Goal: Task Accomplishment & Management: Complete application form

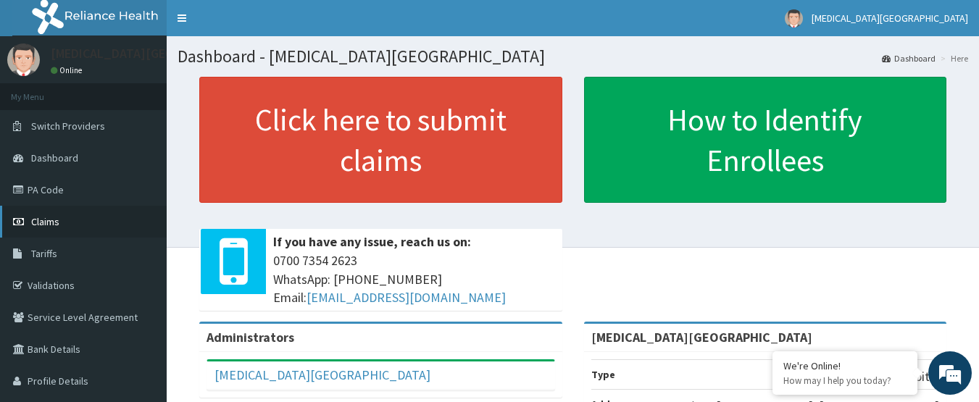
click at [61, 225] on link "Claims" at bounding box center [83, 222] width 167 height 32
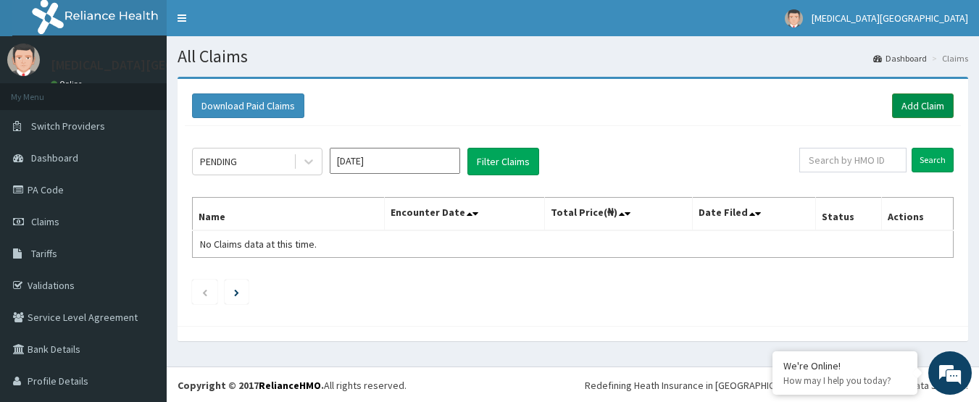
click at [928, 105] on link "Add Claim" at bounding box center [923, 106] width 62 height 25
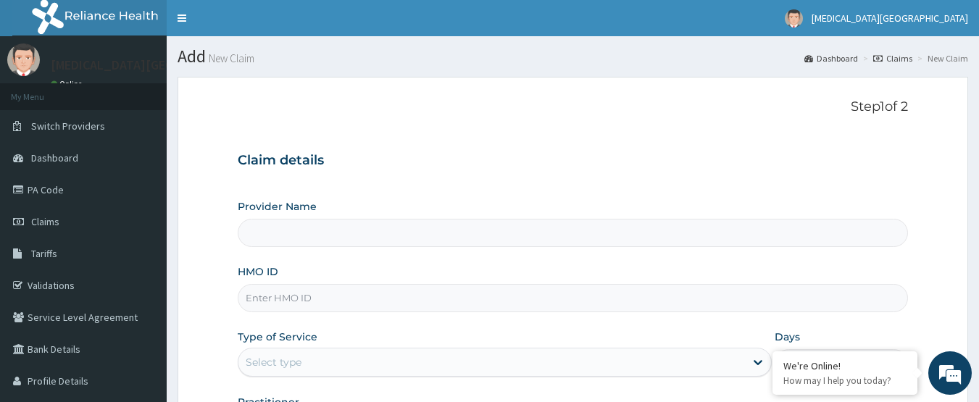
type input "[MEDICAL_DATA][GEOGRAPHIC_DATA]"
click at [609, 316] on div "Provider Name [MEDICAL_DATA][GEOGRAPHIC_DATA] HMO ID Type of Service Select typ…" at bounding box center [573, 321] width 671 height 244
click at [576, 293] on input "HMO ID" at bounding box center [573, 298] width 671 height 28
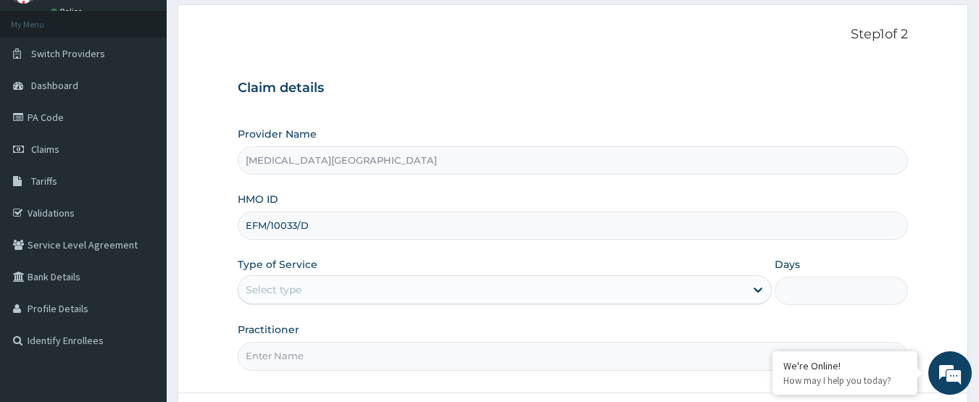
type input "EFM/10033/D"
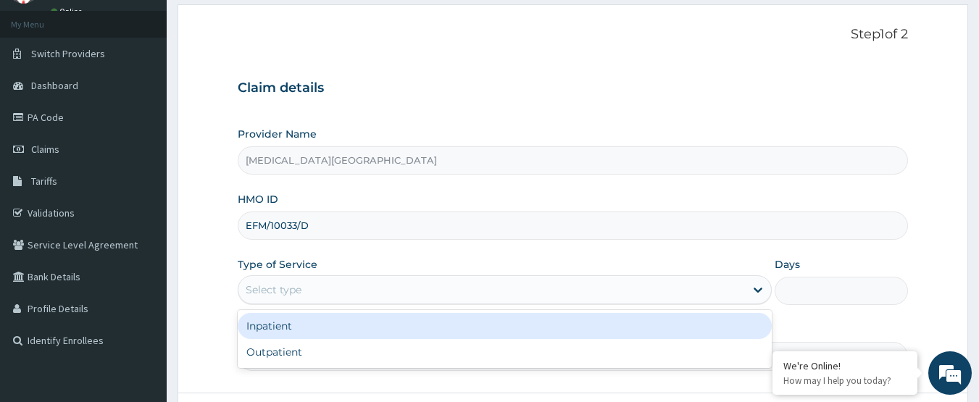
click at [528, 283] on div "Select type" at bounding box center [491, 289] width 507 height 23
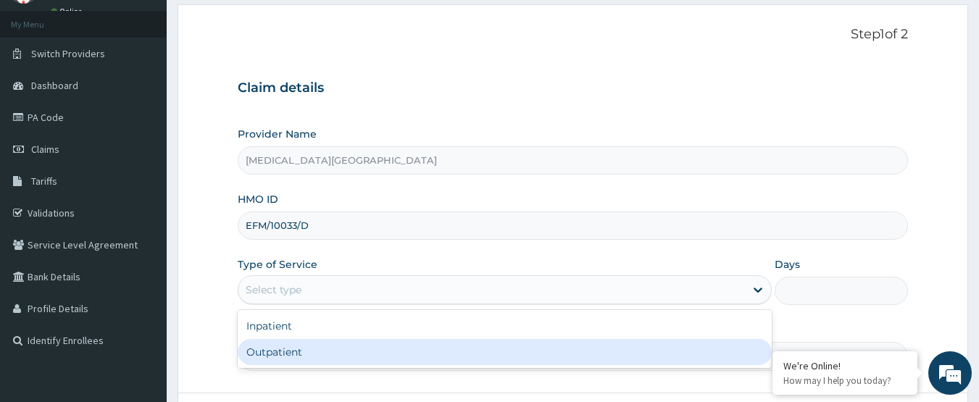
click at [381, 345] on div "Outpatient" at bounding box center [505, 352] width 534 height 26
type input "1"
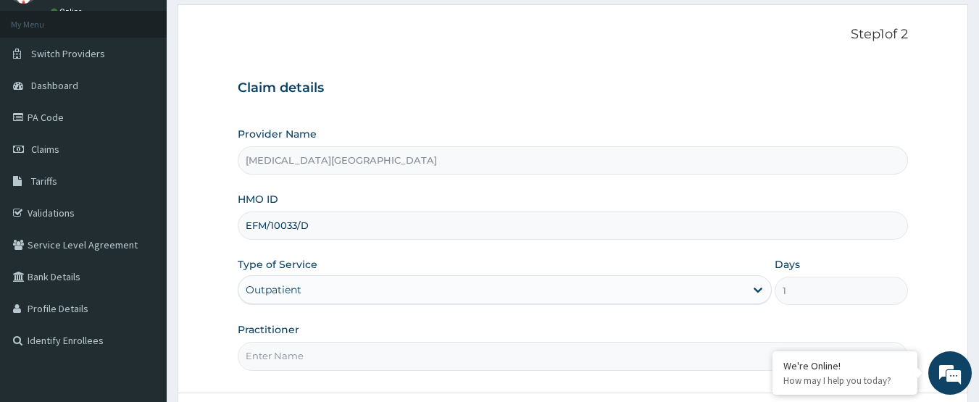
click at [381, 358] on input "Practitioner" at bounding box center [573, 356] width 671 height 28
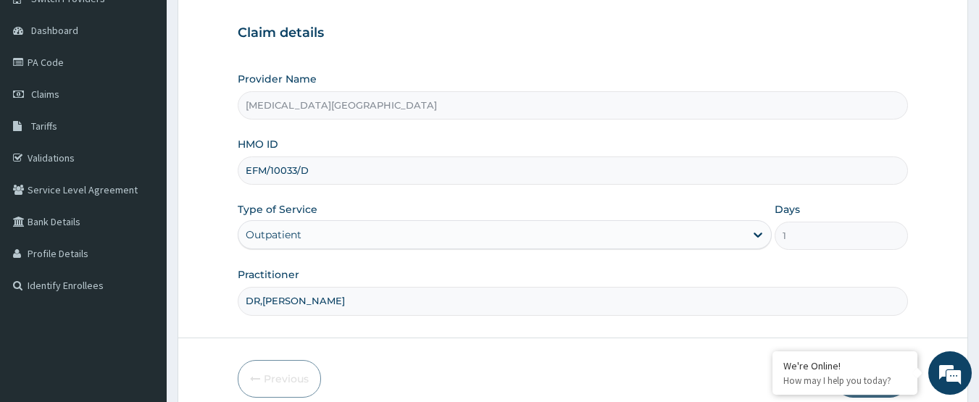
scroll to position [194, 0]
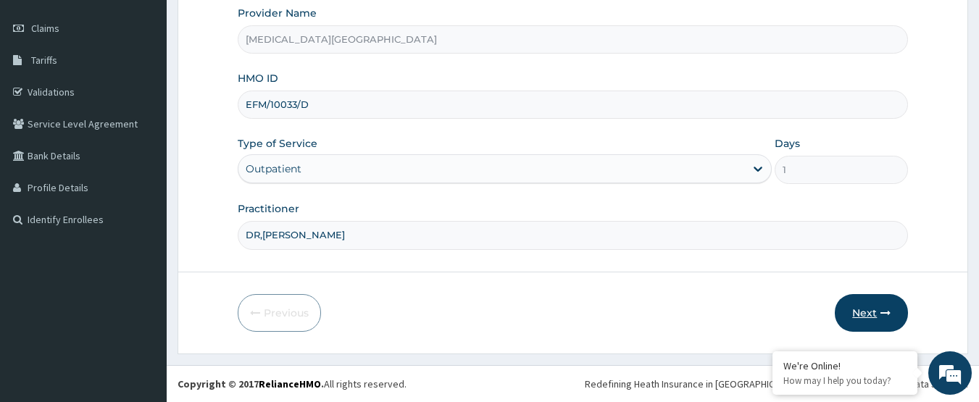
type input "DR,LEWIS"
click at [876, 315] on button "Next" at bounding box center [871, 313] width 73 height 38
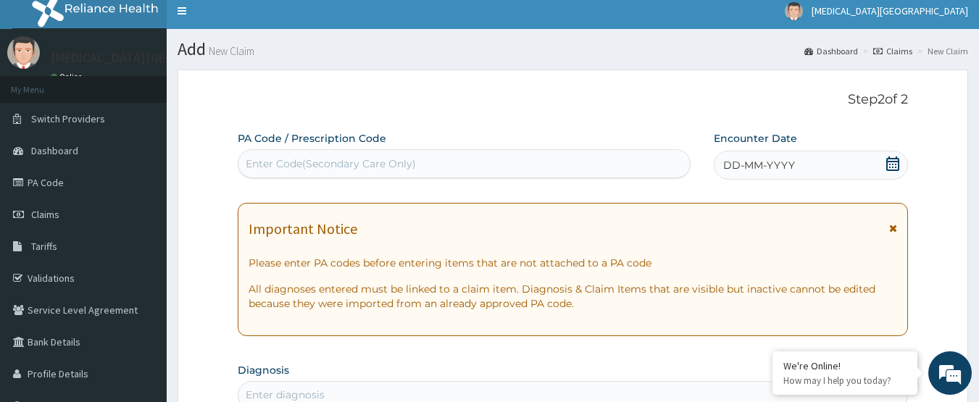
scroll to position [0, 0]
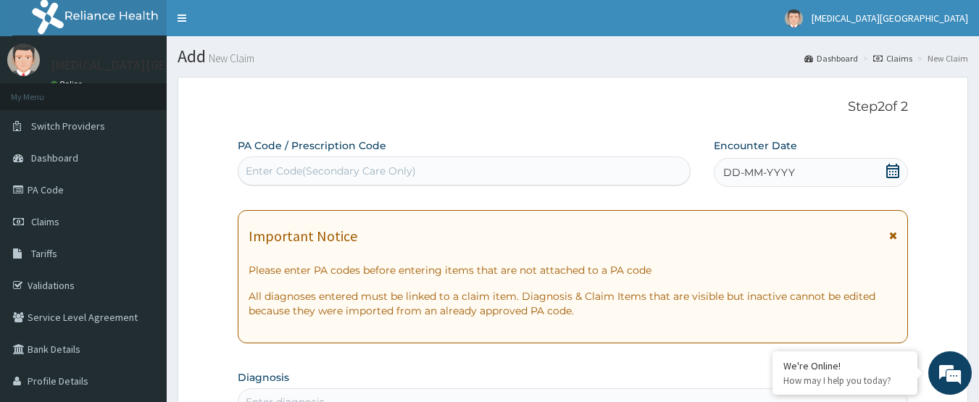
click at [889, 175] on icon at bounding box center [893, 171] width 14 height 14
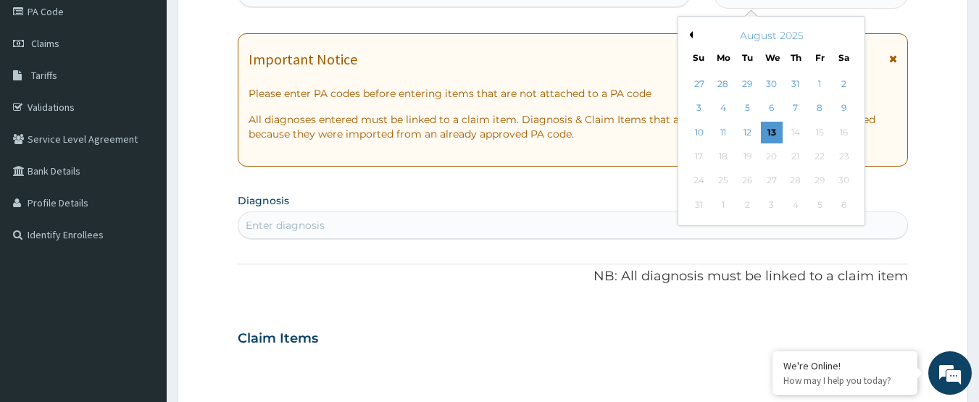
scroll to position [145, 0]
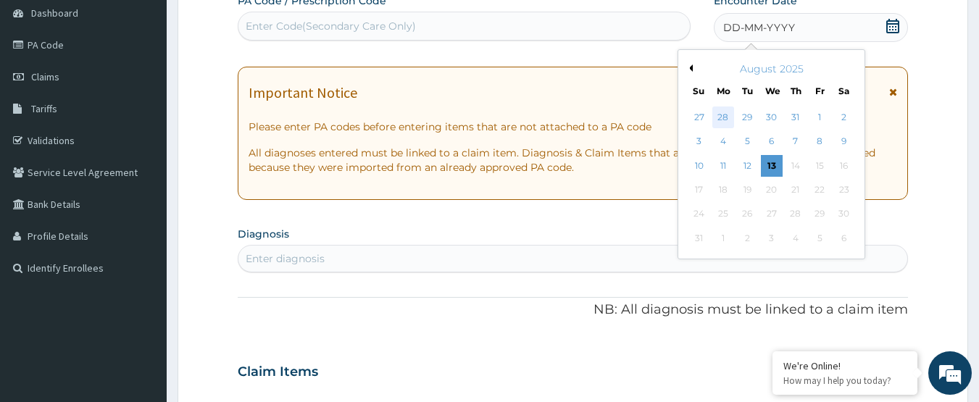
click at [730, 121] on div "28" at bounding box center [724, 118] width 22 height 22
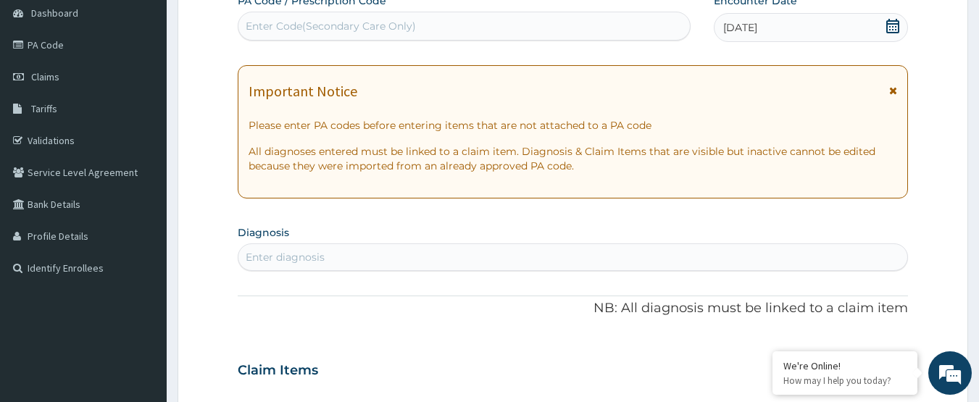
click at [536, 251] on div "Enter diagnosis" at bounding box center [573, 257] width 670 height 23
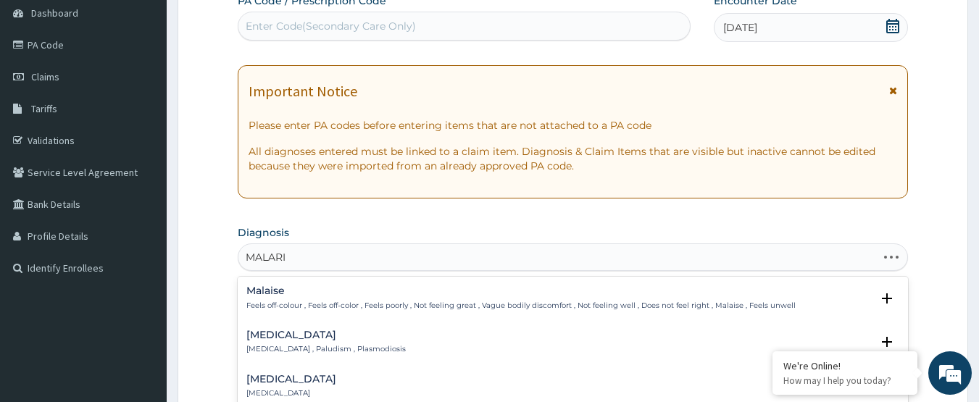
type input "MALARIA"
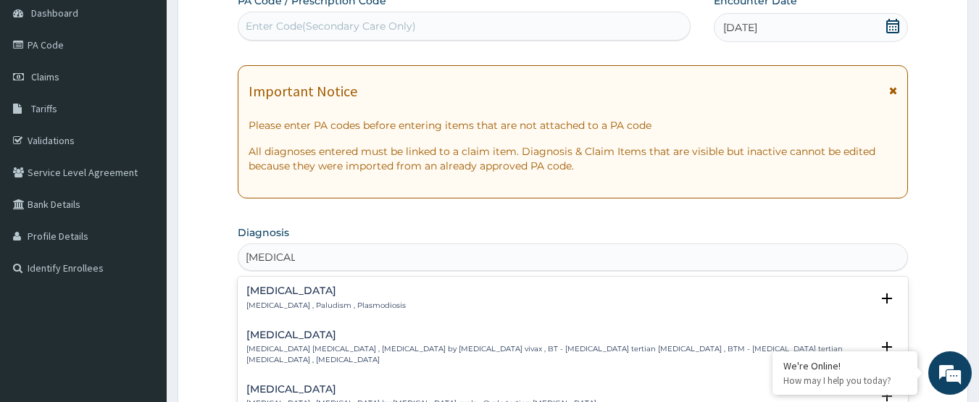
click at [405, 284] on div "Malaria Malaria , Paludism , Plasmodiosis Select Status Query Query covers susp…" at bounding box center [573, 302] width 671 height 44
click at [336, 291] on h4 "Malaria" at bounding box center [325, 291] width 159 height 11
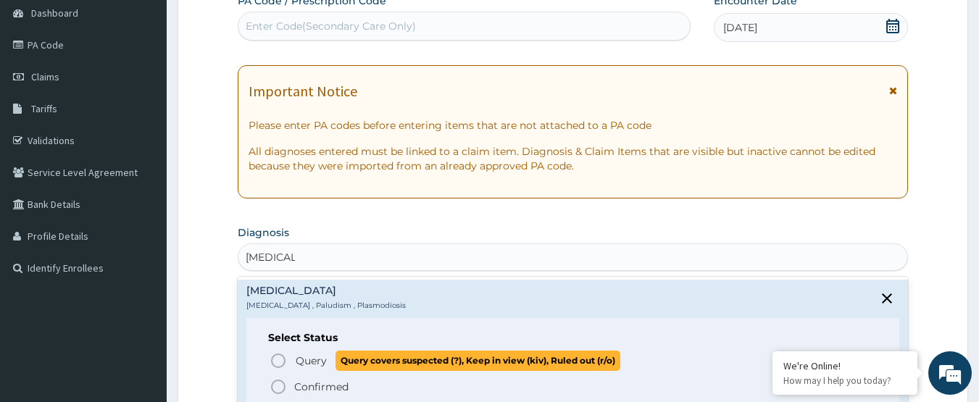
click at [294, 352] on p "Query Query covers suspected (?), Keep in view (kiv), Ruled out (r/o)" at bounding box center [457, 361] width 326 height 20
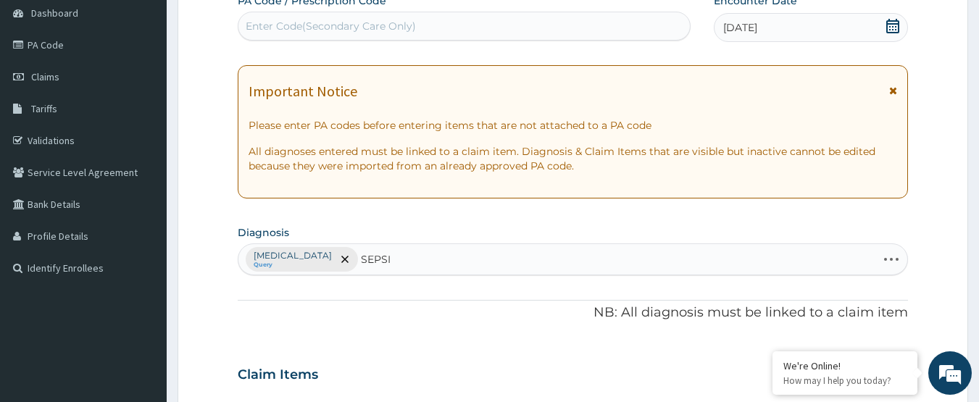
type input "SEPSIS"
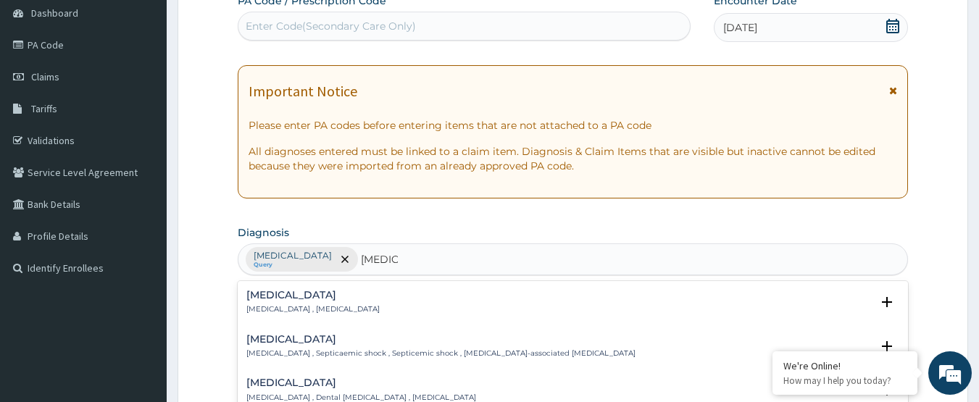
click at [322, 299] on h4 "Sepsis" at bounding box center [312, 295] width 133 height 11
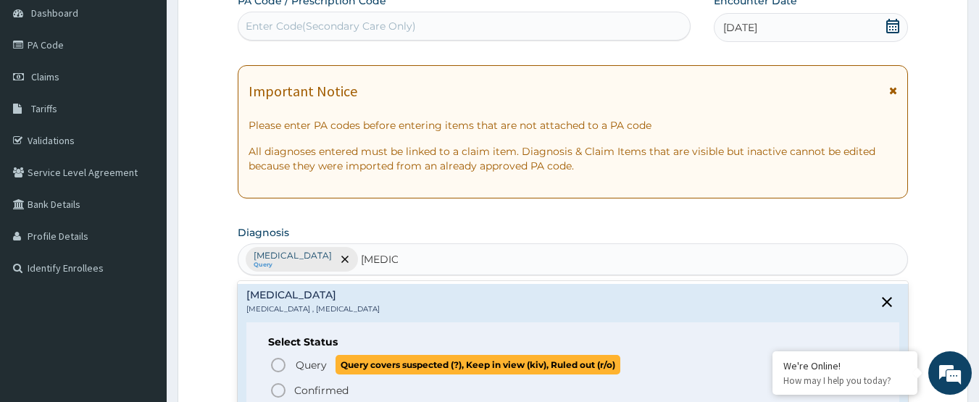
click at [285, 371] on icon "status option query" at bounding box center [278, 365] width 17 height 17
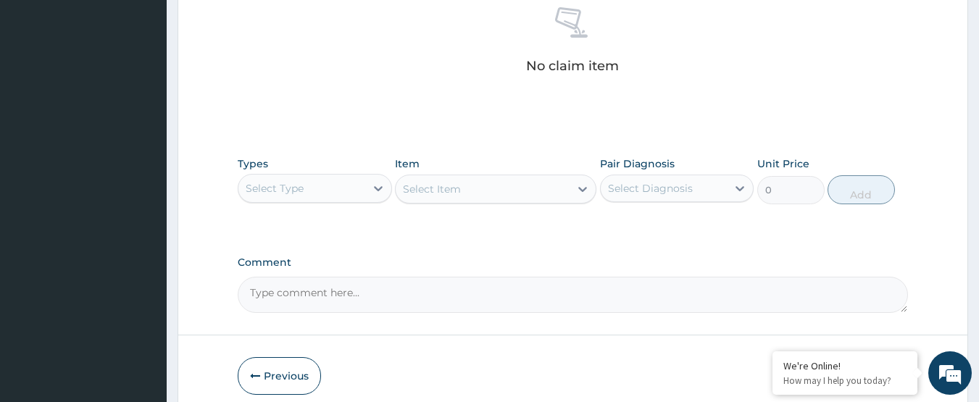
scroll to position [643, 0]
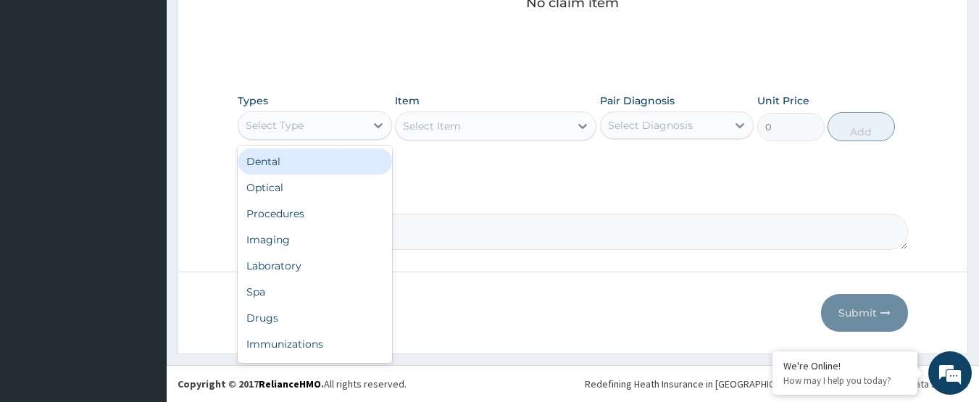
click at [339, 120] on div "Select Type" at bounding box center [301, 125] width 127 height 23
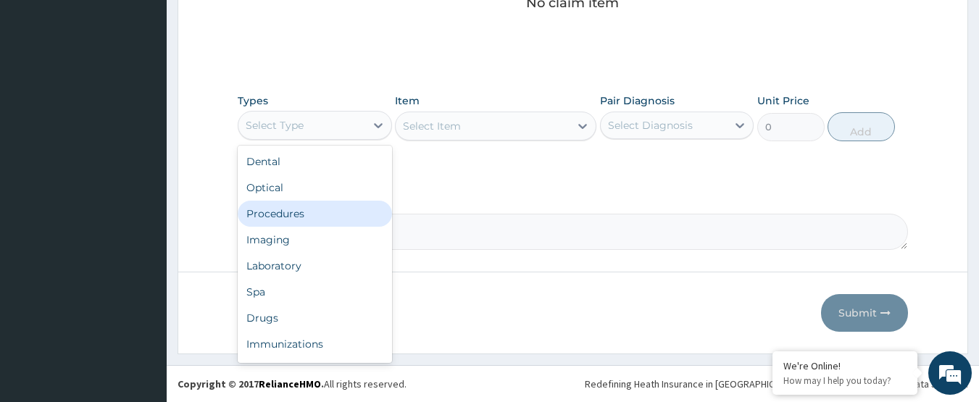
click at [301, 214] on div "Procedures" at bounding box center [315, 214] width 154 height 26
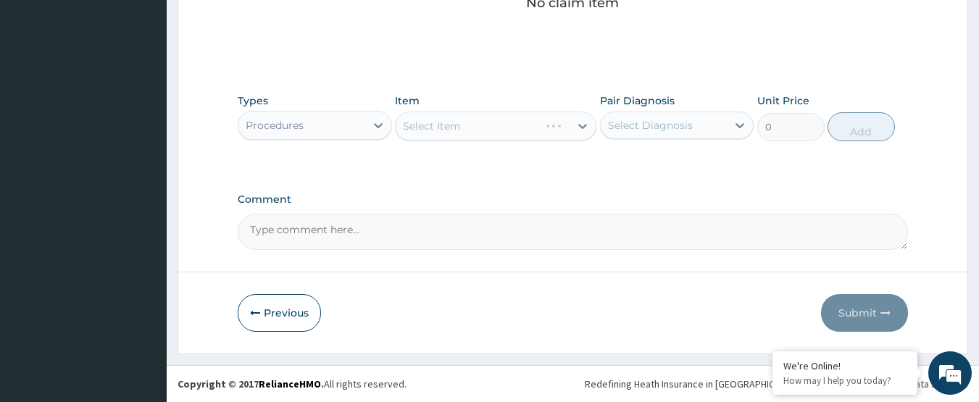
click at [510, 115] on div "Select Item" at bounding box center [496, 126] width 202 height 29
click at [510, 115] on div "Select Item" at bounding box center [483, 126] width 174 height 23
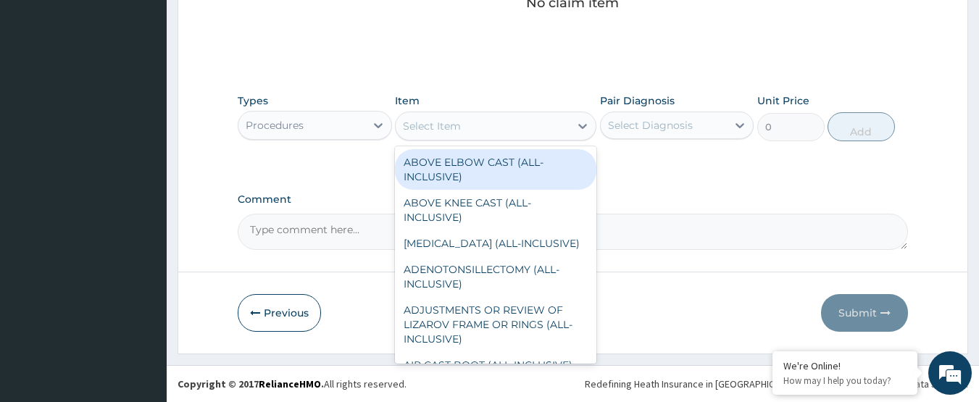
click at [507, 115] on div "Select Item" at bounding box center [483, 126] width 174 height 23
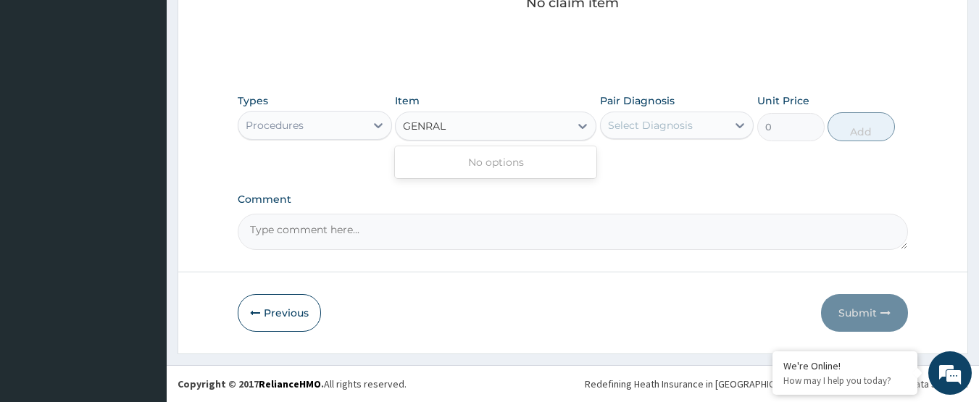
type input "GENRAL P"
click at [501, 116] on div "GENRAL P" at bounding box center [483, 126] width 174 height 23
click at [501, 116] on div "Select Item" at bounding box center [483, 126] width 174 height 23
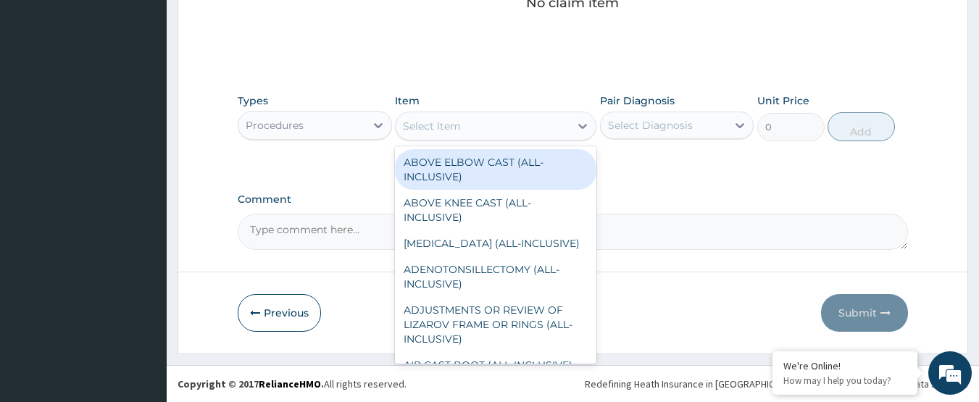
click at [501, 116] on div "Select Item" at bounding box center [483, 126] width 174 height 23
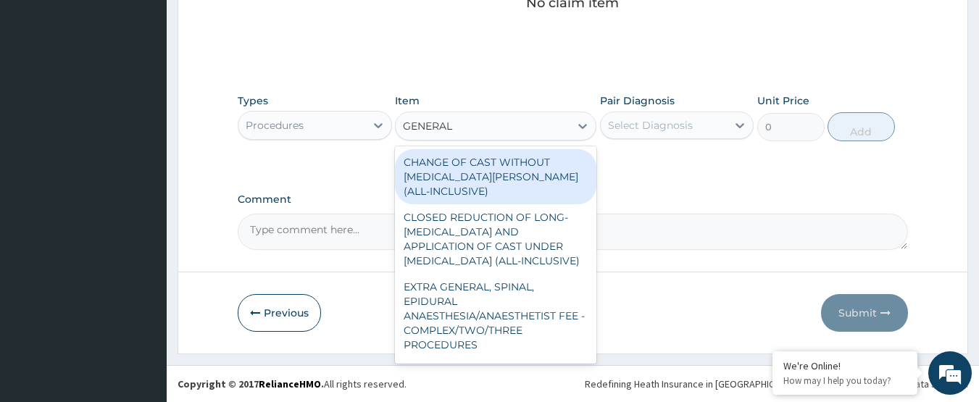
type input "GENERAL P"
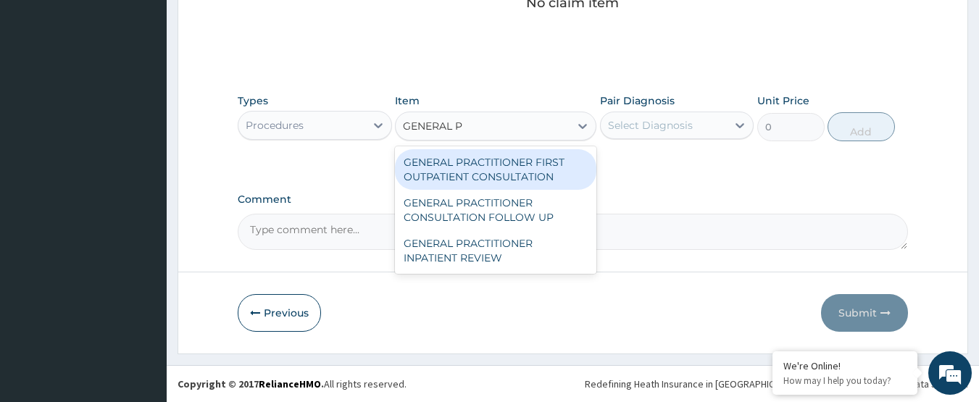
click at [496, 164] on div "GENERAL PRACTITIONER FIRST OUTPATIENT CONSULTATION" at bounding box center [496, 169] width 202 height 41
type input "3750"
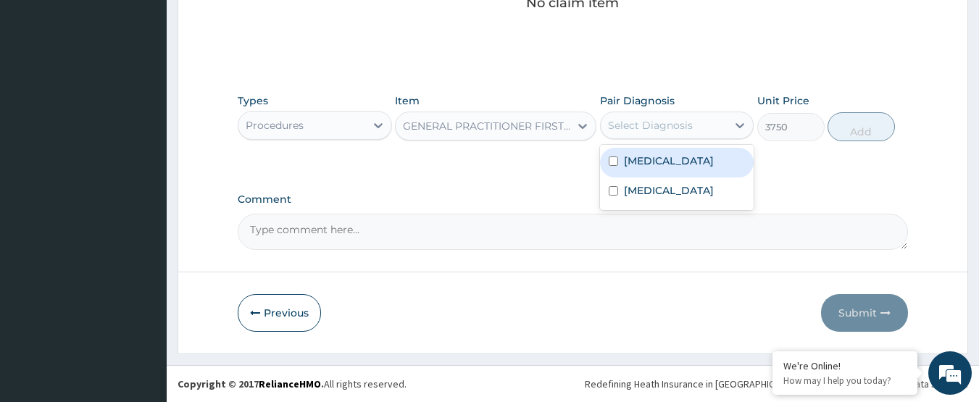
click at [701, 125] on div "Select Diagnosis" at bounding box center [664, 125] width 127 height 23
click at [682, 162] on div "Malaria" at bounding box center [677, 163] width 154 height 30
checkbox input "true"
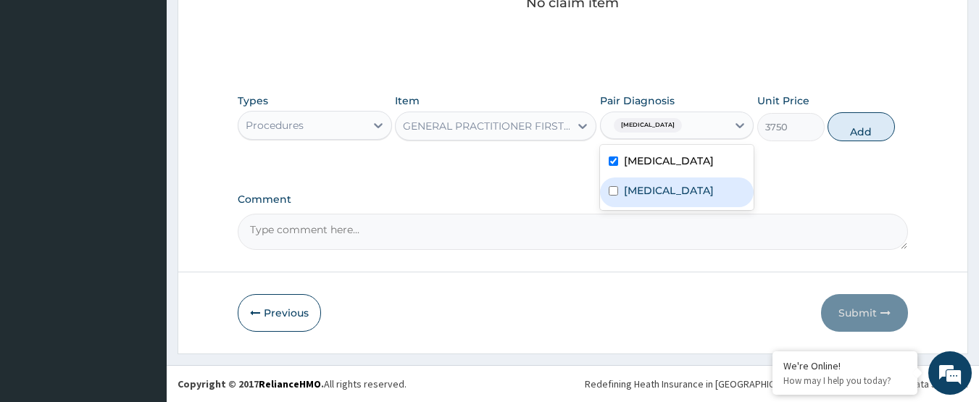
click at [666, 192] on div "Sepsis" at bounding box center [677, 193] width 154 height 30
checkbox input "true"
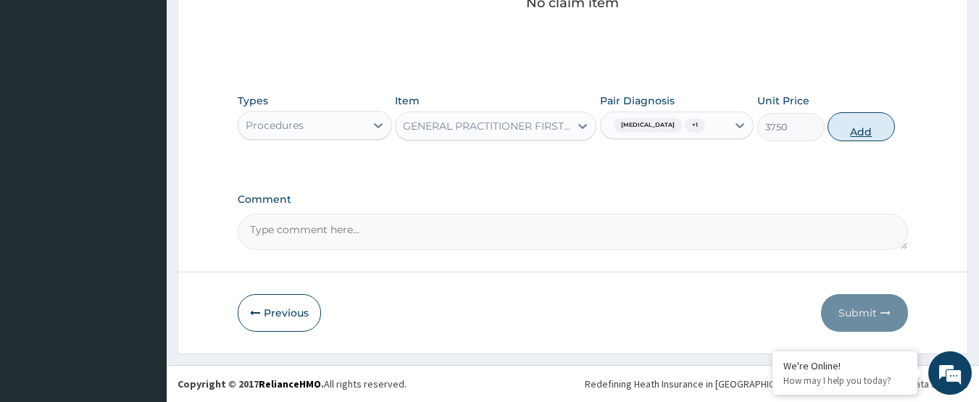
click at [836, 130] on button "Add" at bounding box center [861, 126] width 67 height 29
type input "0"
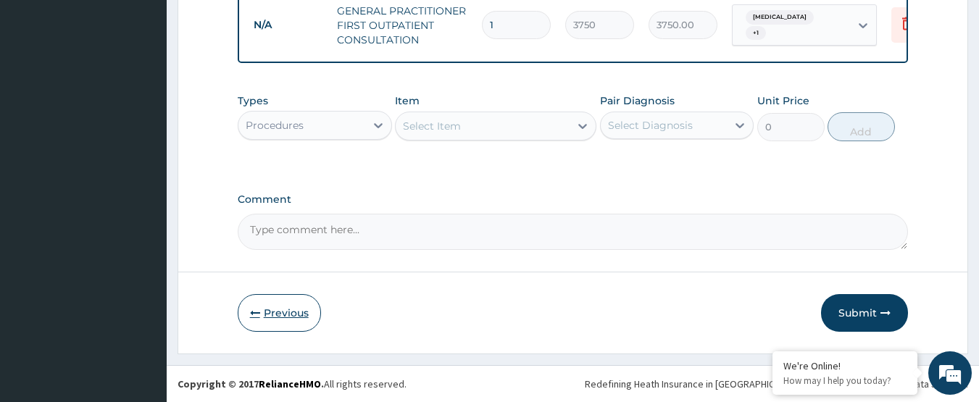
scroll to position [593, 0]
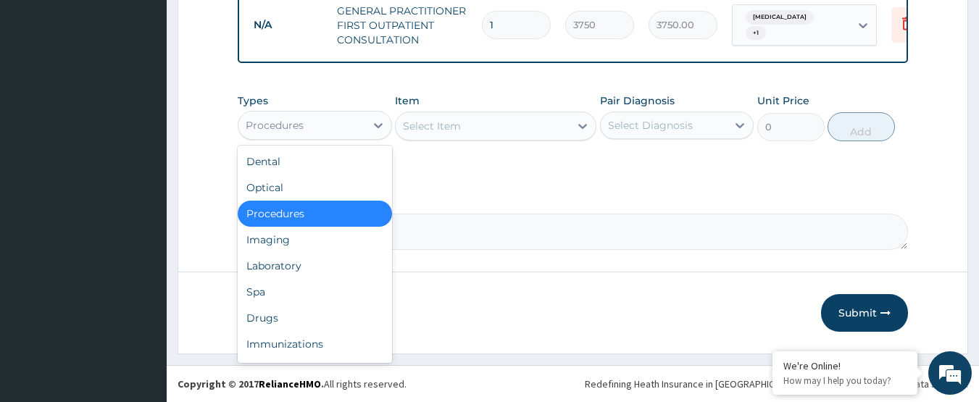
click at [339, 127] on div "Procedures" at bounding box center [301, 125] width 127 height 23
click at [312, 266] on div "Laboratory" at bounding box center [315, 266] width 154 height 26
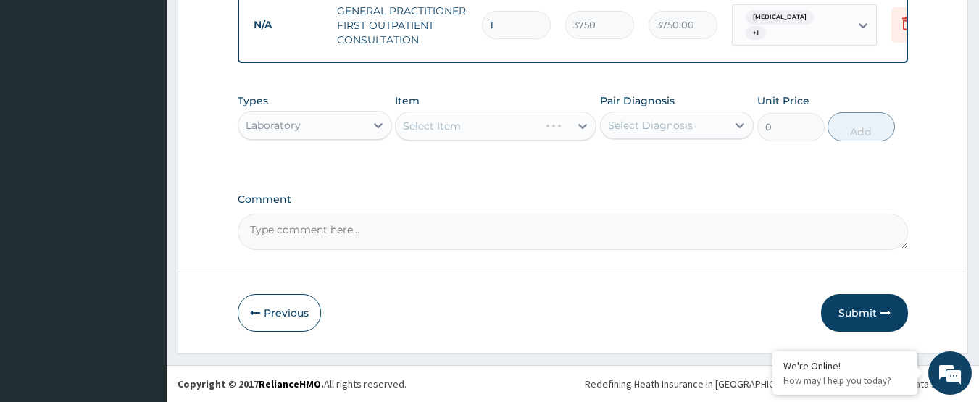
click at [531, 127] on div "Select Item" at bounding box center [496, 126] width 202 height 29
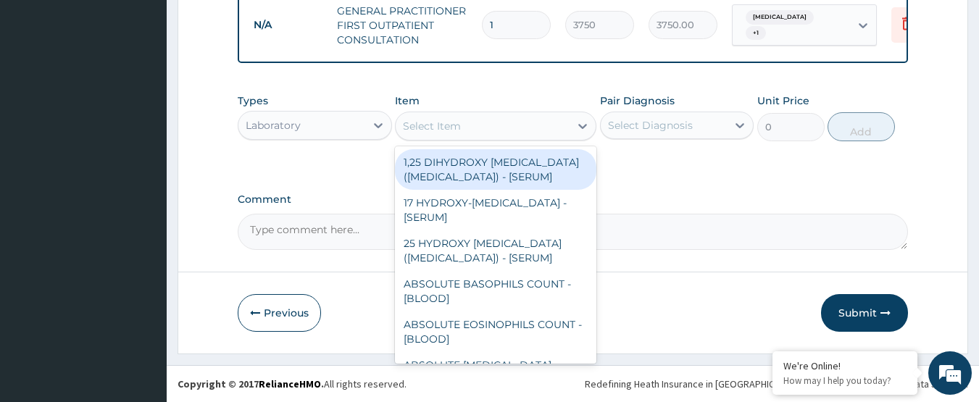
click at [531, 127] on div "Select Item" at bounding box center [483, 126] width 174 height 23
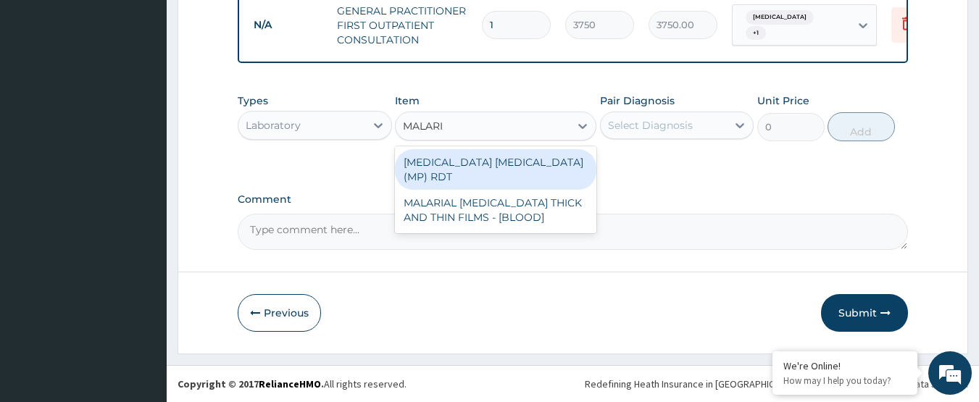
type input "MALARIA"
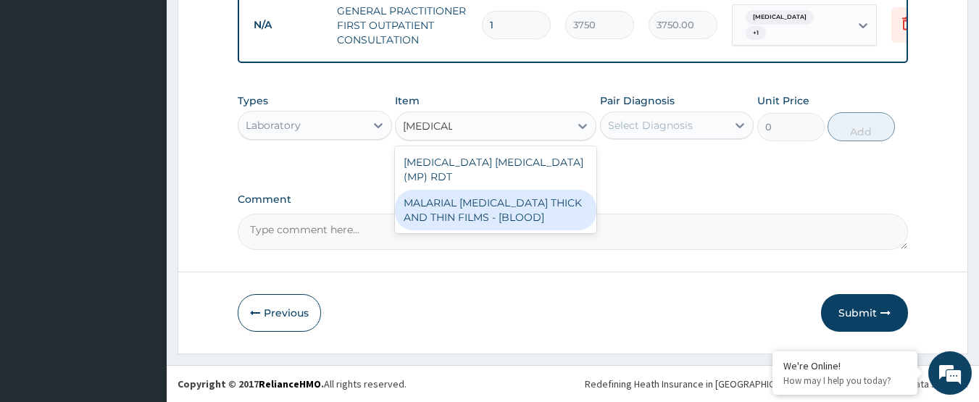
click at [531, 190] on div "MALARIAL [MEDICAL_DATA] THICK AND THIN FILMS - [BLOOD]" at bounding box center [496, 210] width 202 height 41
type input "2187.5"
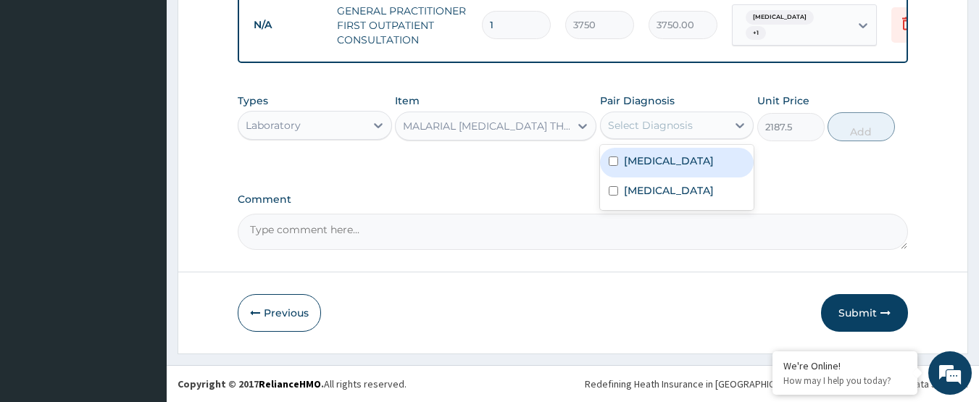
click at [676, 124] on div "Select Diagnosis" at bounding box center [650, 125] width 85 height 14
click at [659, 154] on label "[MEDICAL_DATA]" at bounding box center [669, 161] width 90 height 14
checkbox input "true"
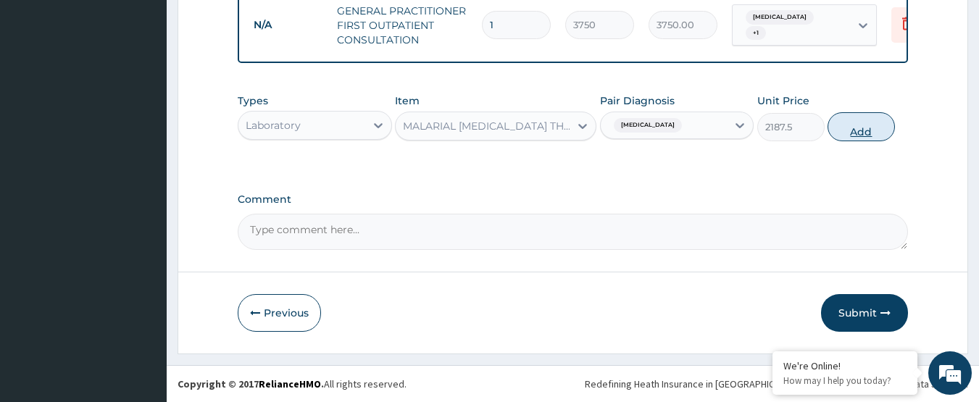
click at [848, 121] on button "Add" at bounding box center [861, 126] width 67 height 29
type input "0"
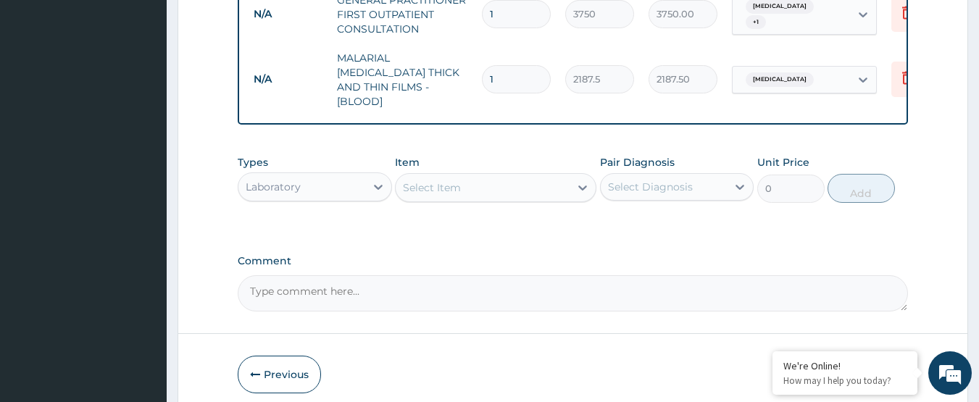
click at [443, 180] on div "Select Item" at bounding box center [432, 187] width 58 height 14
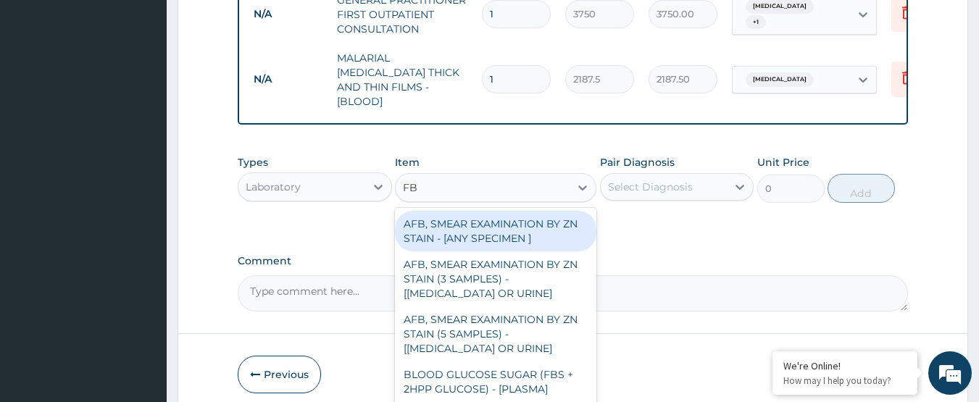
type input "FBC"
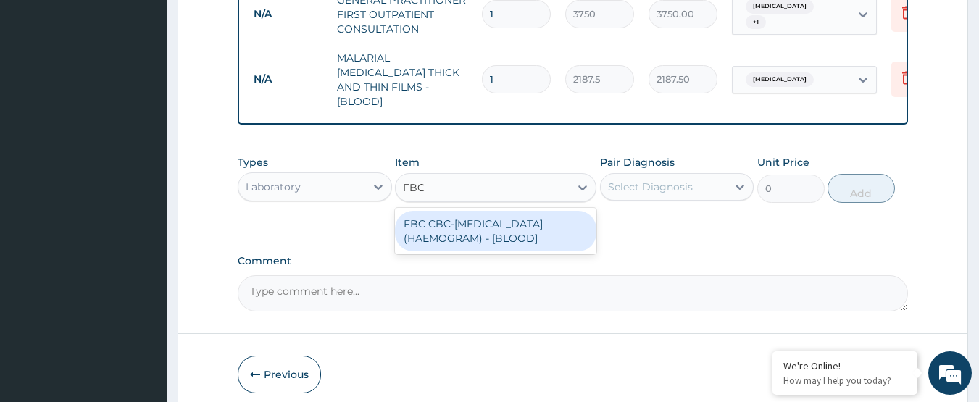
click at [465, 223] on div "FBC CBC-[MEDICAL_DATA] (HAEMOGRAM) - [BLOOD]" at bounding box center [496, 231] width 202 height 41
type input "5000"
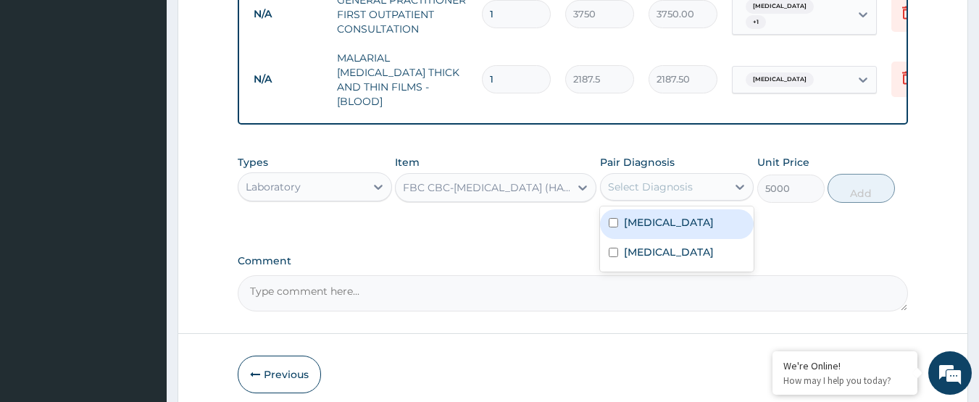
click at [618, 196] on div "Select Diagnosis" at bounding box center [677, 187] width 154 height 28
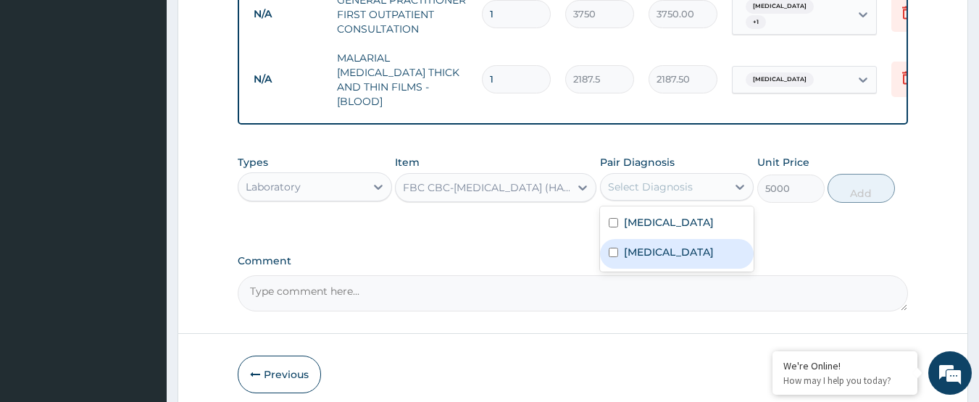
click at [629, 262] on div "[MEDICAL_DATA]" at bounding box center [677, 254] width 154 height 30
checkbox input "true"
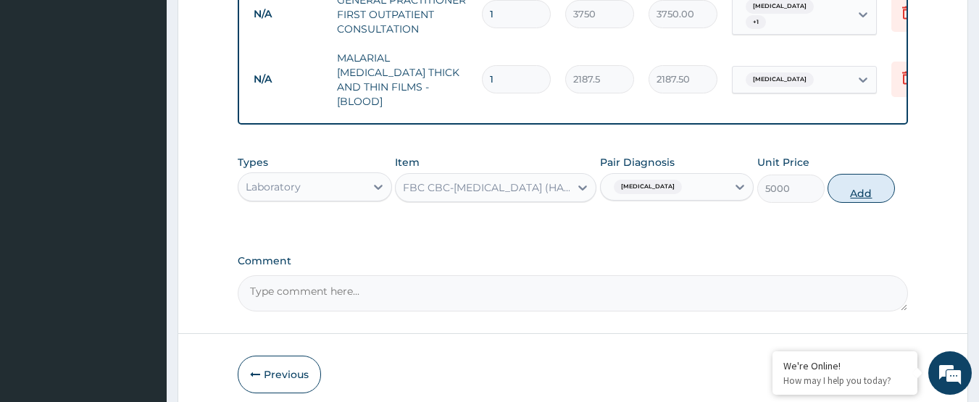
click at [865, 177] on button "Add" at bounding box center [861, 188] width 67 height 29
type input "0"
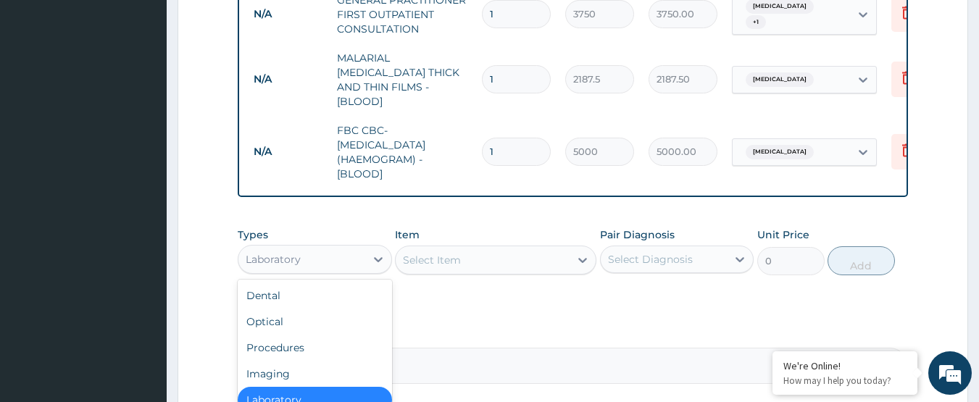
click at [329, 262] on div "Laboratory" at bounding box center [301, 259] width 127 height 23
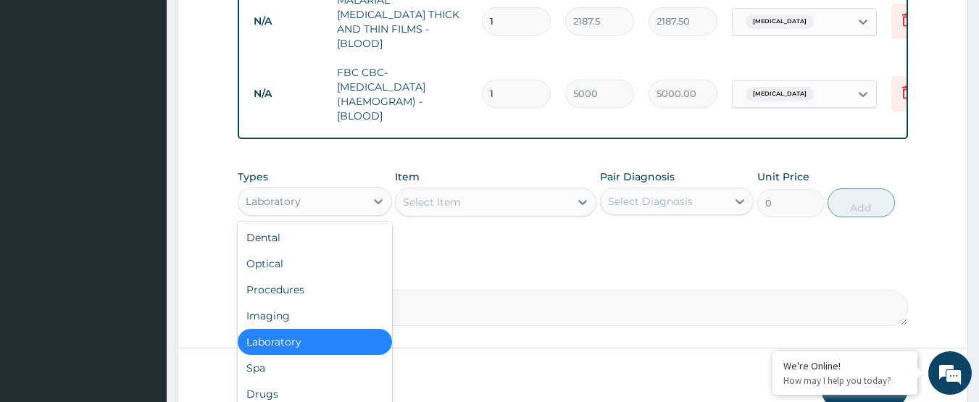
scroll to position [723, 0]
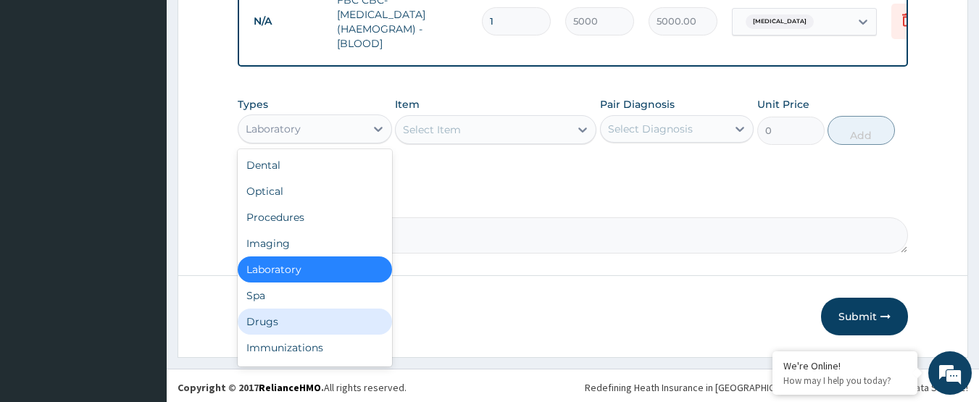
click at [284, 309] on div "Drugs" at bounding box center [315, 322] width 154 height 26
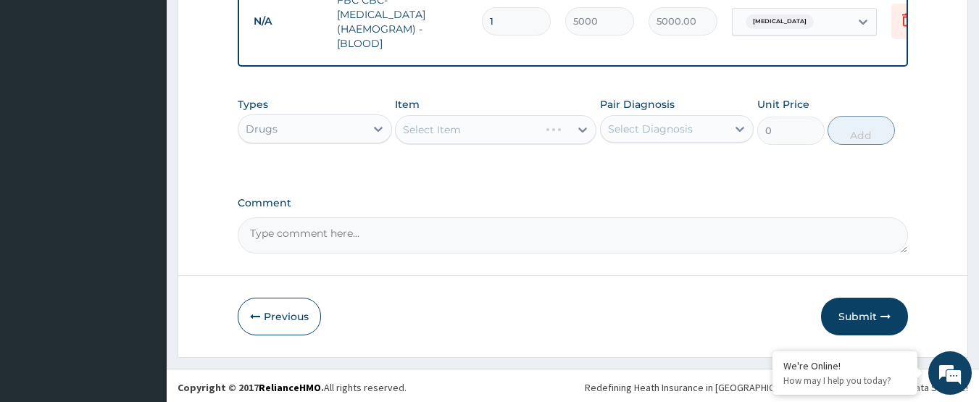
click at [466, 121] on div "Select Item" at bounding box center [496, 129] width 202 height 29
click at [466, 121] on div "Select Item" at bounding box center [483, 129] width 174 height 23
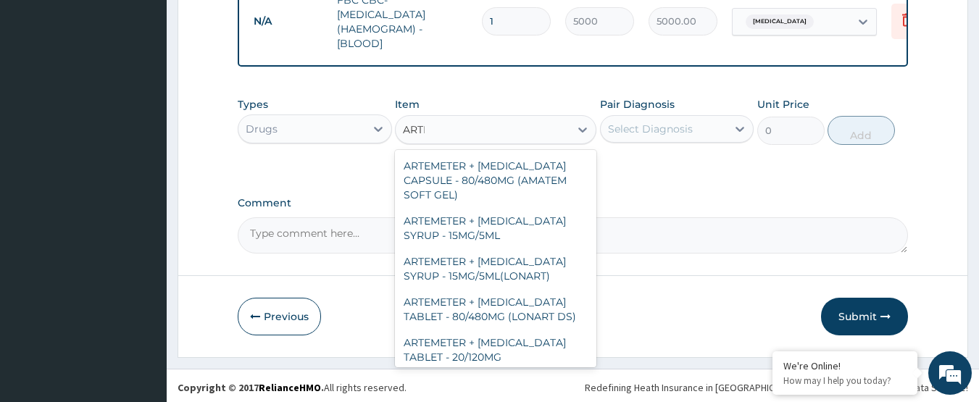
type input "ARTEM"
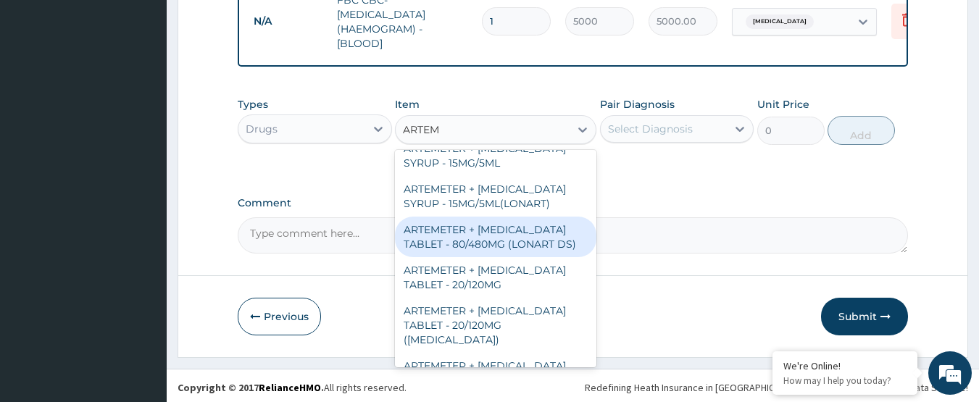
scroll to position [145, 0]
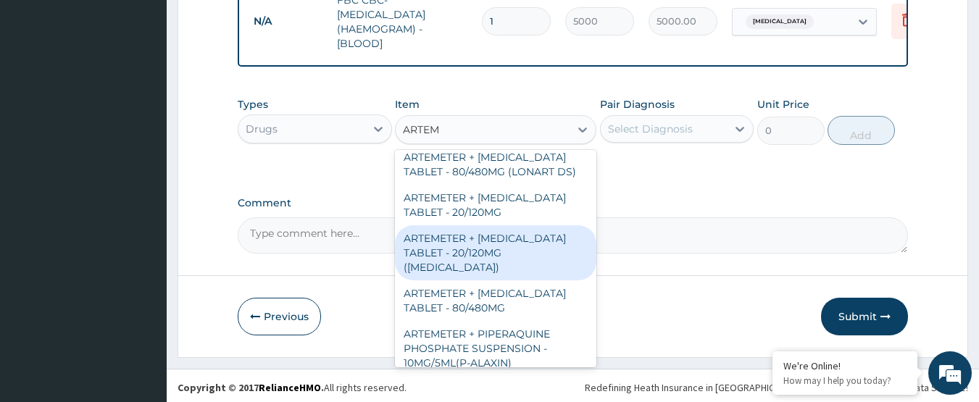
click at [486, 252] on div "ARTEMETER + LUMEFANTRINE TABLET - 20/120MG (COARTEM)" at bounding box center [496, 252] width 202 height 55
type input "210"
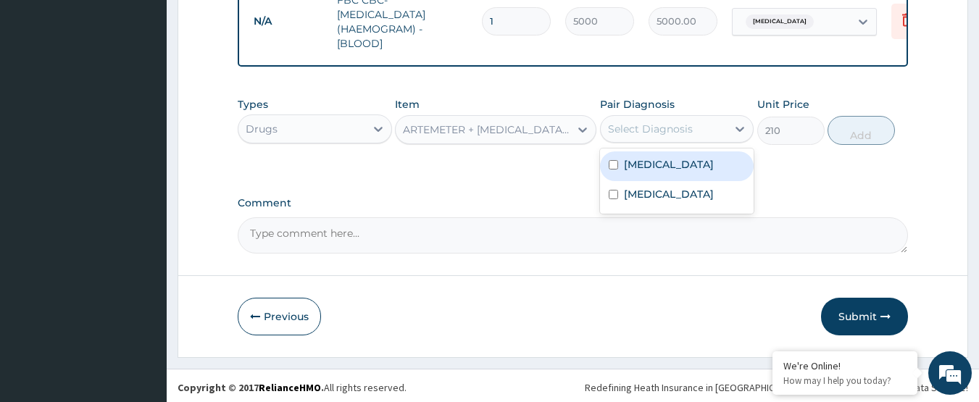
click at [659, 126] on div "Select Diagnosis" at bounding box center [650, 129] width 85 height 14
click at [655, 162] on label "Malaria" at bounding box center [669, 164] width 90 height 14
checkbox input "true"
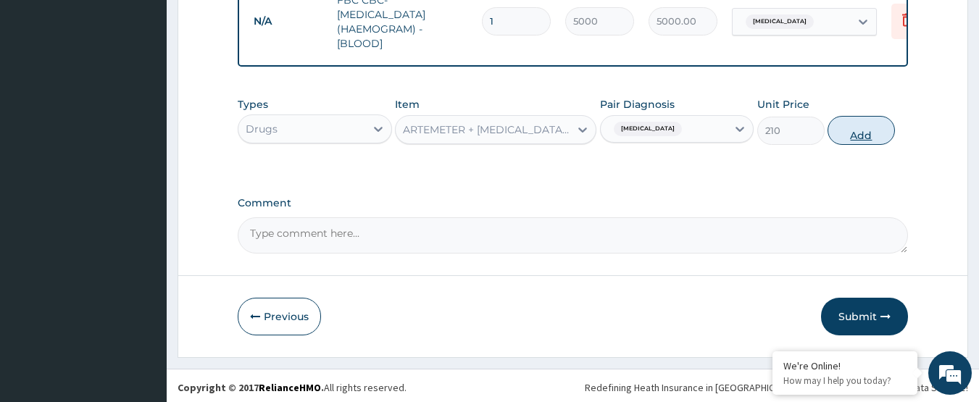
click at [846, 120] on button "Add" at bounding box center [861, 130] width 67 height 29
type input "0"
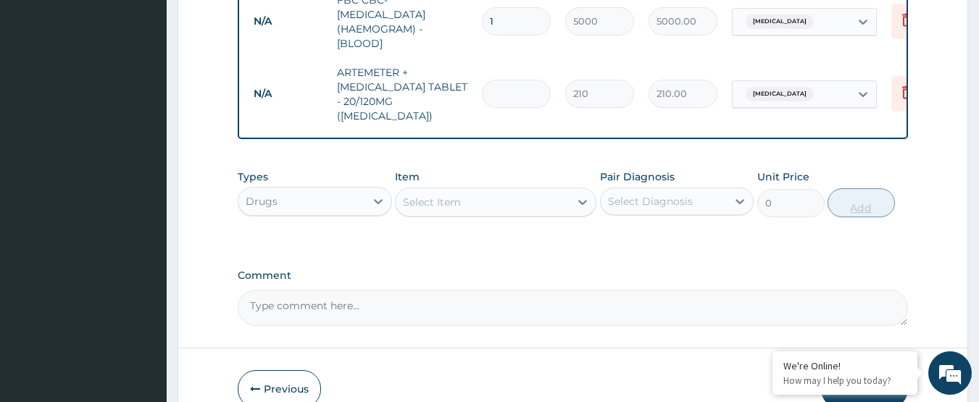
type input "0.00"
type input "2"
type input "420.00"
type input "24"
type input "5040.00"
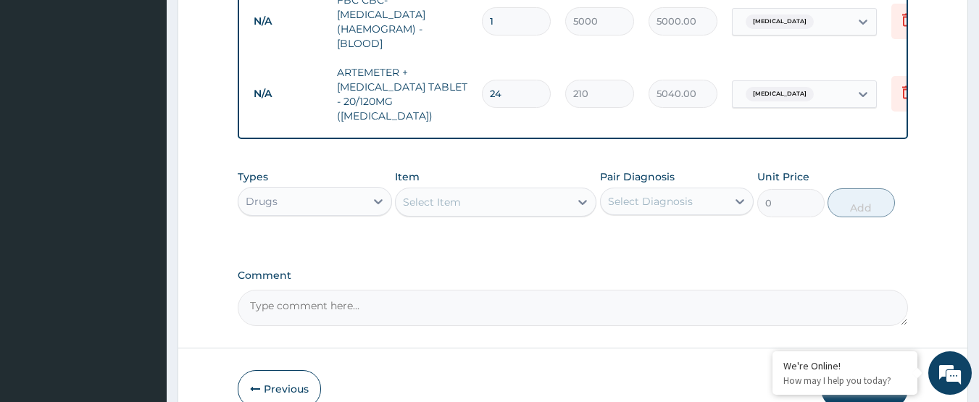
type input "24"
click at [474, 197] on div "Select Item" at bounding box center [496, 202] width 202 height 29
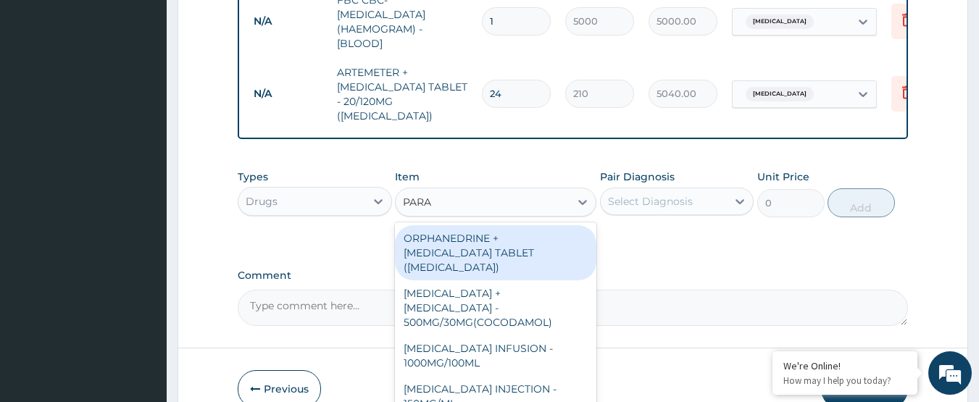
type input "PARAC"
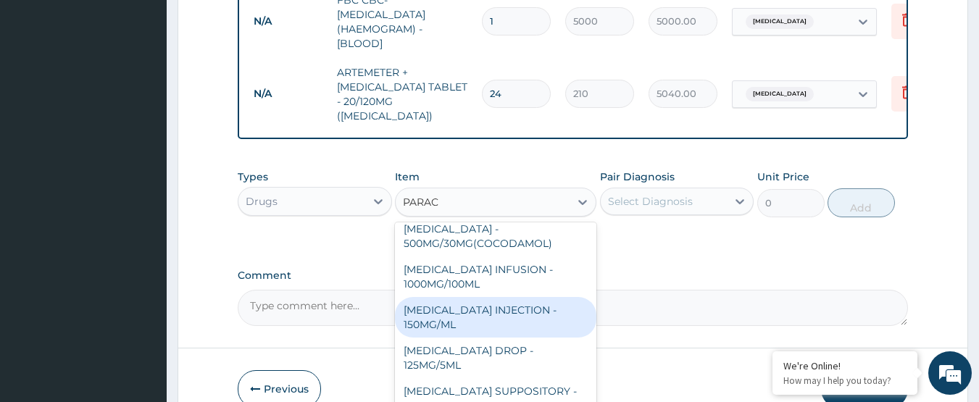
scroll to position [154, 0]
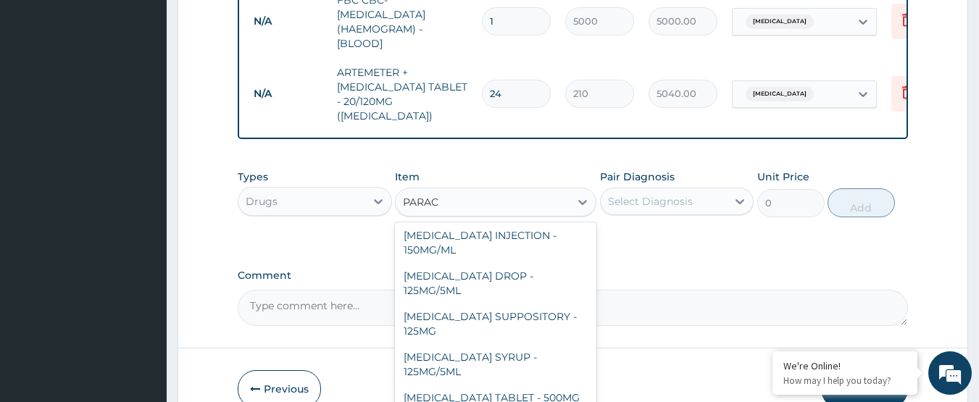
type input "42"
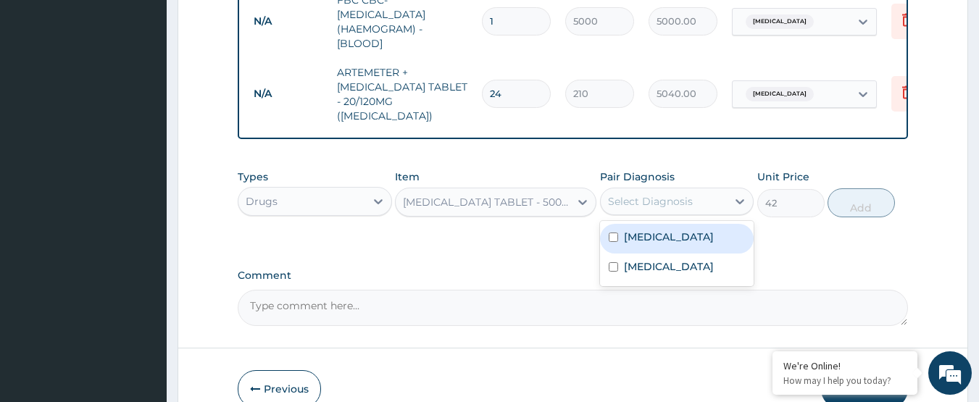
click at [651, 188] on div "Select Diagnosis" at bounding box center [677, 202] width 154 height 28
click at [645, 230] on label "Malaria" at bounding box center [669, 237] width 90 height 14
checkbox input "true"
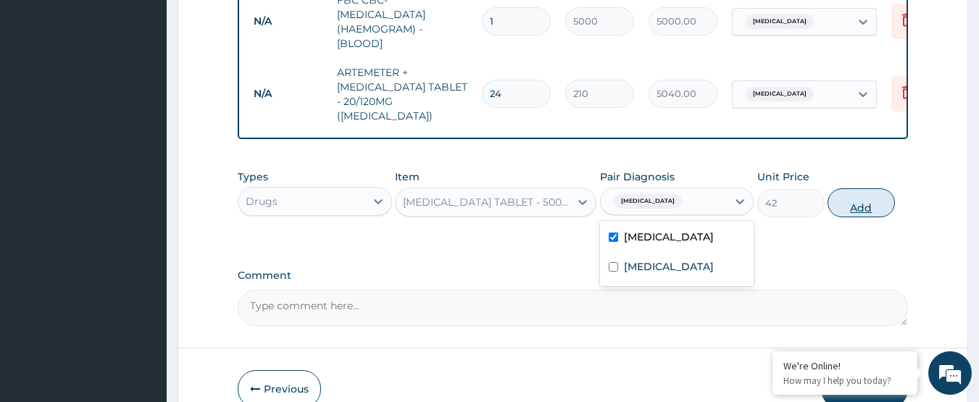
click at [863, 188] on button "Add" at bounding box center [861, 202] width 67 height 29
type input "0"
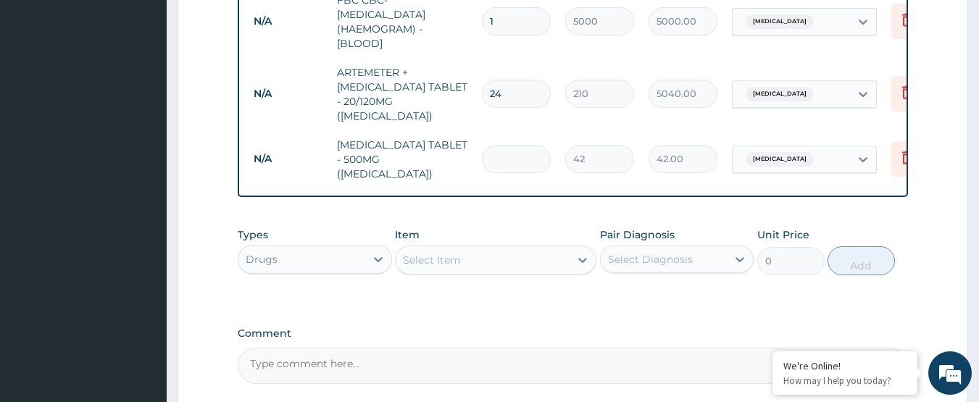
type input "0.00"
type input "1"
type input "42.00"
type input "18"
type input "756.00"
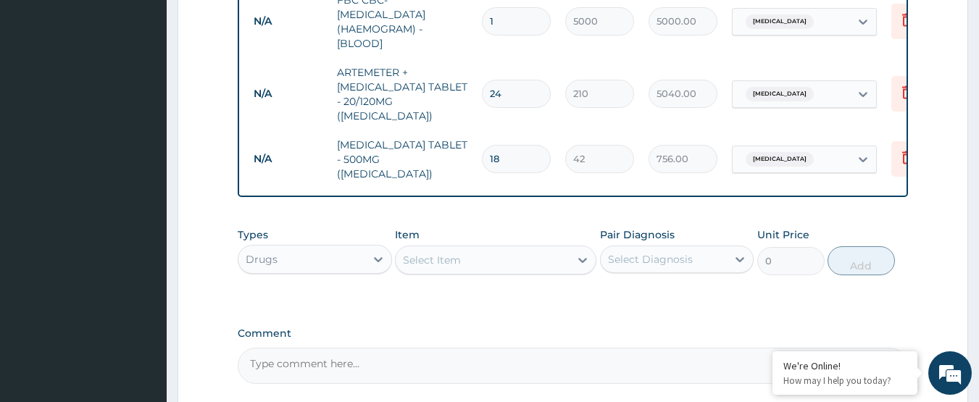
type input "18"
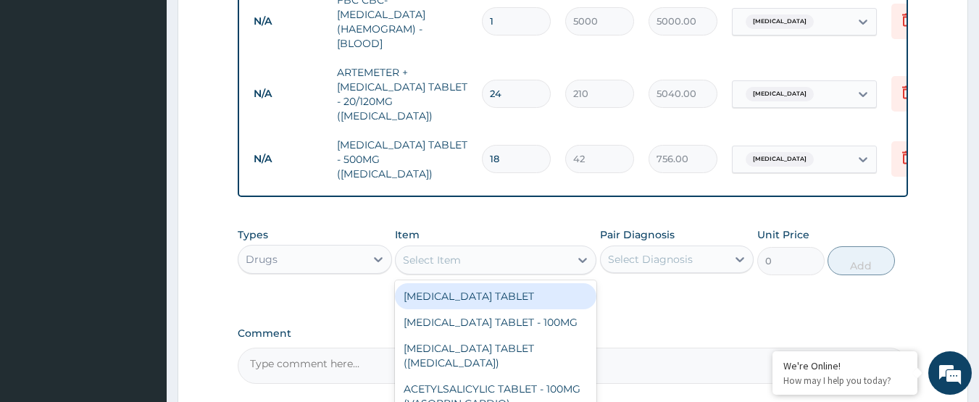
click at [454, 248] on div "Select Item" at bounding box center [496, 260] width 202 height 29
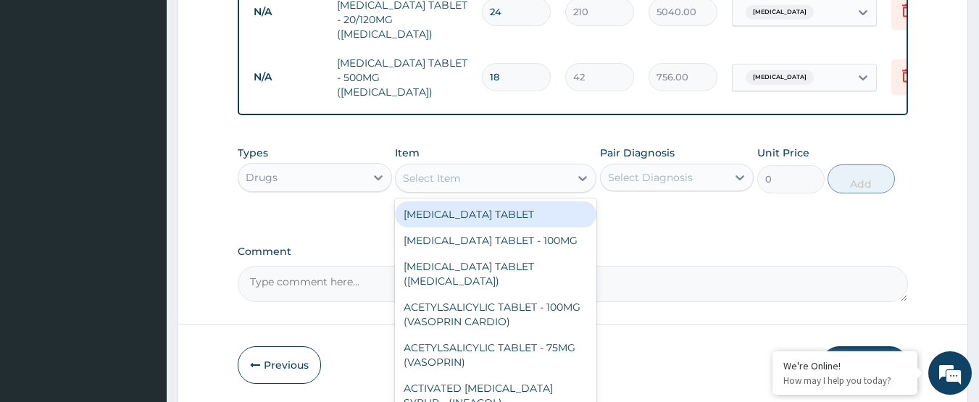
scroll to position [831, 0]
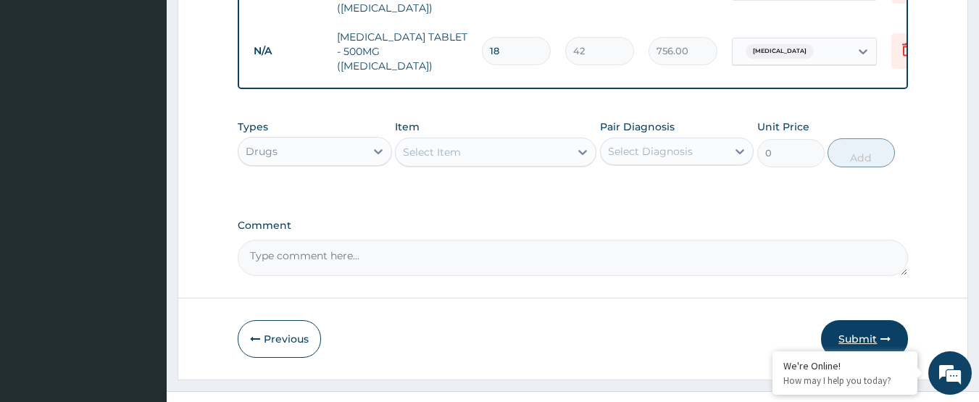
click at [858, 320] on button "Submit" at bounding box center [864, 339] width 87 height 38
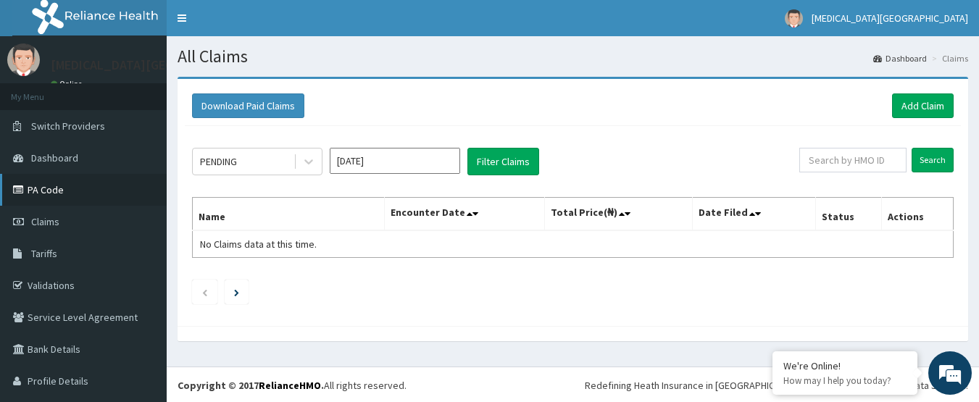
click at [109, 186] on link "PA Code" at bounding box center [83, 190] width 167 height 32
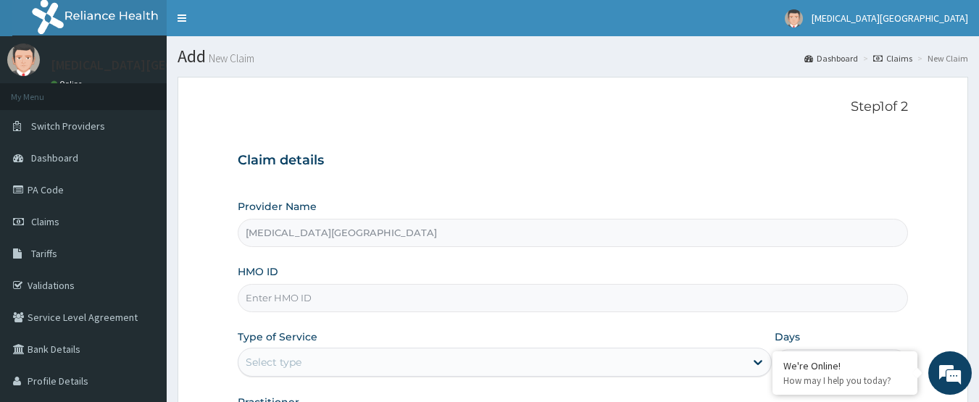
click at [575, 304] on input "HMO ID" at bounding box center [573, 298] width 671 height 28
type input "PFM/10219/A"
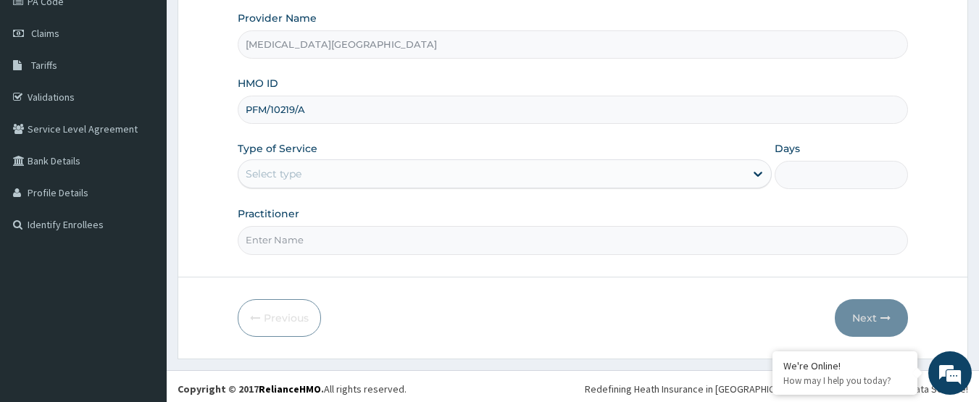
scroll to position [194, 0]
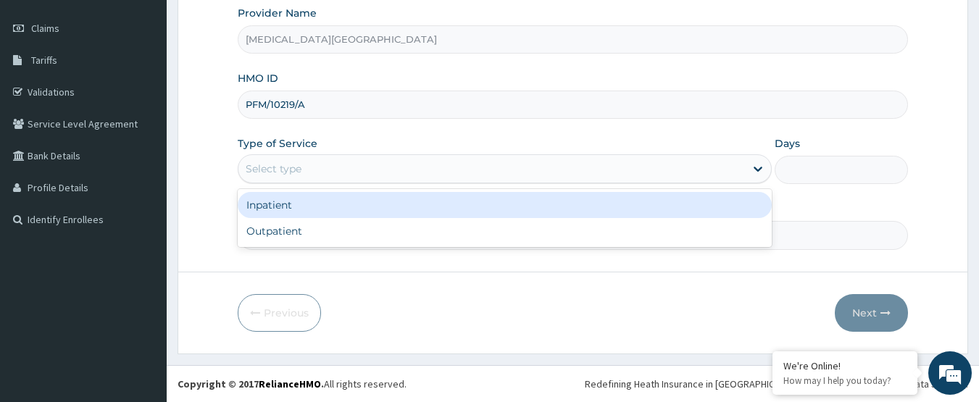
click at [525, 170] on div "Select type" at bounding box center [491, 168] width 507 height 23
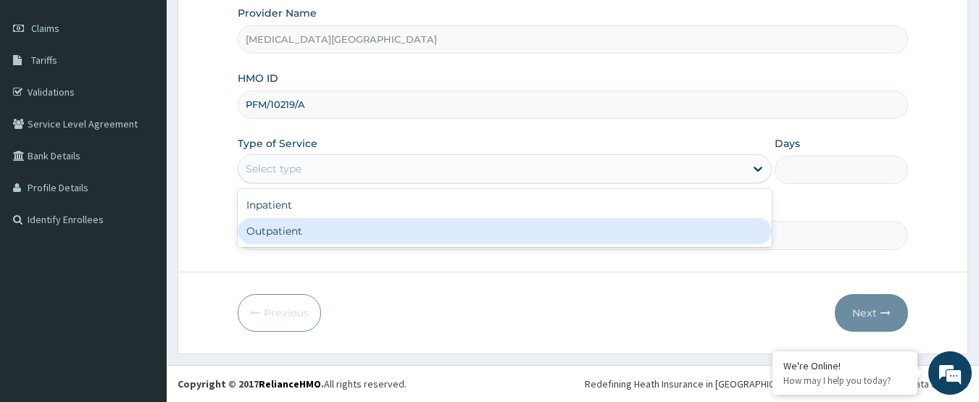
drag, startPoint x: 387, startPoint y: 237, endPoint x: 380, endPoint y: 238, distance: 7.4
click at [380, 238] on div "Outpatient" at bounding box center [505, 231] width 534 height 26
type input "1"
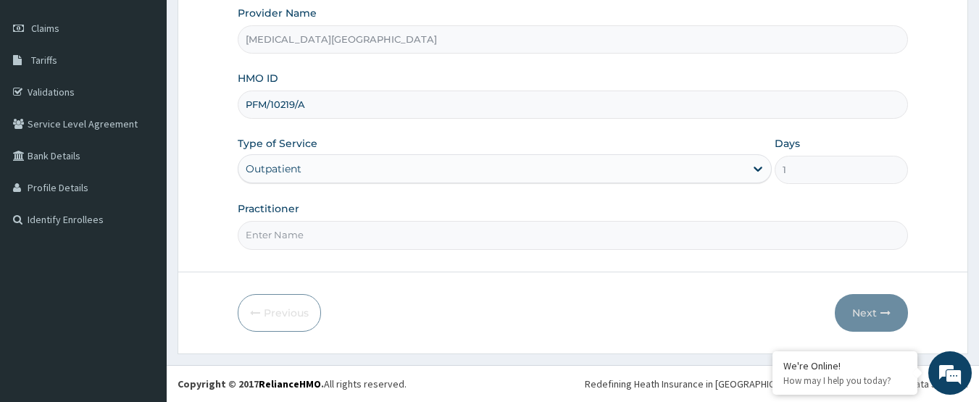
click at [380, 238] on input "Practitioner" at bounding box center [573, 235] width 671 height 28
type input "DR. LEWIS"
click at [863, 310] on button "Next" at bounding box center [871, 313] width 73 height 38
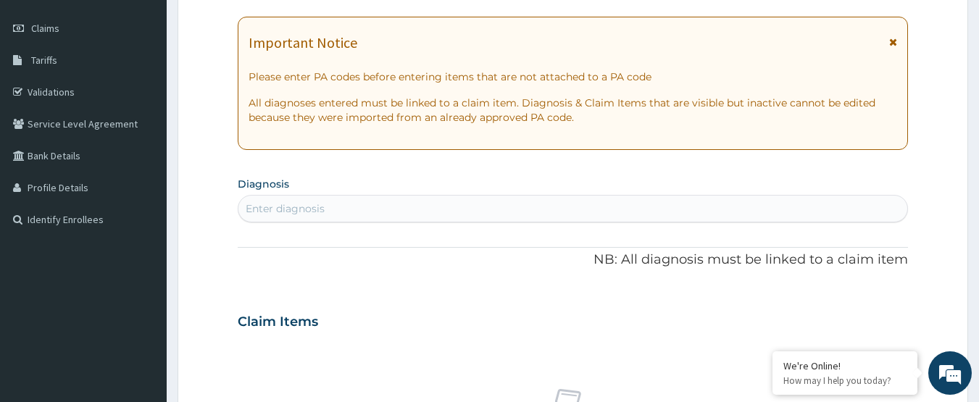
click at [593, 204] on div "Enter diagnosis" at bounding box center [573, 208] width 670 height 23
type input "MALARIA"
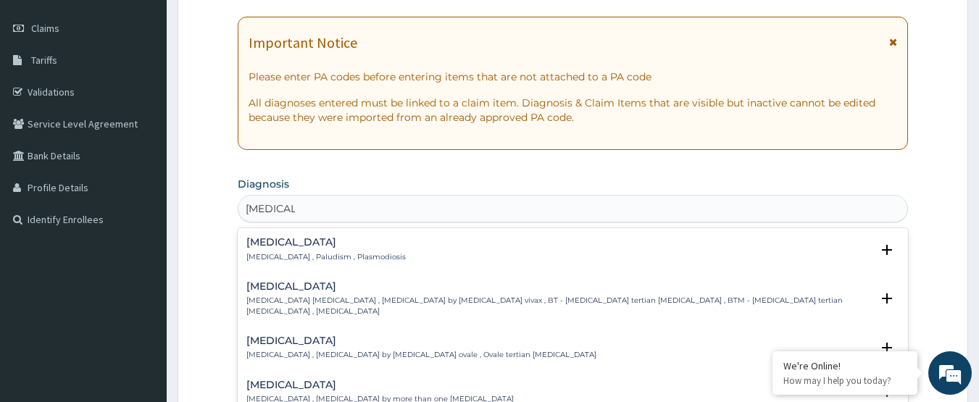
click at [331, 266] on div "Malaria Malaria , Paludism , Plasmodiosis Select Status Query Query covers susp…" at bounding box center [573, 253] width 654 height 33
click at [323, 259] on p "Malaria , Paludism , Plasmodiosis" at bounding box center [325, 257] width 159 height 10
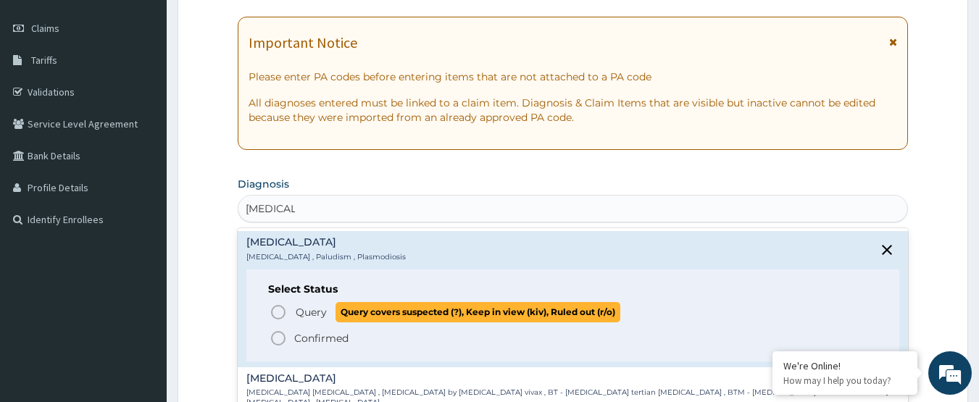
click at [291, 307] on span "Query Query covers suspected (?), Keep in view (kiv), Ruled out (r/o)" at bounding box center [574, 312] width 609 height 20
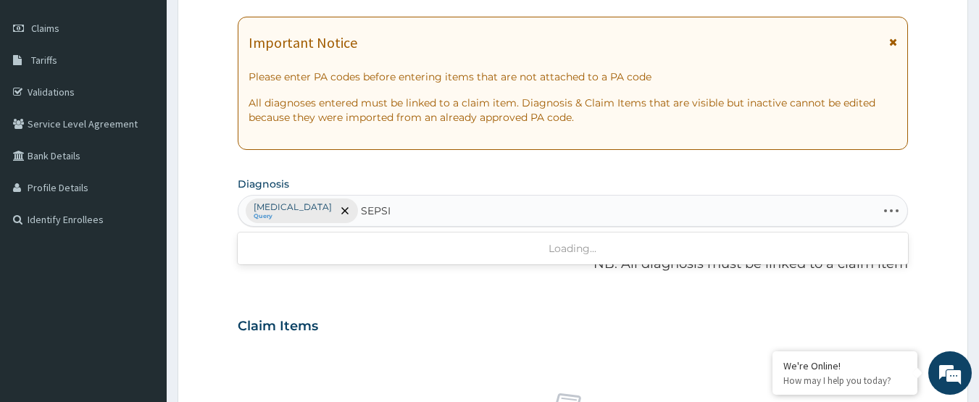
type input "SEPSIS"
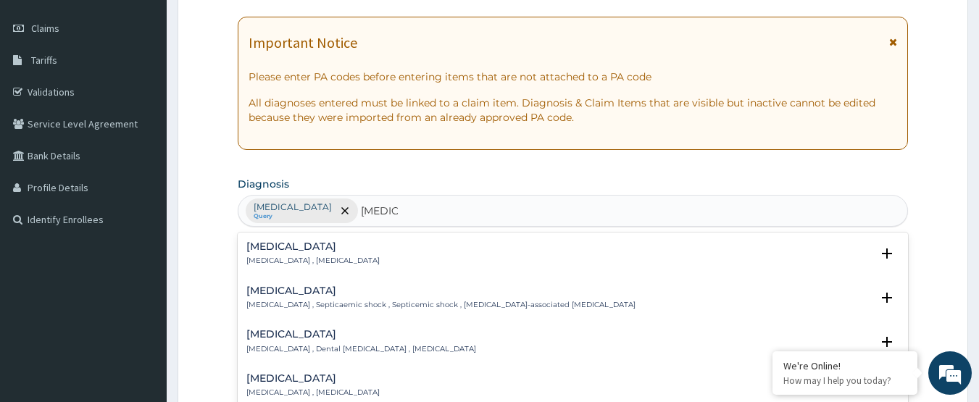
click at [322, 265] on p "Systemic infection , Sepsis" at bounding box center [312, 261] width 133 height 10
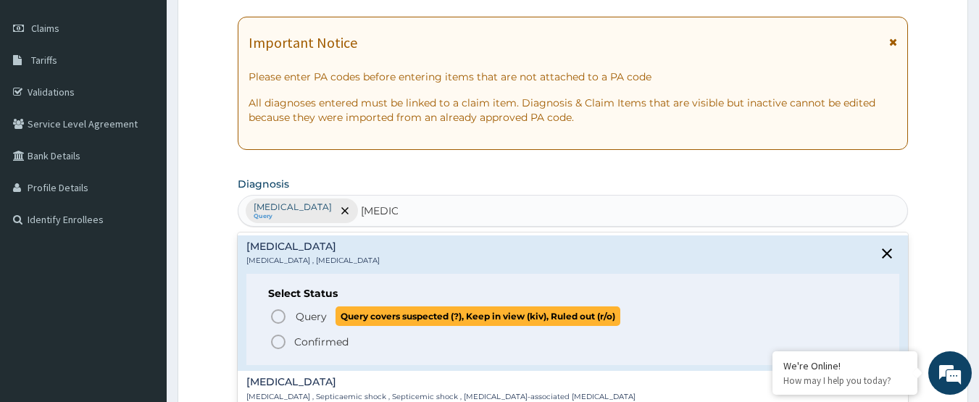
click at [270, 318] on icon "status option query" at bounding box center [278, 316] width 17 height 17
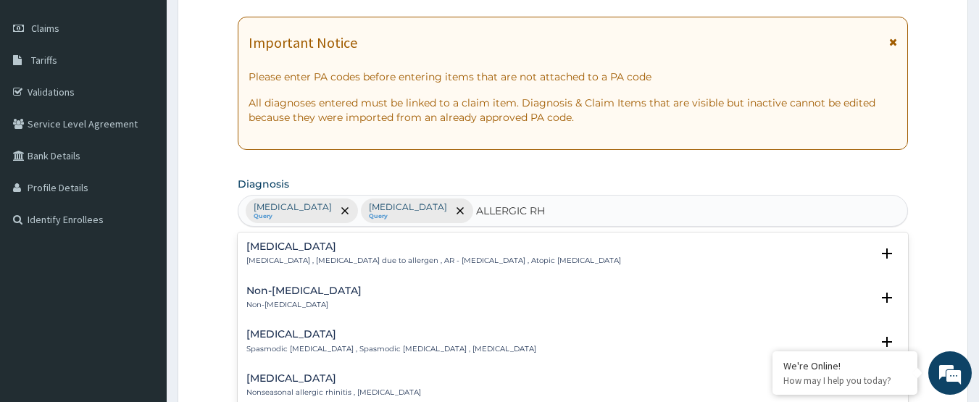
type input "ALLERGIC RHI"
click at [317, 262] on p "Allergic rhinitis , Allergic rhinitis due to allergen , AR - Allergic rhinitis …" at bounding box center [433, 261] width 375 height 10
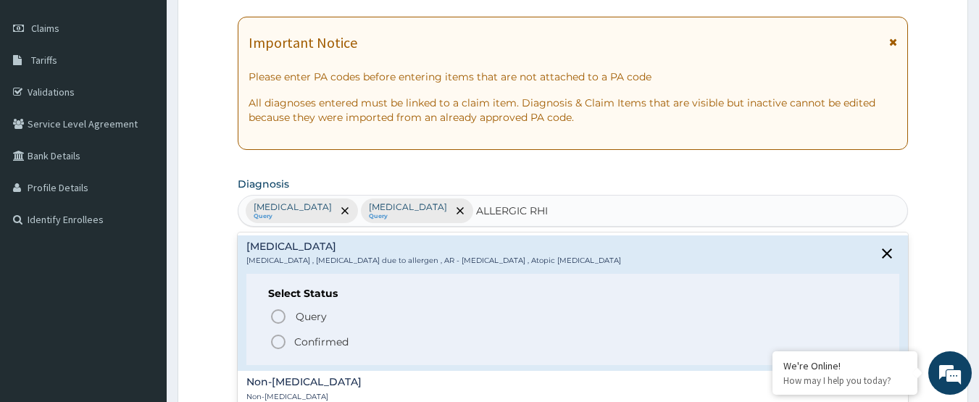
click at [317, 262] on p "Allergic rhinitis , Allergic rhinitis due to allergen , AR - Allergic rhinitis …" at bounding box center [433, 261] width 375 height 10
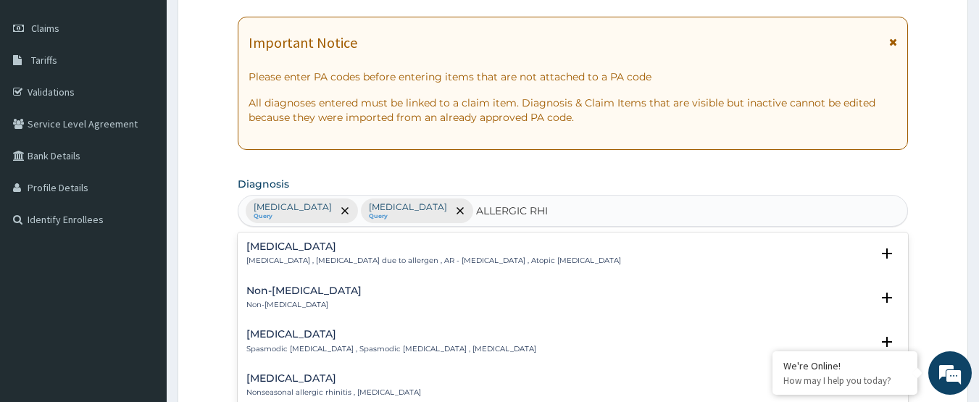
click at [317, 262] on p "Allergic rhinitis , Allergic rhinitis due to allergen , AR - Allergic rhinitis …" at bounding box center [433, 261] width 375 height 10
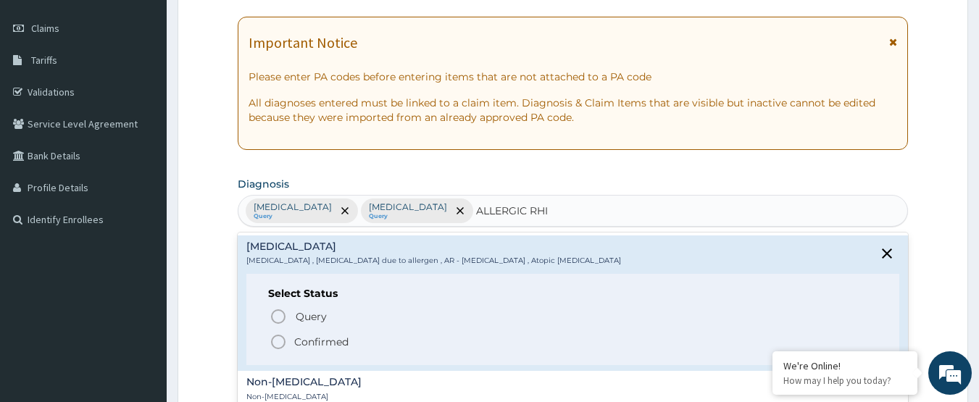
click at [317, 262] on p "Allergic rhinitis , Allergic rhinitis due to allergen , AR - Allergic rhinitis …" at bounding box center [433, 261] width 375 height 10
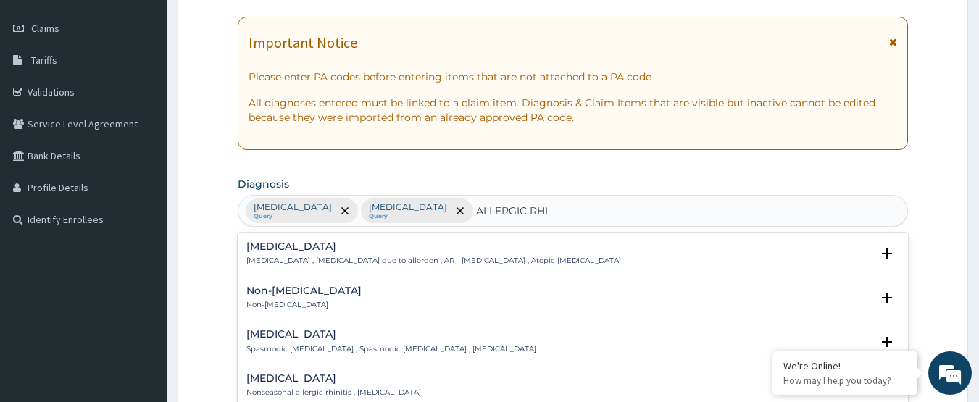
click at [317, 262] on p "Allergic rhinitis , Allergic rhinitis due to allergen , AR - Allergic rhinitis …" at bounding box center [433, 261] width 375 height 10
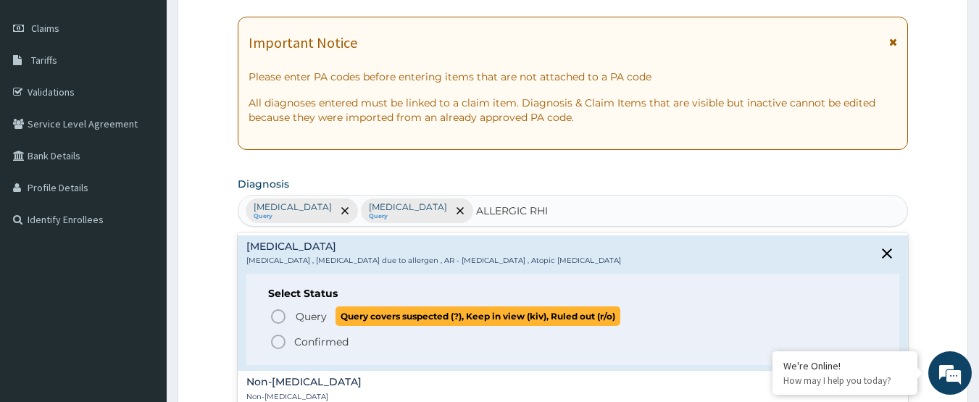
click at [284, 319] on circle "status option query" at bounding box center [278, 316] width 13 height 13
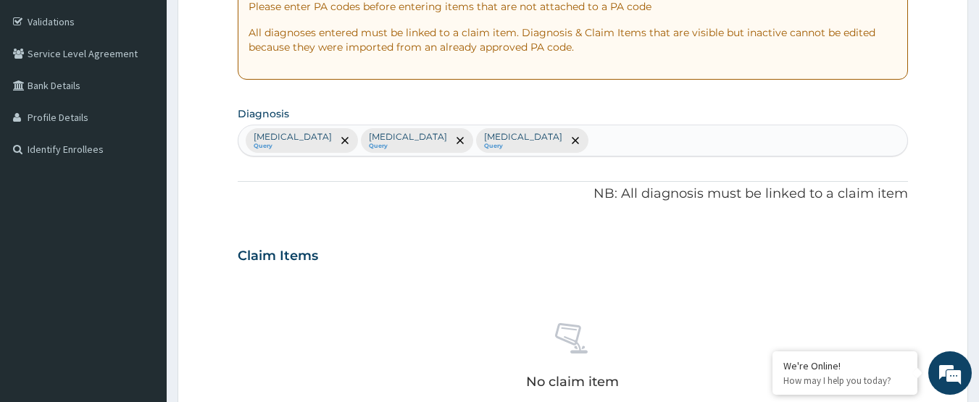
scroll to position [556, 0]
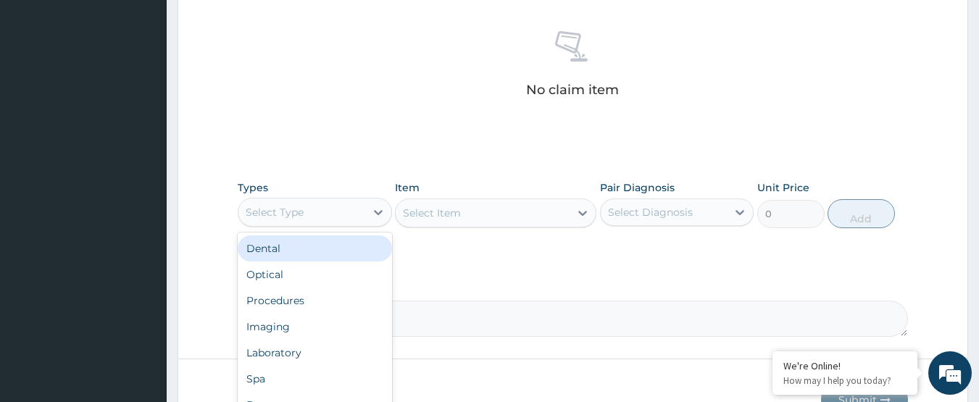
click at [343, 212] on div "Select Type" at bounding box center [301, 212] width 127 height 23
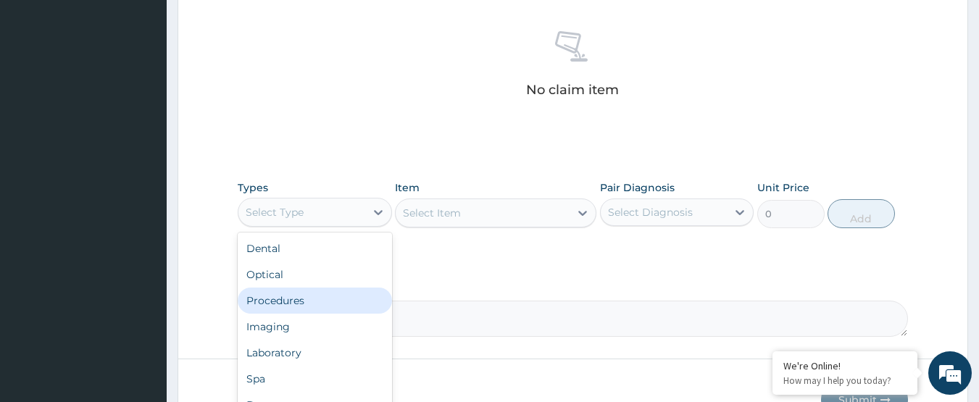
click at [304, 294] on div "Procedures" at bounding box center [315, 301] width 154 height 26
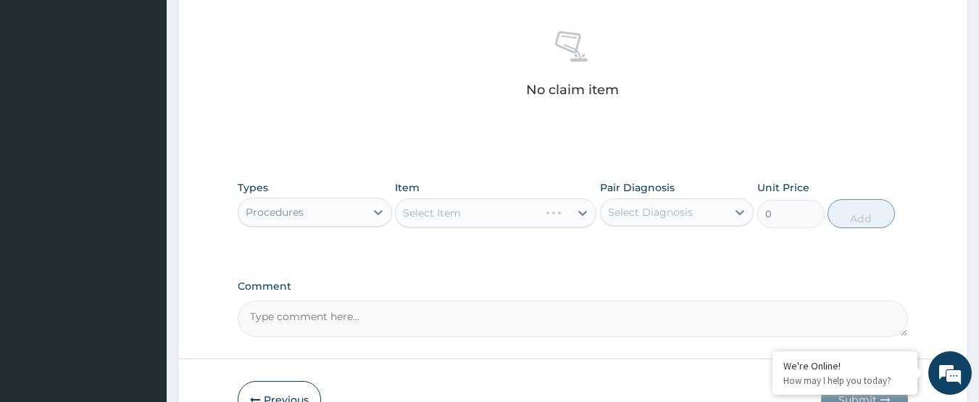
click at [420, 220] on div "Select Item" at bounding box center [496, 213] width 202 height 29
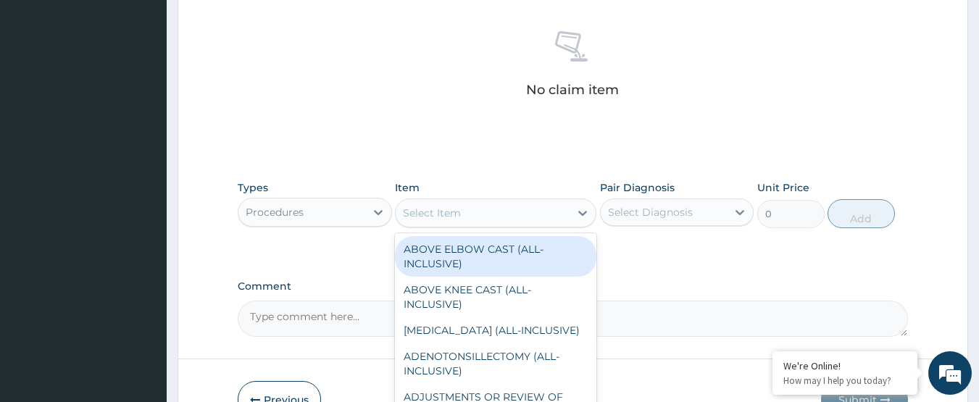
click at [420, 220] on div "Select Item" at bounding box center [432, 213] width 58 height 14
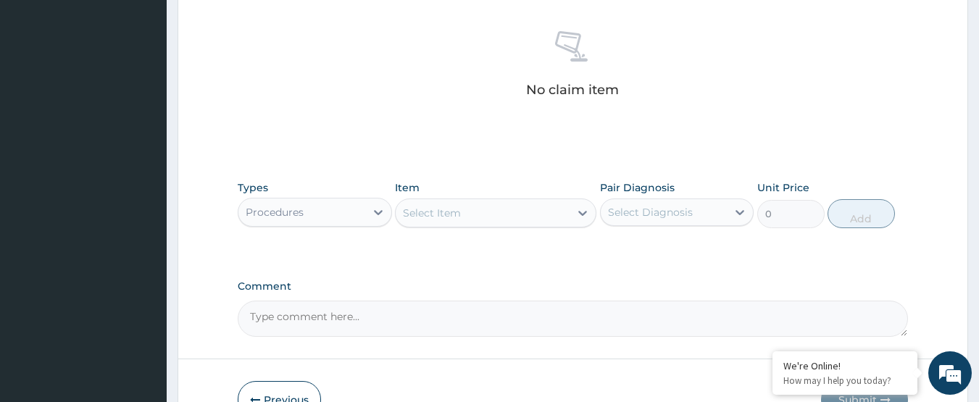
click at [420, 220] on div "Select Item" at bounding box center [432, 213] width 58 height 14
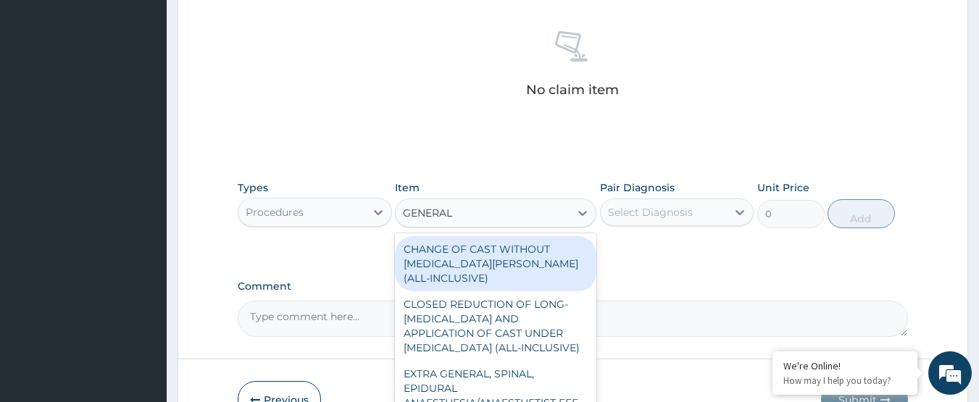
type input "GENERAL P"
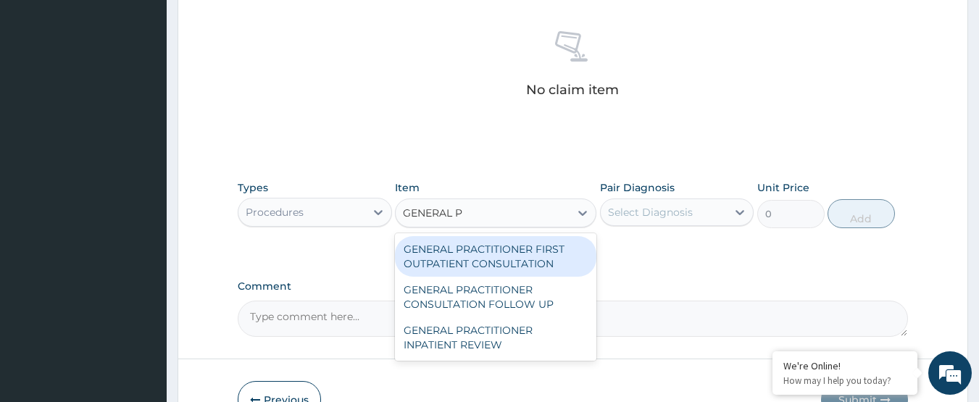
click at [486, 252] on div "GENERAL PRACTITIONER FIRST OUTPATIENT CONSULTATION" at bounding box center [496, 256] width 202 height 41
type input "3750"
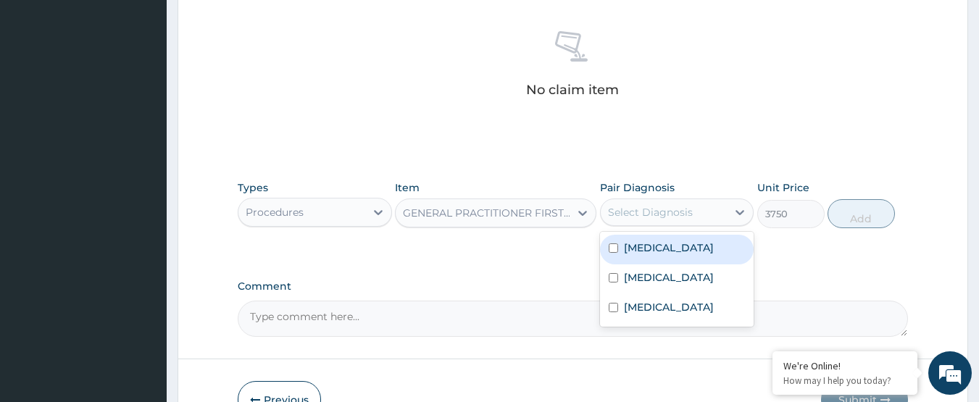
drag, startPoint x: 658, startPoint y: 212, endPoint x: 660, endPoint y: 241, distance: 29.8
click at [660, 226] on div "option Malaria focused, 1 of 3. 3 results available. Use Up and Down to choose …" at bounding box center [677, 213] width 154 height 28
click at [660, 241] on label "Malaria" at bounding box center [669, 248] width 90 height 14
checkbox input "true"
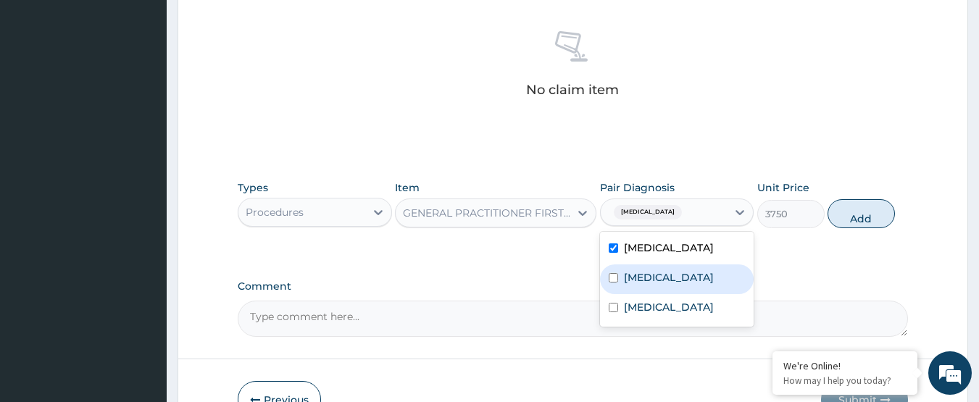
click at [620, 281] on div "Sepsis" at bounding box center [677, 280] width 154 height 30
checkbox input "true"
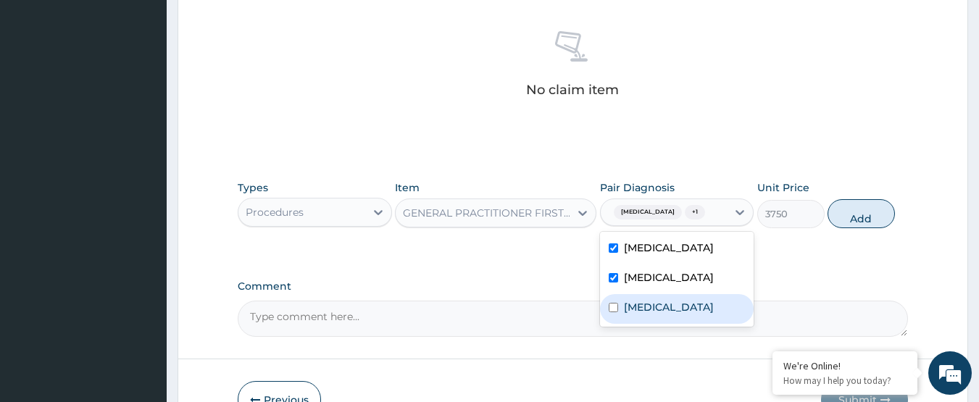
click at [620, 318] on div "Allergic rhinitis" at bounding box center [677, 309] width 154 height 30
checkbox input "true"
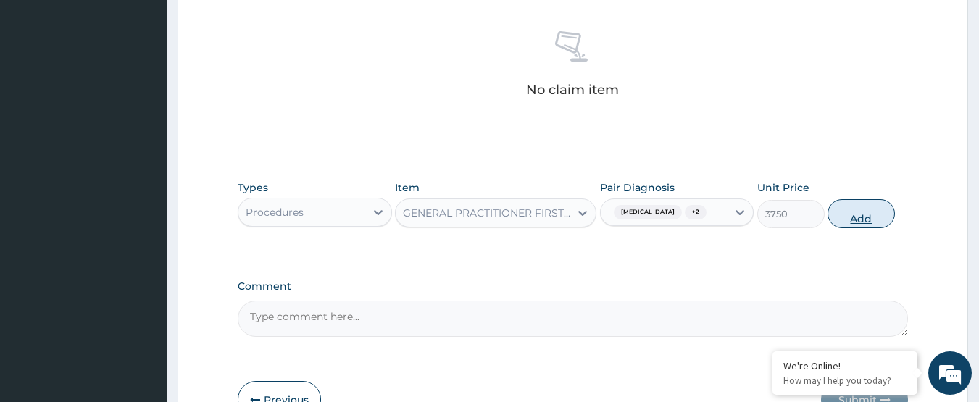
click at [866, 204] on button "Add" at bounding box center [861, 213] width 67 height 29
type input "0"
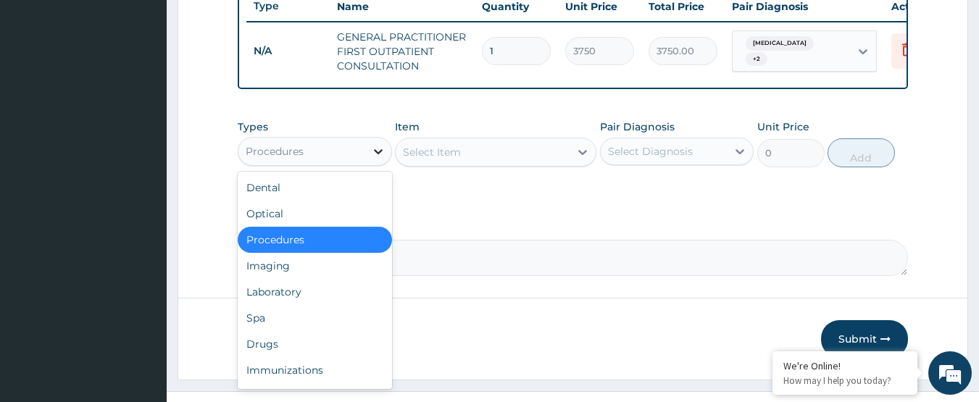
click at [368, 154] on div at bounding box center [378, 151] width 26 height 26
click at [293, 304] on div "Laboratory" at bounding box center [315, 292] width 154 height 26
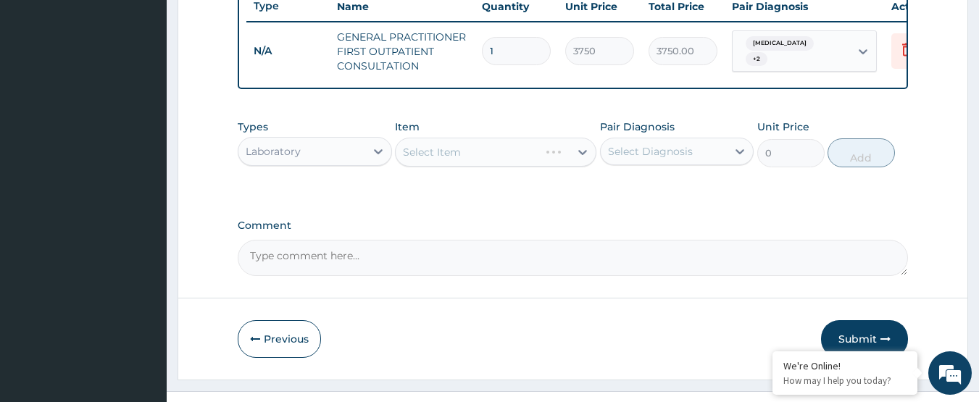
click at [470, 167] on div "Select Item" at bounding box center [496, 152] width 202 height 29
click at [471, 167] on div "Select Item" at bounding box center [496, 152] width 202 height 29
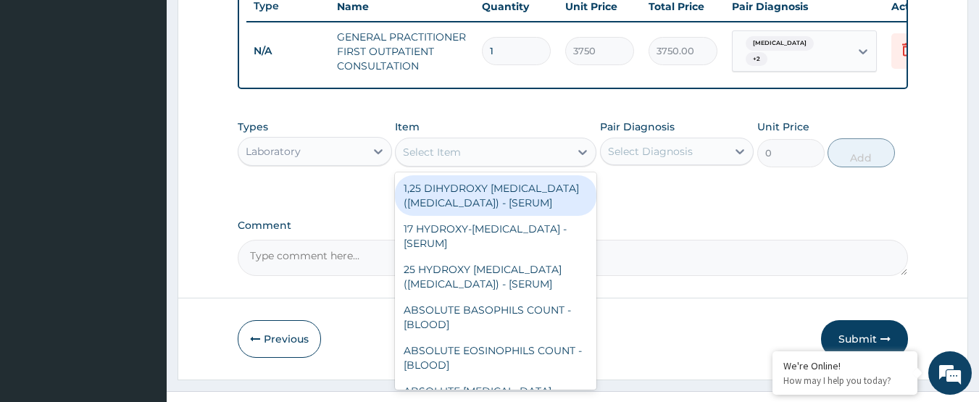
click at [471, 164] on div "Select Item" at bounding box center [483, 152] width 174 height 23
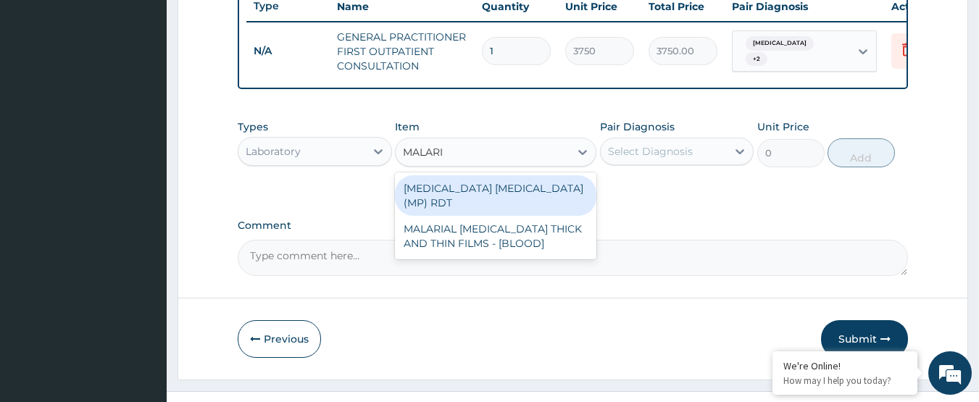
type input "MALARIA"
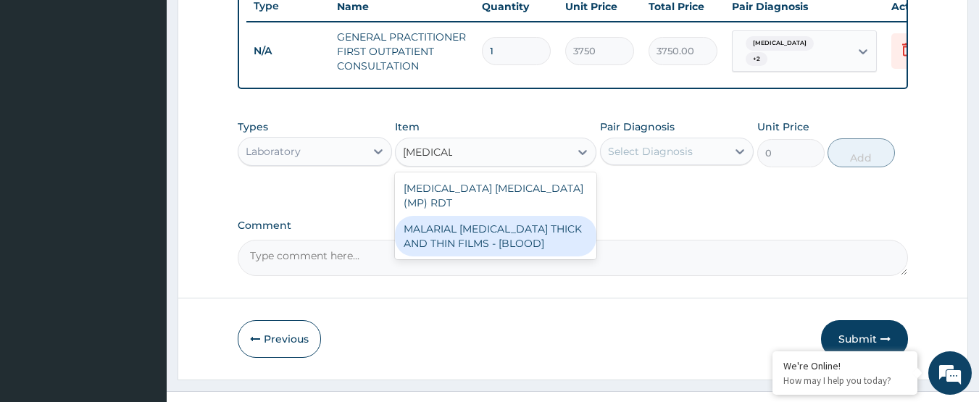
click at [452, 233] on div "MALARIAL PARASITE THICK AND THIN FILMS - [BLOOD]" at bounding box center [496, 236] width 202 height 41
type input "2187.5"
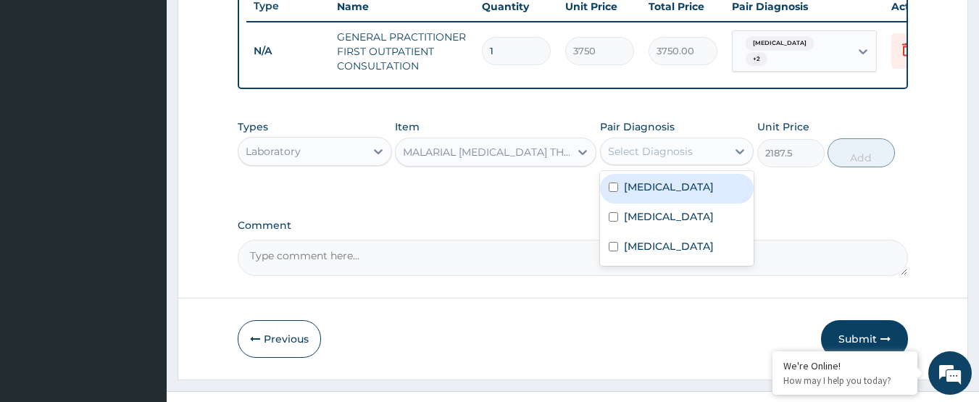
click at [640, 159] on div "Select Diagnosis" at bounding box center [650, 151] width 85 height 14
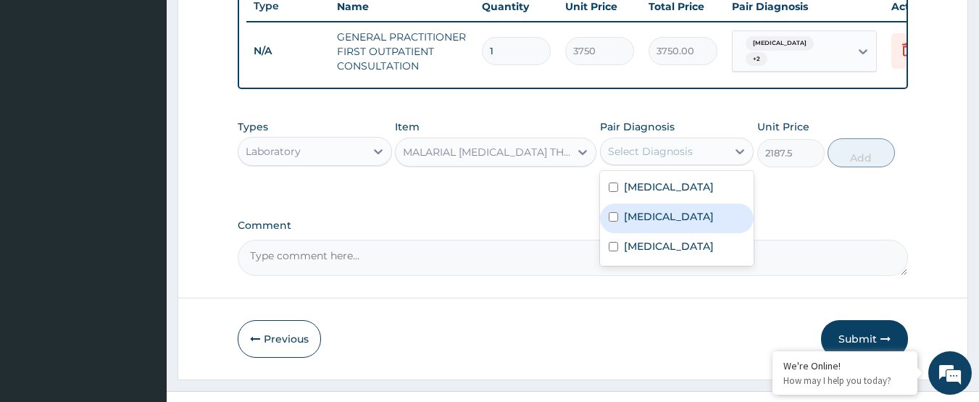
drag, startPoint x: 631, startPoint y: 194, endPoint x: 626, endPoint y: 233, distance: 38.7
click at [626, 233] on div "Malaria Sepsis Allergic rhinitis" at bounding box center [677, 218] width 154 height 95
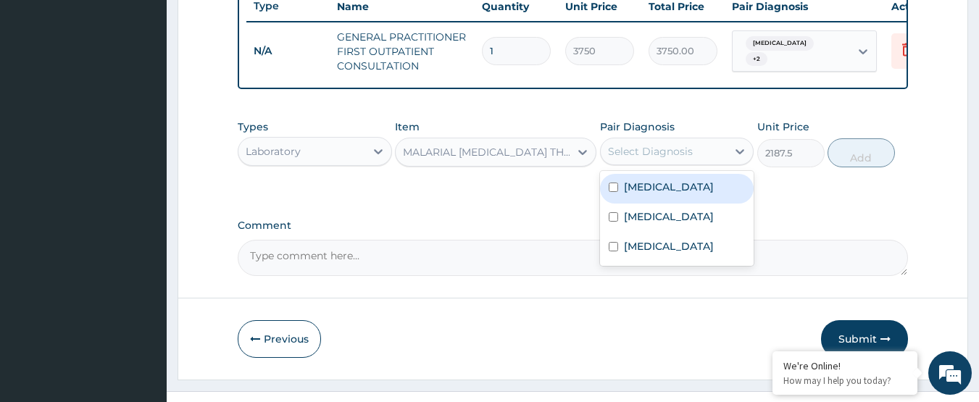
drag, startPoint x: 618, startPoint y: 196, endPoint x: 516, endPoint y: 128, distance: 122.6
click at [516, 128] on div "Types Laboratory Item MALARIAL PARASITE THICK AND THIN FILMS - [BLOOD] Pair Dia…" at bounding box center [573, 143] width 671 height 62
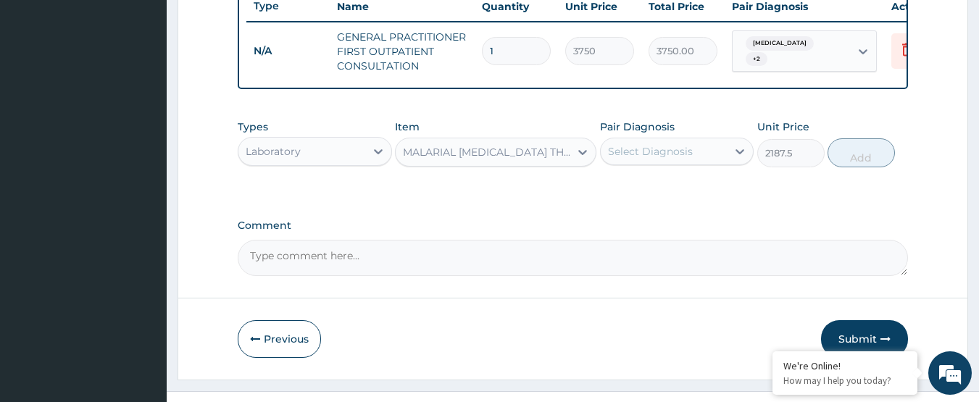
click at [516, 128] on div "Types Laboratory Item MALARIAL PARASITE THICK AND THIN FILMS - [BLOOD] Pair Dia…" at bounding box center [573, 143] width 671 height 62
click at [723, 158] on div "Select Diagnosis" at bounding box center [664, 151] width 127 height 23
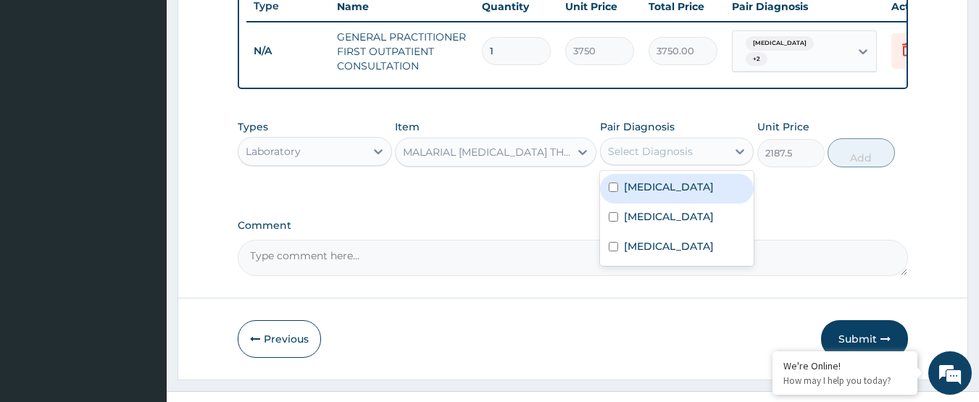
click at [705, 188] on div "Malaria" at bounding box center [677, 189] width 154 height 30
checkbox input "true"
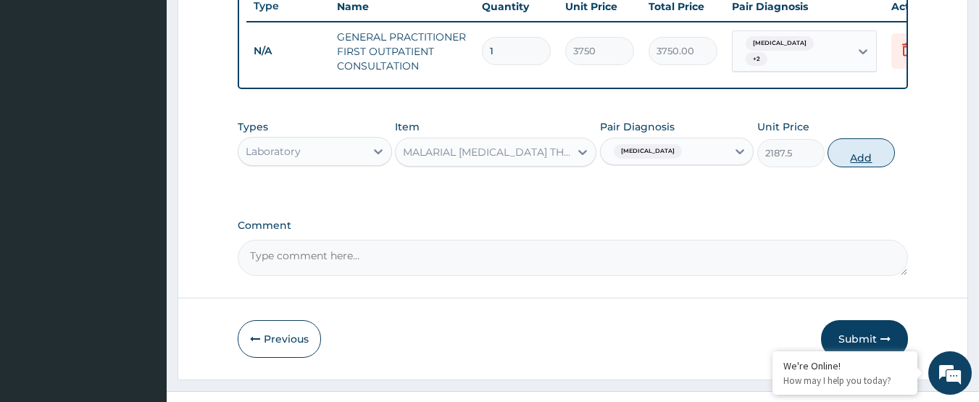
click at [842, 162] on button "Add" at bounding box center [861, 152] width 67 height 29
type input "0"
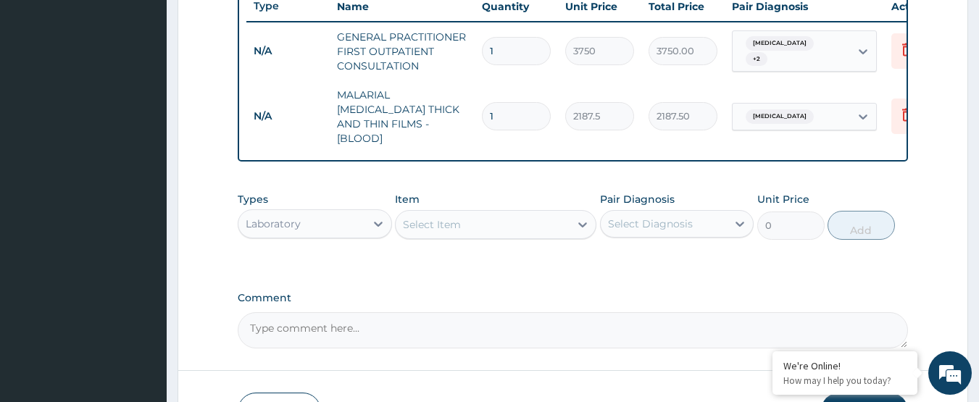
click at [345, 234] on div "Laboratory" at bounding box center [315, 223] width 154 height 29
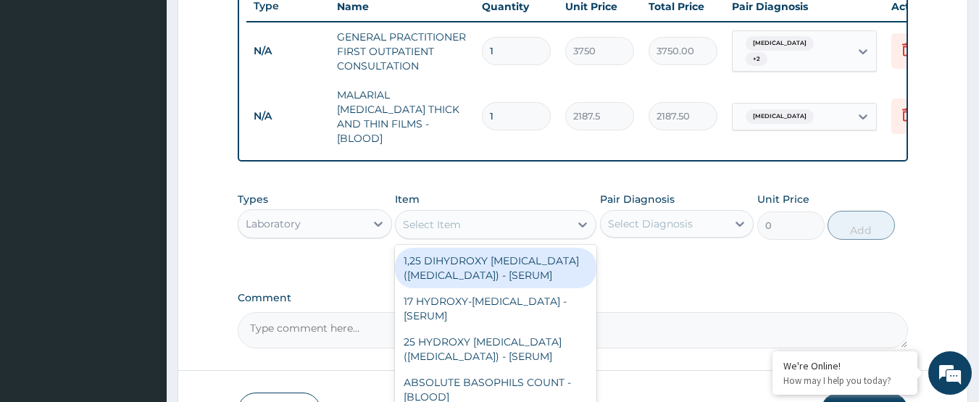
click at [489, 217] on div "Select Item" at bounding box center [483, 224] width 174 height 23
type input "FBC"
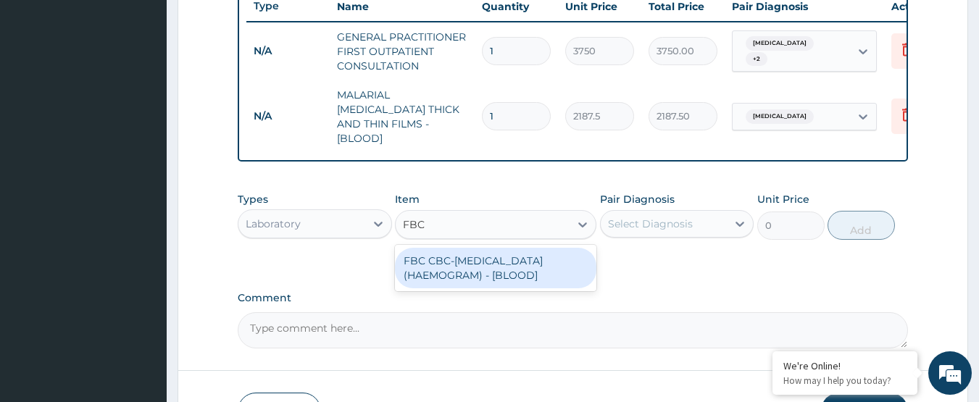
click at [476, 266] on div "FBC CBC-COMPLETE BLOOD COUNT (HAEMOGRAM) - [BLOOD]" at bounding box center [496, 268] width 202 height 41
type input "5000"
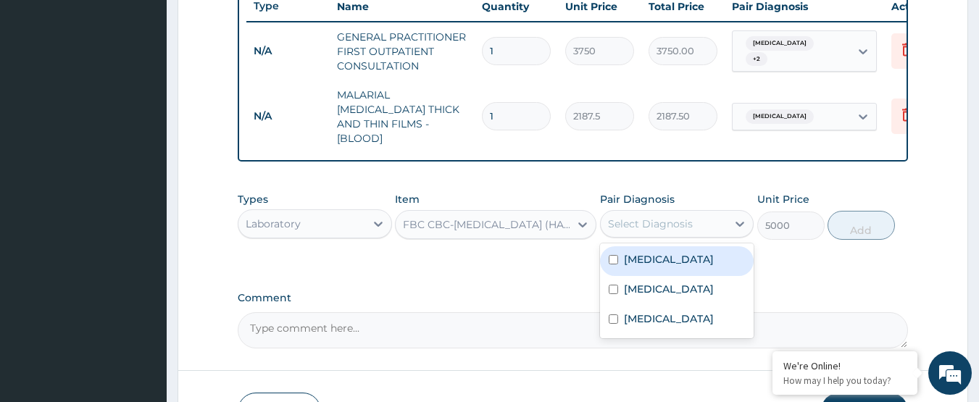
click at [665, 219] on div "Select Diagnosis" at bounding box center [650, 224] width 85 height 14
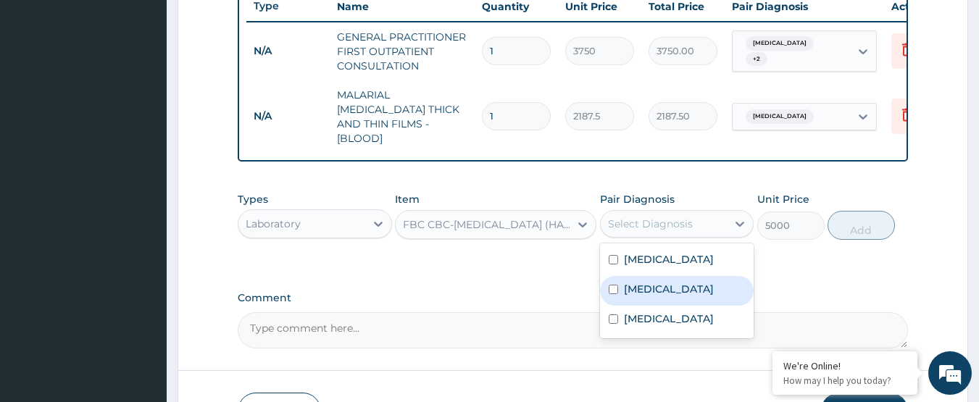
click at [633, 277] on div "Sepsis" at bounding box center [677, 291] width 154 height 30
checkbox input "true"
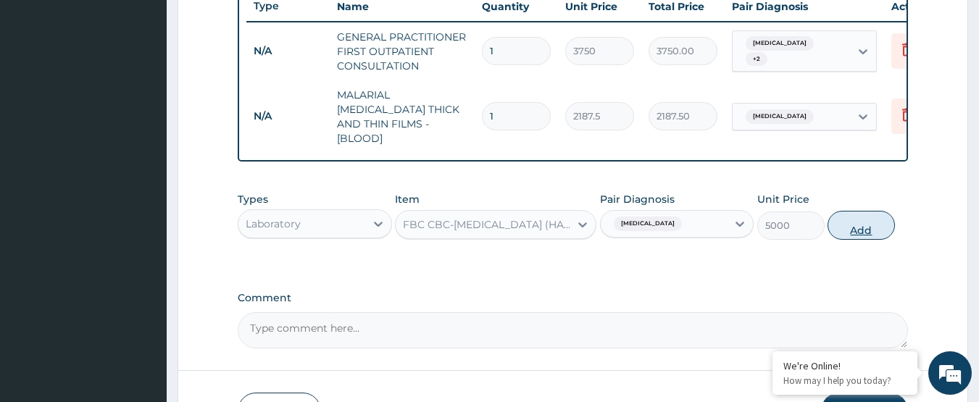
click at [831, 231] on button "Add" at bounding box center [861, 225] width 67 height 29
type input "0"
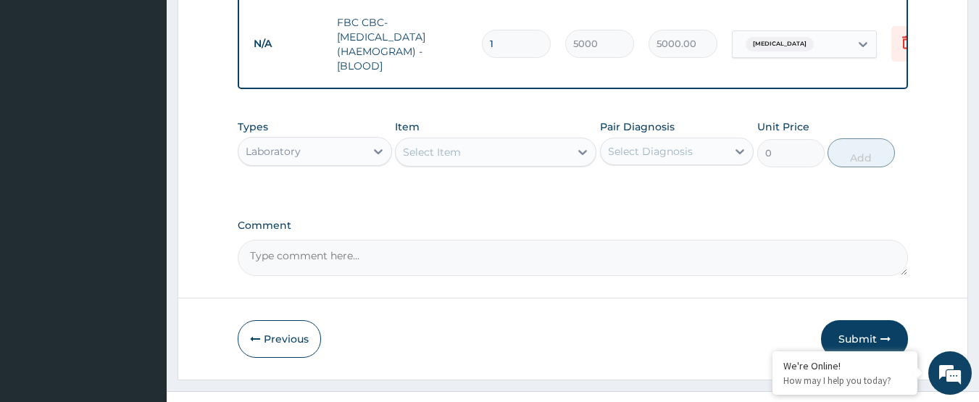
scroll to position [723, 0]
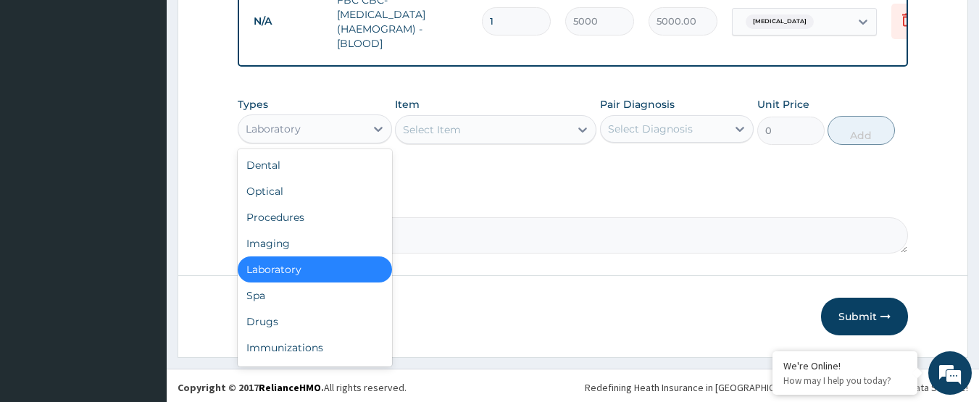
click at [342, 123] on div "Laboratory" at bounding box center [301, 128] width 127 height 23
click at [267, 325] on div "Drugs" at bounding box center [315, 322] width 154 height 26
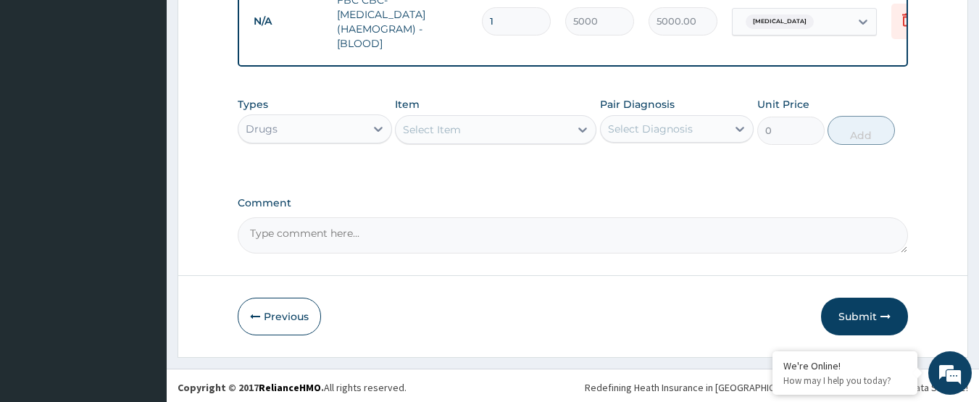
click at [411, 123] on div "Select Item" at bounding box center [432, 130] width 58 height 14
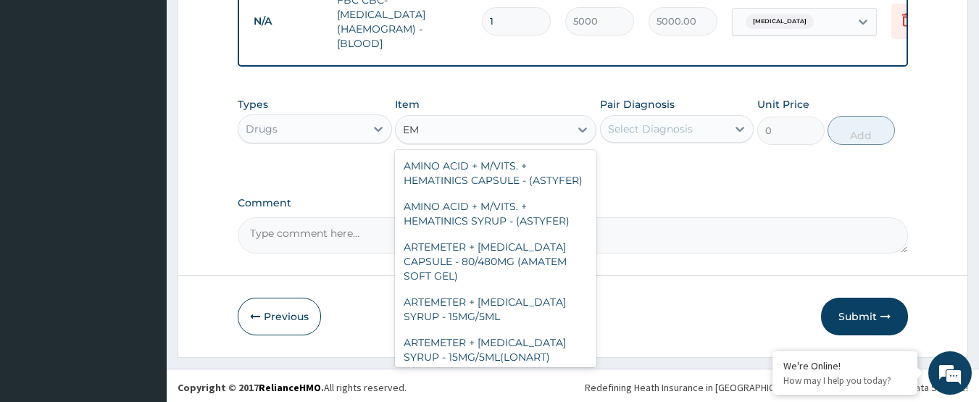
type input "M"
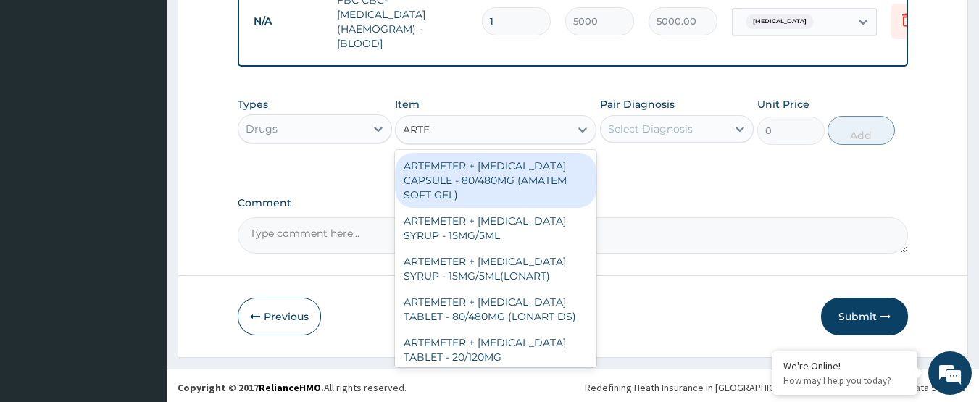
type input "ARTEM"
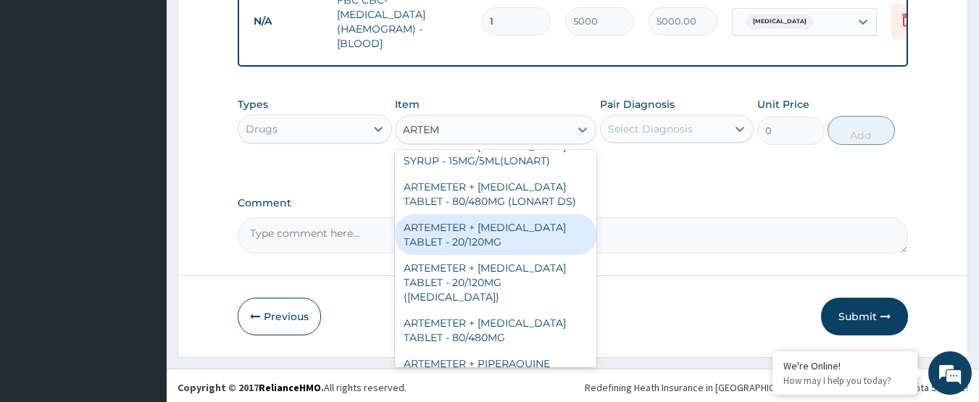
scroll to position [145, 0]
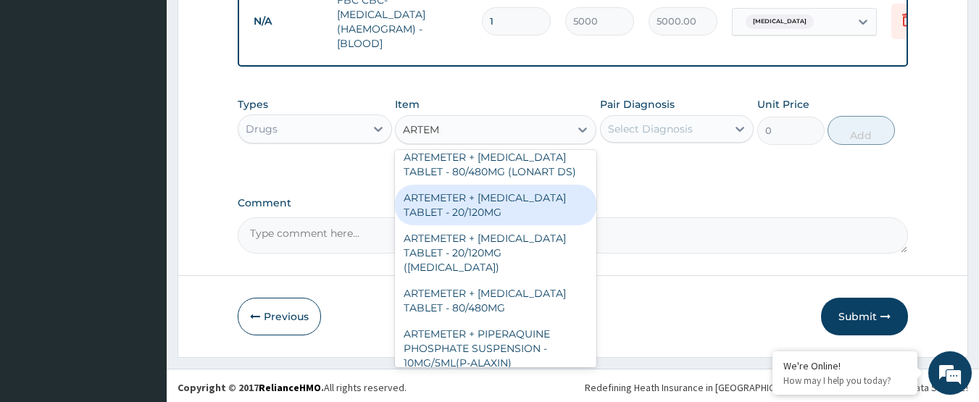
click at [521, 218] on div "ARTEMETER + LUMEFANTRINE TABLET - 20/120MG" at bounding box center [496, 205] width 202 height 41
type input "196"
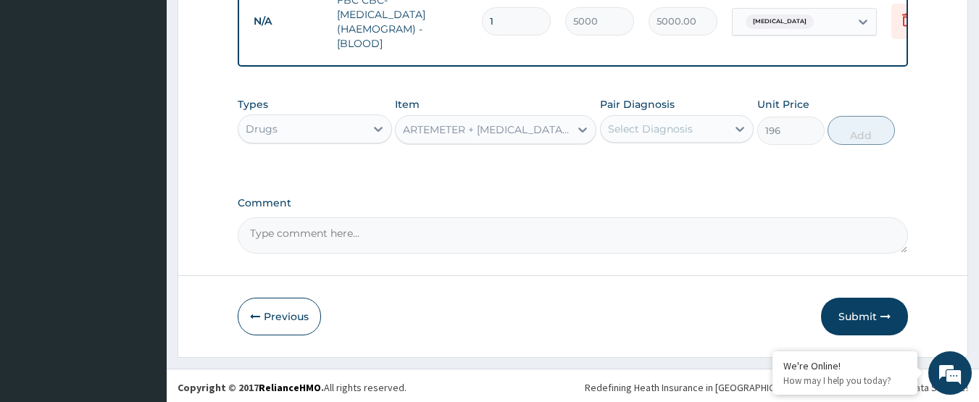
click at [494, 152] on div "Types Drugs Item ARTEMETER + LUMEFANTRINE TABLET - 20/120MG Pair Diagnosis Sele…" at bounding box center [573, 132] width 671 height 84
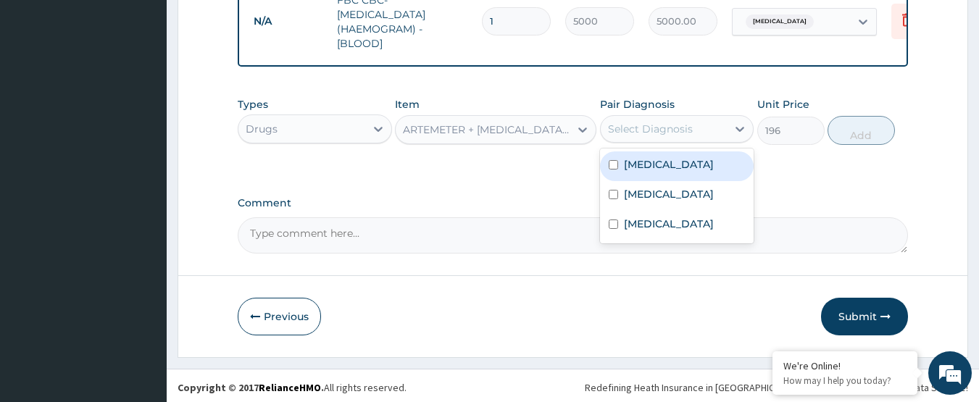
click at [638, 124] on div "Select Diagnosis" at bounding box center [650, 129] width 85 height 14
click at [639, 162] on label "Malaria" at bounding box center [669, 164] width 90 height 14
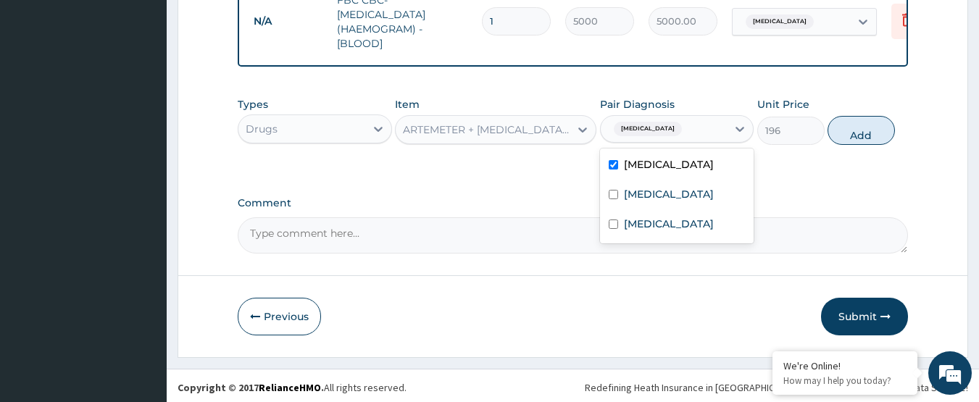
click at [639, 162] on label "Malaria" at bounding box center [669, 164] width 90 height 14
checkbox input "false"
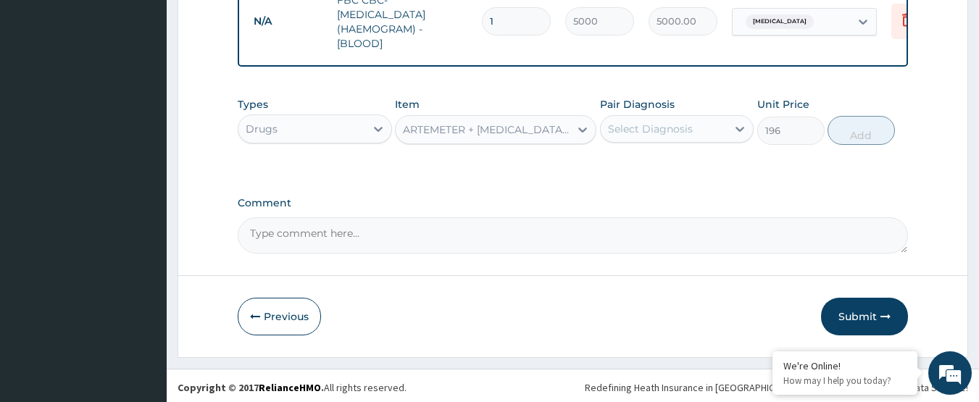
click at [863, 110] on div "Types Drugs Item ARTEMETER + LUMEFANTRINE TABLET - 20/120MG Pair Diagnosis Sele…" at bounding box center [573, 121] width 671 height 62
click at [713, 133] on div "Select Diagnosis" at bounding box center [664, 128] width 127 height 23
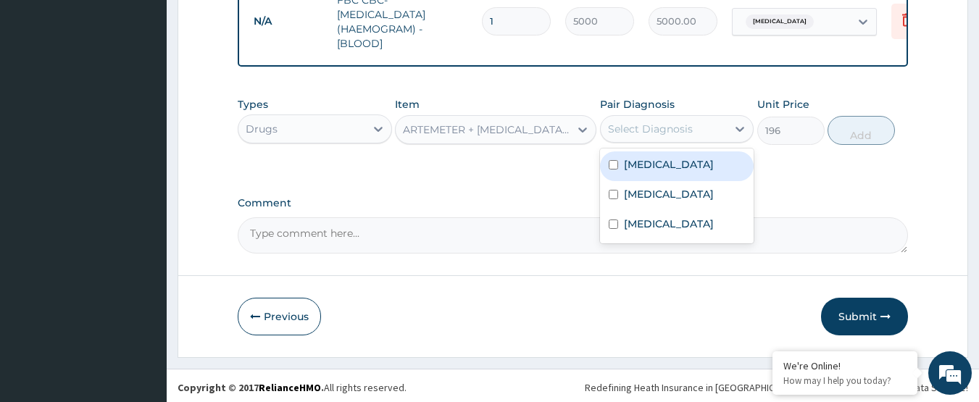
click at [683, 170] on div "Malaria" at bounding box center [677, 166] width 154 height 30
checkbox input "true"
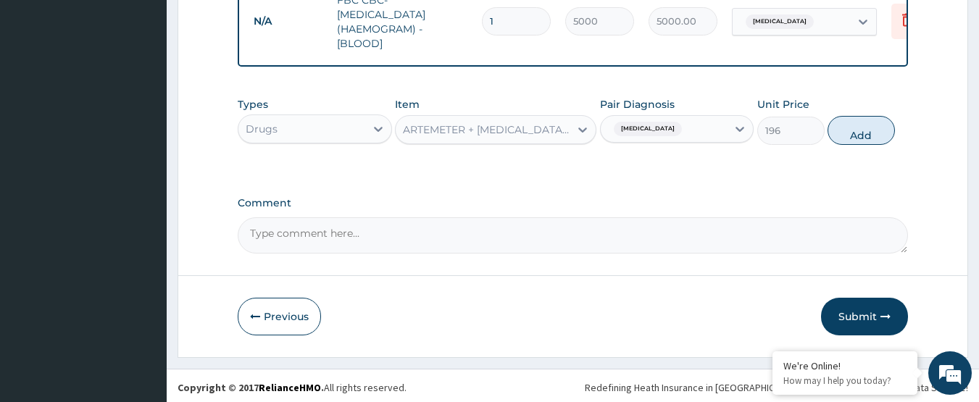
drag, startPoint x: 846, startPoint y: 122, endPoint x: 580, endPoint y: 50, distance: 275.5
click at [846, 133] on button "Add" at bounding box center [861, 130] width 67 height 29
type input "0"
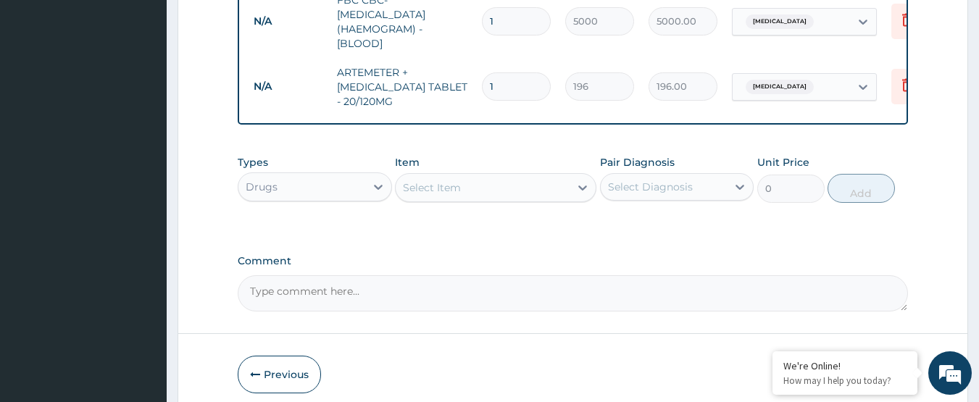
click at [418, 191] on div "Select Item" at bounding box center [432, 187] width 58 height 14
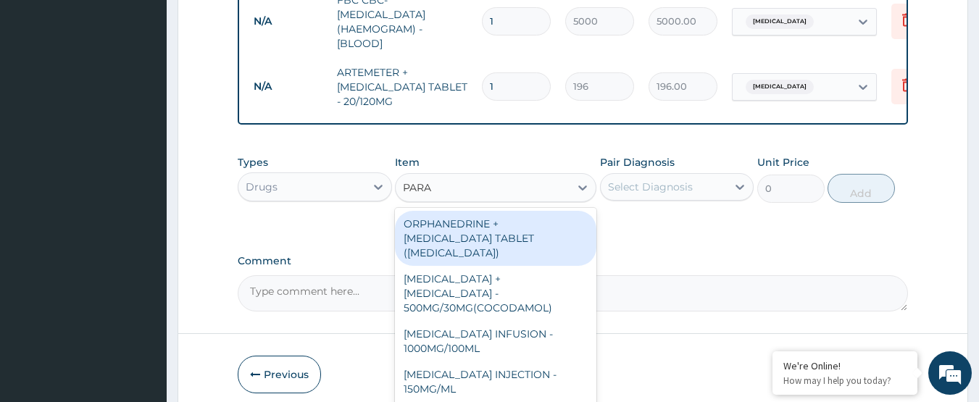
type input "PARAC"
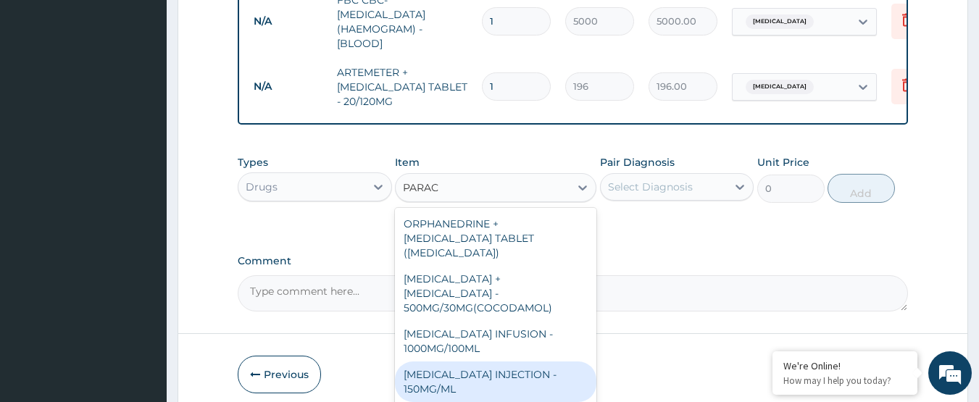
click at [476, 362] on div "PARACETAMOL INJECTION - 150MG/ML" at bounding box center [496, 382] width 202 height 41
type input "560"
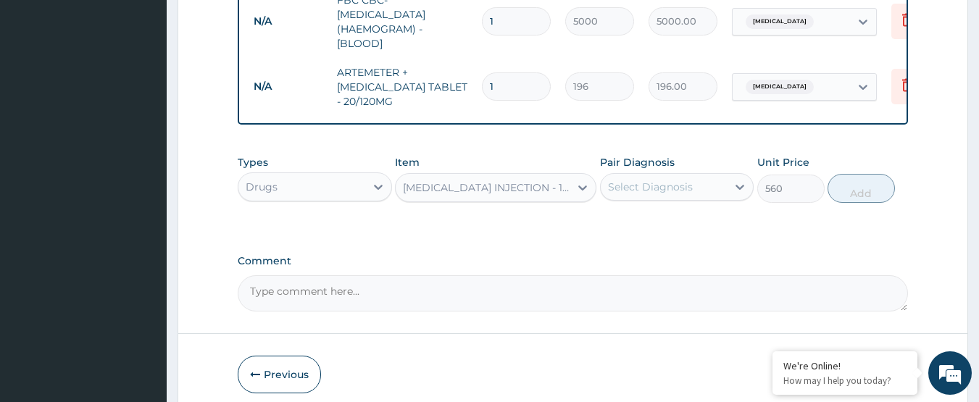
click at [646, 180] on div "Select Diagnosis" at bounding box center [650, 187] width 85 height 14
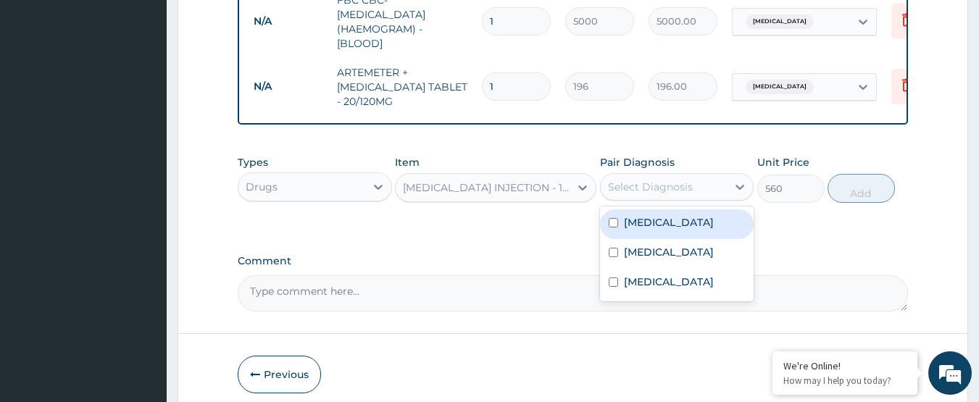
click at [644, 234] on div "Malaria" at bounding box center [677, 224] width 154 height 30
checkbox input "true"
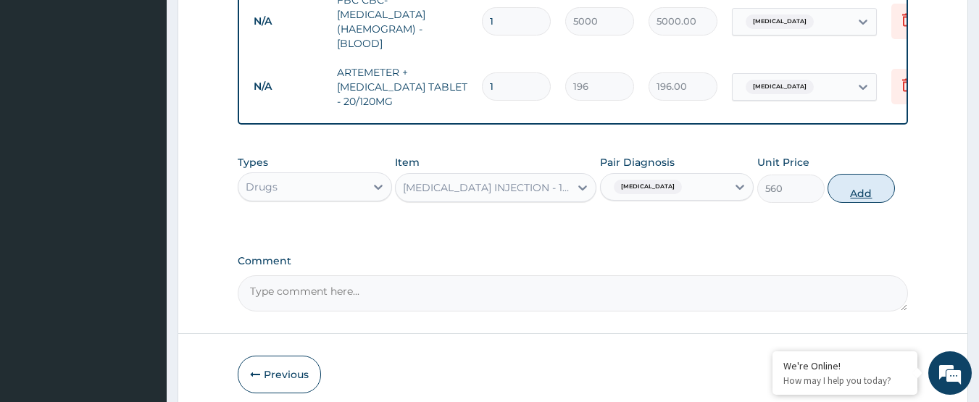
click at [851, 184] on button "Add" at bounding box center [861, 188] width 67 height 29
type input "0"
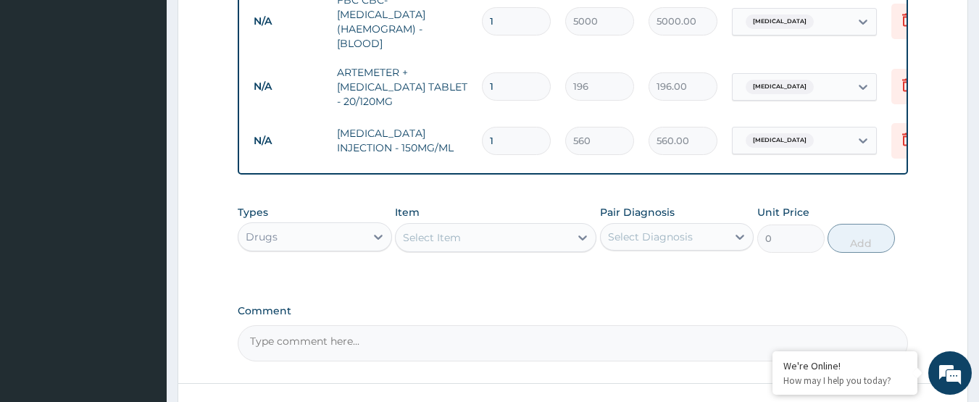
type input "0.00"
type input "3"
type input "1680.00"
type input "0.00"
type input "2"
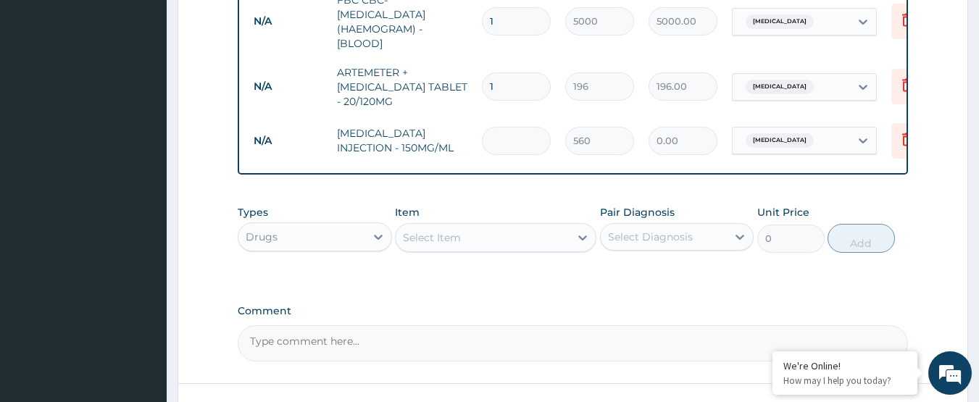
type input "1120.00"
type input "2"
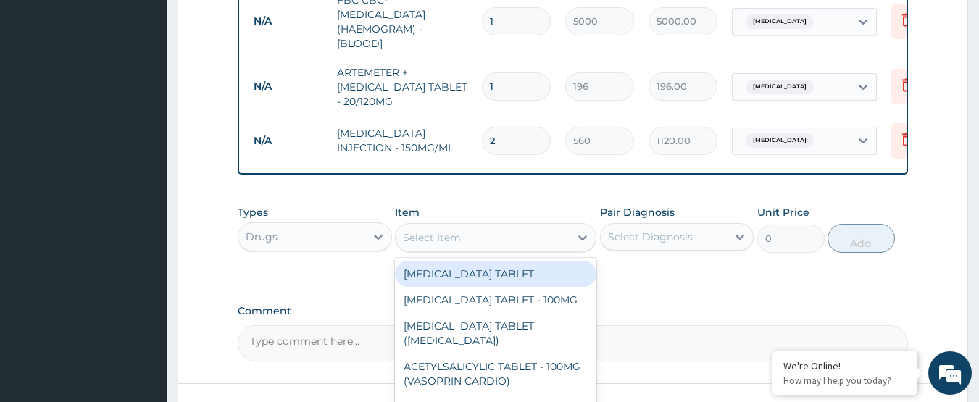
click at [454, 226] on div "Select Item" at bounding box center [483, 237] width 174 height 23
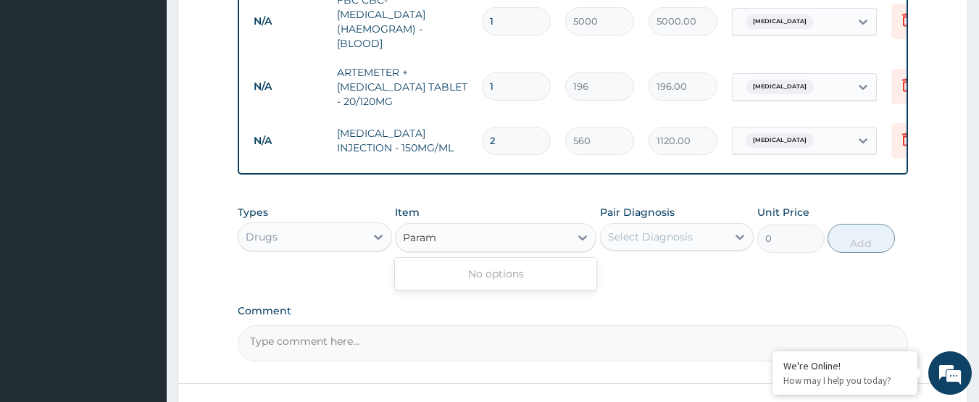
type input "Para"
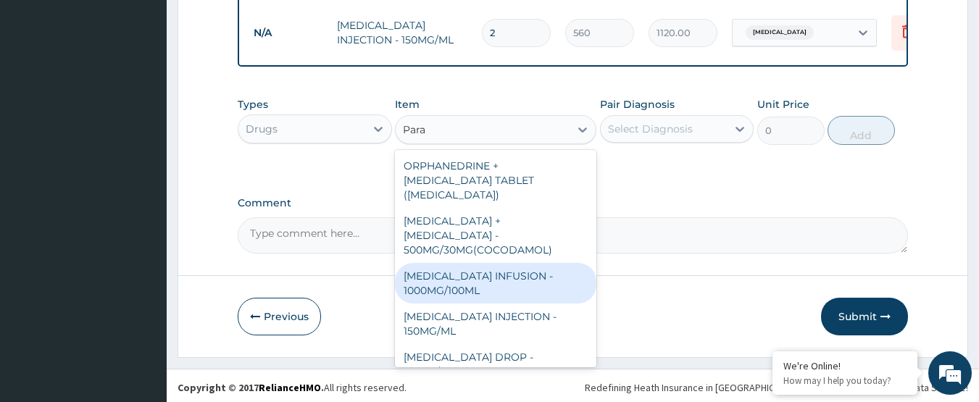
scroll to position [72, 0]
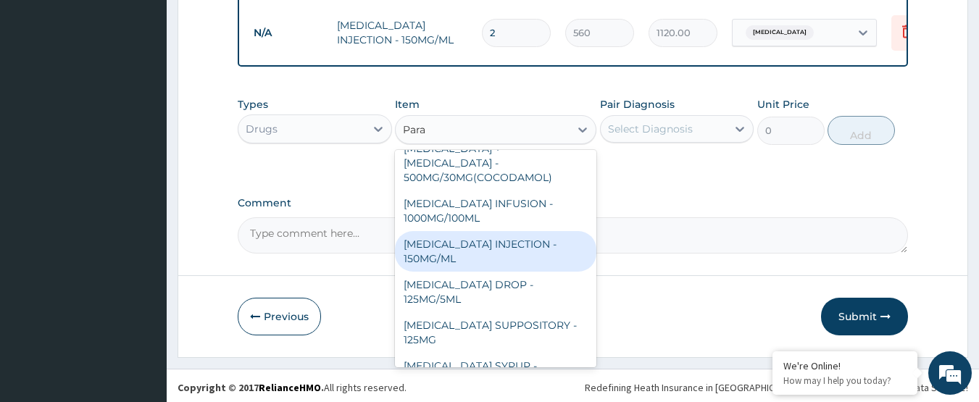
click at [502, 231] on div "[MEDICAL_DATA] INJECTION - 150MG/ML" at bounding box center [496, 251] width 202 height 41
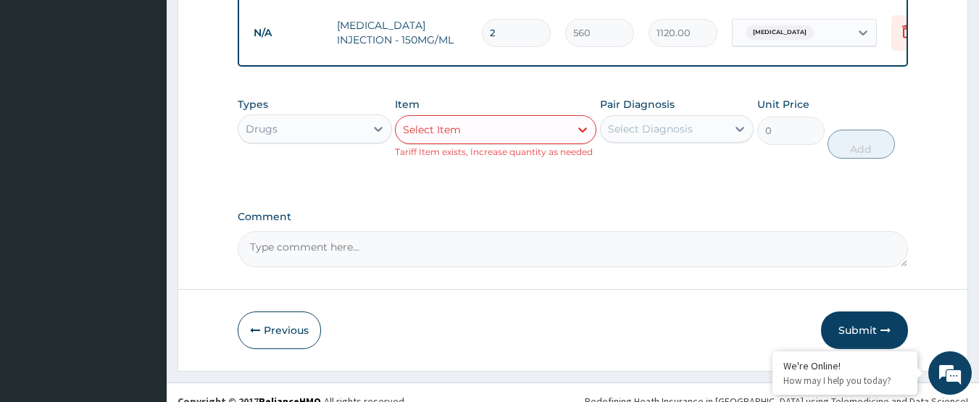
click at [689, 122] on div "Select Diagnosis" at bounding box center [650, 129] width 85 height 14
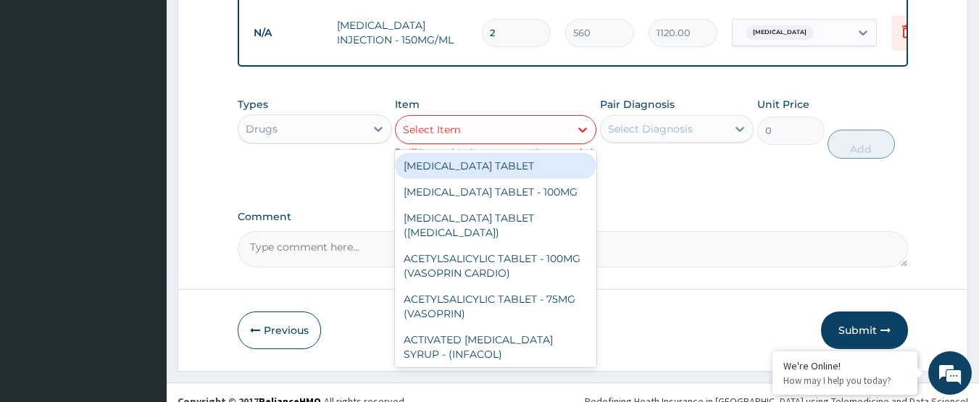
click at [522, 130] on div "Select Item" at bounding box center [483, 129] width 174 height 23
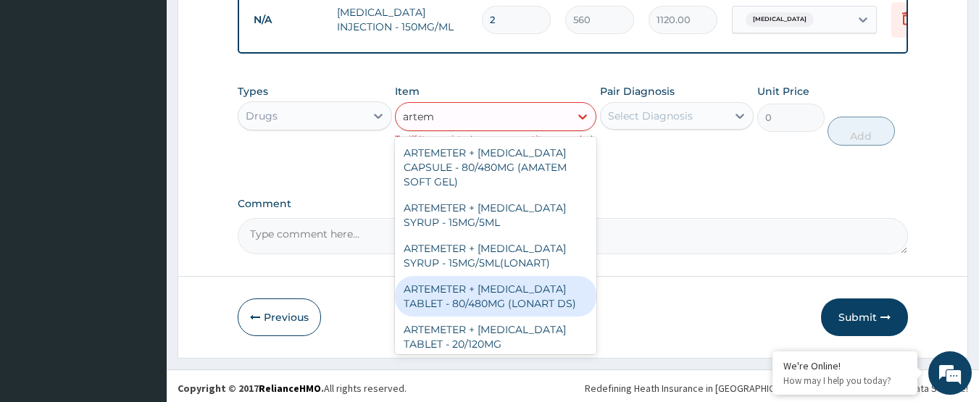
scroll to position [845, 0]
type input "a"
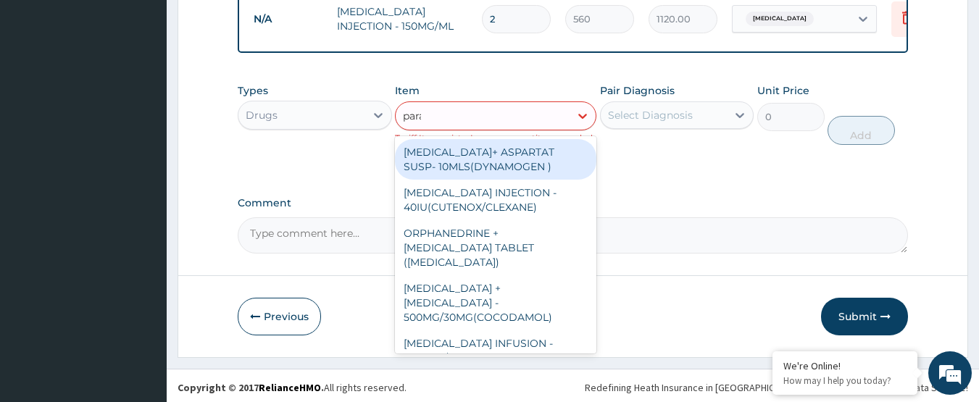
type input "parac"
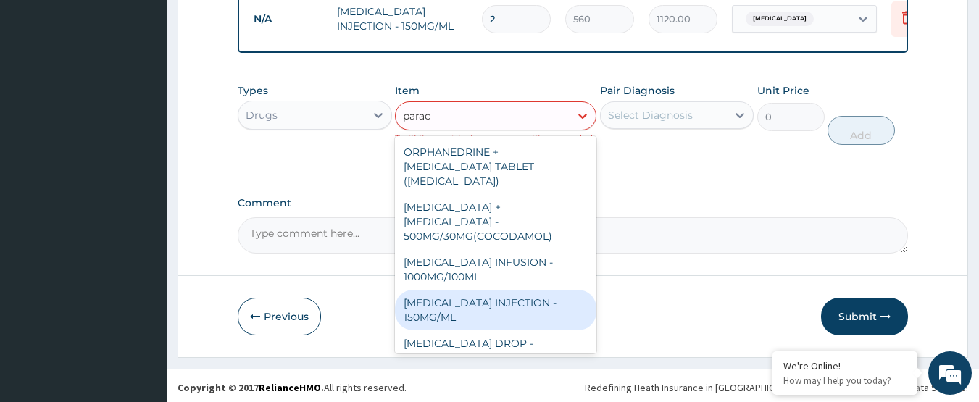
click at [418, 290] on div "[MEDICAL_DATA] INJECTION - 150MG/ML" at bounding box center [496, 310] width 202 height 41
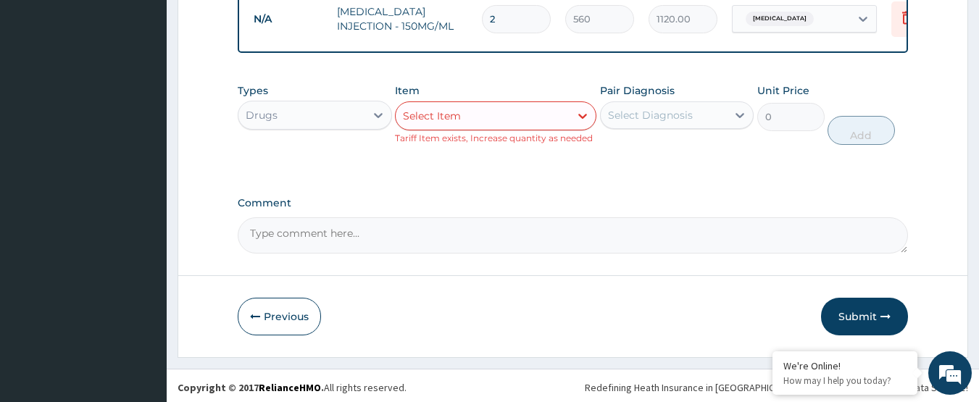
click at [536, 122] on div "Select Item" at bounding box center [483, 115] width 174 height 23
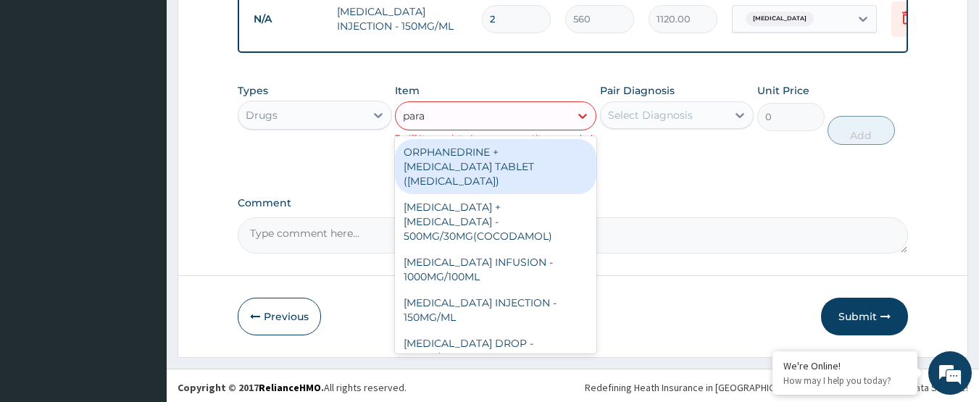
type input "parac"
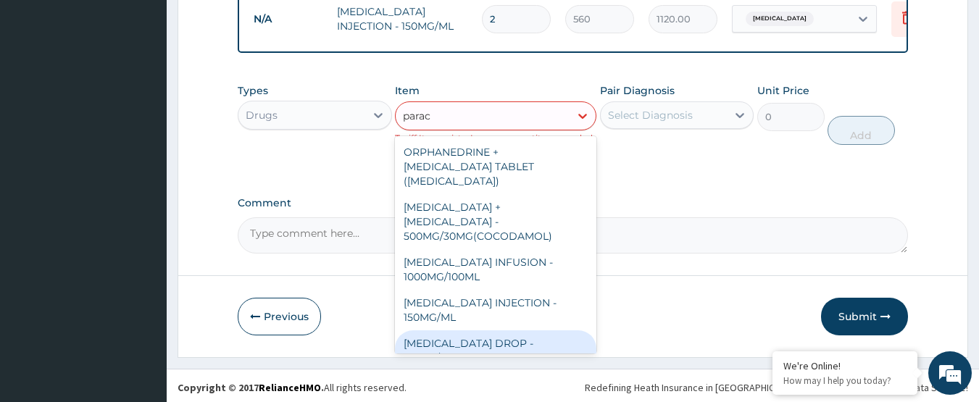
scroll to position [154, 0]
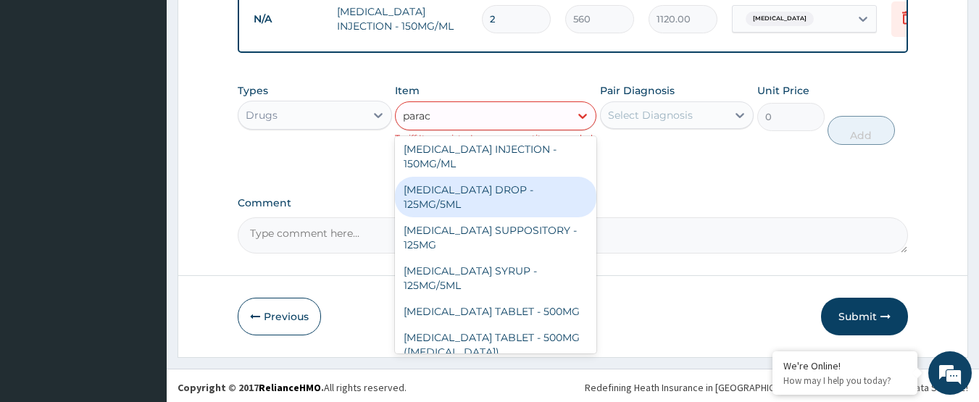
click at [496, 177] on div "[MEDICAL_DATA] DROP - 125MG/5ML" at bounding box center [496, 197] width 202 height 41
type input "672"
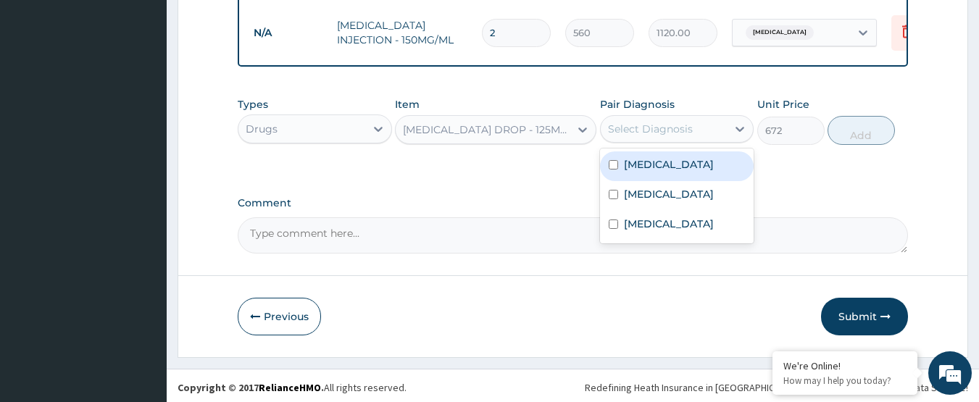
click at [676, 122] on div "Select Diagnosis" at bounding box center [650, 129] width 85 height 14
click at [680, 170] on div "Malaria" at bounding box center [677, 166] width 154 height 30
checkbox input "true"
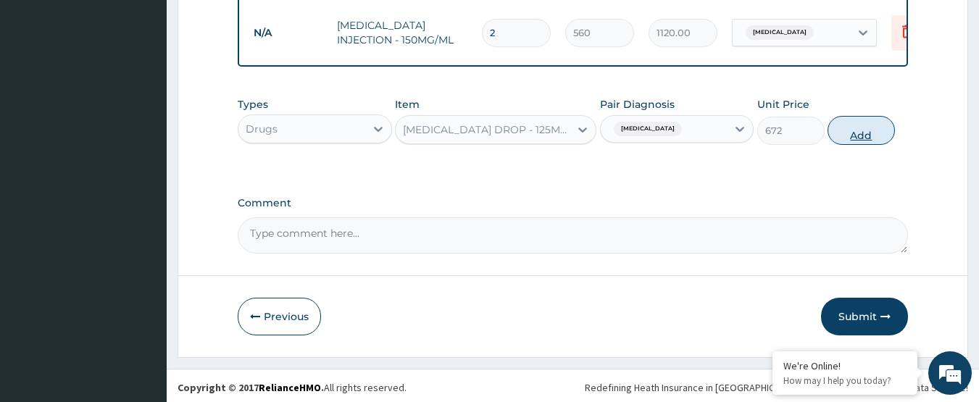
click at [844, 133] on button "Add" at bounding box center [861, 130] width 67 height 29
type input "0"
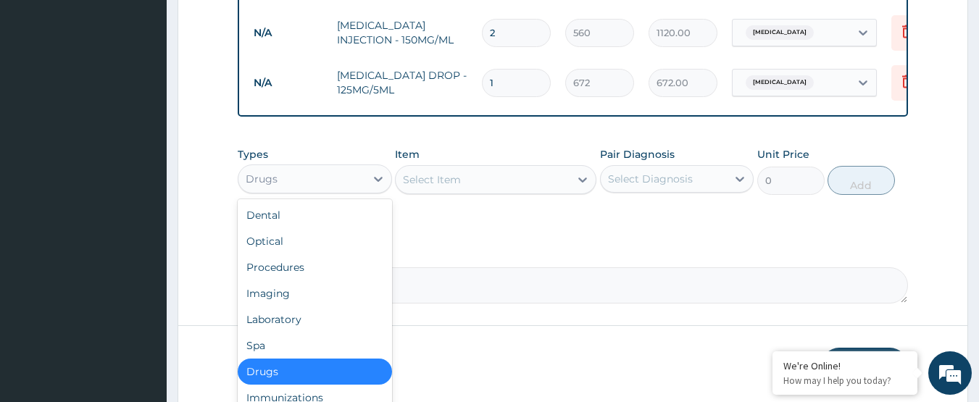
click at [360, 179] on div "Drugs" at bounding box center [301, 178] width 127 height 23
click at [323, 261] on div "Procedures" at bounding box center [315, 267] width 154 height 26
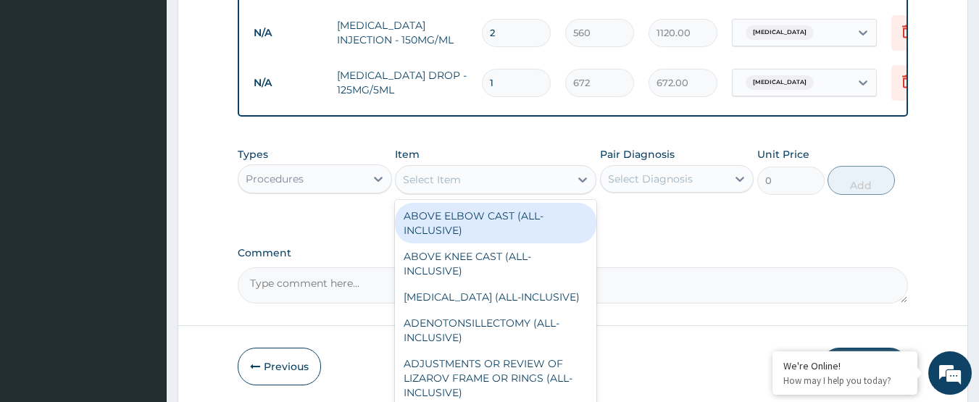
click at [461, 168] on div "Select Item" at bounding box center [483, 179] width 174 height 23
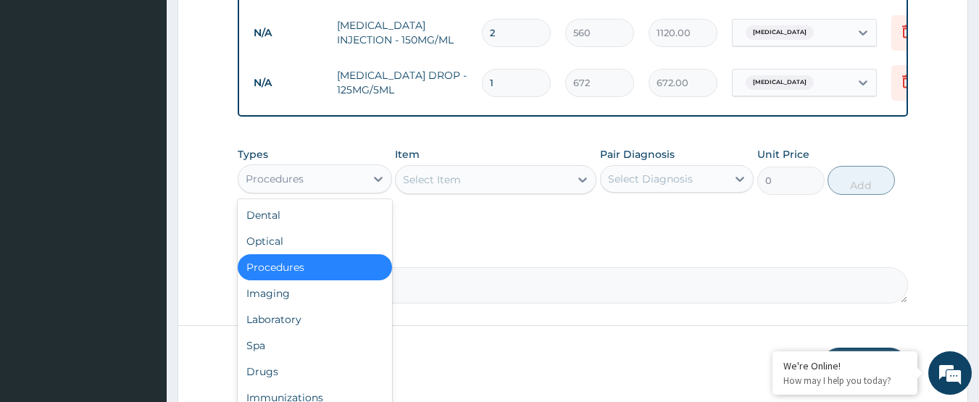
click at [357, 177] on div "Procedures" at bounding box center [301, 178] width 127 height 23
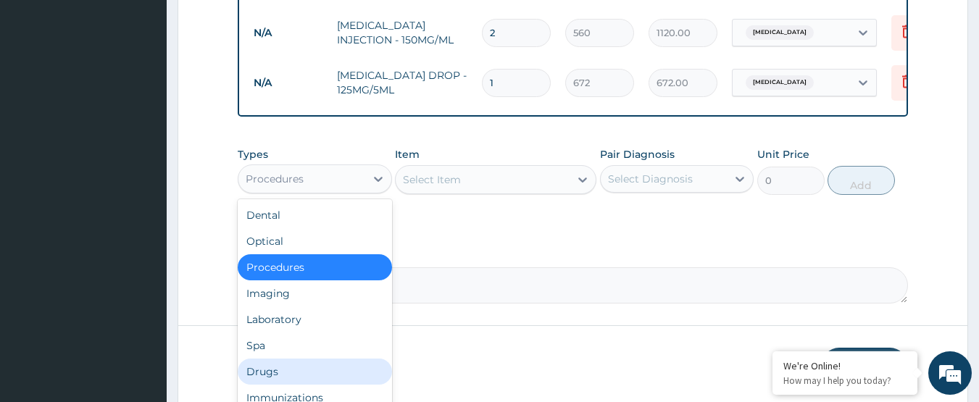
click at [293, 368] on div "Drugs" at bounding box center [315, 372] width 154 height 26
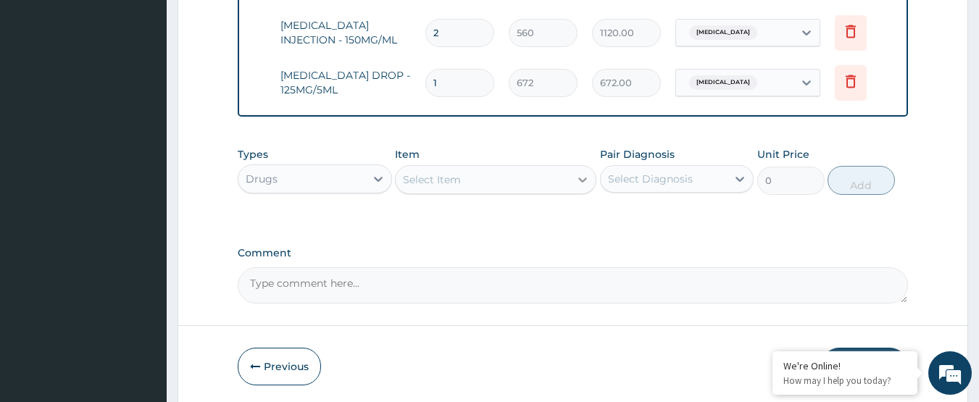
click at [579, 186] on div at bounding box center [583, 180] width 26 height 26
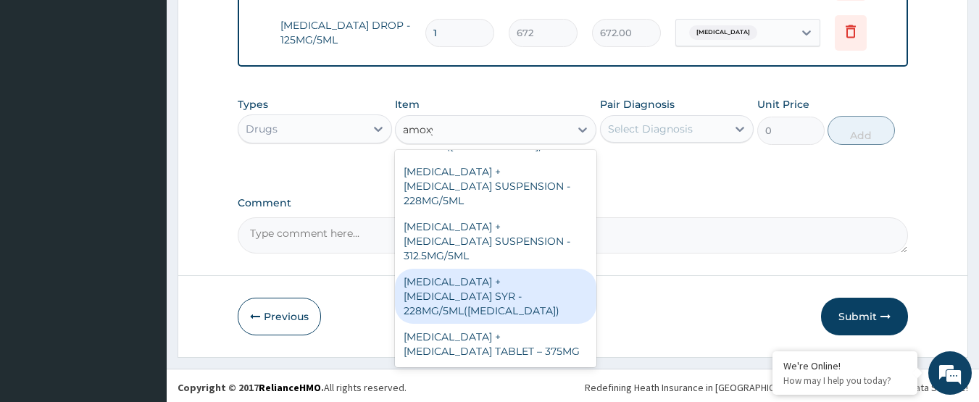
scroll to position [0, 0]
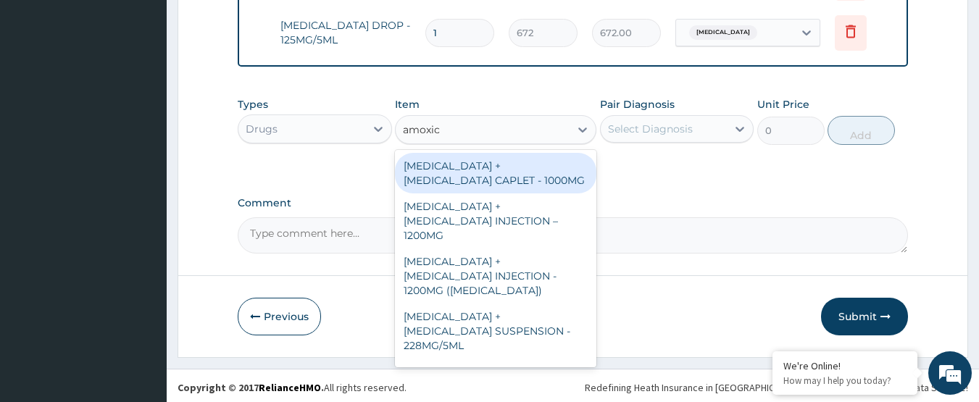
type input "amoxici"
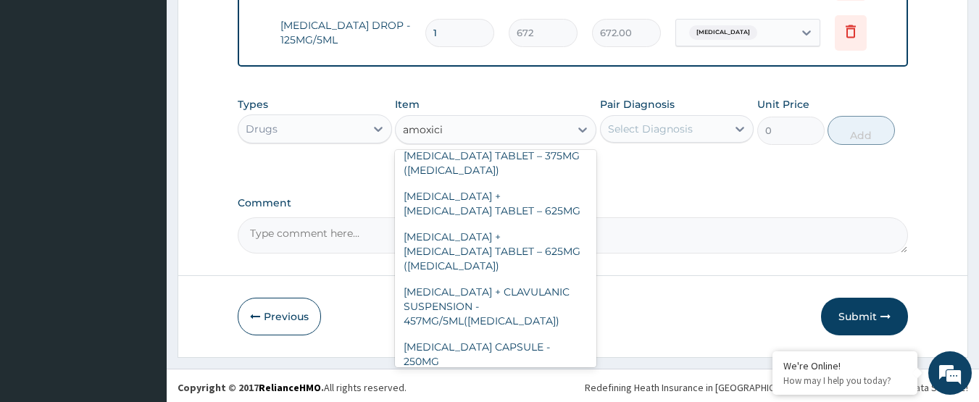
scroll to position [386, 0]
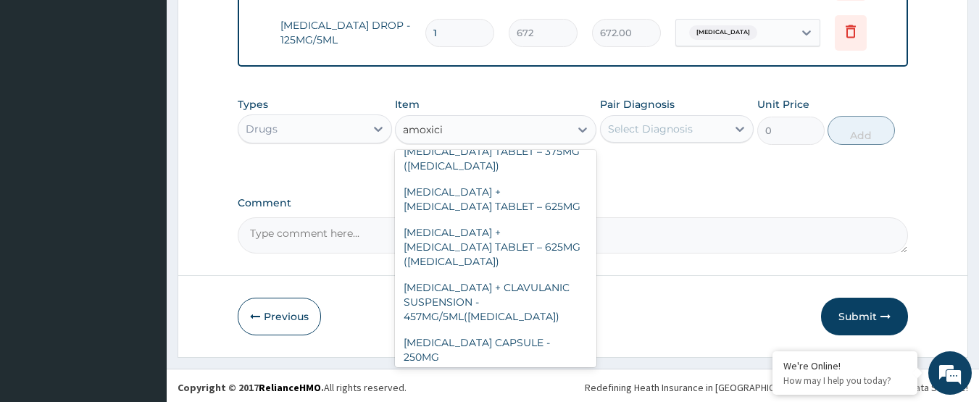
click at [524, 370] on div "AMOXICILLIN CAPSULE - 500MG" at bounding box center [496, 390] width 202 height 41
type input "112"
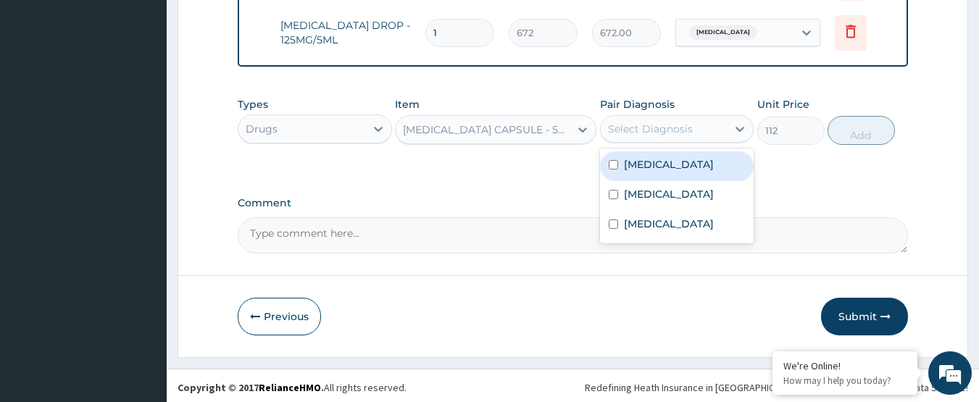
click at [655, 129] on div "Select Diagnosis" at bounding box center [650, 129] width 85 height 14
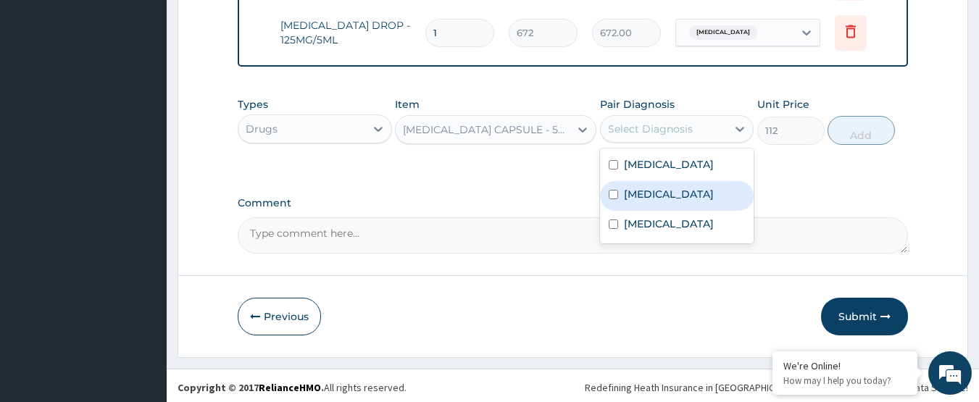
click at [628, 190] on label "Sepsis" at bounding box center [669, 194] width 90 height 14
checkbox input "true"
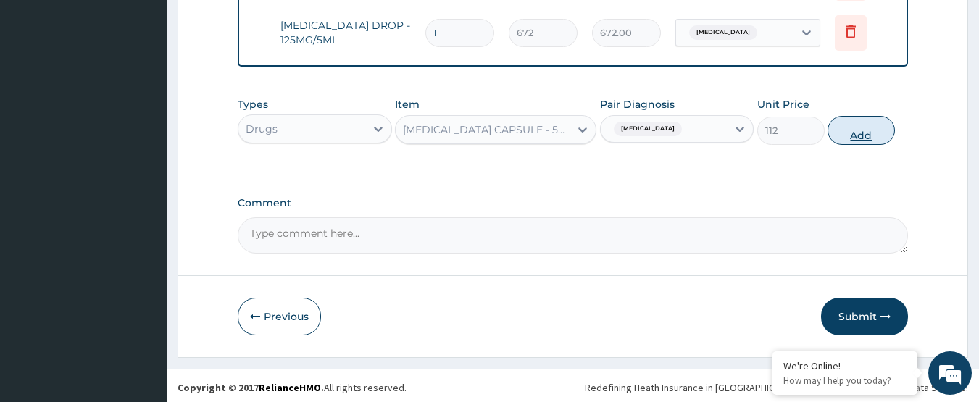
click at [889, 124] on button "Add" at bounding box center [861, 130] width 67 height 29
type input "0"
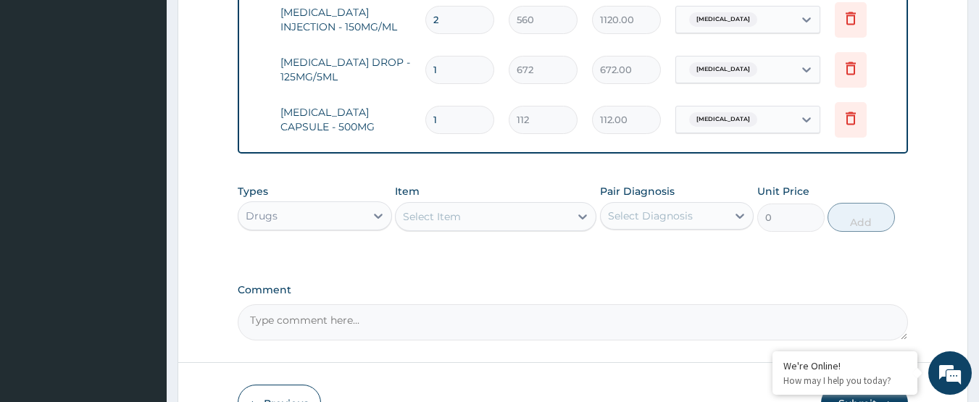
scroll to position [809, 0]
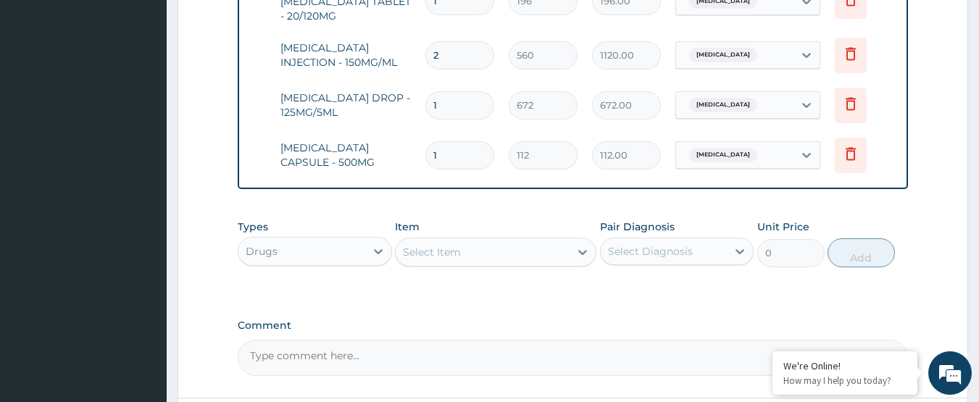
type input "10"
type input "1120.00"
type input "10"
click at [432, 253] on div "Select Item" at bounding box center [432, 252] width 58 height 14
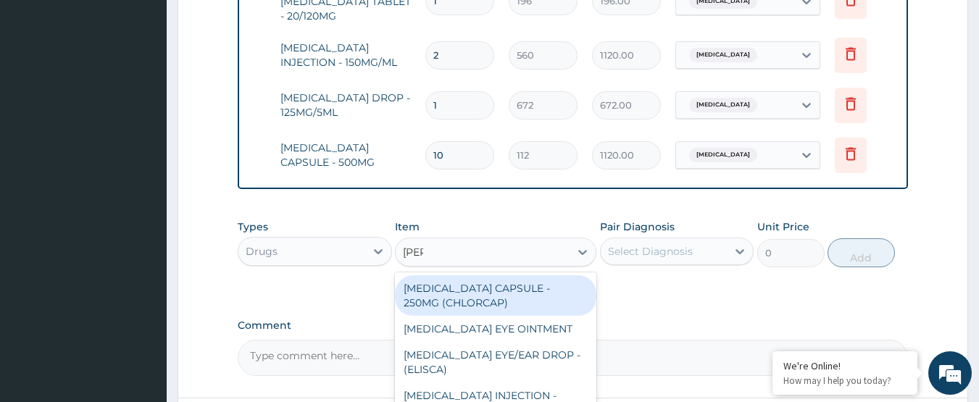
type input "lorat"
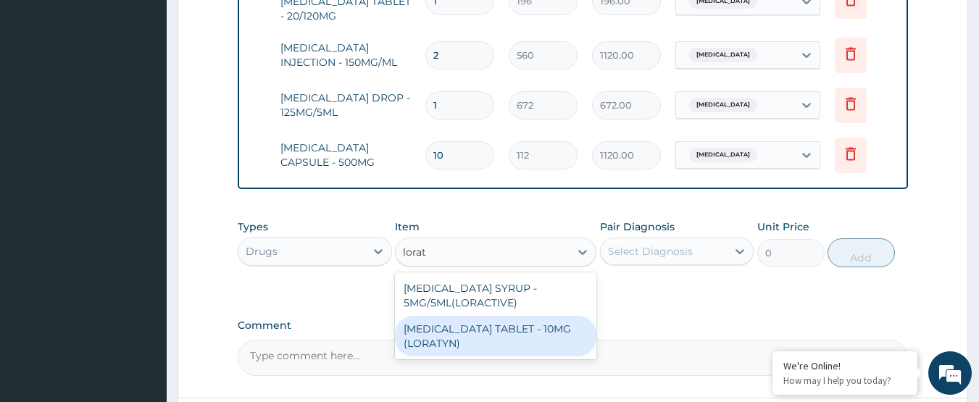
click at [466, 331] on div "LORATADINE TABLET - 10MG (LORATYN)" at bounding box center [496, 336] width 202 height 41
type input "98"
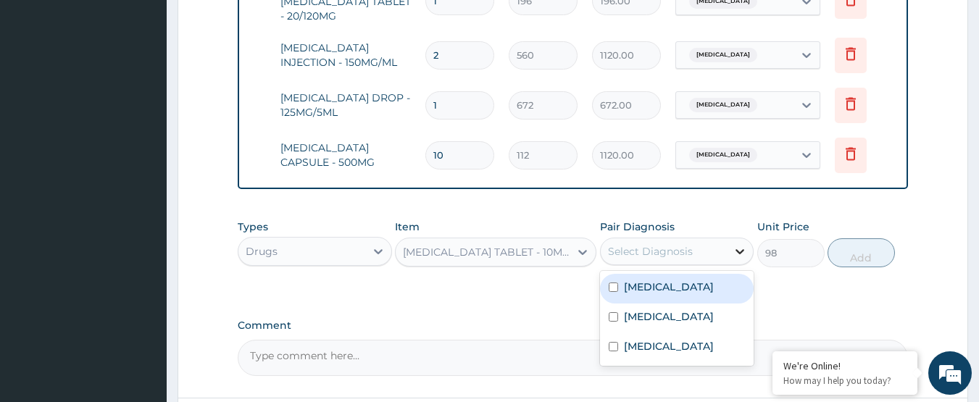
click at [728, 248] on div at bounding box center [740, 251] width 26 height 26
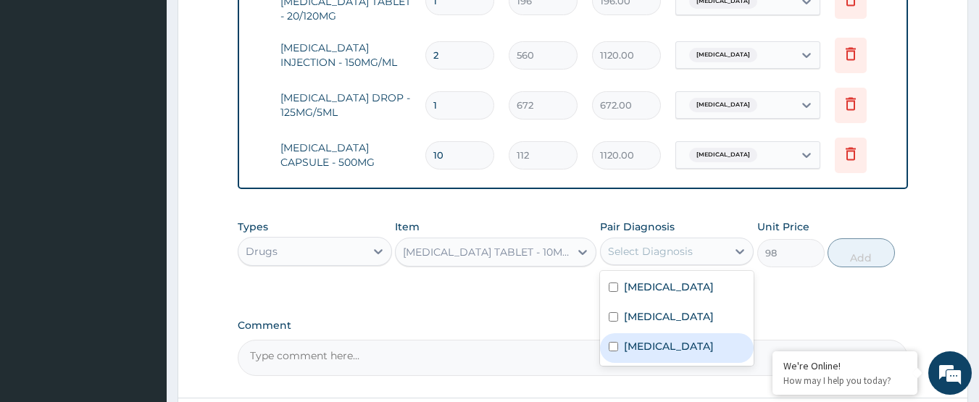
click at [663, 341] on label "Allergic rhinitis" at bounding box center [669, 346] width 90 height 14
checkbox input "true"
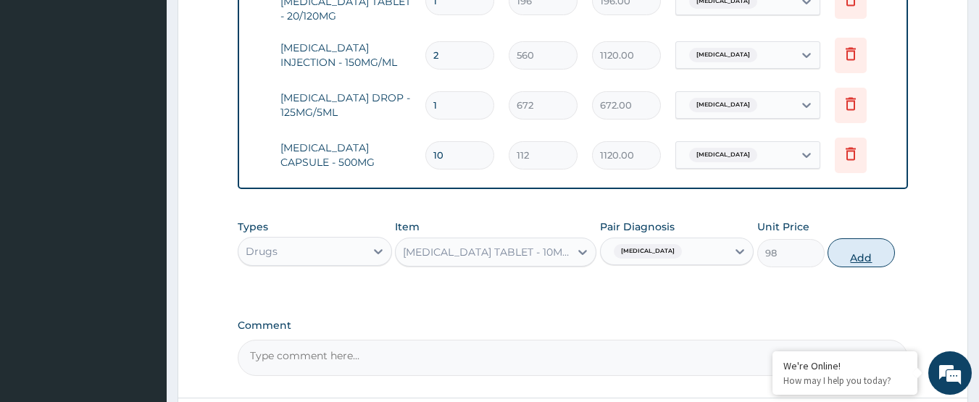
click at [853, 252] on button "Add" at bounding box center [861, 252] width 67 height 29
type input "0"
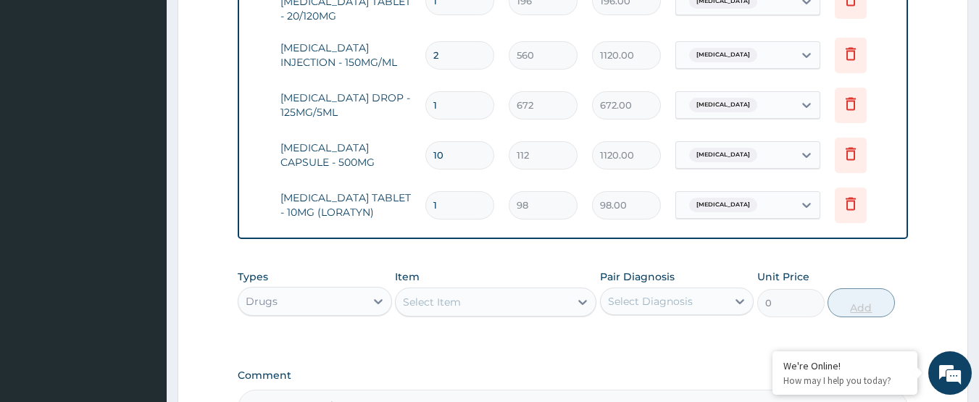
type input "0.00"
type input "5"
type input "490.00"
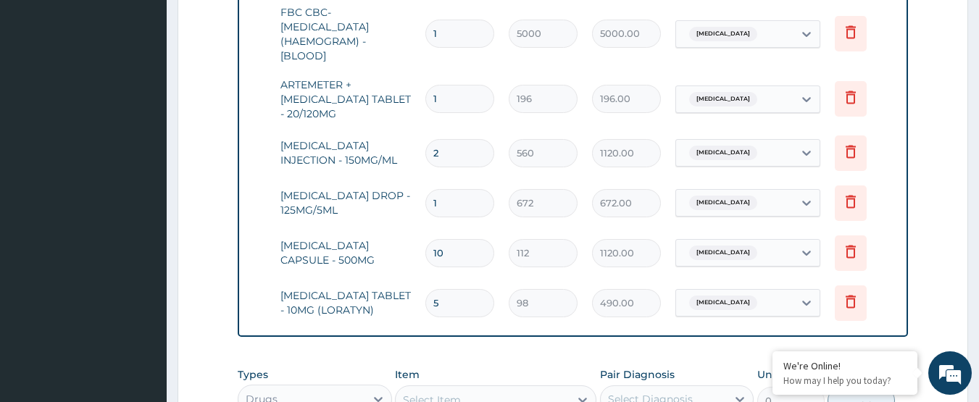
scroll to position [736, 0]
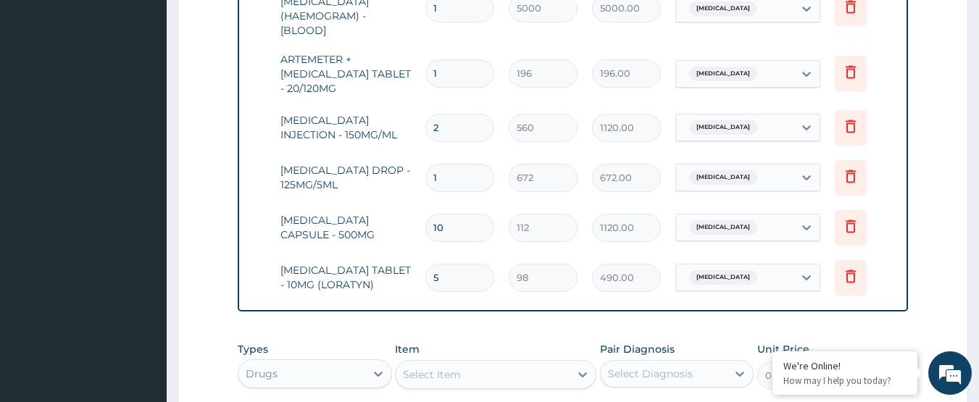
type input "5"
click at [502, 365] on div "Select Item" at bounding box center [483, 374] width 174 height 23
type input "artem"
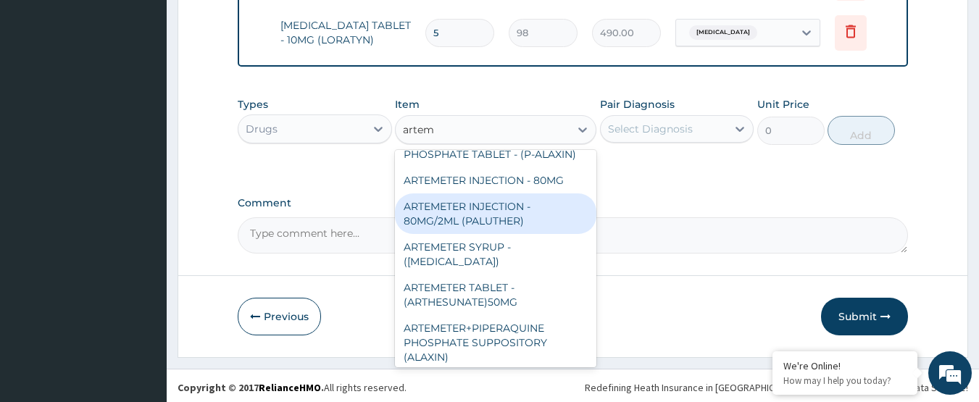
scroll to position [362, 0]
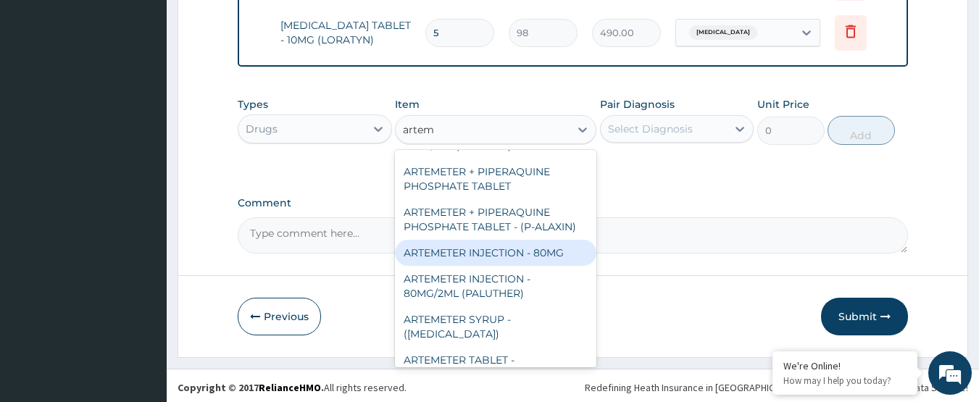
click at [526, 240] on div "ARTEMETER INJECTION - 80MG" at bounding box center [496, 253] width 202 height 26
type input "476"
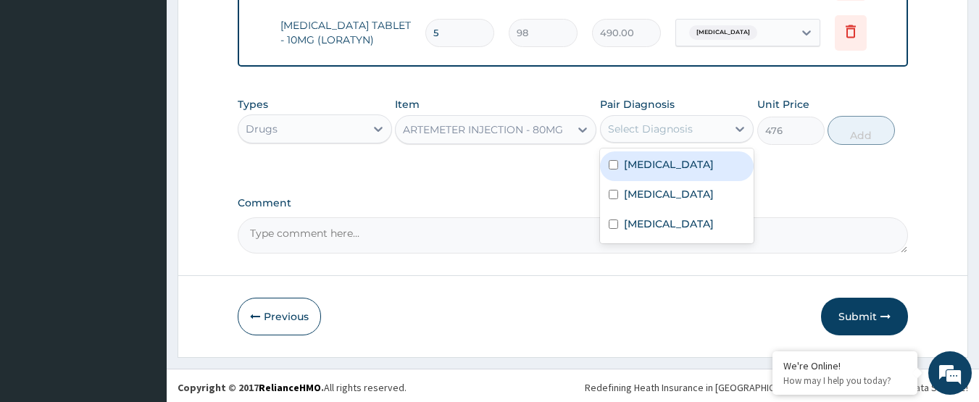
click at [624, 117] on div "Select Diagnosis" at bounding box center [664, 128] width 127 height 23
click at [644, 157] on label "Malaria" at bounding box center [669, 164] width 90 height 14
checkbox input "true"
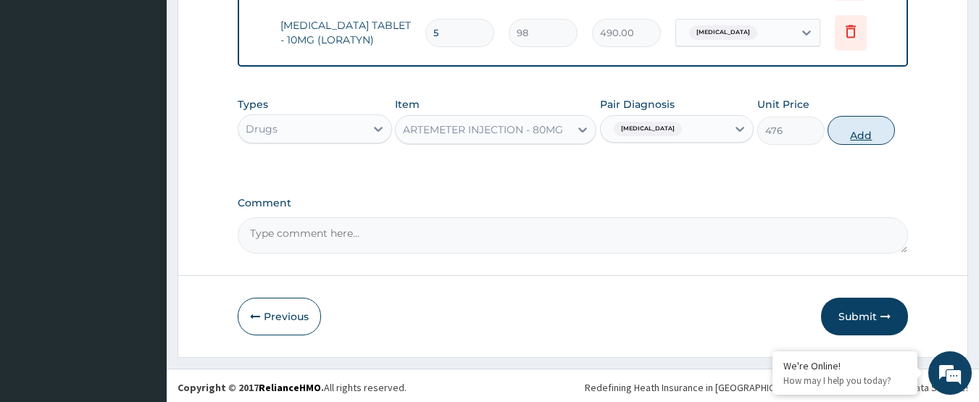
click at [851, 135] on button "Add" at bounding box center [861, 130] width 67 height 29
type input "0"
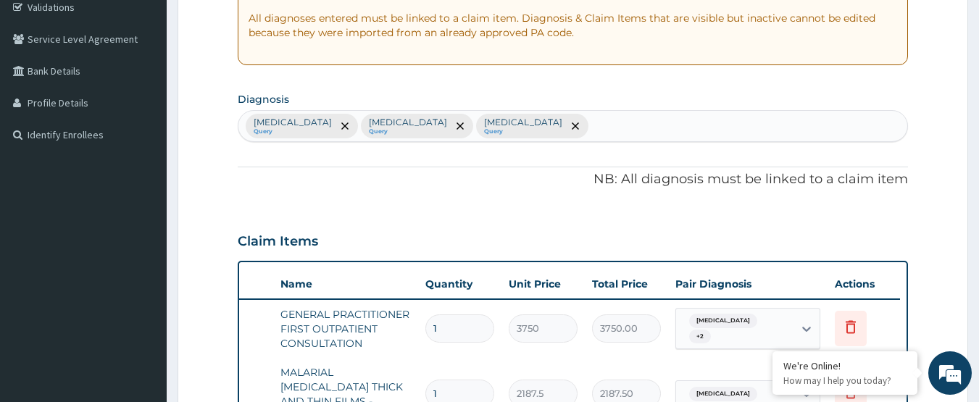
scroll to position [0, 0]
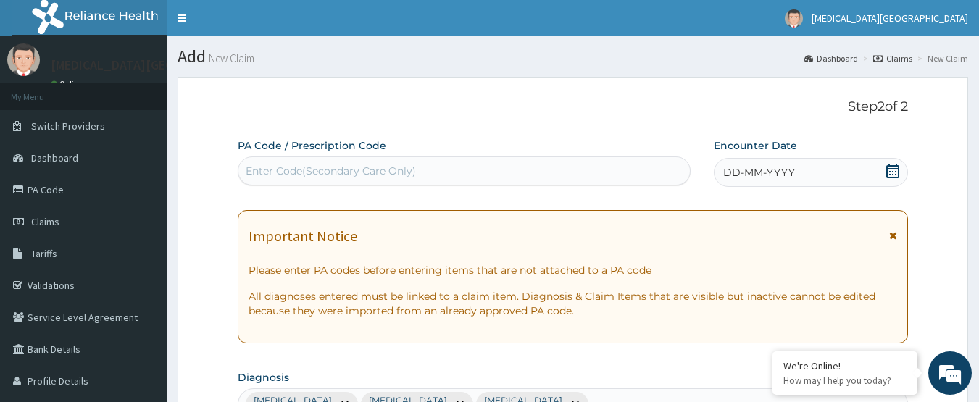
click at [901, 167] on div "DD-MM-YYYY" at bounding box center [811, 172] width 194 height 29
click at [887, 175] on icon at bounding box center [893, 171] width 14 height 14
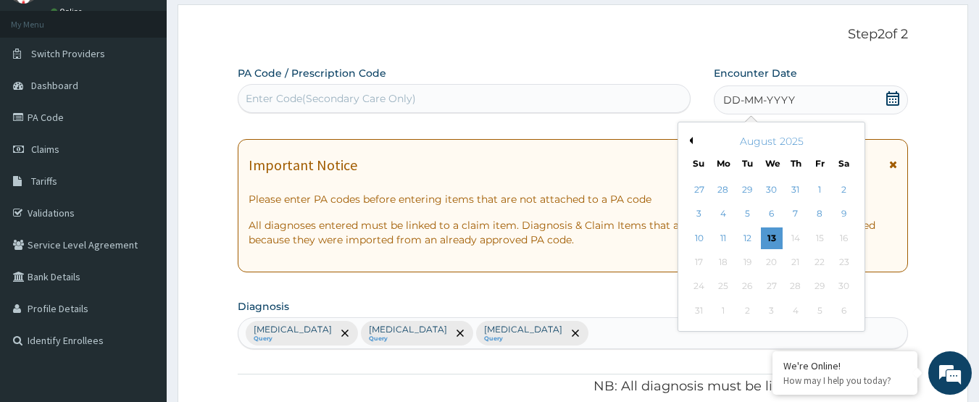
scroll to position [145, 0]
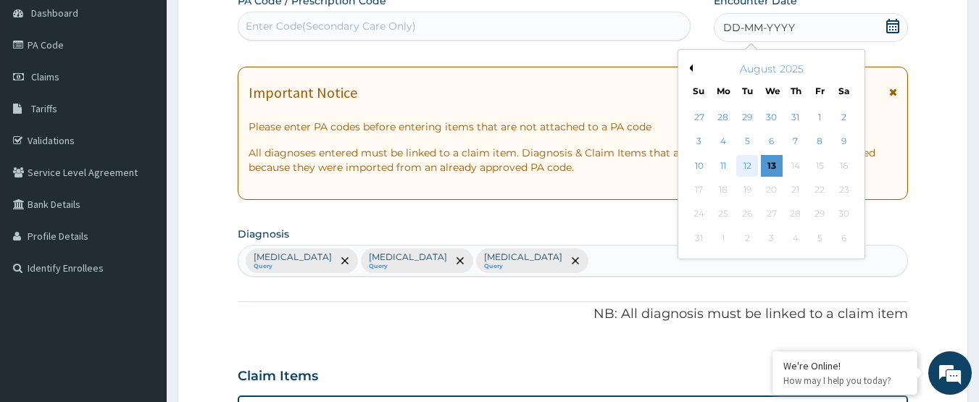
click at [741, 160] on div "12" at bounding box center [748, 166] width 22 height 22
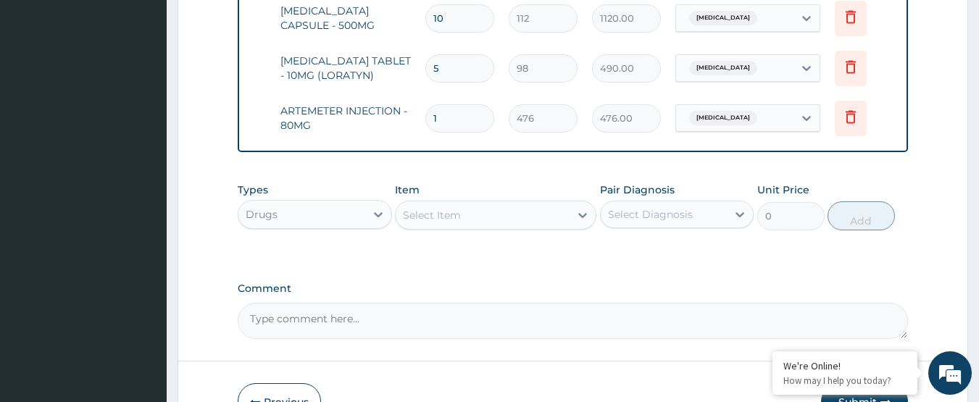
scroll to position [1031, 0]
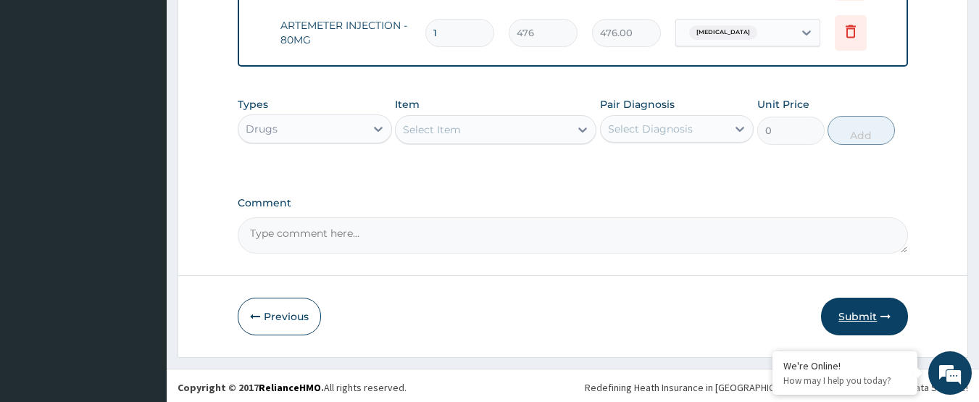
click at [880, 312] on button "Submit" at bounding box center [864, 317] width 87 height 38
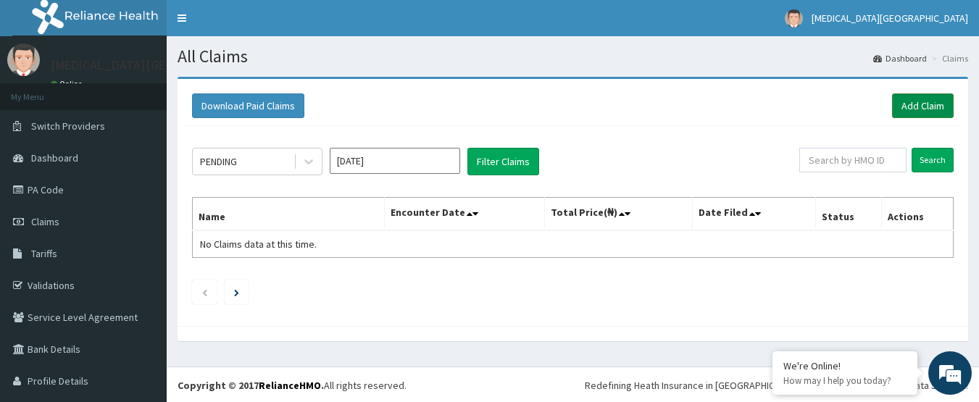
click at [905, 104] on link "Add Claim" at bounding box center [923, 106] width 62 height 25
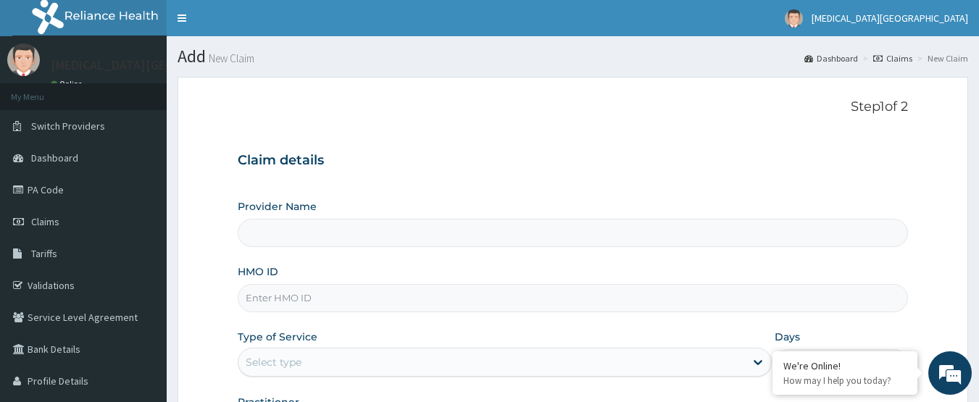
click at [423, 299] on input "HMO ID" at bounding box center [573, 298] width 671 height 28
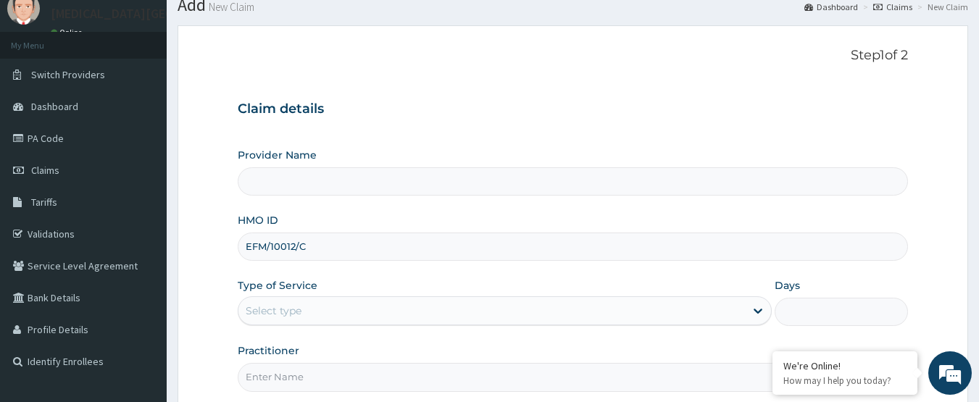
scroll to position [49, 0]
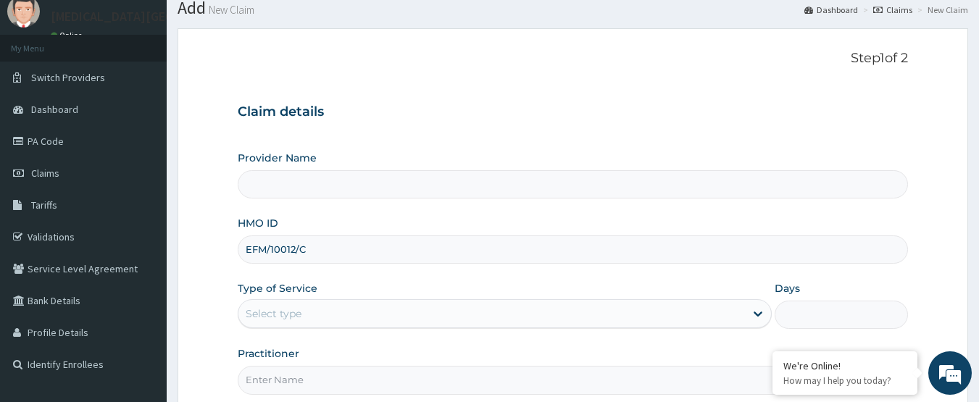
type input "EFM/10012/C"
click at [401, 323] on div "Select type" at bounding box center [491, 313] width 507 height 23
click at [453, 180] on input "Provider Name" at bounding box center [573, 184] width 671 height 28
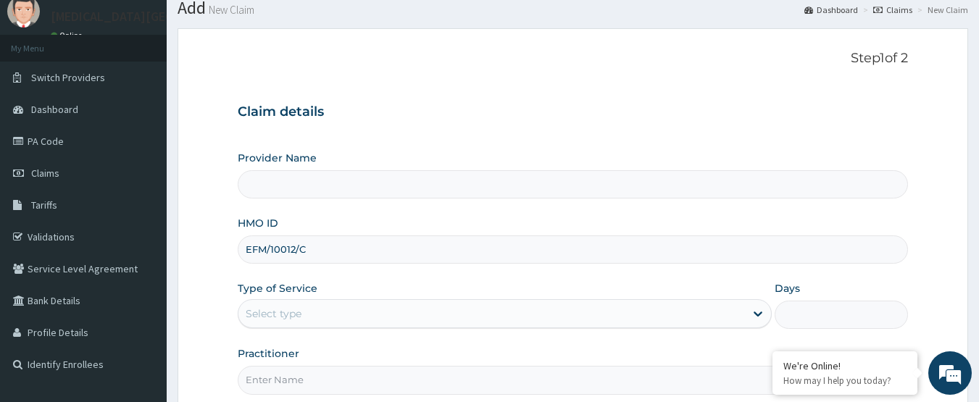
click at [451, 126] on div "Claim details Provider Name HMO ID EFM/10012/C Type of Service Select type Days…" at bounding box center [573, 242] width 671 height 304
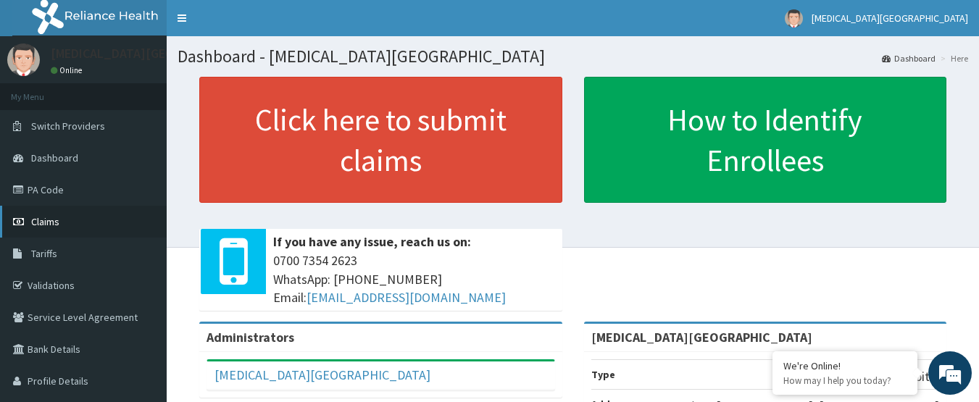
click at [70, 227] on link "Claims" at bounding box center [83, 222] width 167 height 32
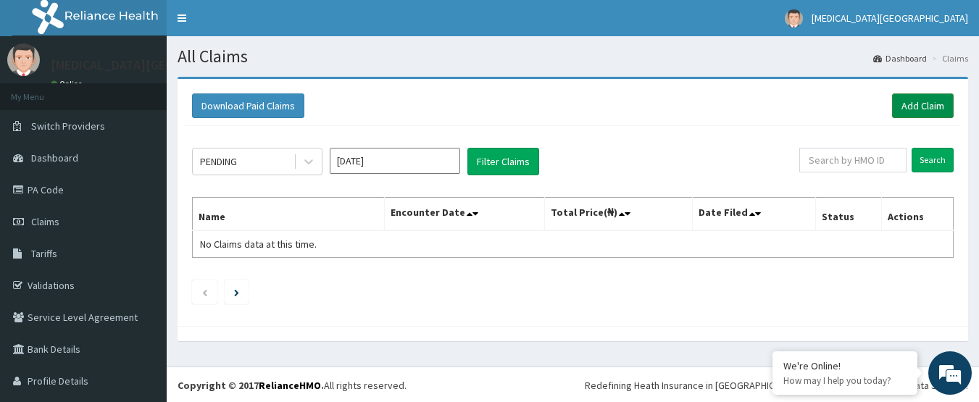
click at [921, 101] on link "Add Claim" at bounding box center [923, 106] width 62 height 25
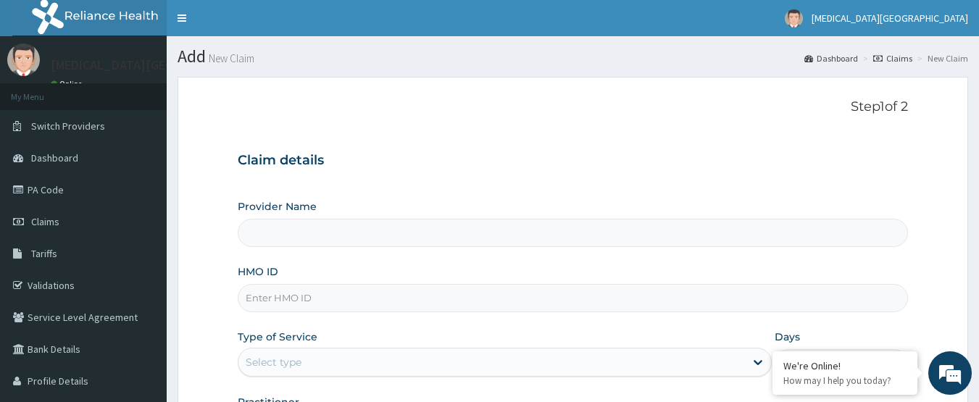
type input "[MEDICAL_DATA][GEOGRAPHIC_DATA]"
click at [430, 312] on input "HMO ID" at bounding box center [573, 298] width 671 height 28
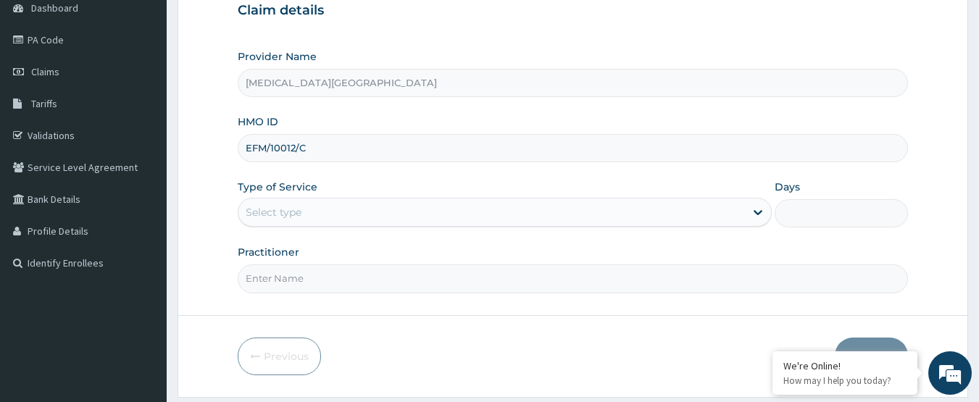
scroll to position [194, 0]
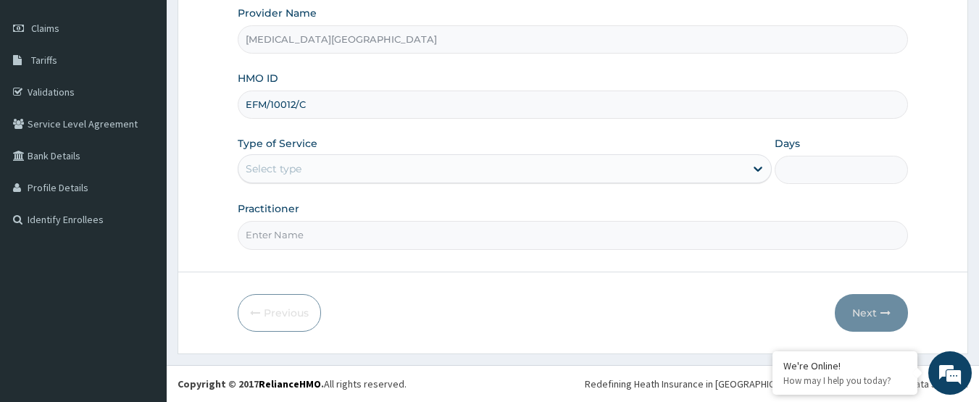
type input "EFM/10012/C"
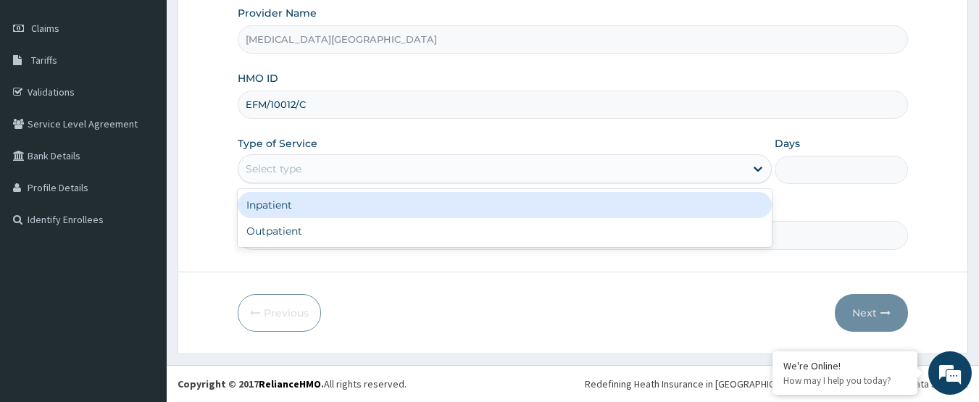
click at [464, 172] on div "Select type" at bounding box center [491, 168] width 507 height 23
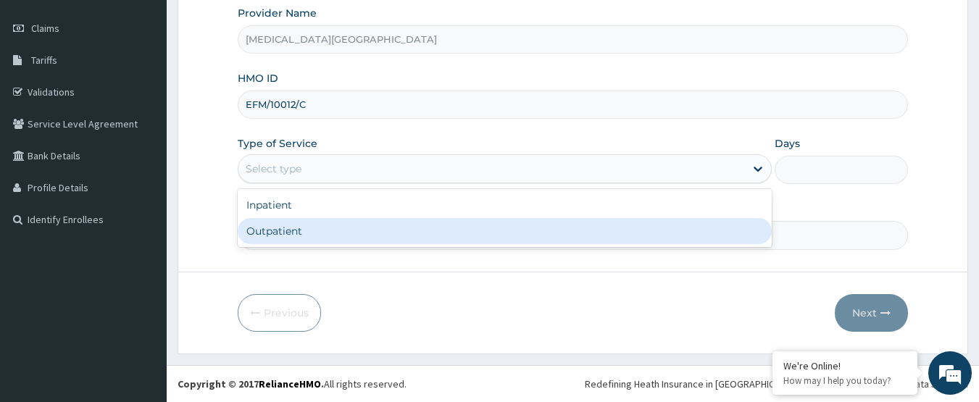
click at [418, 222] on div "Outpatient" at bounding box center [505, 231] width 534 height 26
type input "1"
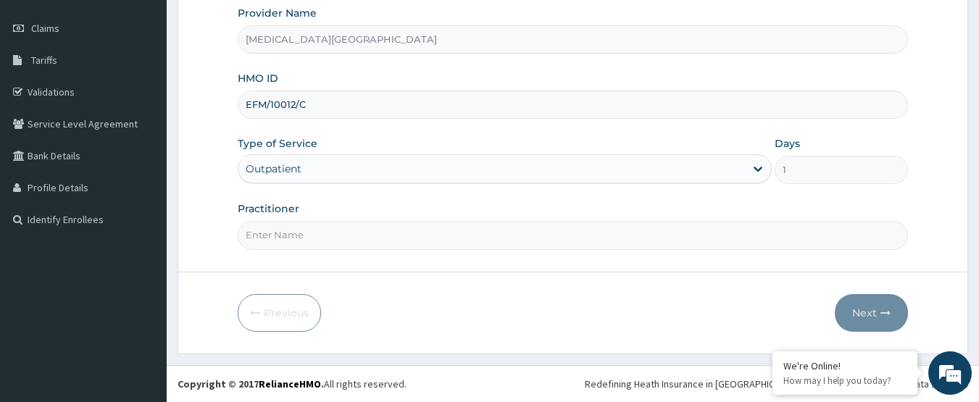
click at [401, 241] on input "Practitioner" at bounding box center [573, 235] width 671 height 28
type input "DR. LEWIS"
click at [876, 307] on button "Next" at bounding box center [871, 313] width 73 height 38
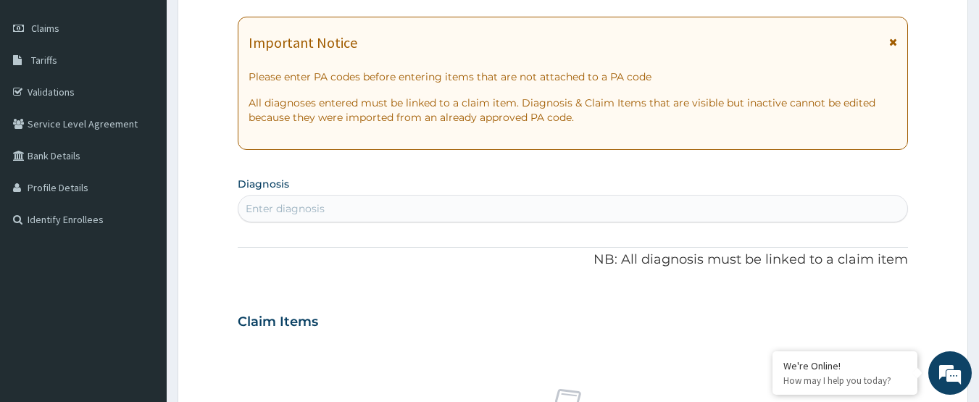
click at [635, 202] on div "Enter diagnosis" at bounding box center [573, 208] width 670 height 23
type input "MALARIA"
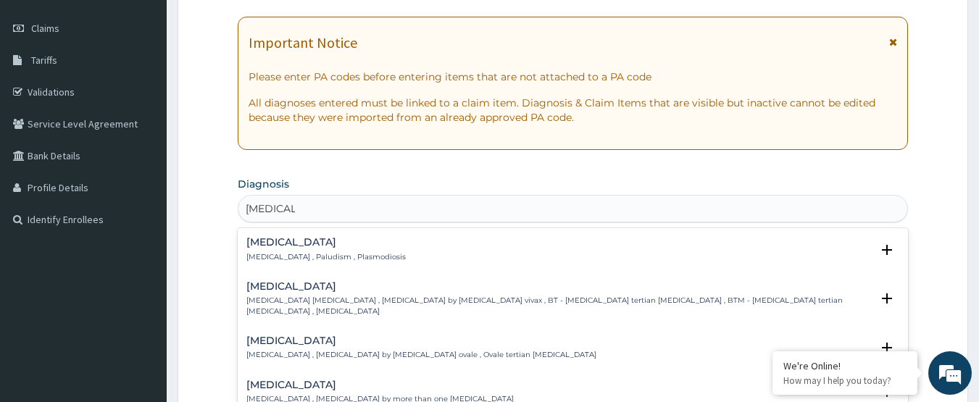
click at [332, 251] on div "Malaria Malaria , Paludism , Plasmodiosis" at bounding box center [325, 249] width 159 height 25
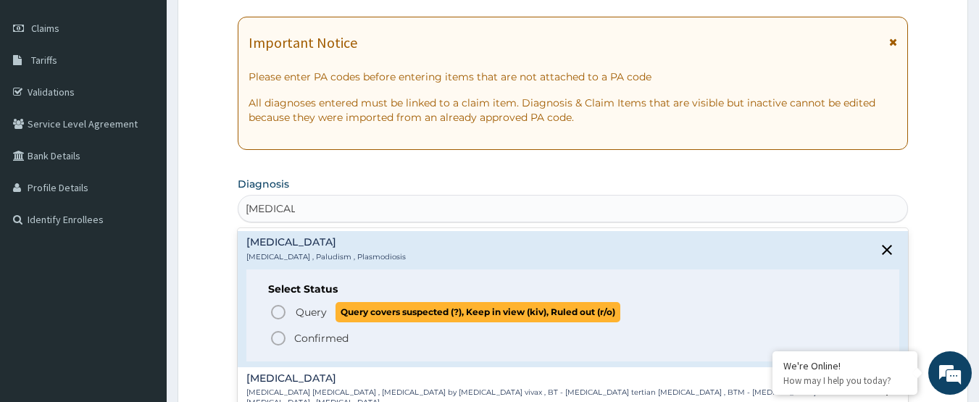
click at [277, 307] on circle "status option query" at bounding box center [278, 312] width 13 height 13
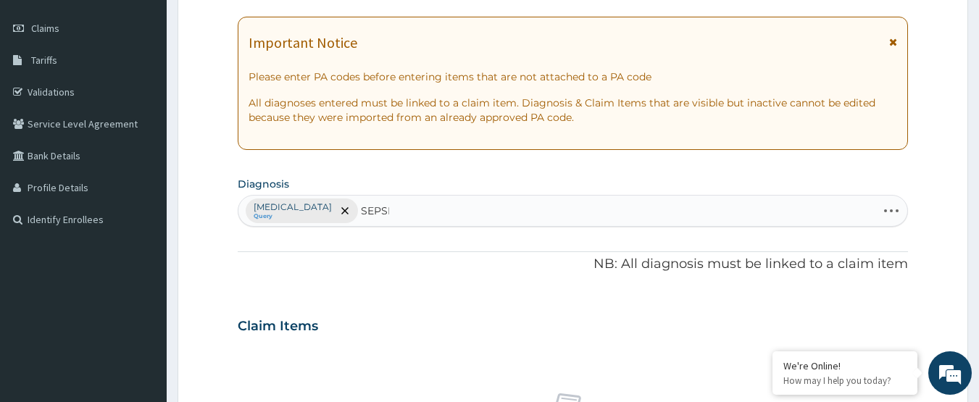
type input "SEPSIS"
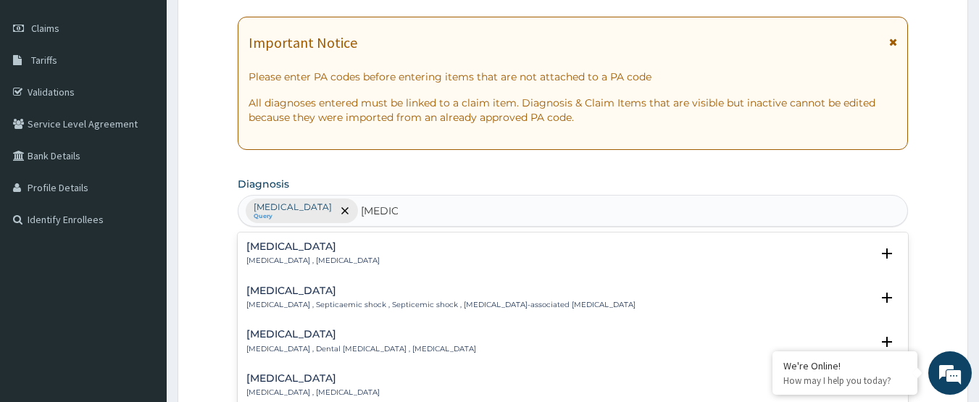
click at [279, 255] on div "Sepsis Systemic infection , Sepsis" at bounding box center [312, 253] width 133 height 25
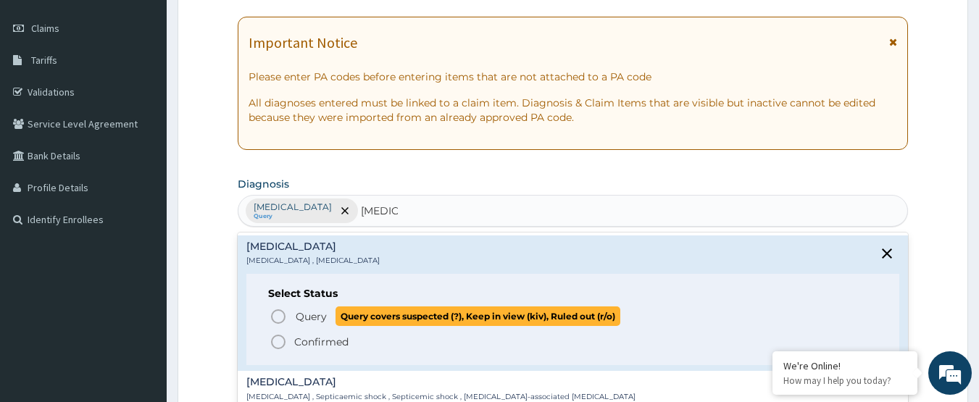
click at [288, 320] on span "Query Query covers suspected (?), Keep in view (kiv), Ruled out (r/o)" at bounding box center [574, 317] width 609 height 20
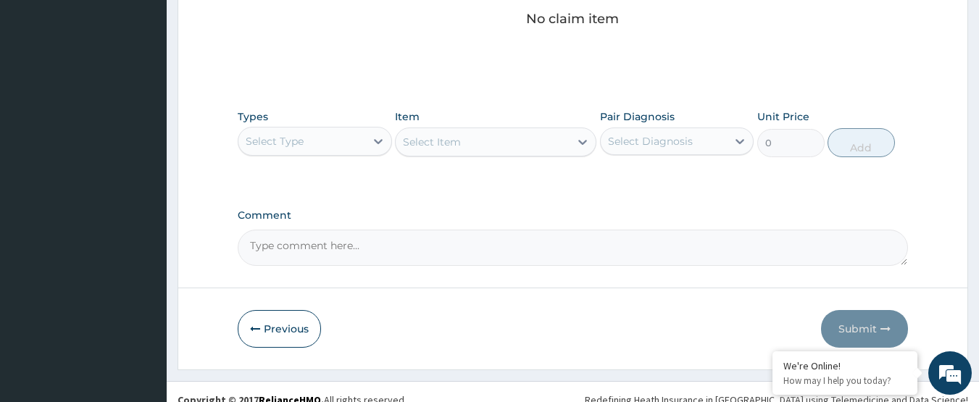
scroll to position [628, 0]
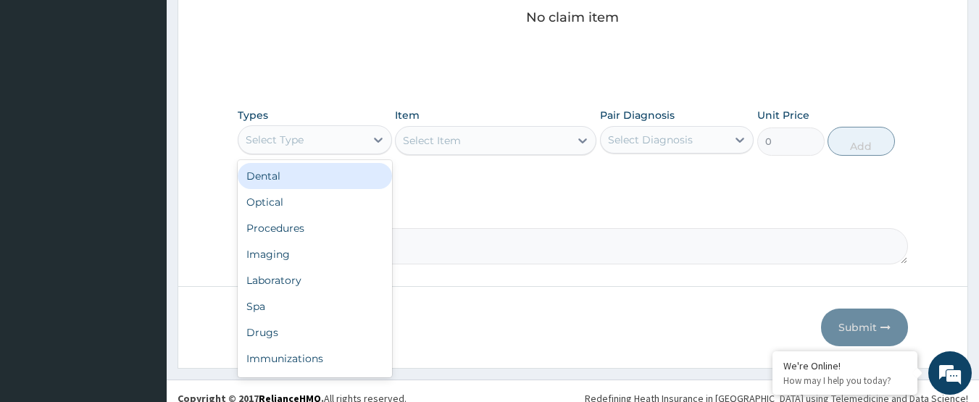
click at [357, 143] on div "Select Type" at bounding box center [301, 139] width 127 height 23
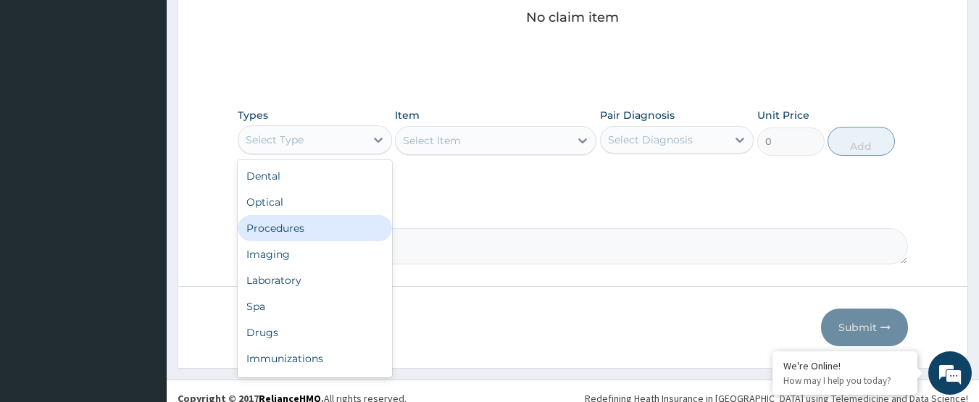
click at [299, 229] on div "Procedures" at bounding box center [315, 228] width 154 height 26
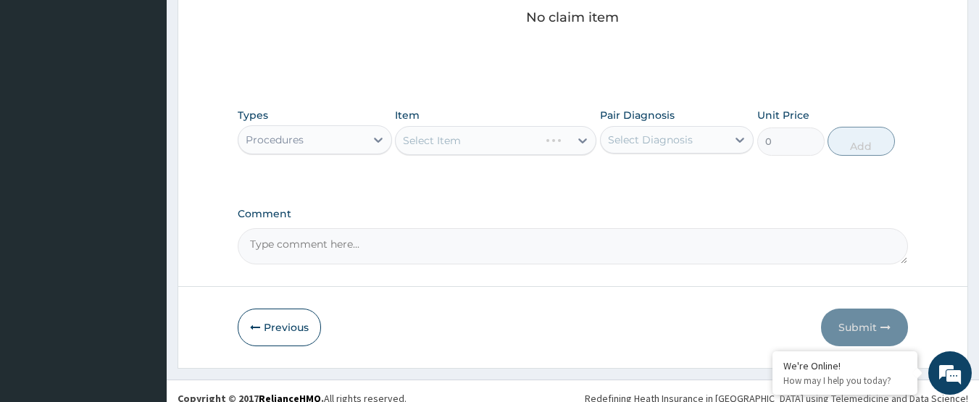
click at [483, 129] on div "Select Item" at bounding box center [496, 140] width 202 height 29
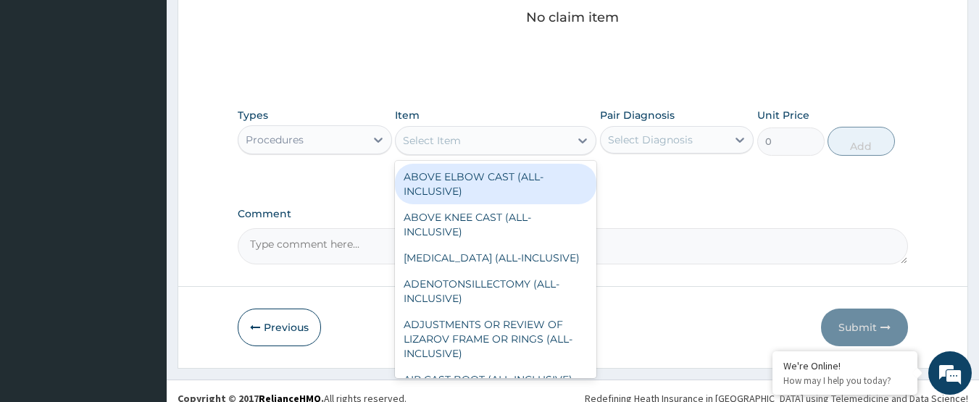
click at [483, 134] on div "Select Item" at bounding box center [483, 140] width 174 height 23
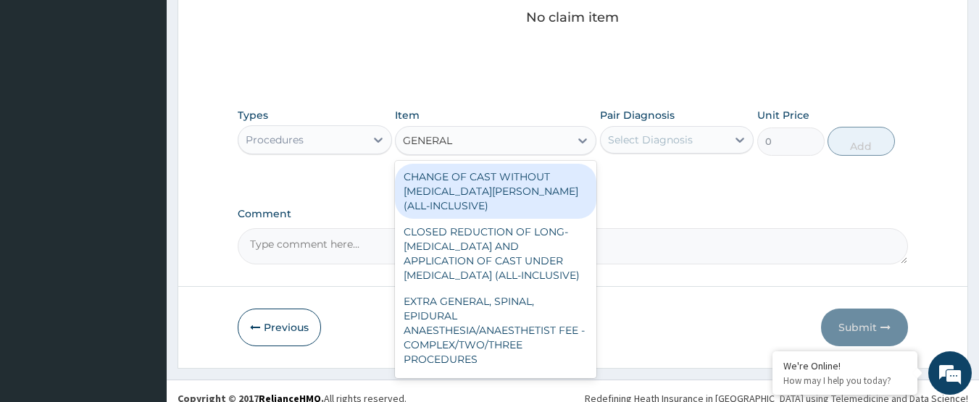
type input "GENERAL P"
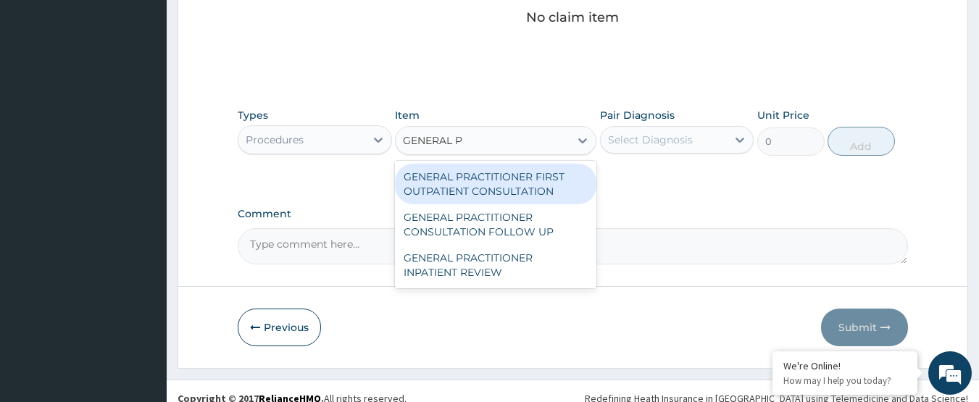
click at [488, 167] on div "GENERAL PRACTITIONER FIRST OUTPATIENT CONSULTATION" at bounding box center [496, 184] width 202 height 41
type input "3750"
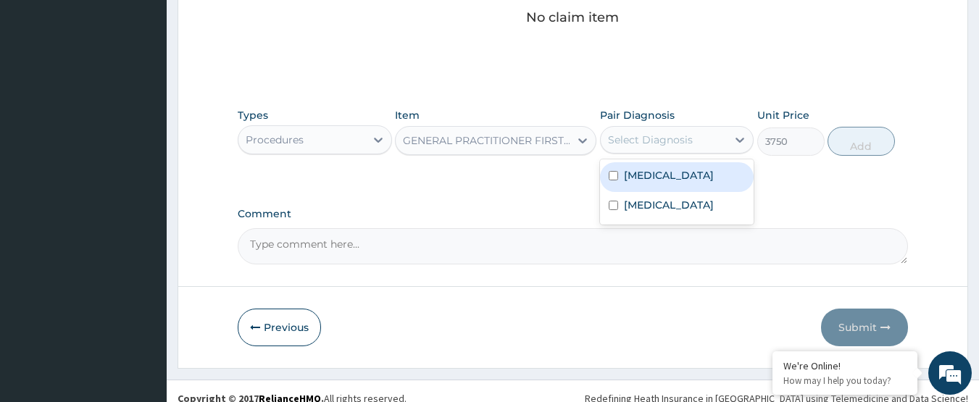
click at [667, 134] on div "Select Diagnosis" at bounding box center [650, 140] width 85 height 14
click at [645, 173] on label "Malaria" at bounding box center [669, 175] width 90 height 14
checkbox input "true"
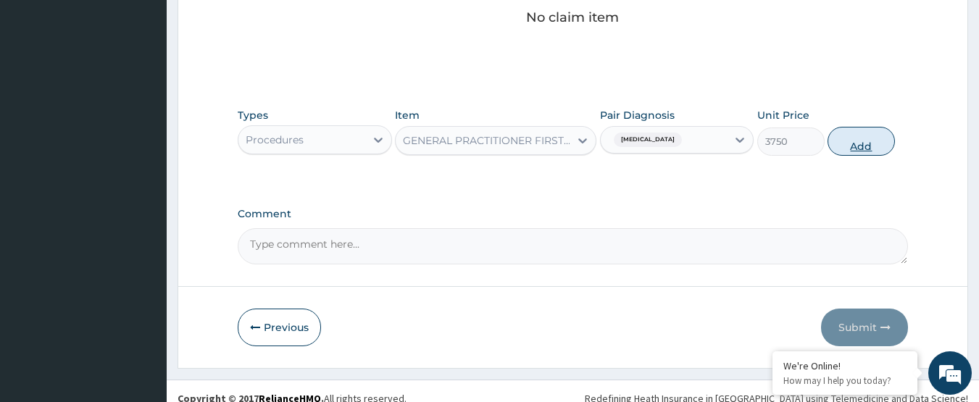
click at [868, 144] on button "Add" at bounding box center [861, 141] width 67 height 29
type input "0"
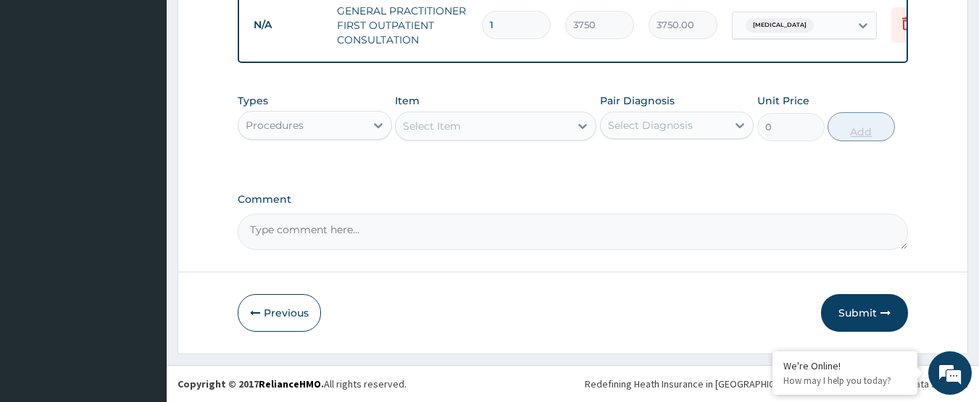
scroll to position [593, 0]
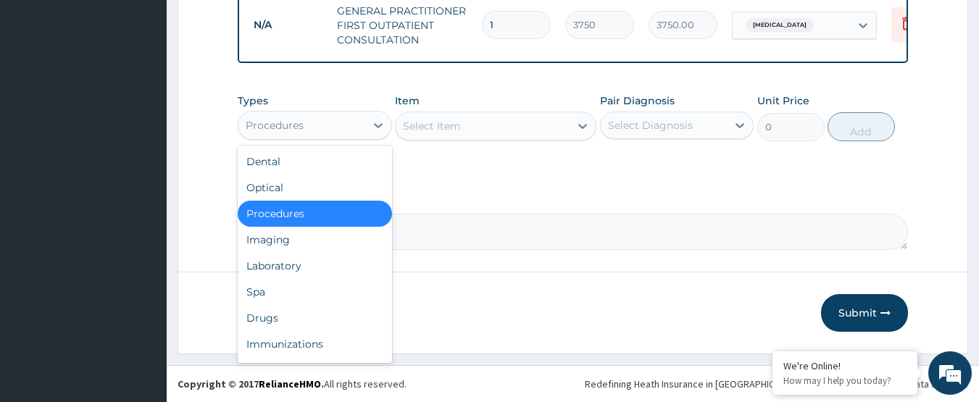
click at [331, 130] on div "Procedures" at bounding box center [301, 125] width 127 height 23
click at [284, 266] on div "Laboratory" at bounding box center [315, 266] width 154 height 26
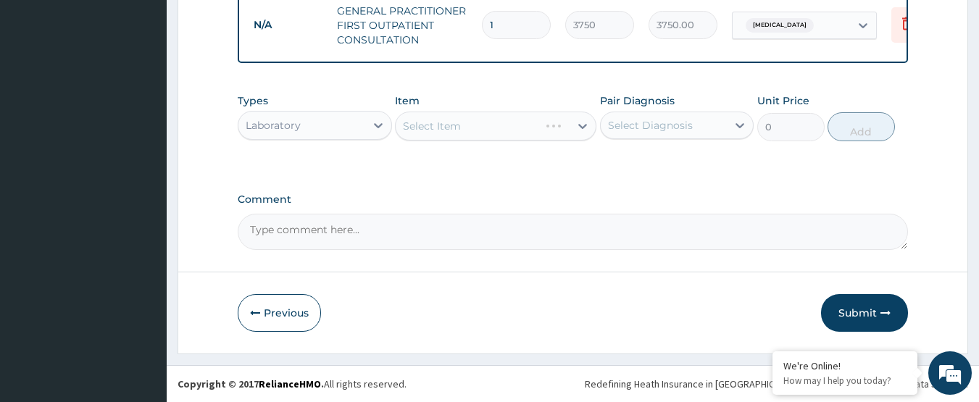
click at [532, 127] on div "Select Item" at bounding box center [496, 126] width 202 height 29
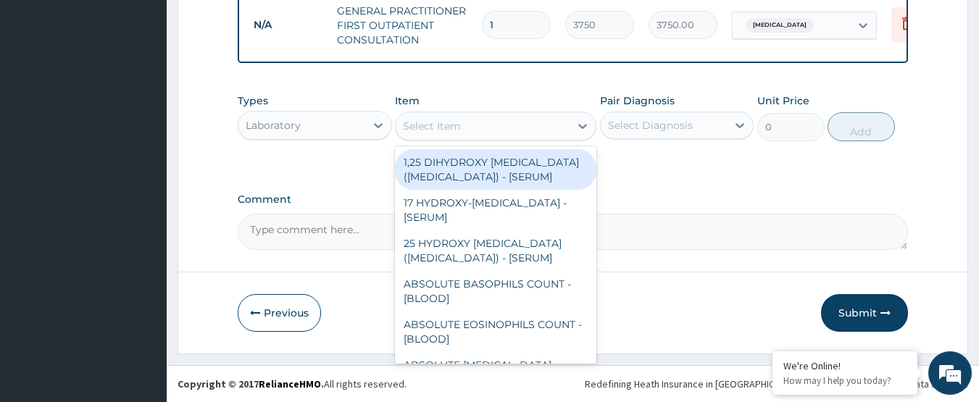
click at [532, 127] on div "Select Item" at bounding box center [483, 126] width 174 height 23
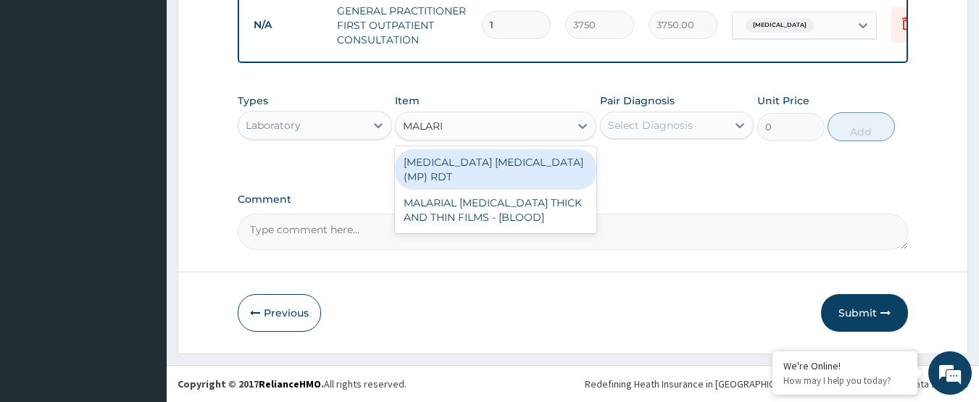
type input "MALARIA"
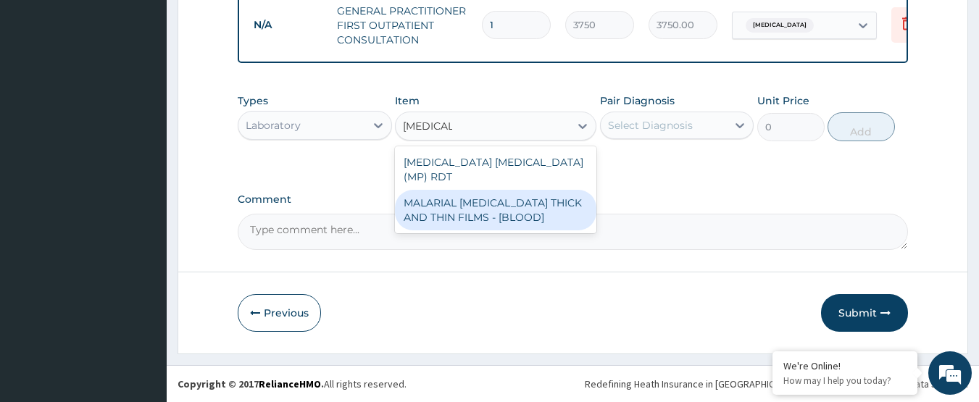
click at [517, 199] on div "MALARIAL PARASITE THICK AND THIN FILMS - [BLOOD]" at bounding box center [496, 210] width 202 height 41
type input "2187.5"
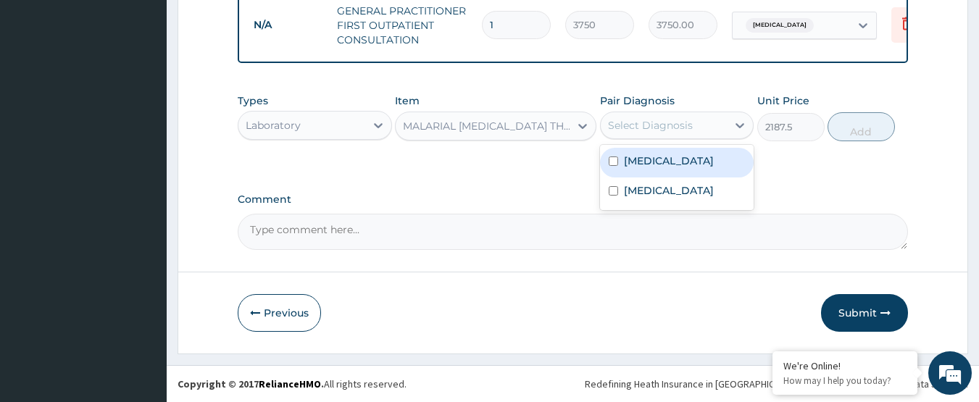
click at [670, 122] on div "Select Diagnosis" at bounding box center [650, 125] width 85 height 14
click at [666, 156] on div "Malaria" at bounding box center [677, 163] width 154 height 30
checkbox input "true"
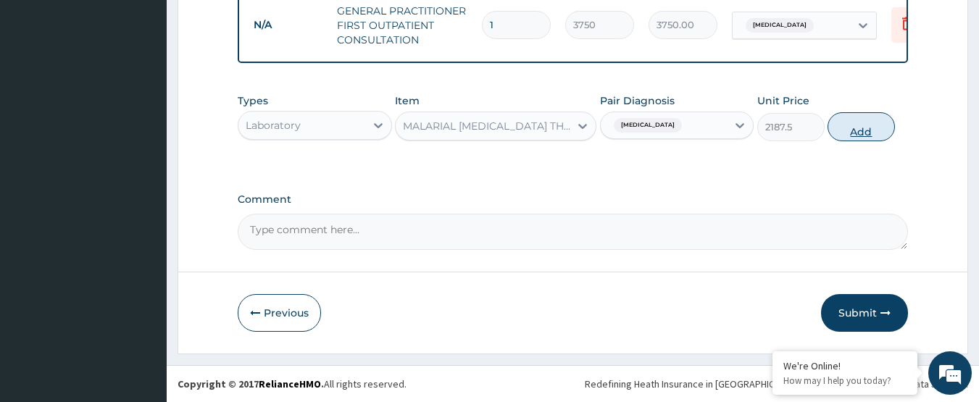
click at [847, 113] on button "Add" at bounding box center [861, 126] width 67 height 29
type input "0"
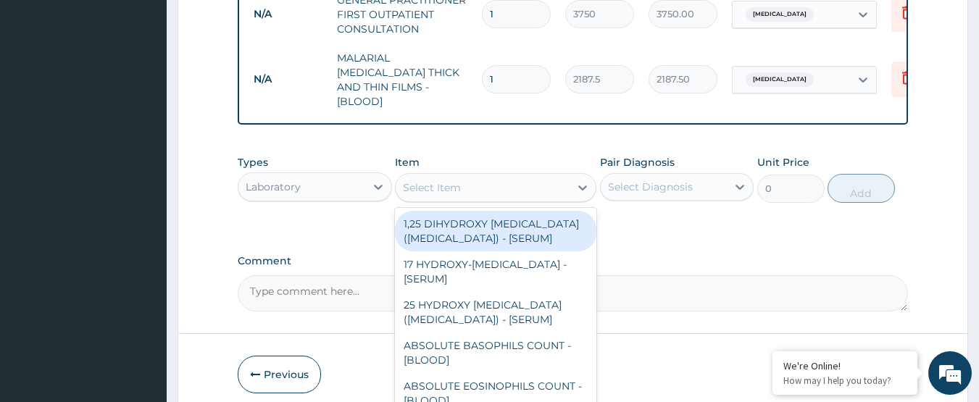
click at [532, 181] on div "Select Item" at bounding box center [483, 187] width 174 height 23
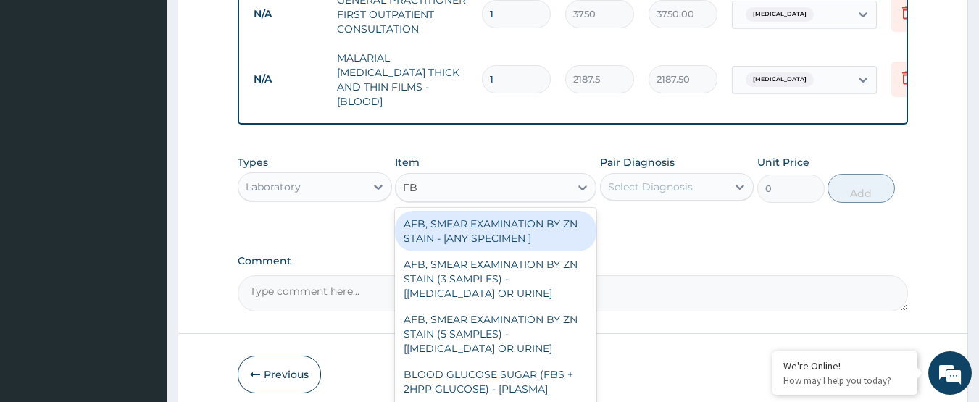
type input "FBC"
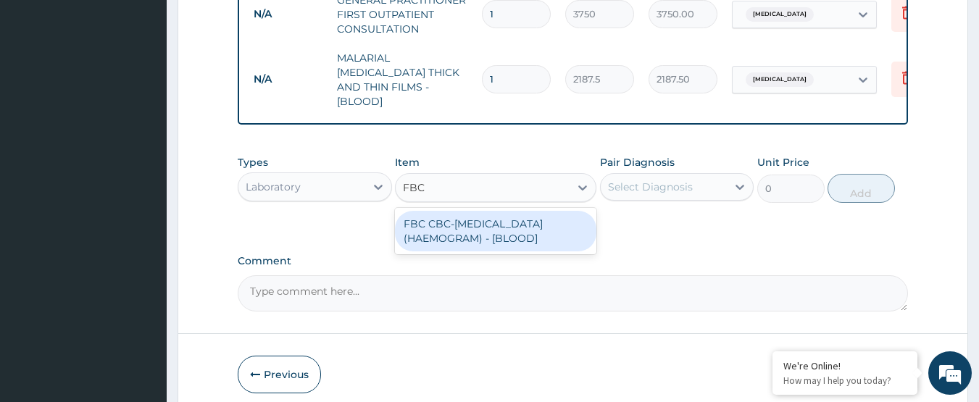
click at [519, 225] on div "FBC CBC-COMPLETE BLOOD COUNT (HAEMOGRAM) - [BLOOD]" at bounding box center [496, 231] width 202 height 41
type input "5000"
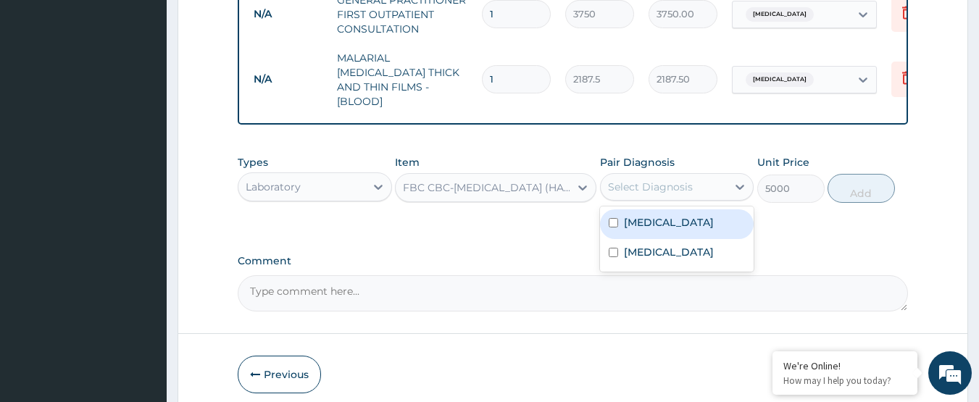
click at [629, 192] on div "Select Diagnosis" at bounding box center [664, 186] width 127 height 23
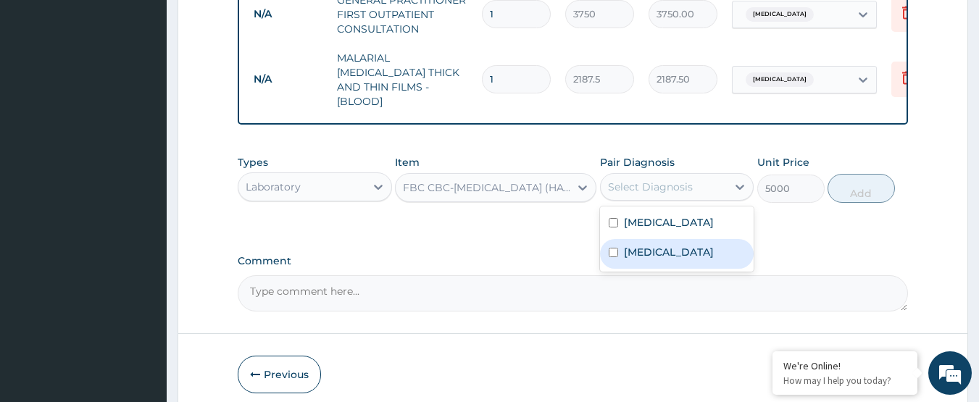
click at [640, 248] on label "Sepsis" at bounding box center [669, 252] width 90 height 14
checkbox input "true"
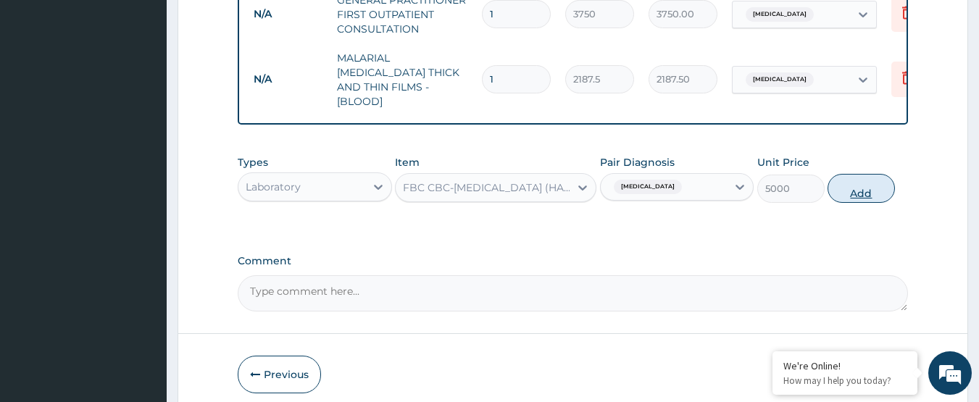
click at [876, 179] on button "Add" at bounding box center [861, 188] width 67 height 29
type input "0"
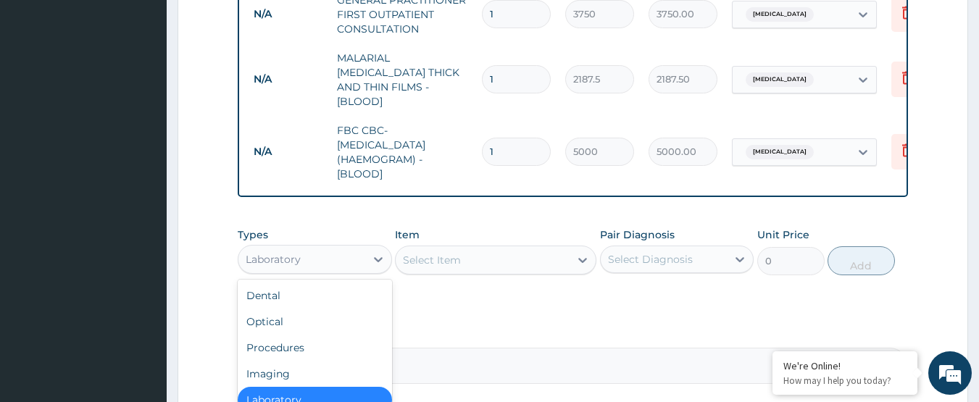
click at [306, 248] on div "Laboratory" at bounding box center [301, 259] width 127 height 23
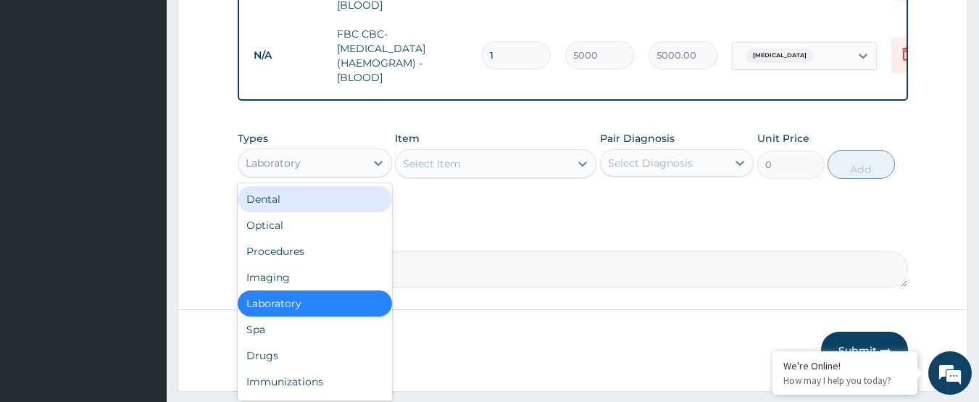
scroll to position [723, 0]
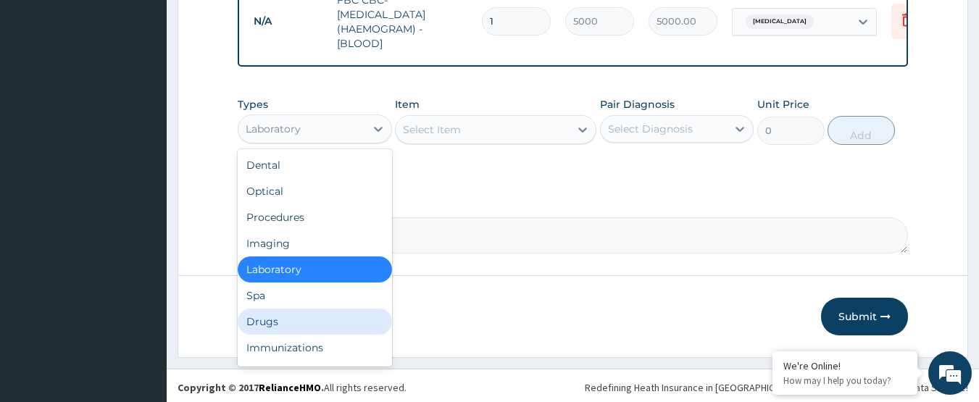
click at [267, 323] on div "Drugs" at bounding box center [315, 322] width 154 height 26
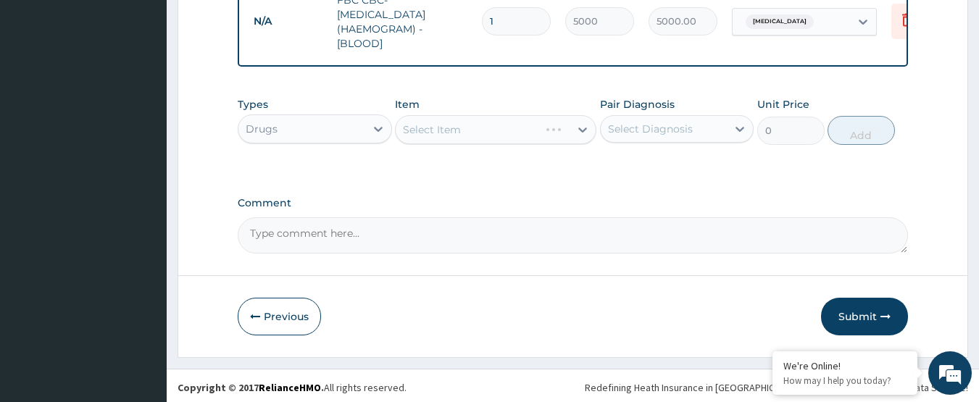
click at [456, 133] on div "Select Item" at bounding box center [496, 129] width 202 height 29
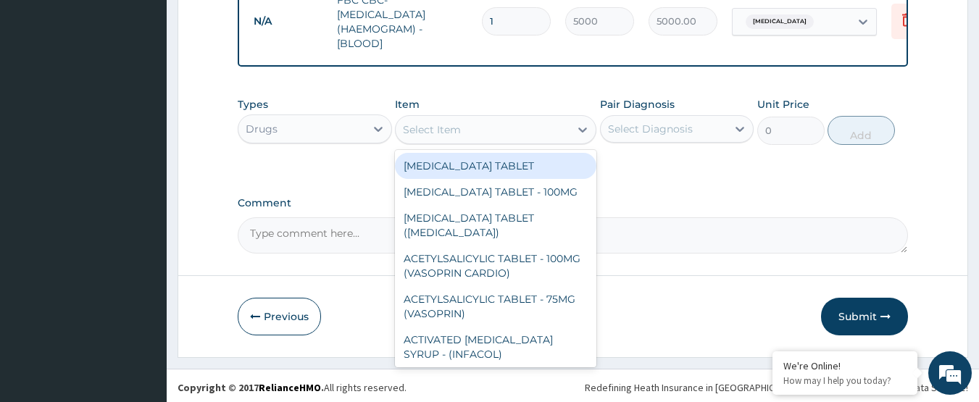
click at [456, 133] on div "Select Item" at bounding box center [432, 130] width 58 height 14
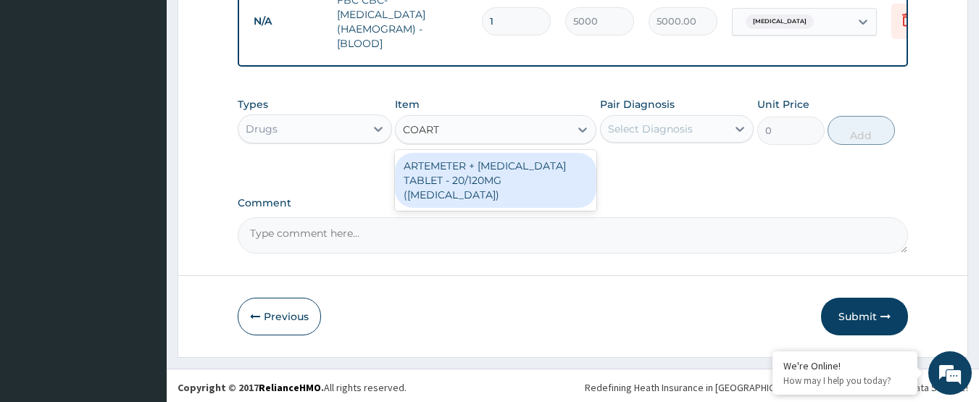
type input "COARTE"
click at [475, 167] on div "ARTEMETER + LUMEFANTRINE TABLET - 20/120MG (COARTEM)" at bounding box center [496, 180] width 202 height 55
type input "210"
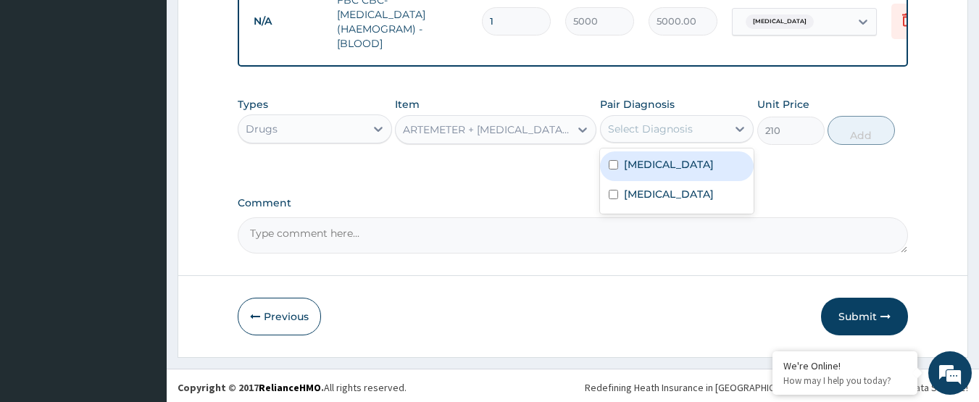
click at [628, 123] on div "Select Diagnosis" at bounding box center [650, 129] width 85 height 14
click at [661, 170] on div "Malaria" at bounding box center [677, 166] width 154 height 30
checkbox input "true"
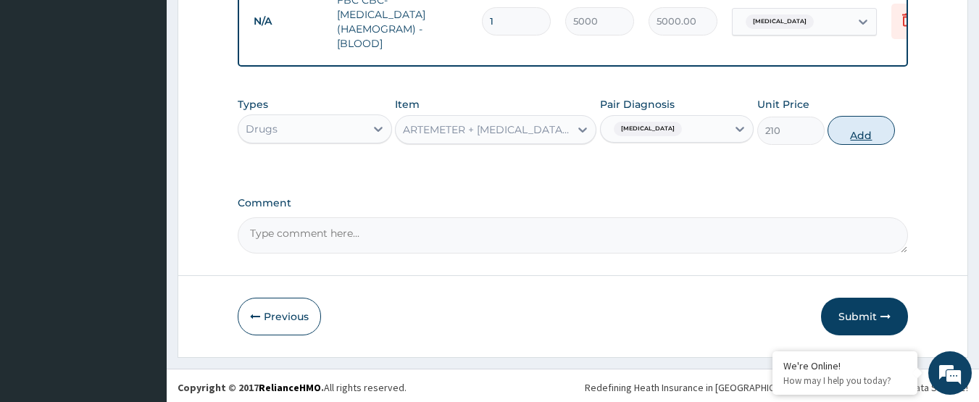
click at [883, 128] on button "Add" at bounding box center [861, 130] width 67 height 29
type input "0"
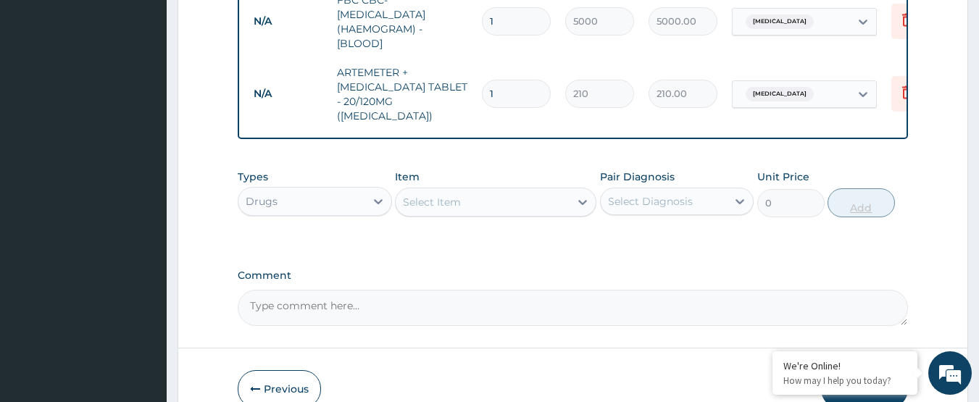
type input "0.00"
type input "2"
type input "420.00"
type input "24"
type input "5040.00"
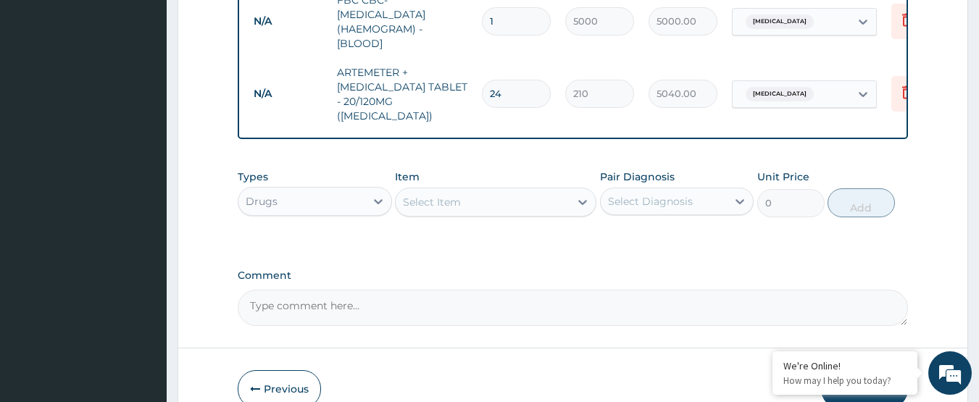
type input "24"
click at [531, 191] on div "Select Item" at bounding box center [483, 202] width 174 height 23
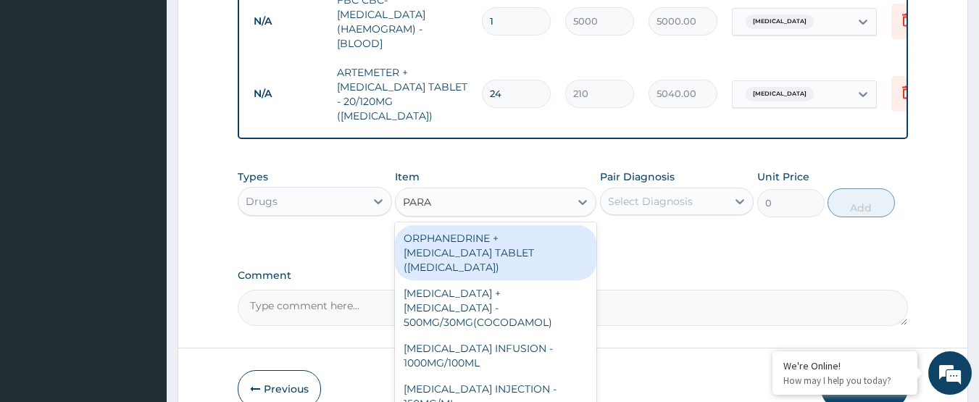
type input "PARAC"
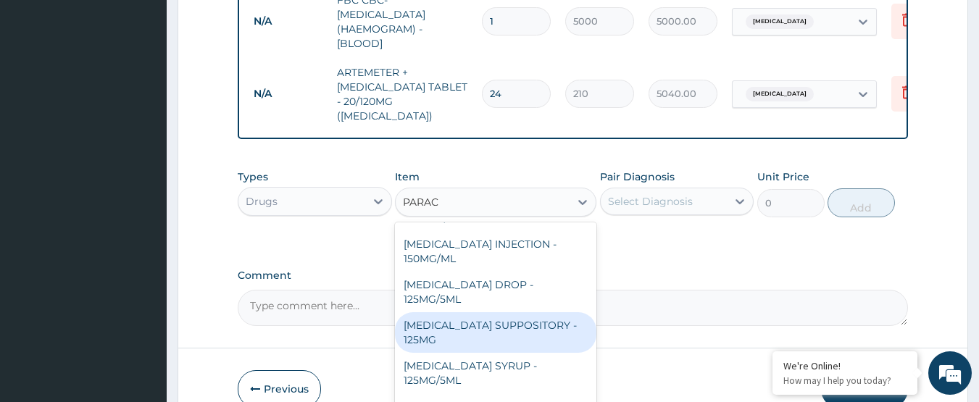
scroll to position [154, 0]
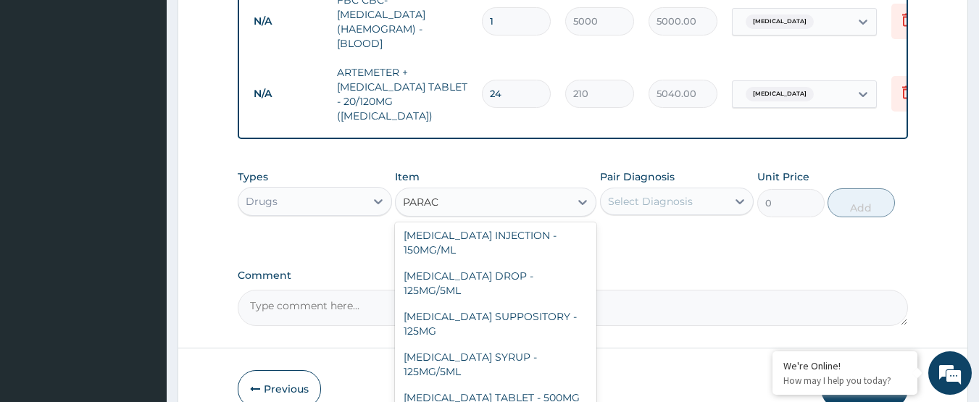
type input "42"
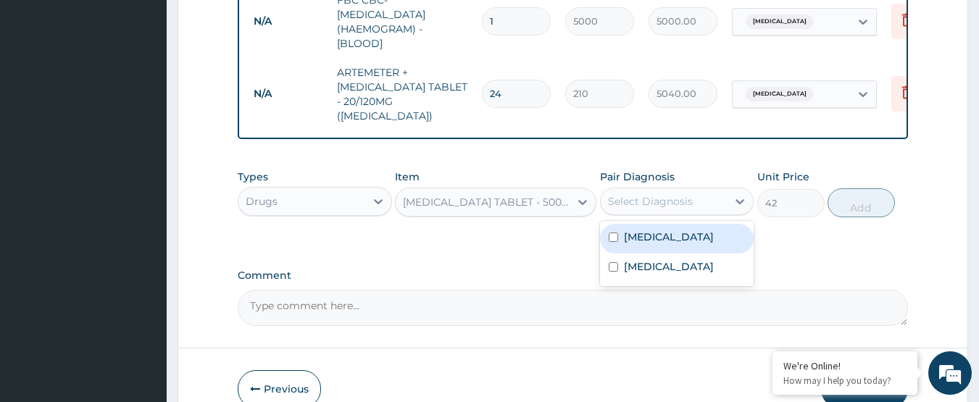
click at [639, 190] on div "Select Diagnosis" at bounding box center [664, 201] width 127 height 23
click at [665, 224] on div "Malaria" at bounding box center [677, 239] width 154 height 30
checkbox input "true"
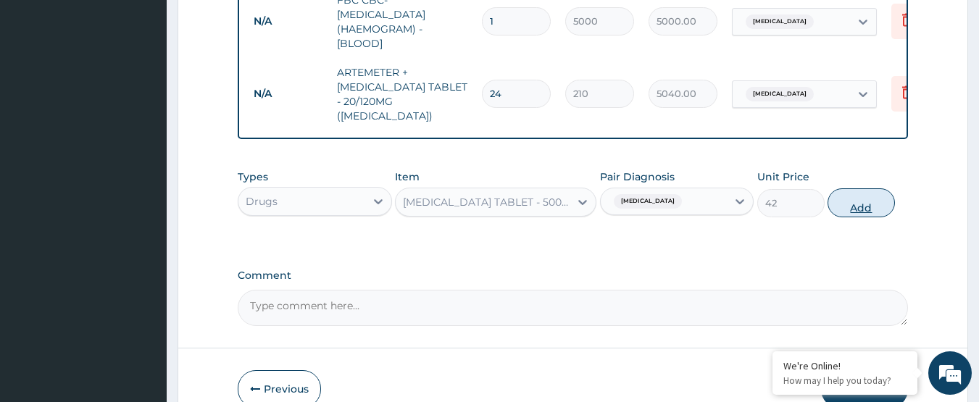
click at [846, 191] on button "Add" at bounding box center [861, 202] width 67 height 29
type input "0"
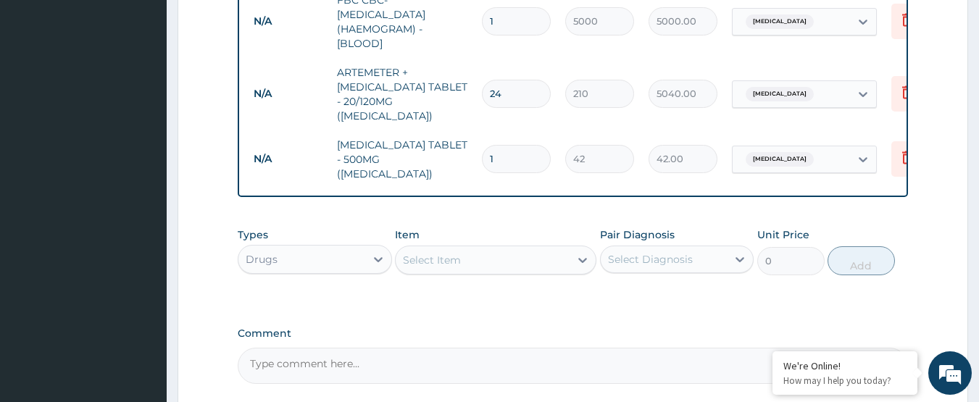
type input "18"
type input "756.00"
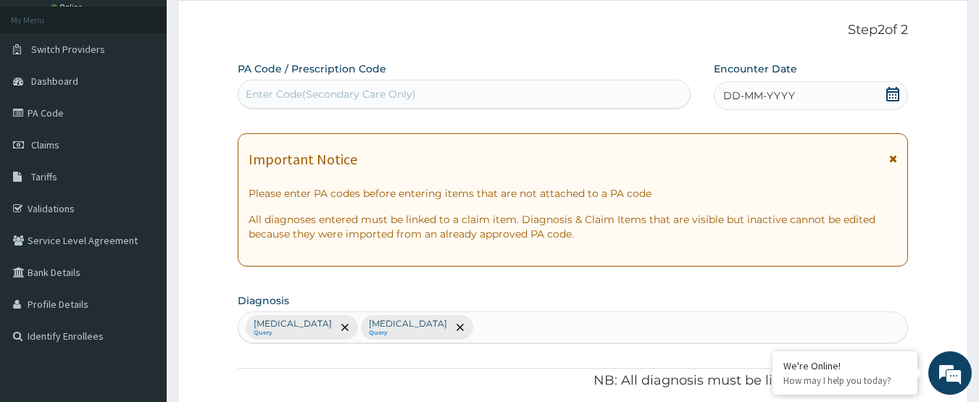
scroll to position [0, 0]
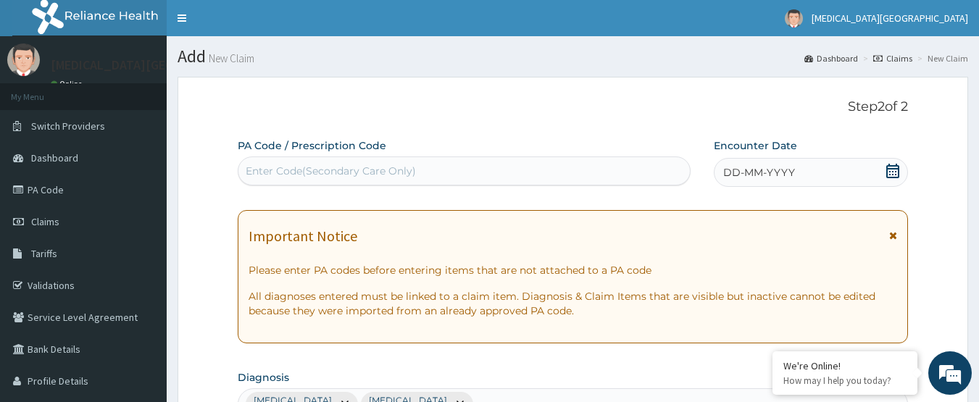
type input "18"
click at [890, 178] on icon at bounding box center [893, 171] width 13 height 14
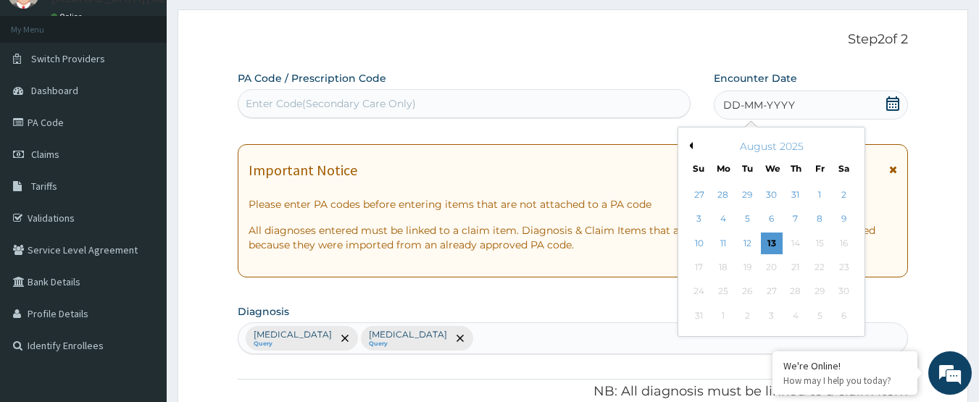
scroll to position [145, 0]
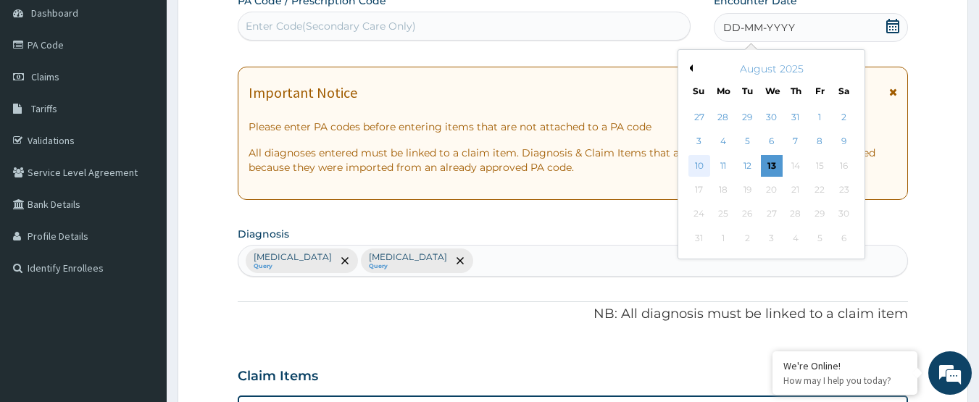
click at [705, 170] on div "10" at bounding box center [700, 166] width 22 height 22
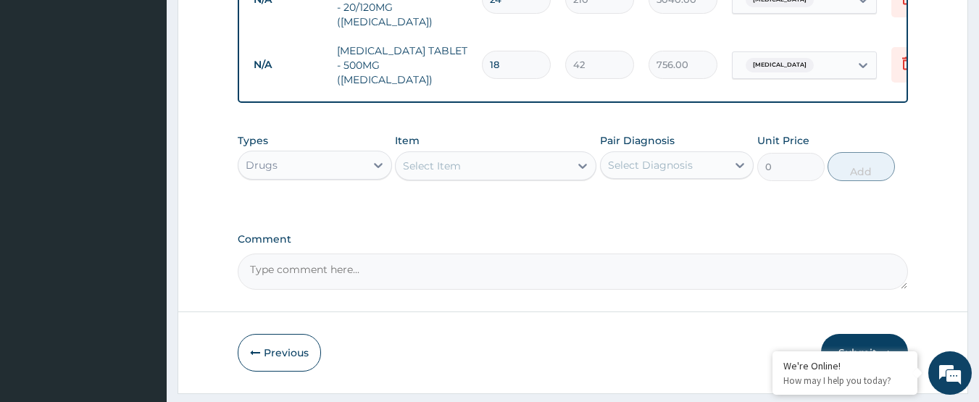
scroll to position [831, 0]
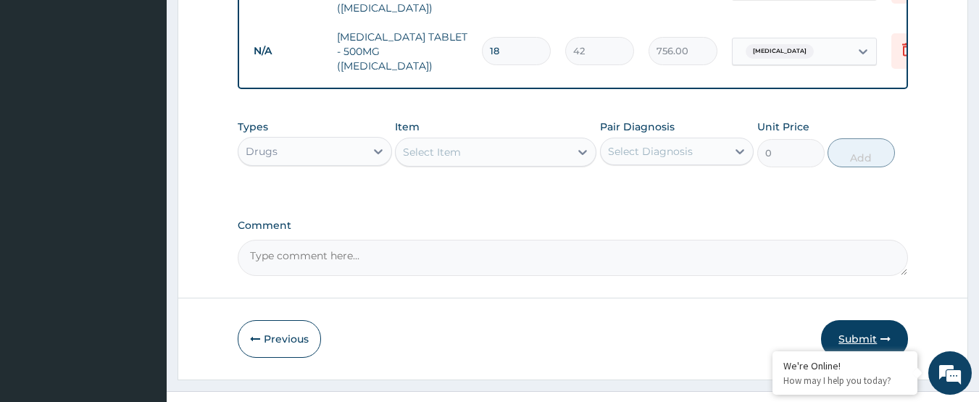
click at [863, 320] on button "Submit" at bounding box center [864, 339] width 87 height 38
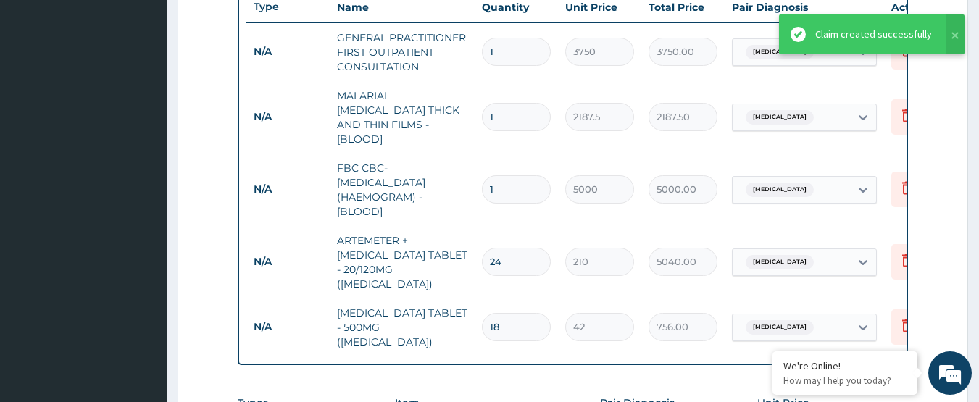
scroll to position [541, 0]
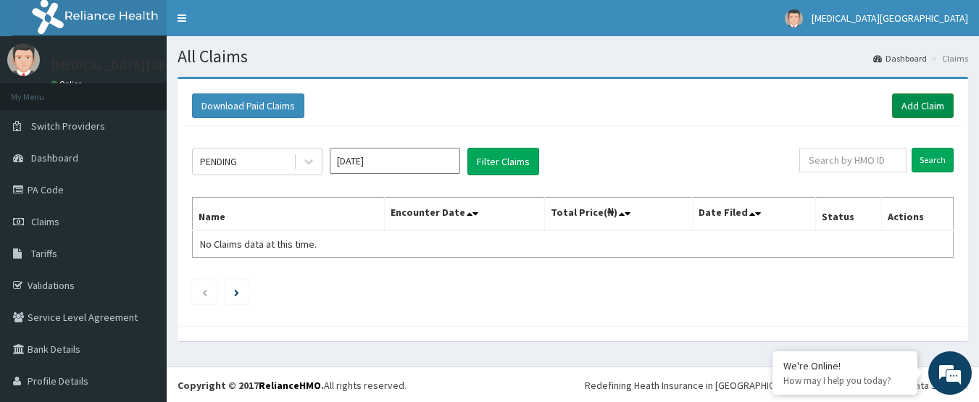
click at [913, 106] on link "Add Claim" at bounding box center [923, 106] width 62 height 25
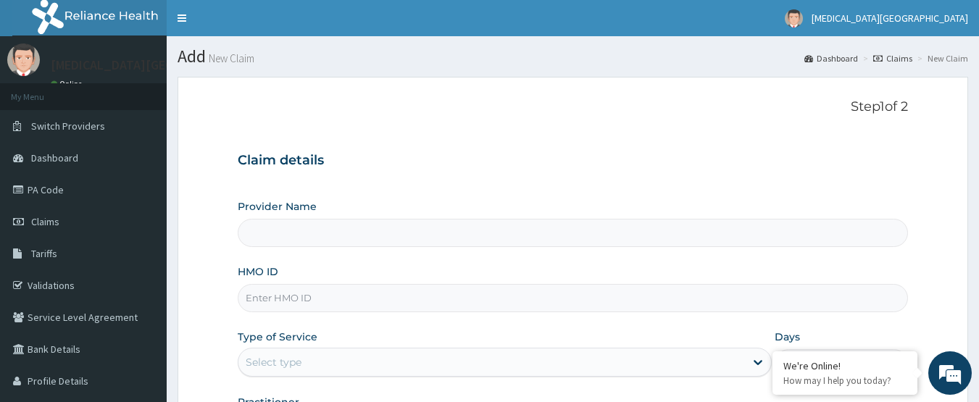
type input "[MEDICAL_DATA][GEOGRAPHIC_DATA]"
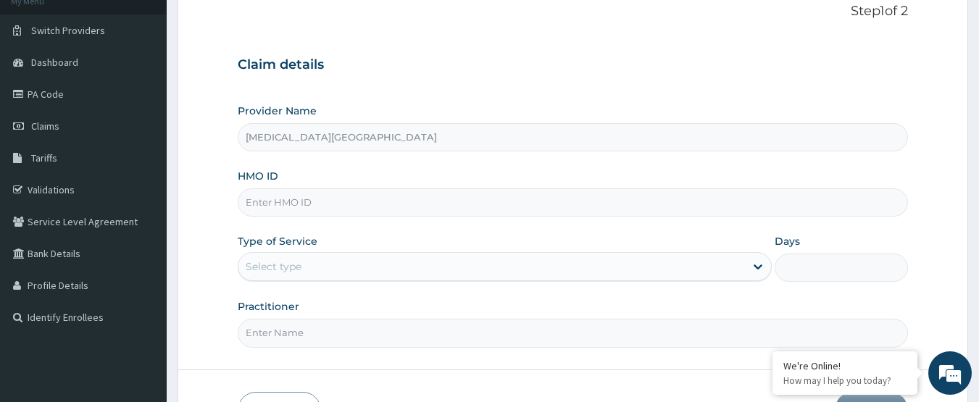
scroll to position [194, 0]
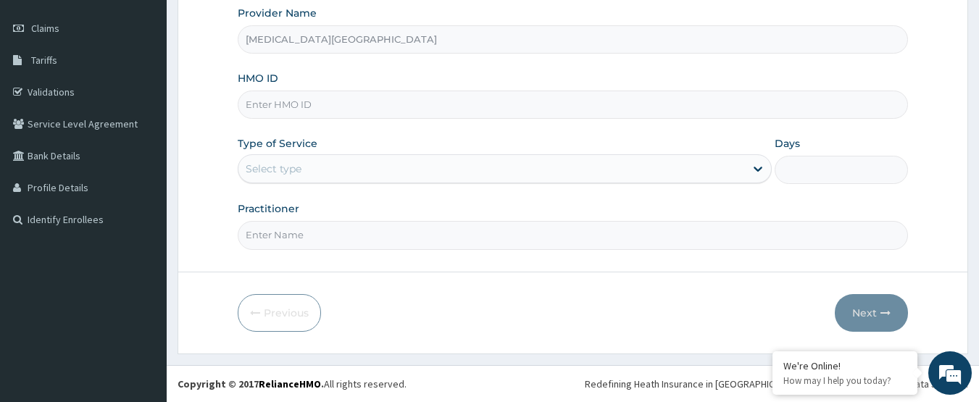
click at [464, 99] on input "HMO ID" at bounding box center [573, 105] width 671 height 28
type input "EFM/10012/D"
click at [402, 171] on div "Select type" at bounding box center [491, 168] width 507 height 23
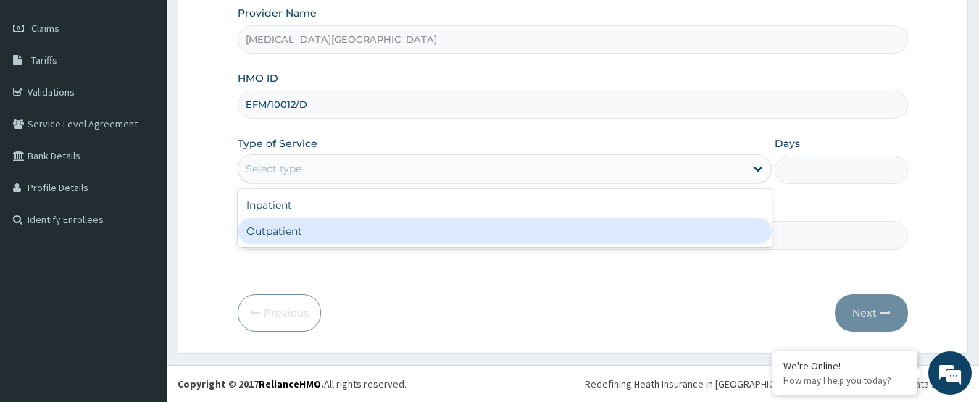
click at [385, 228] on div "Outpatient" at bounding box center [505, 231] width 534 height 26
type input "1"
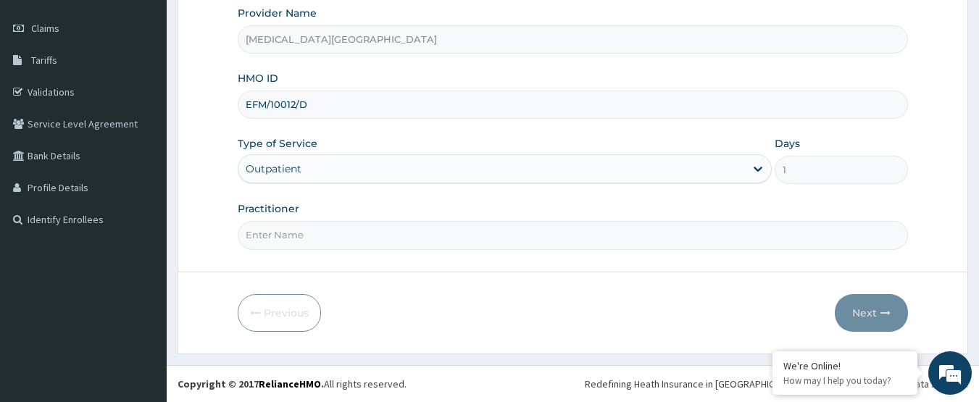
click at [378, 236] on input "Practitioner" at bounding box center [573, 235] width 671 height 28
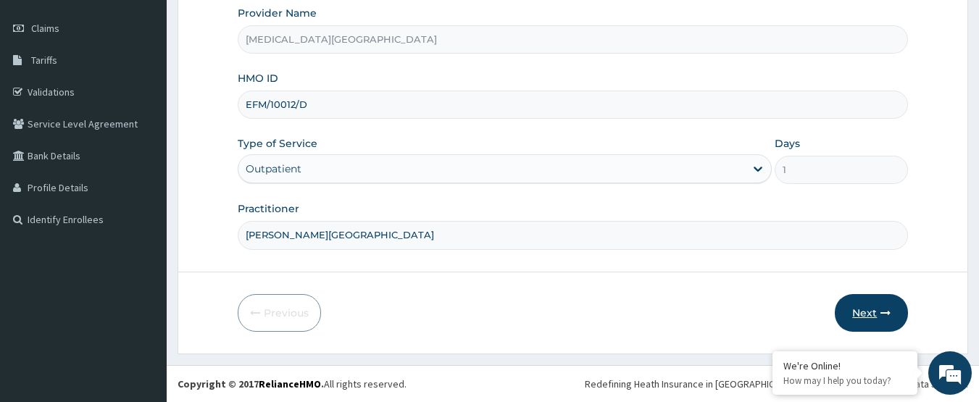
type input "DR. IZUNDU"
click at [887, 310] on icon "button" at bounding box center [886, 313] width 10 height 10
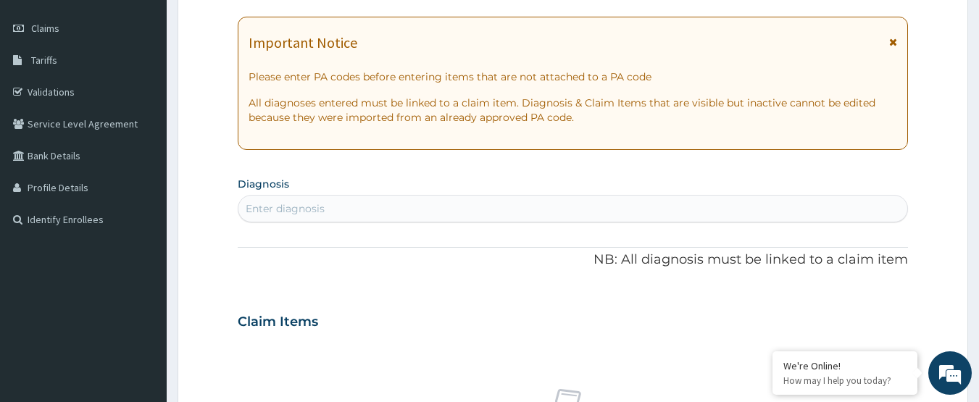
click at [642, 200] on div "Enter diagnosis" at bounding box center [573, 208] width 670 height 23
type input "MALARIA"
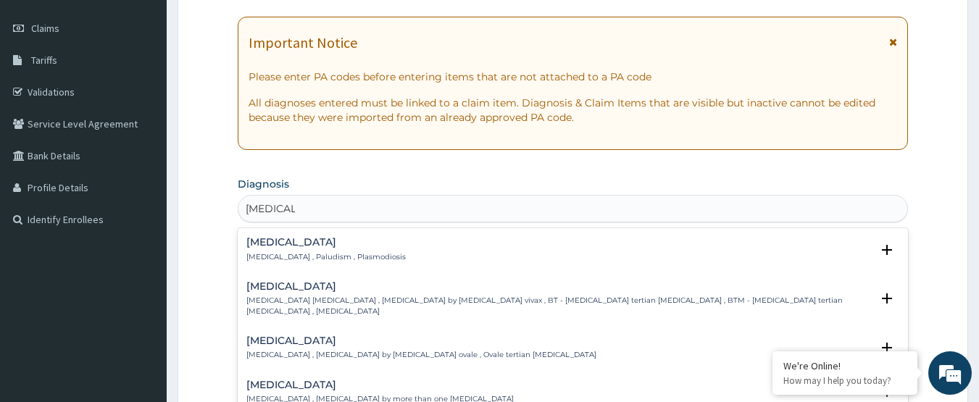
click at [373, 257] on div "Malaria Malaria , Paludism , Plasmodiosis" at bounding box center [573, 249] width 654 height 25
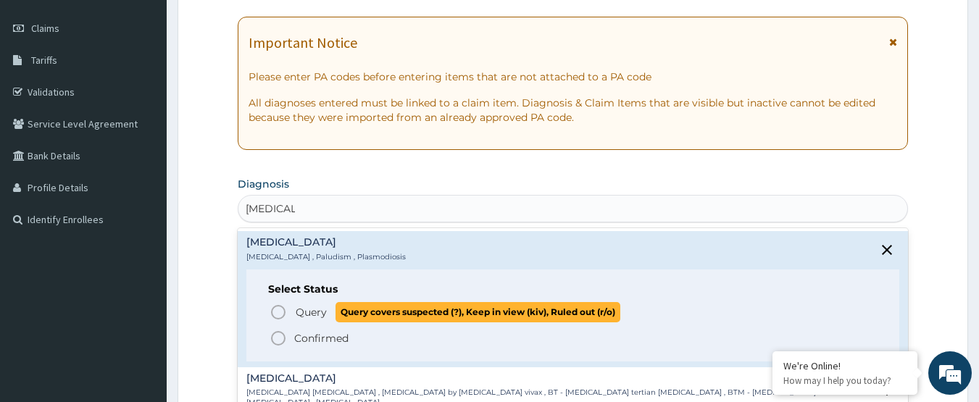
click at [305, 312] on span "Query" at bounding box center [311, 312] width 31 height 14
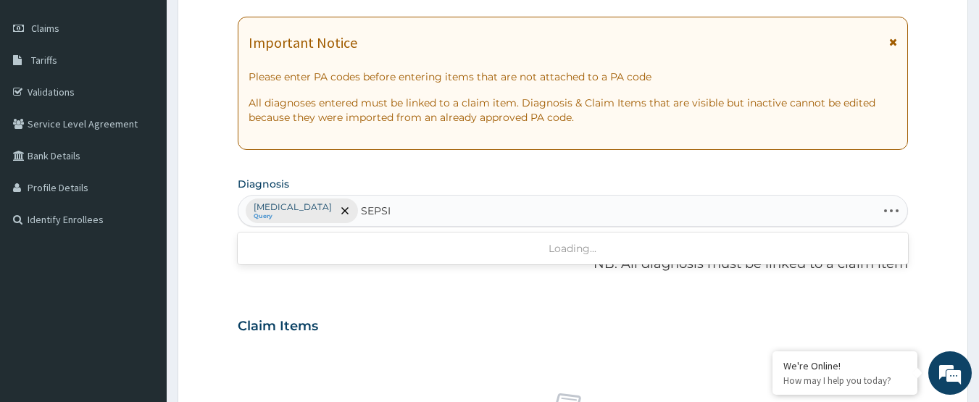
type input "SEPSIS"
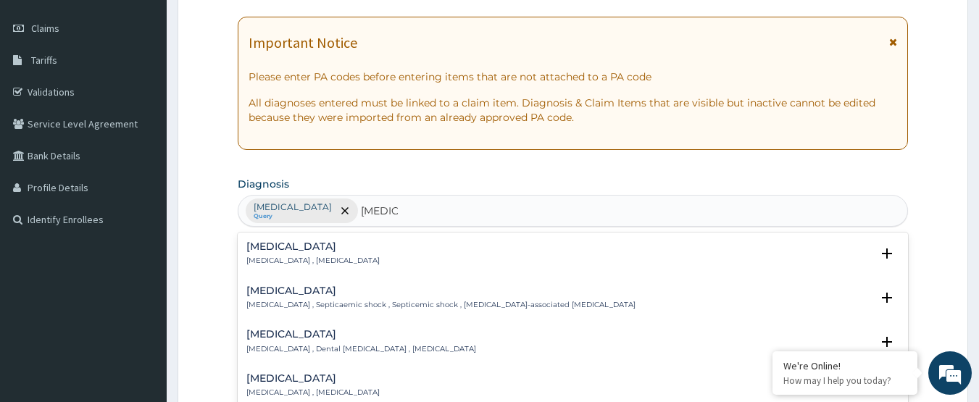
click at [340, 252] on h4 "Sepsis" at bounding box center [312, 246] width 133 height 11
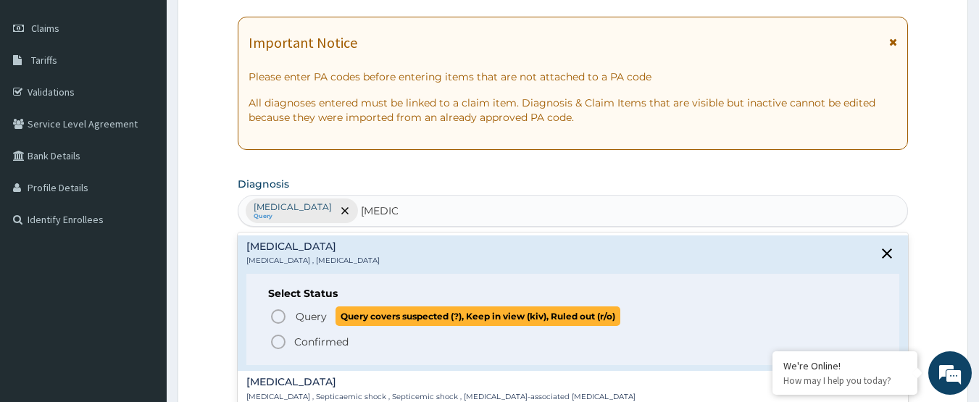
click at [302, 312] on span "Query" at bounding box center [311, 317] width 31 height 14
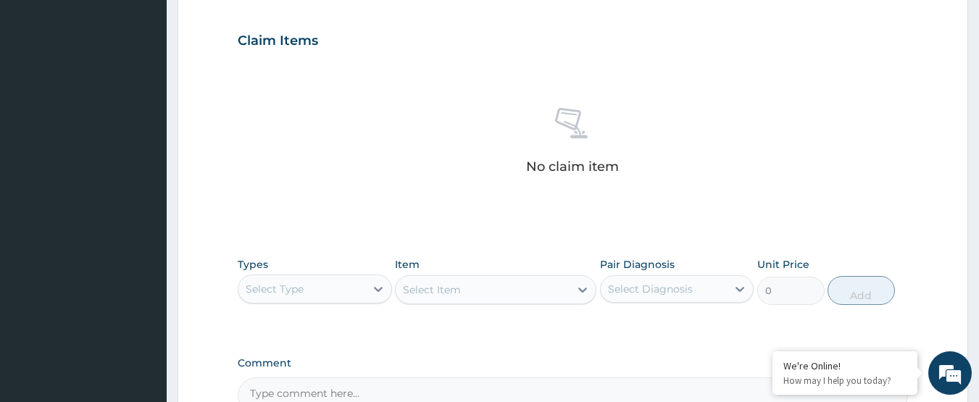
scroll to position [483, 0]
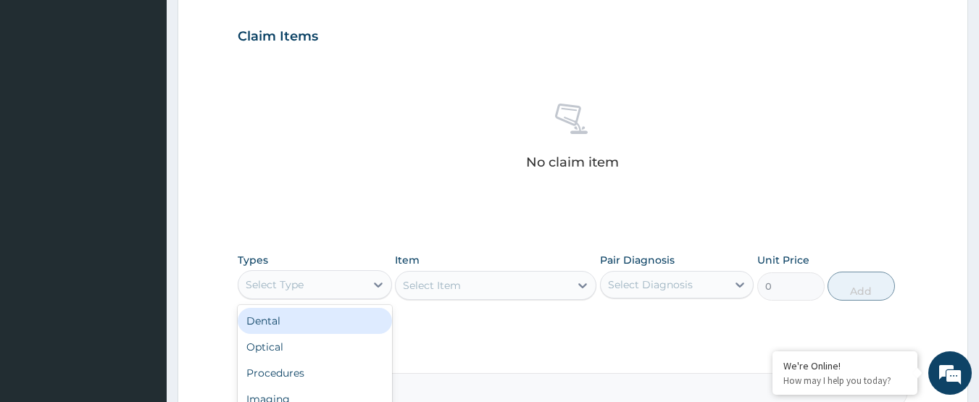
click at [358, 283] on div "Select Type" at bounding box center [301, 284] width 127 height 23
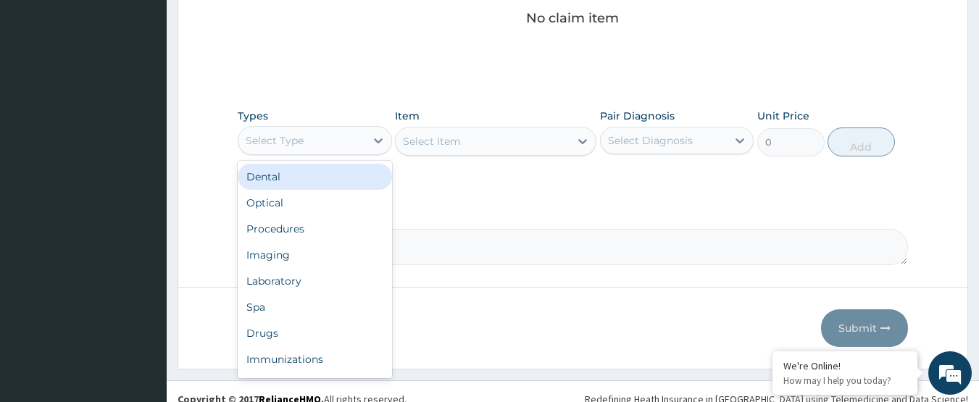
scroll to position [628, 0]
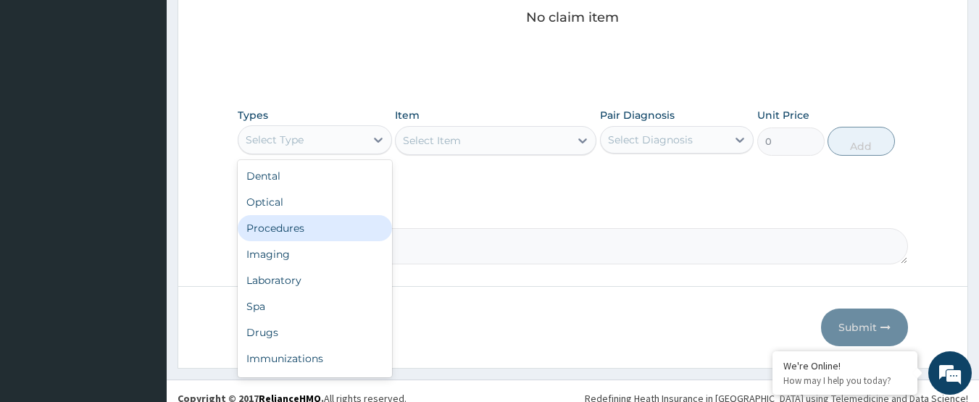
click at [307, 228] on div "Procedures" at bounding box center [315, 228] width 154 height 26
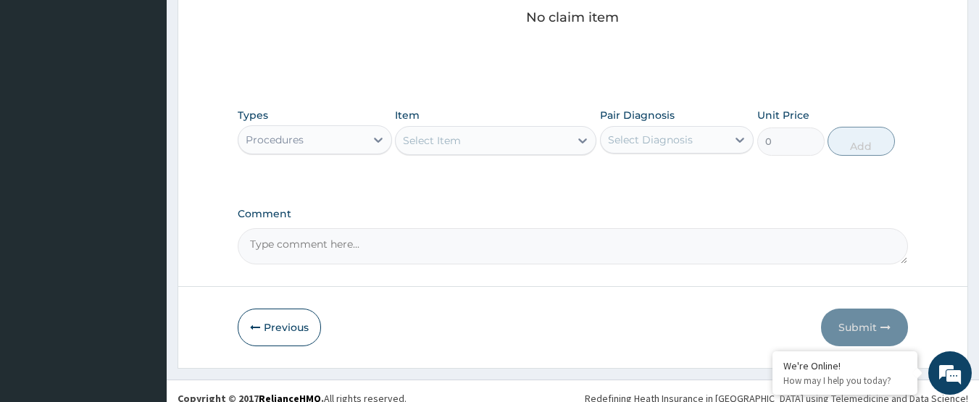
click at [449, 151] on div "Select Item" at bounding box center [483, 140] width 174 height 23
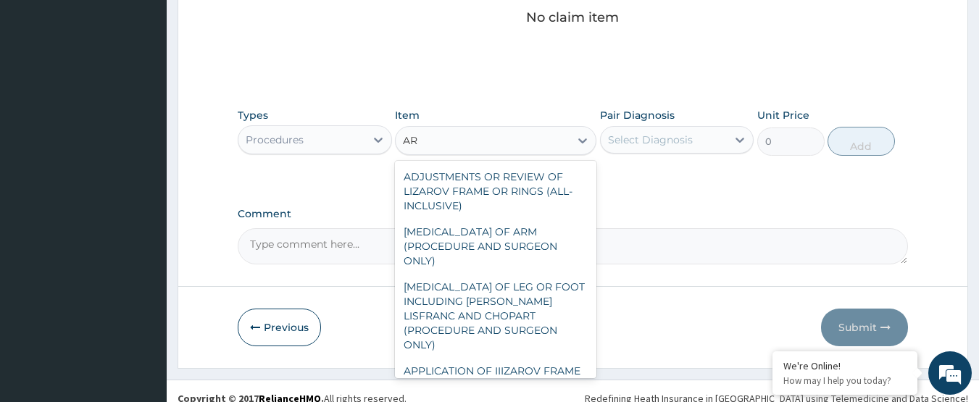
type input "AR"
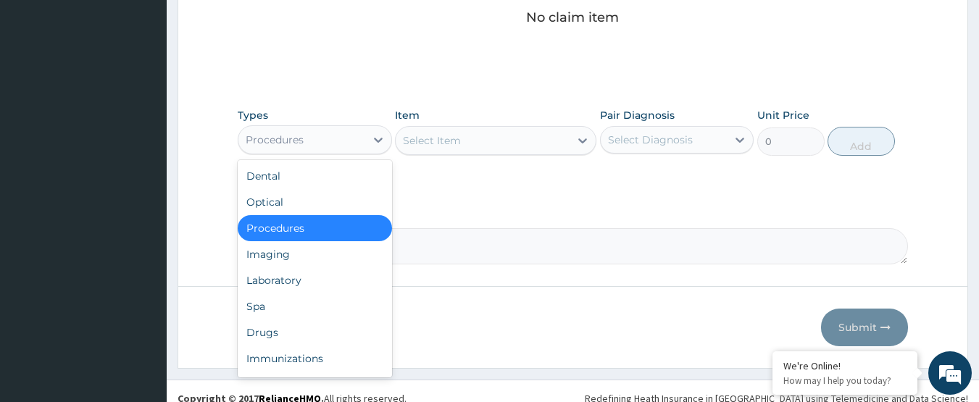
click at [267, 146] on div "Procedures" at bounding box center [275, 140] width 58 height 14
click at [282, 272] on div "Laboratory" at bounding box center [315, 280] width 154 height 26
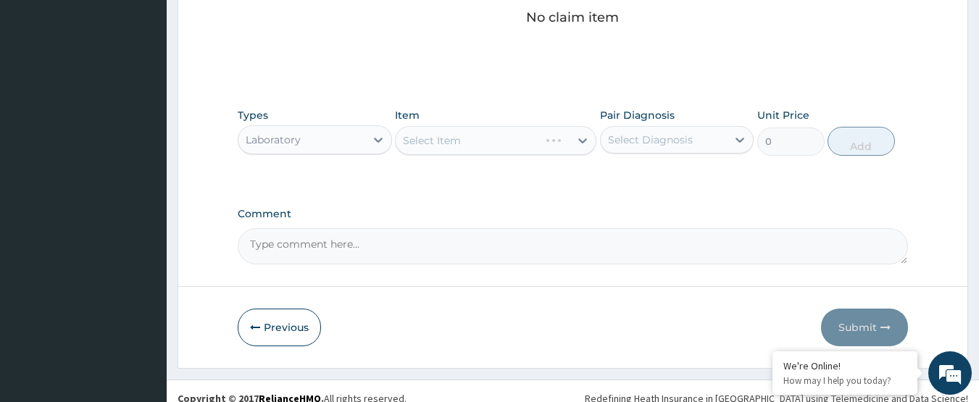
click at [464, 130] on div "Select Item" at bounding box center [496, 140] width 202 height 29
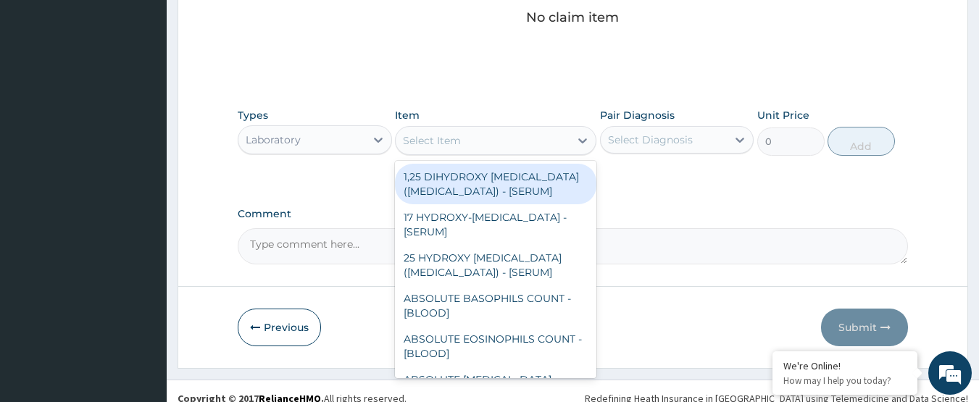
click at [468, 141] on div "Select Item" at bounding box center [483, 140] width 174 height 23
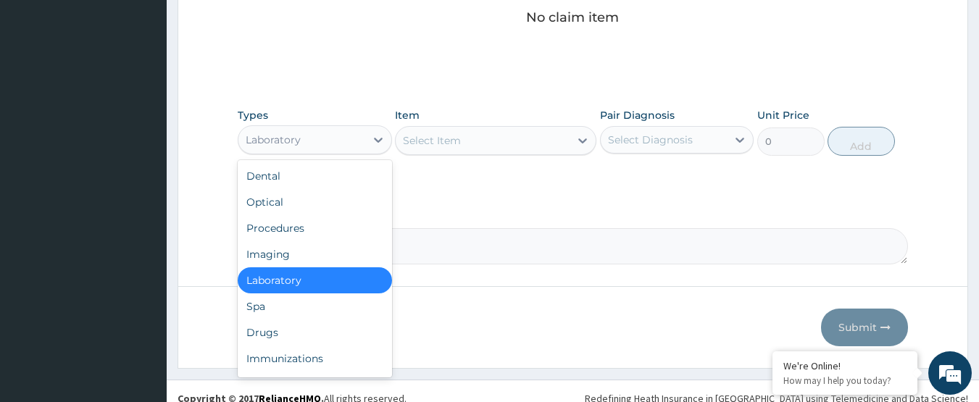
click at [357, 138] on div "Laboratory" at bounding box center [301, 139] width 127 height 23
click at [286, 331] on div "Drugs" at bounding box center [315, 333] width 154 height 26
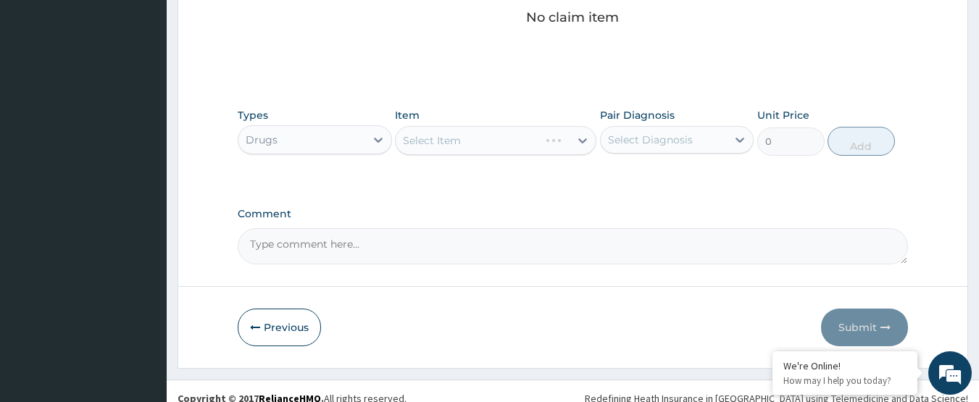
click at [490, 132] on div "Select Item" at bounding box center [496, 140] width 202 height 29
click at [490, 132] on div "Select Item" at bounding box center [483, 140] width 174 height 23
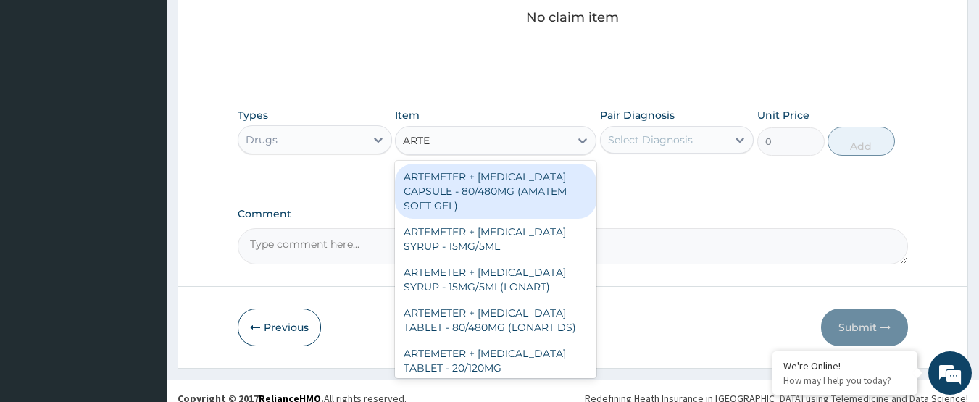
type input "ARTEM"
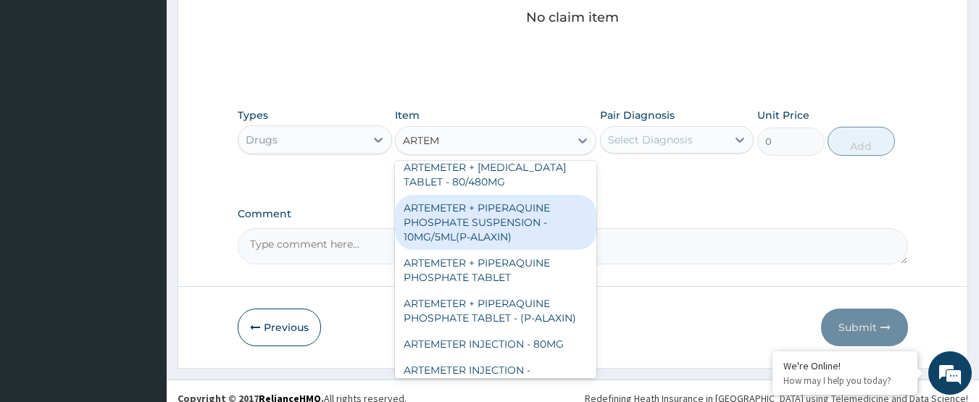
scroll to position [362, 0]
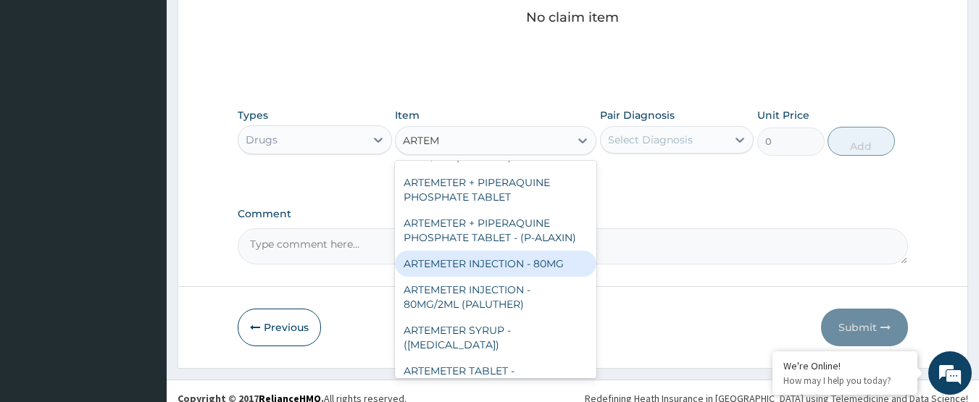
click at [483, 251] on div "ARTEMETER INJECTION - 80MG" at bounding box center [496, 264] width 202 height 26
type input "476"
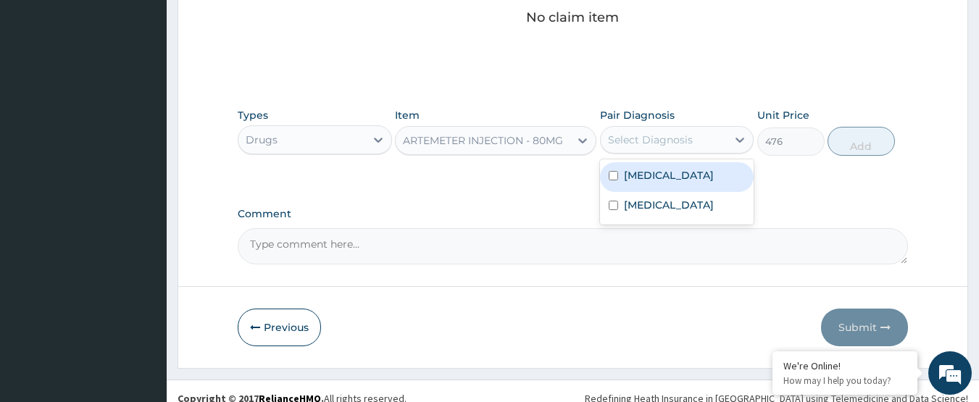
click at [649, 126] on div "Select Diagnosis" at bounding box center [677, 140] width 154 height 28
click at [647, 171] on label "Malaria" at bounding box center [669, 175] width 90 height 14
checkbox input "true"
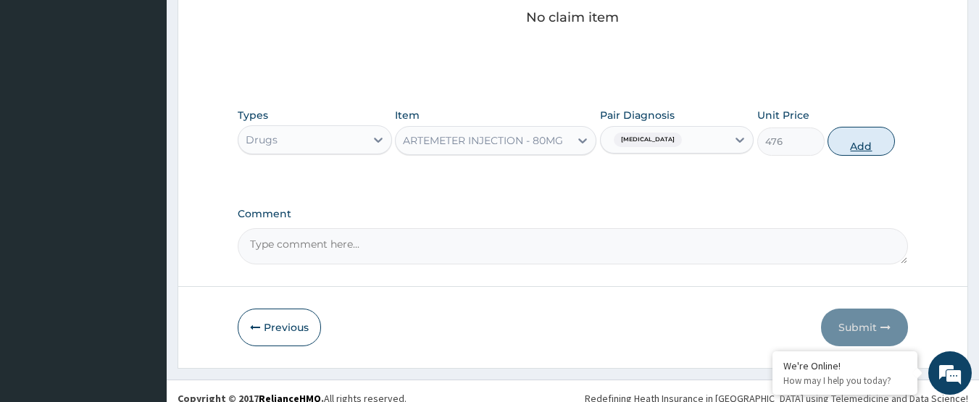
click at [850, 140] on button "Add" at bounding box center [861, 141] width 67 height 29
type input "0"
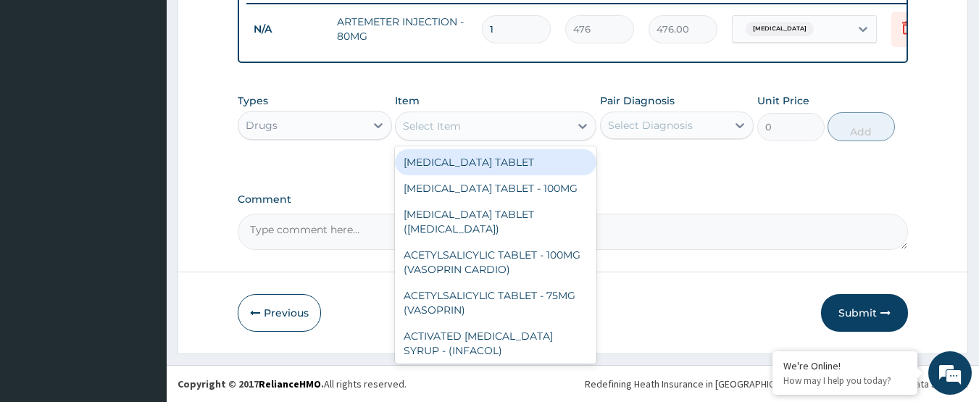
click at [508, 133] on div "Select Item" at bounding box center [483, 126] width 174 height 23
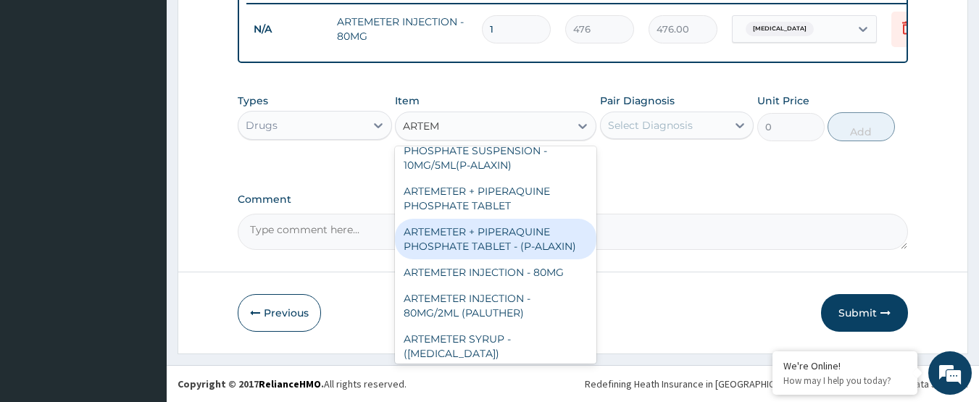
scroll to position [362, 0]
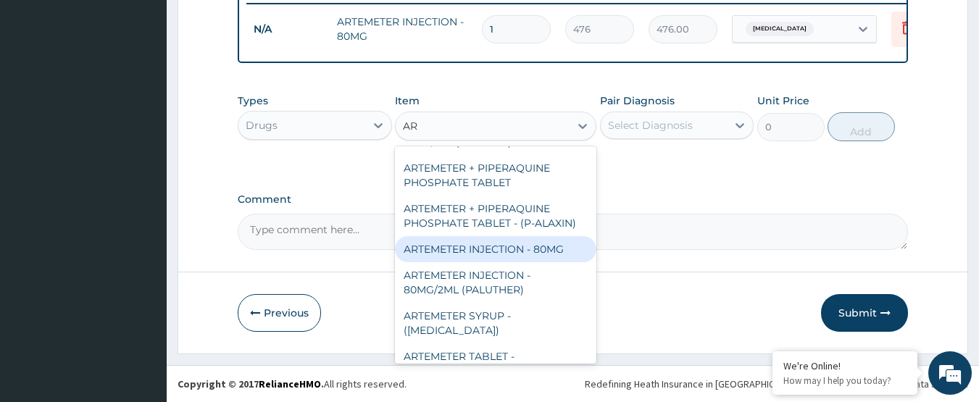
type input "A"
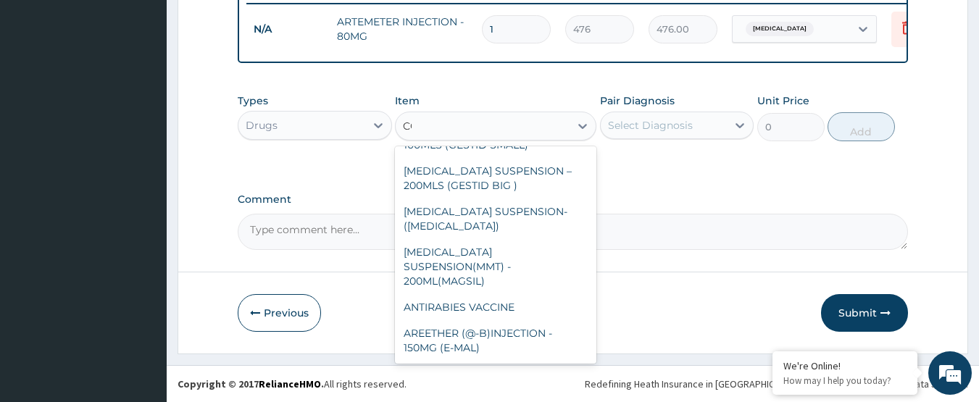
scroll to position [0, 0]
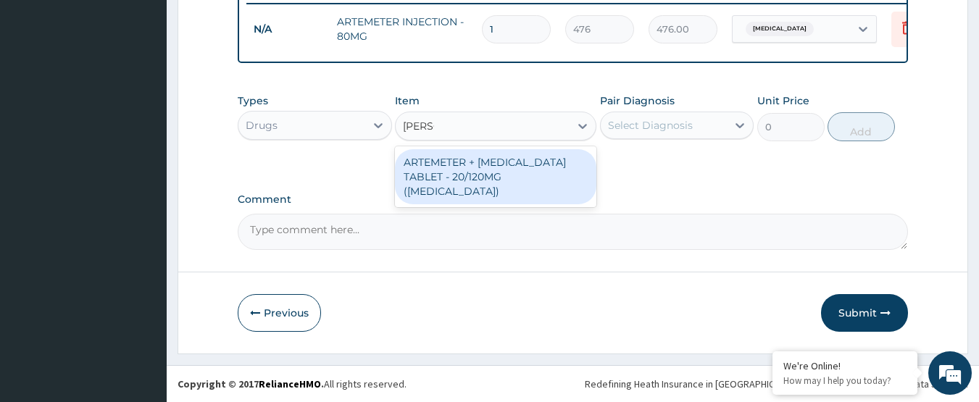
type input "COART"
click at [513, 175] on div "ARTEMETER + LUMEFANTRINE TABLET - 20/120MG (COARTEM)" at bounding box center [496, 176] width 202 height 55
type input "210"
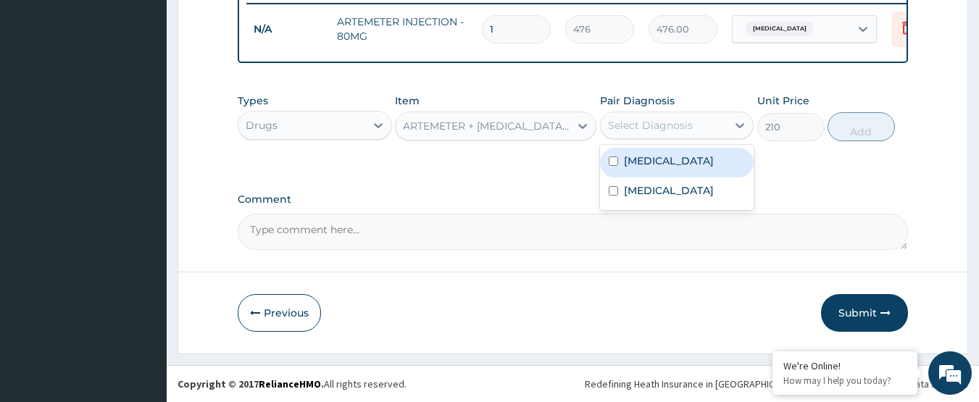
click at [631, 127] on div "Select Diagnosis" at bounding box center [650, 125] width 85 height 14
click at [636, 156] on label "Malaria" at bounding box center [669, 161] width 90 height 14
checkbox input "true"
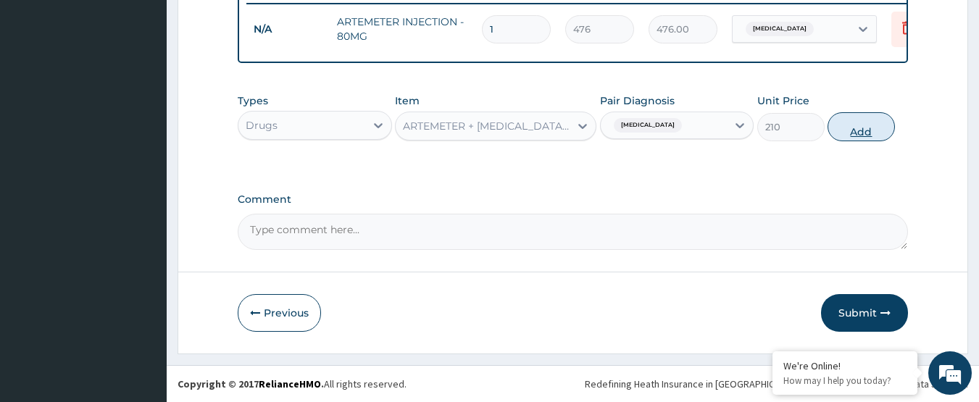
click at [857, 125] on button "Add" at bounding box center [861, 126] width 67 height 29
type input "0"
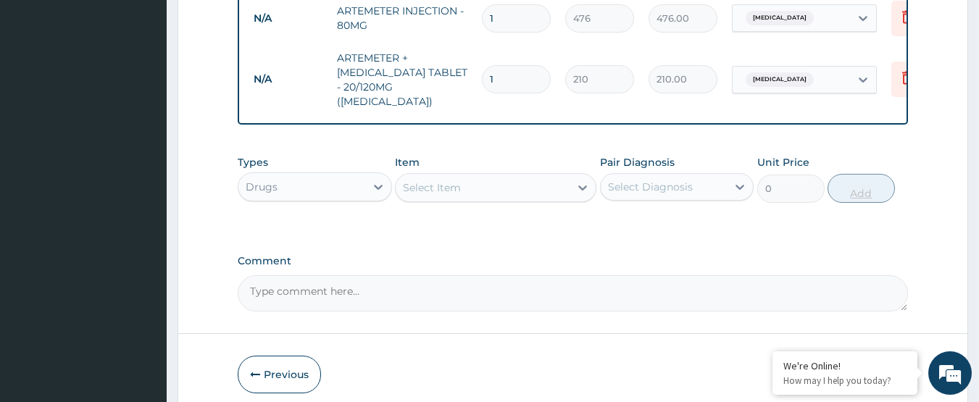
type input "0.00"
type input "2"
type input "420.00"
type input "24"
type input "5040.00"
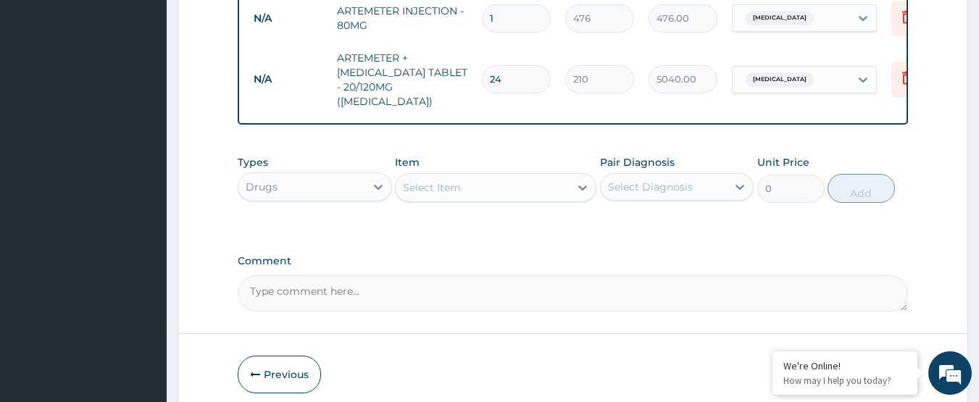
type input "24"
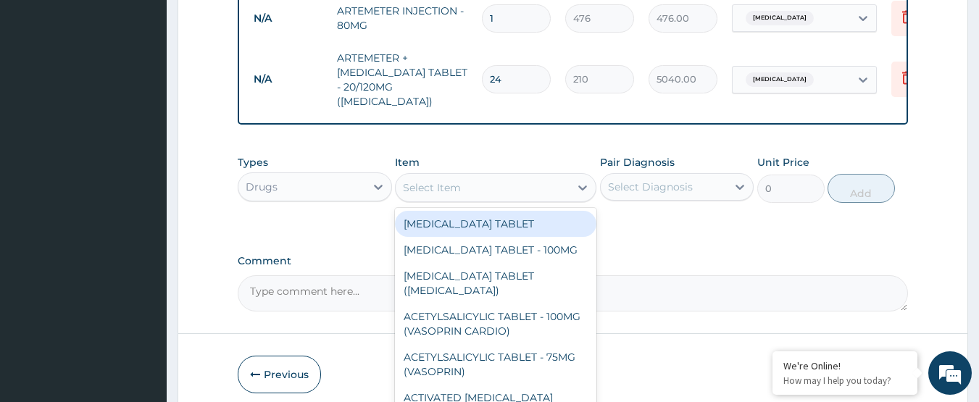
click at [517, 179] on div "Select Item" at bounding box center [483, 187] width 174 height 23
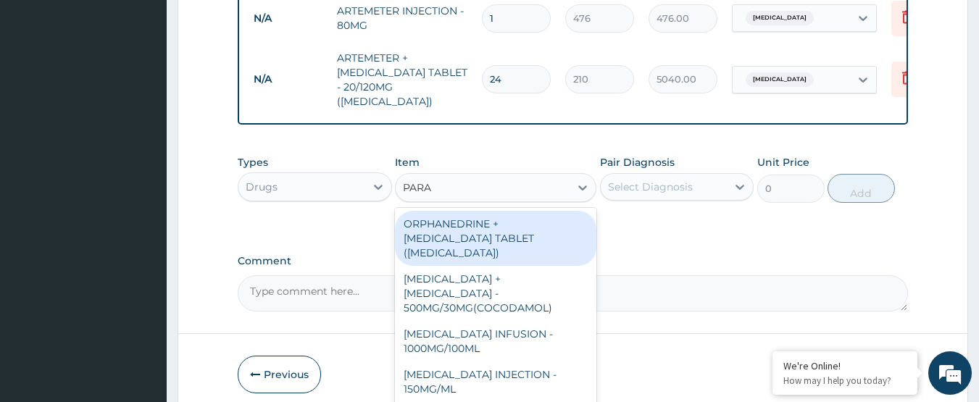
type input "PARAC"
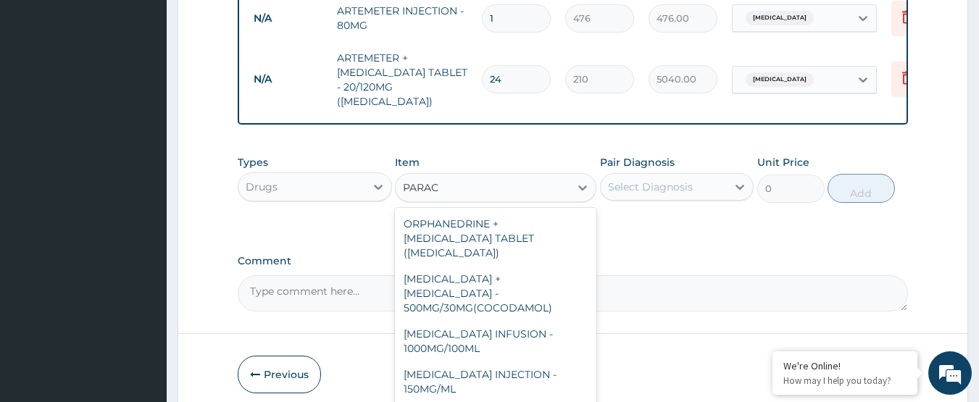
scroll to position [154, 0]
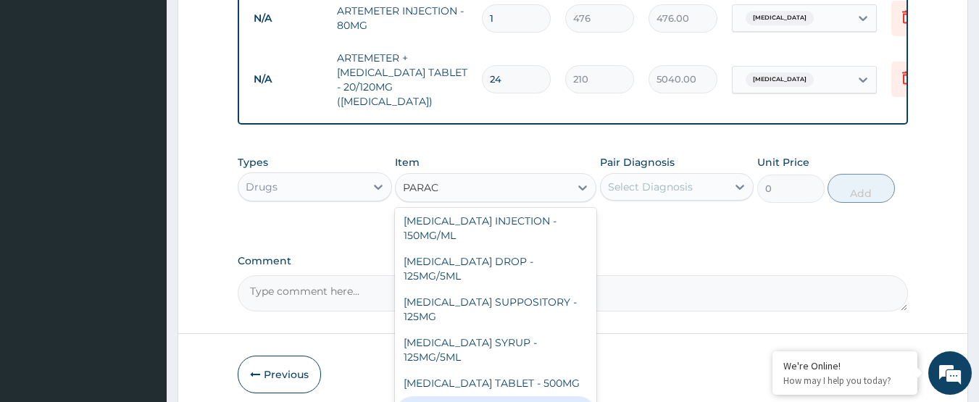
type input "42"
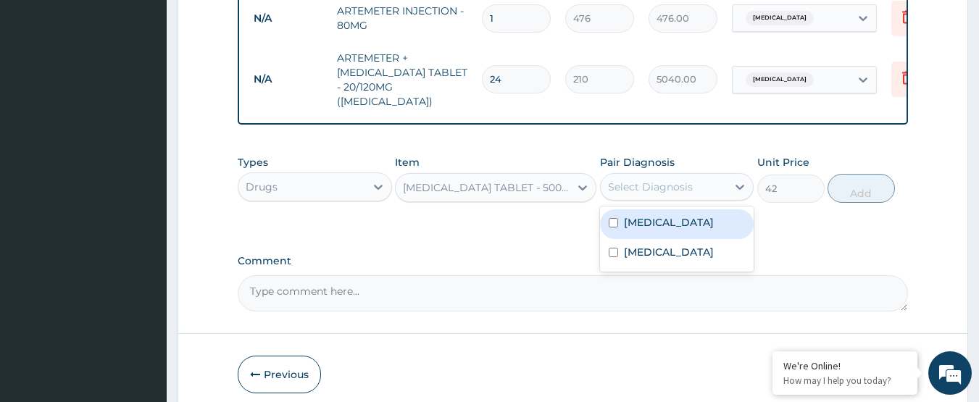
click at [664, 175] on div "Select Diagnosis" at bounding box center [664, 186] width 127 height 23
click at [644, 220] on label "Malaria" at bounding box center [669, 222] width 90 height 14
checkbox input "true"
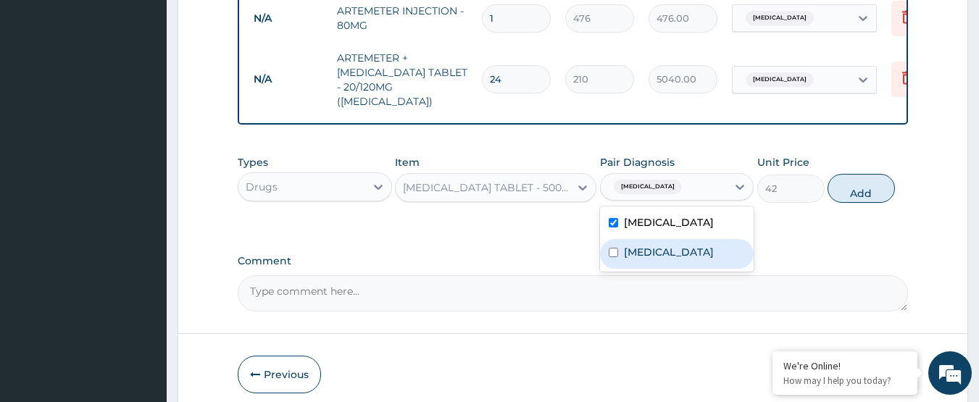
click at [643, 252] on label "Sepsis" at bounding box center [669, 252] width 90 height 14
checkbox input "true"
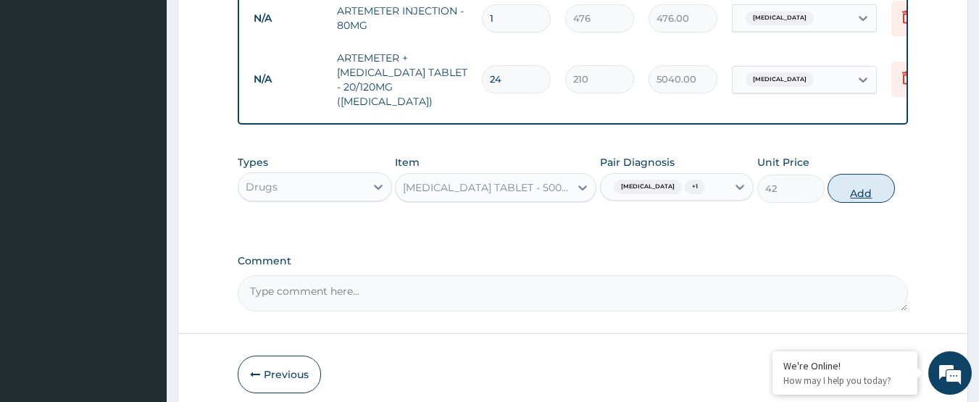
click at [857, 183] on button "Add" at bounding box center [861, 188] width 67 height 29
type input "0"
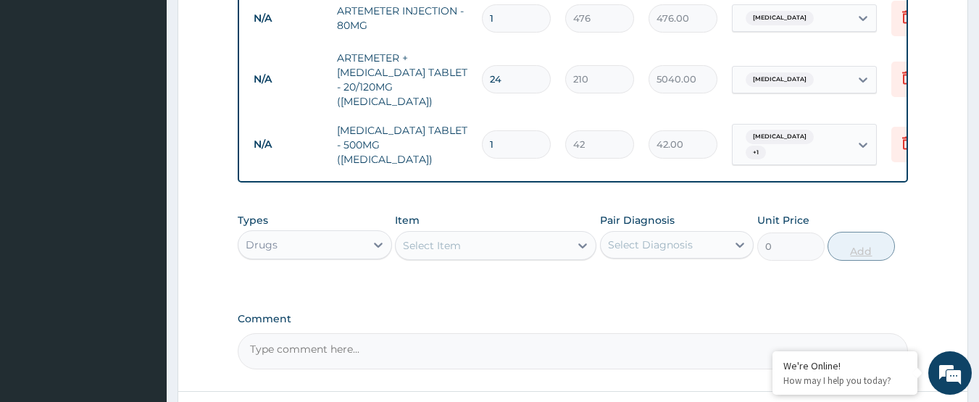
type input "18"
type input "756.00"
type input "18"
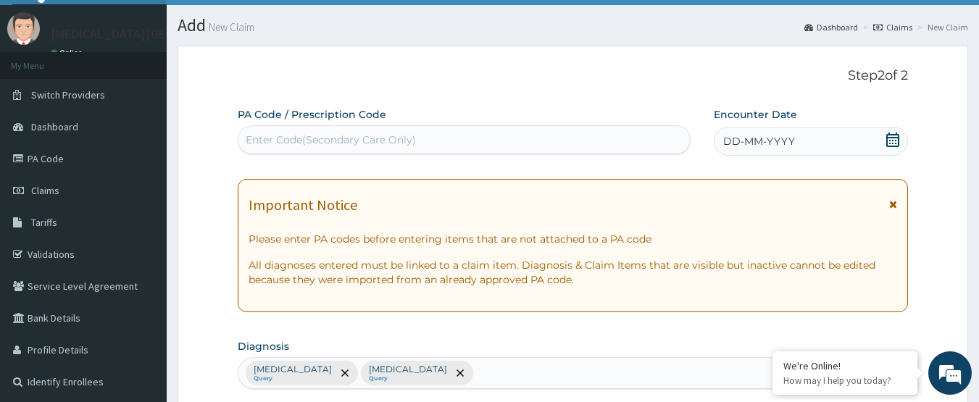
scroll to position [0, 0]
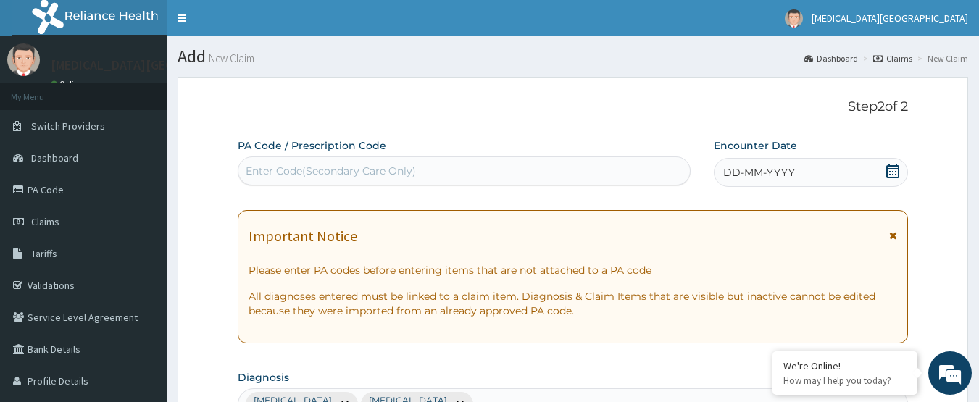
click at [899, 168] on icon at bounding box center [893, 171] width 13 height 14
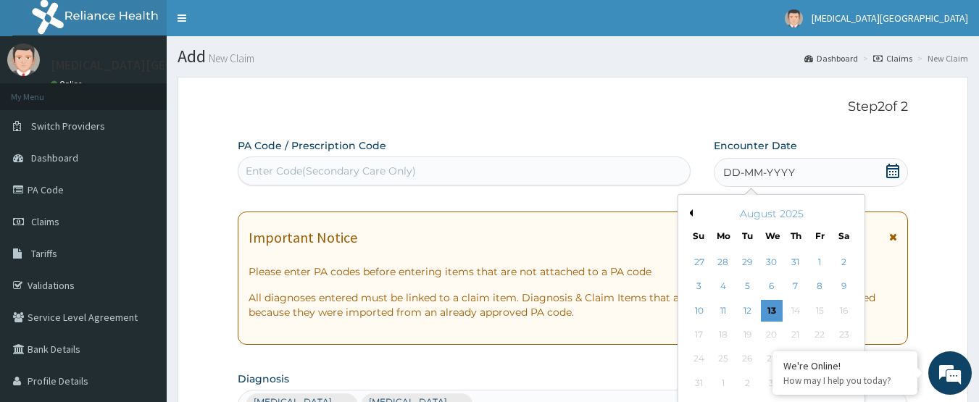
scroll to position [145, 0]
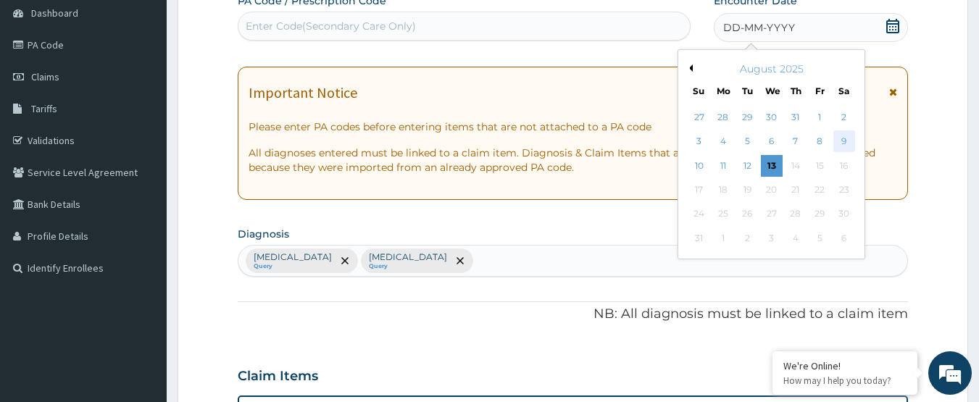
click at [843, 137] on div "9" at bounding box center [845, 142] width 22 height 22
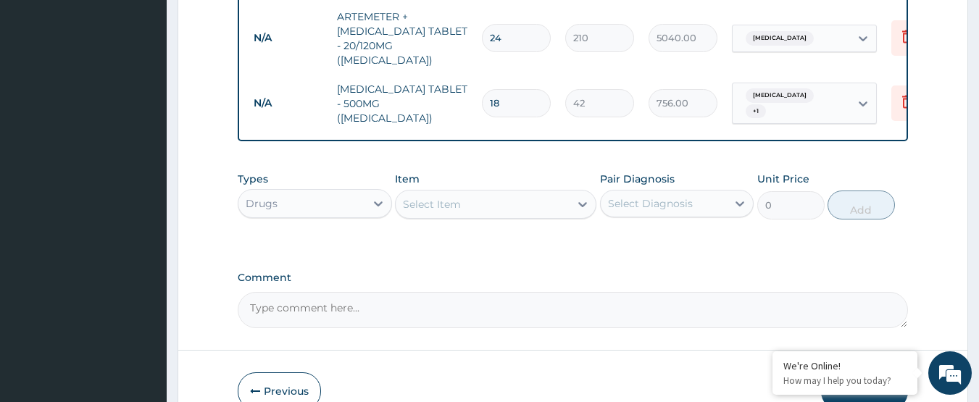
scroll to position [693, 0]
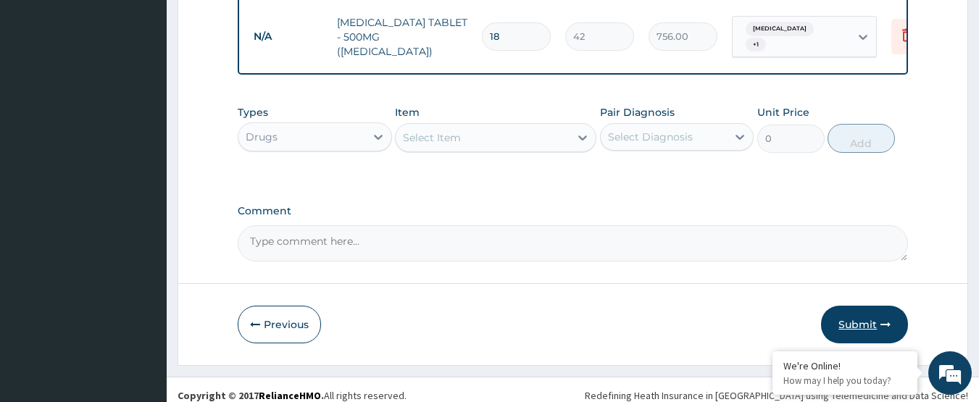
click at [865, 306] on button "Submit" at bounding box center [864, 325] width 87 height 38
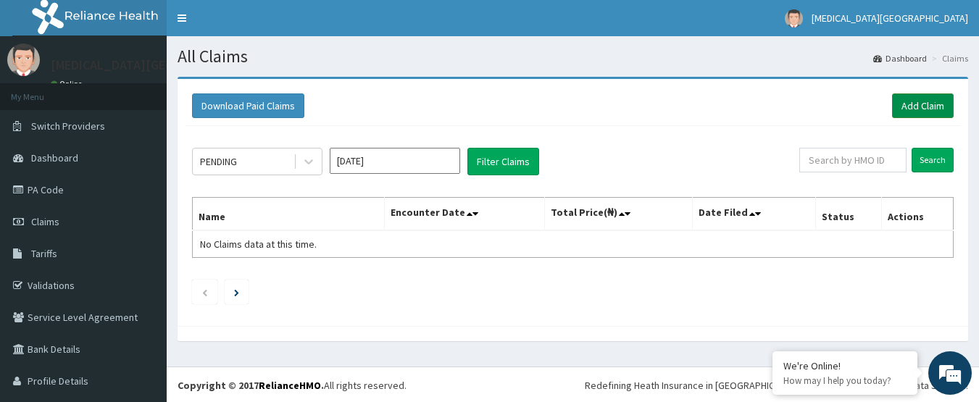
click at [907, 98] on link "Add Claim" at bounding box center [923, 106] width 62 height 25
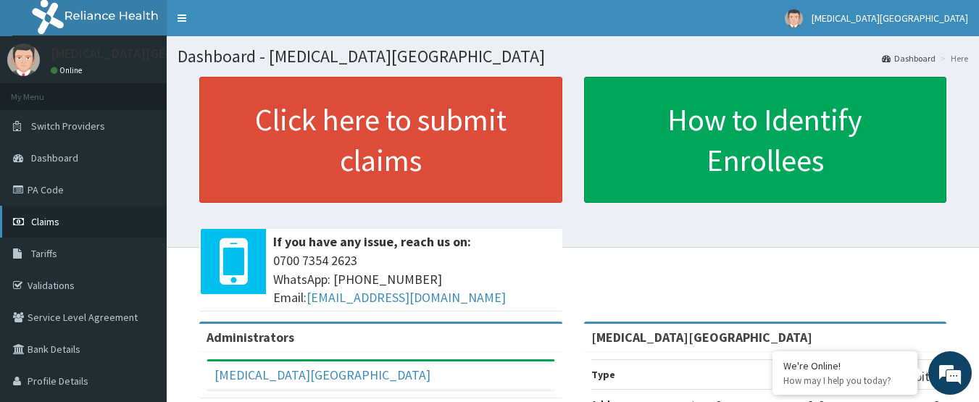
click at [44, 214] on link "Claims" at bounding box center [83, 222] width 167 height 32
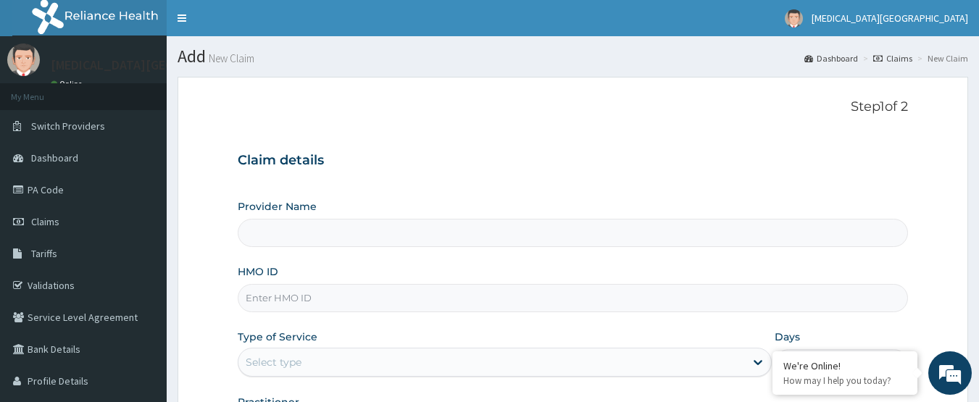
type input "[MEDICAL_DATA][GEOGRAPHIC_DATA]"
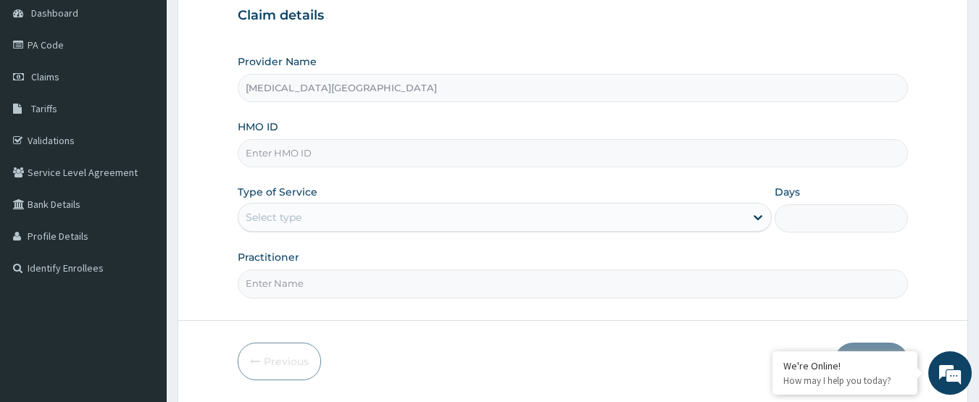
click at [536, 146] on input "HMO ID" at bounding box center [573, 153] width 671 height 28
type input "PFM/10105/E"
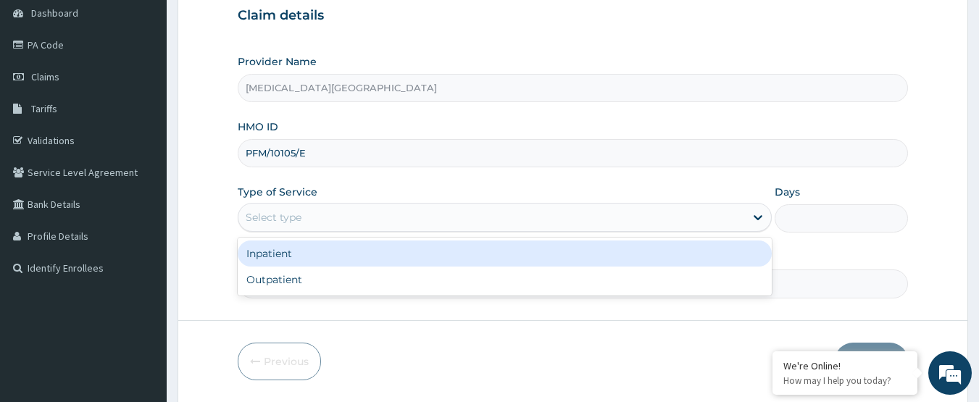
click at [507, 228] on div "Select type" at bounding box center [491, 217] width 507 height 23
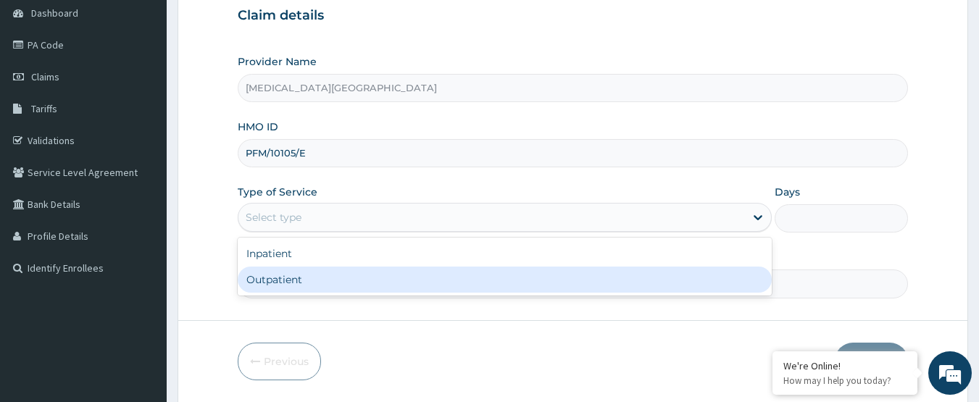
click at [497, 281] on div "Outpatient" at bounding box center [505, 280] width 534 height 26
type input "1"
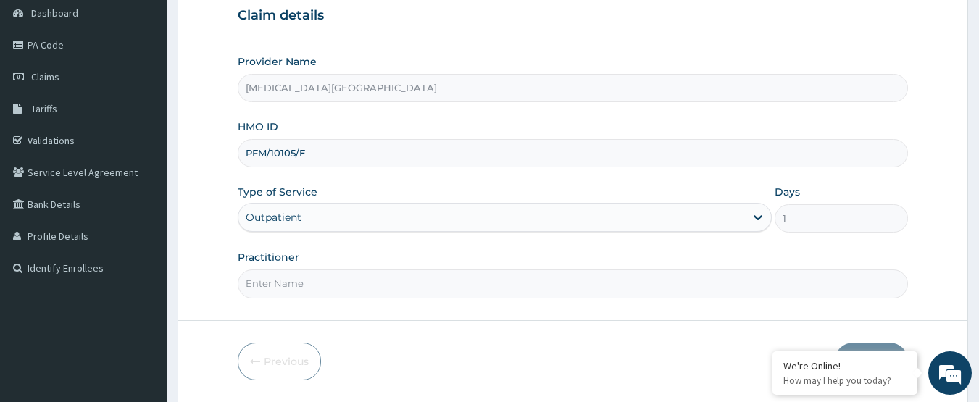
click at [497, 281] on input "Practitioner" at bounding box center [573, 284] width 671 height 28
type input "DR.BUKOYE"
click at [883, 346] on button "Next" at bounding box center [871, 362] width 73 height 38
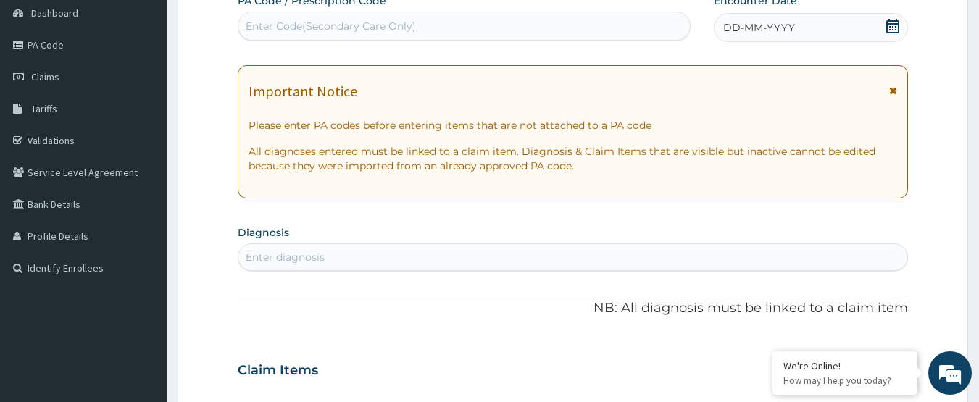
click at [896, 25] on icon at bounding box center [893, 26] width 14 height 14
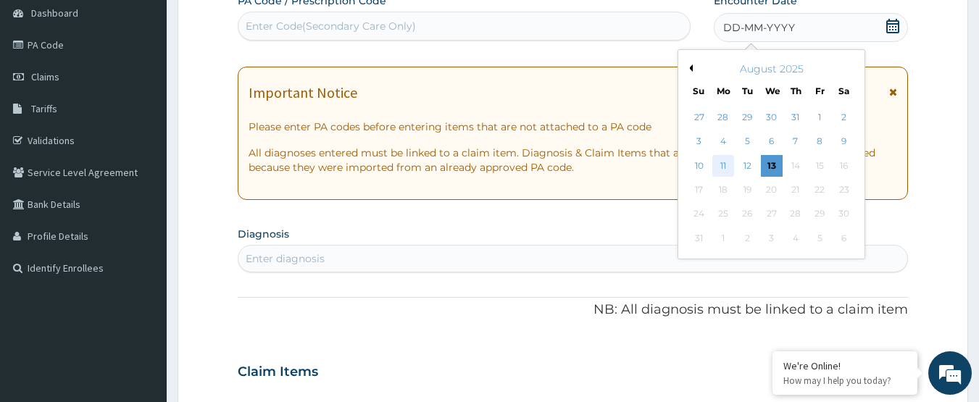
click at [726, 159] on div "11" at bounding box center [724, 166] width 22 height 22
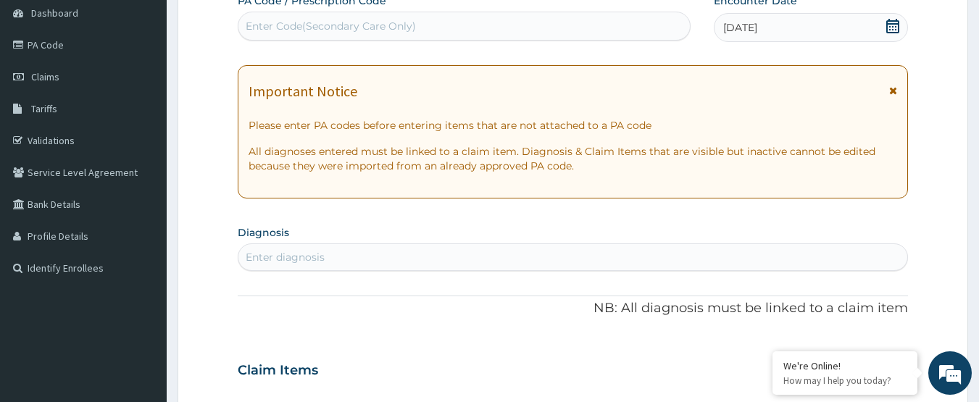
click at [472, 249] on div "Enter diagnosis" at bounding box center [573, 257] width 670 height 23
click at [441, 265] on div "Enter diagnosis" at bounding box center [573, 257] width 670 height 23
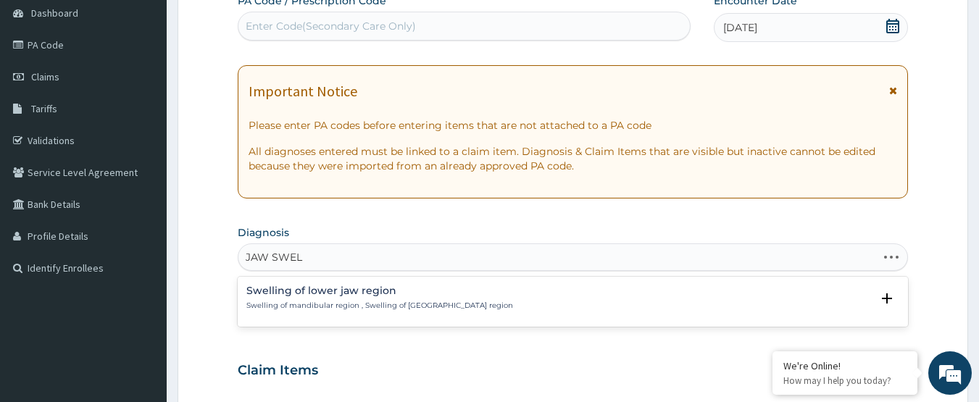
type input "JAW SWELL"
click at [418, 298] on div "Swelling of lower jaw region Swelling of mandibular region , Swelling of [GEOGR…" at bounding box center [379, 298] width 267 height 25
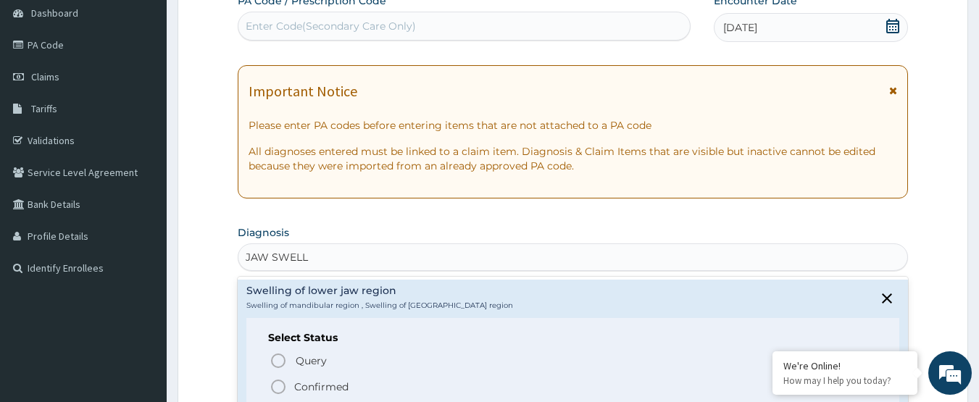
click at [274, 380] on icon "status option filled" at bounding box center [278, 386] width 17 height 17
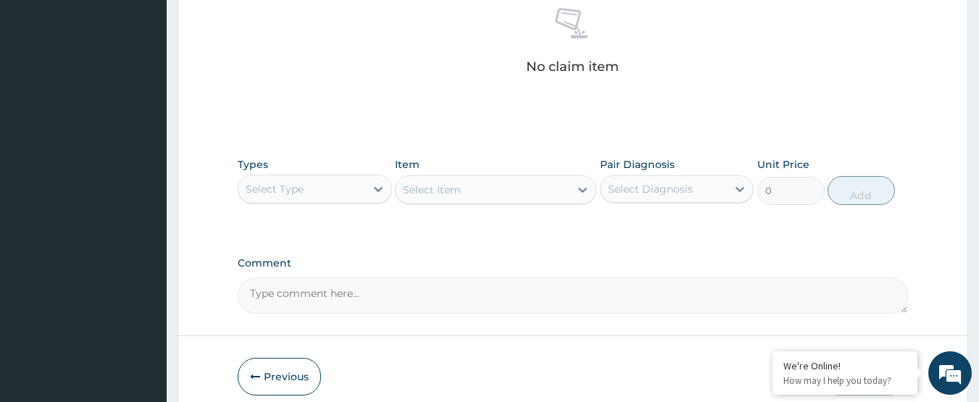
scroll to position [580, 0]
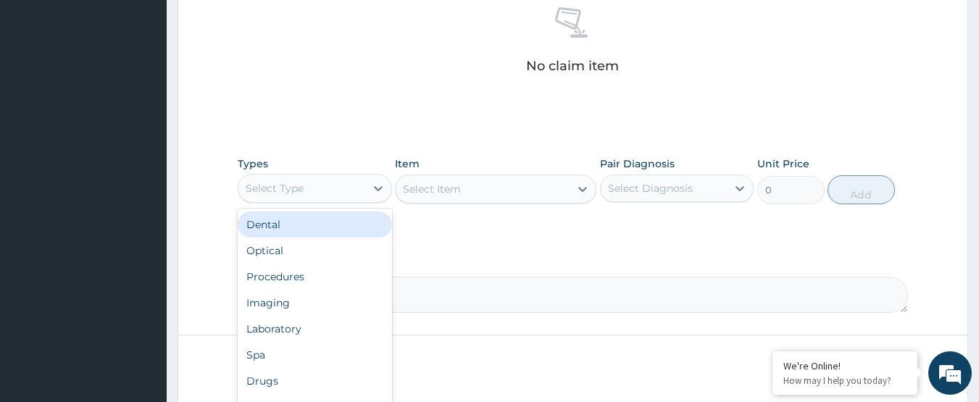
click at [342, 191] on div "Select Type" at bounding box center [301, 188] width 127 height 23
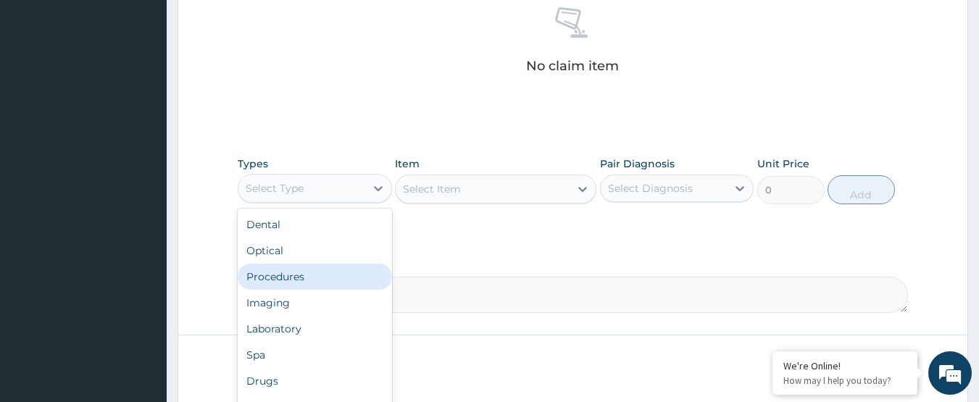
click at [304, 270] on div "Procedures" at bounding box center [315, 277] width 154 height 26
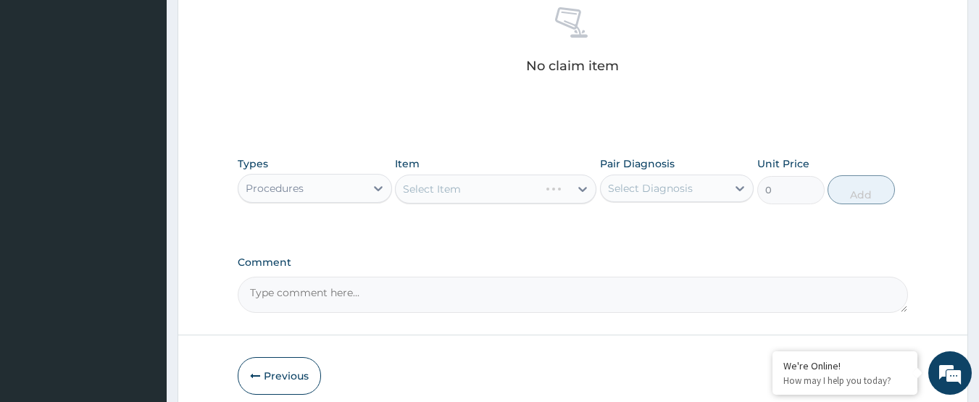
click at [465, 198] on div "Select Item" at bounding box center [496, 189] width 202 height 29
click at [466, 194] on div "Select Item" at bounding box center [496, 189] width 202 height 29
click at [466, 194] on div "Select Item" at bounding box center [483, 189] width 174 height 23
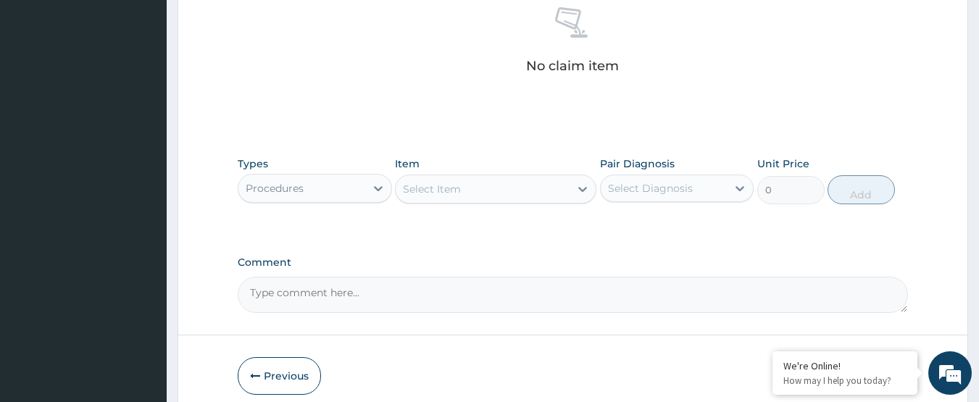
click at [466, 194] on div "Select Item" at bounding box center [483, 189] width 174 height 23
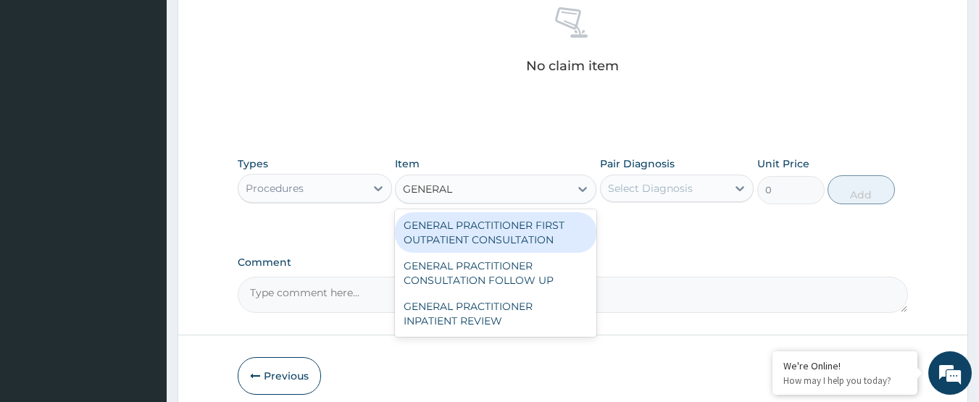
type input "GENERAL P"
click at [468, 223] on div "GENERAL PRACTITIONER FIRST OUTPATIENT CONSULTATION" at bounding box center [496, 232] width 202 height 41
type input "3750"
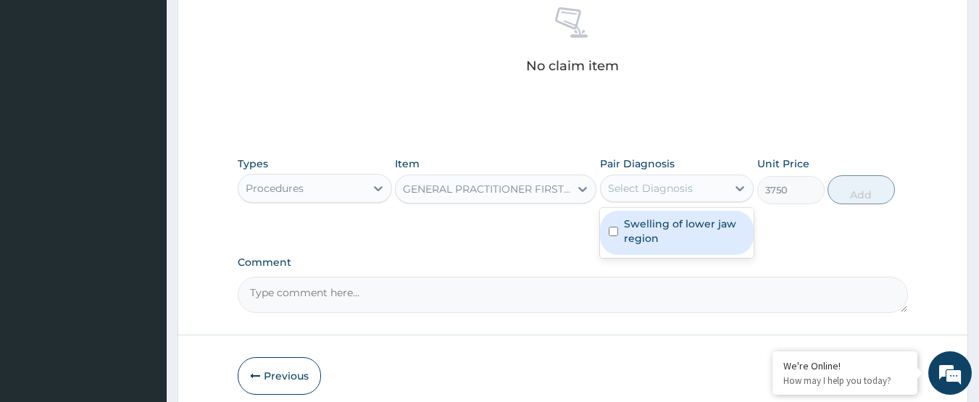
click at [633, 175] on div "Select Diagnosis" at bounding box center [677, 189] width 154 height 28
click at [657, 230] on label "Swelling of lower jaw region" at bounding box center [685, 231] width 122 height 29
checkbox input "true"
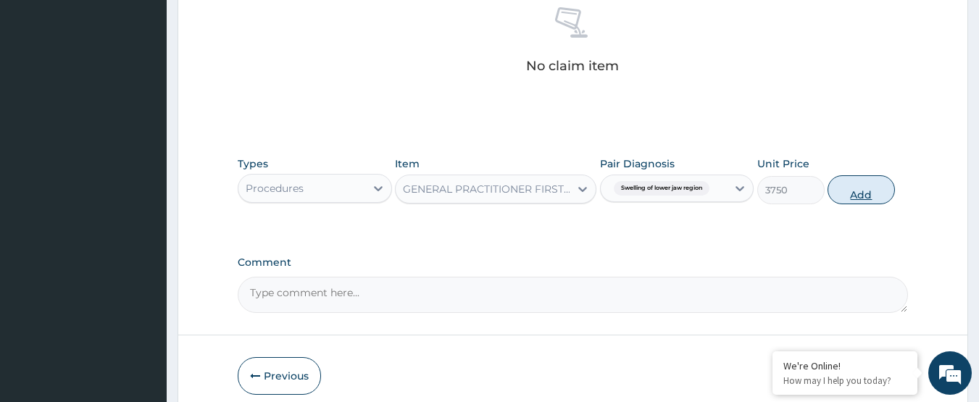
click at [881, 185] on button "Add" at bounding box center [861, 189] width 67 height 29
type input "0"
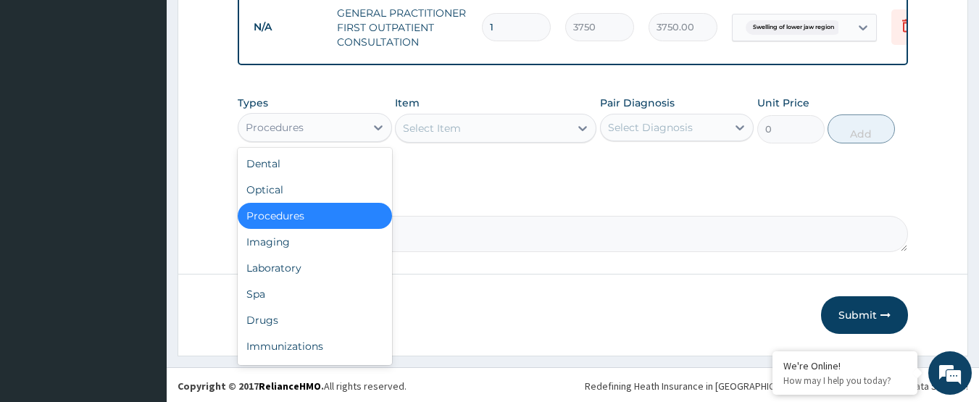
click at [332, 134] on div "Procedures" at bounding box center [301, 127] width 127 height 23
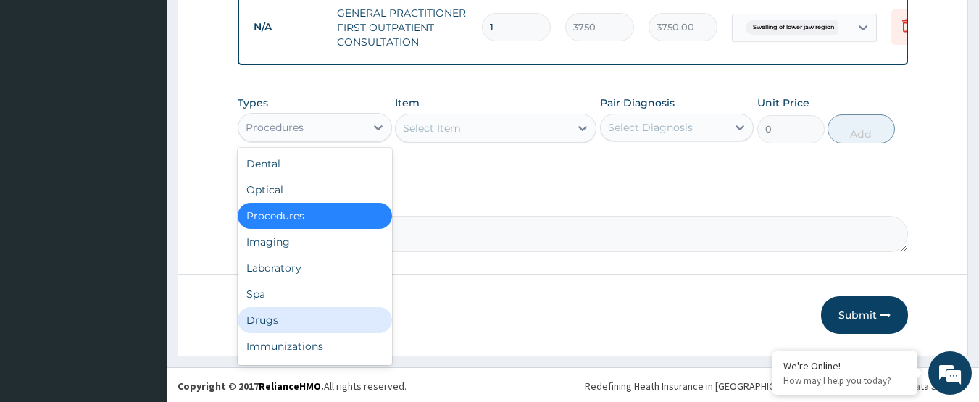
click at [298, 320] on div "Drugs" at bounding box center [315, 320] width 154 height 26
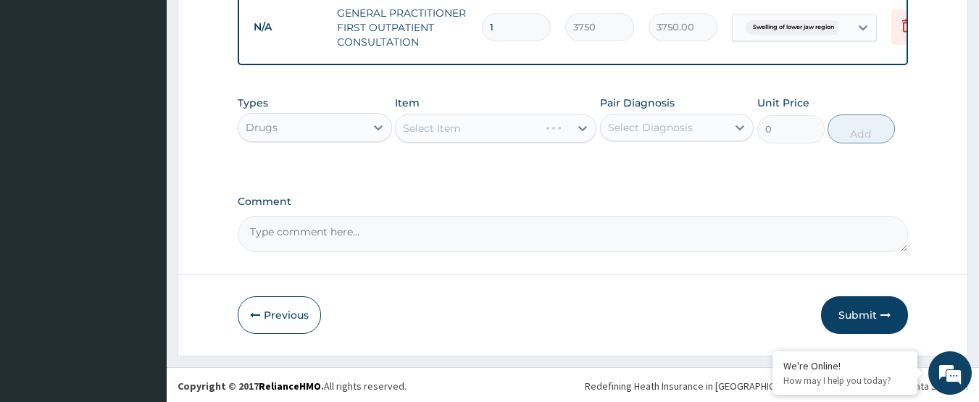
click at [448, 141] on div "Select Item" at bounding box center [496, 128] width 202 height 29
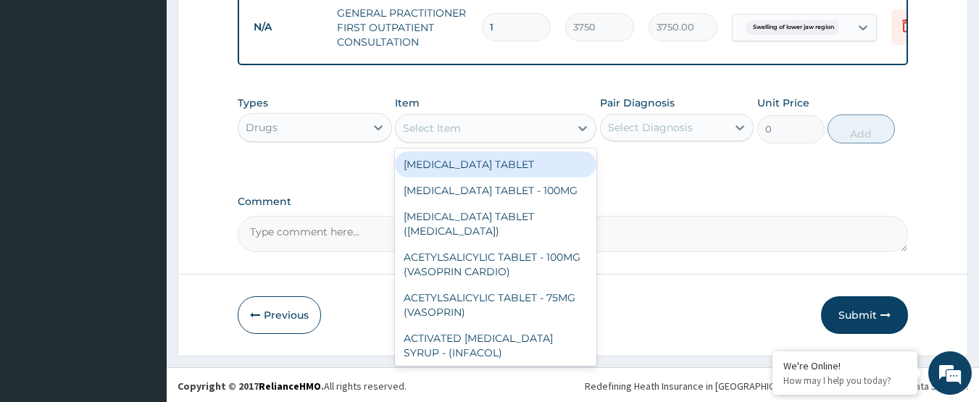
click at [448, 136] on div "Select Item" at bounding box center [432, 128] width 58 height 14
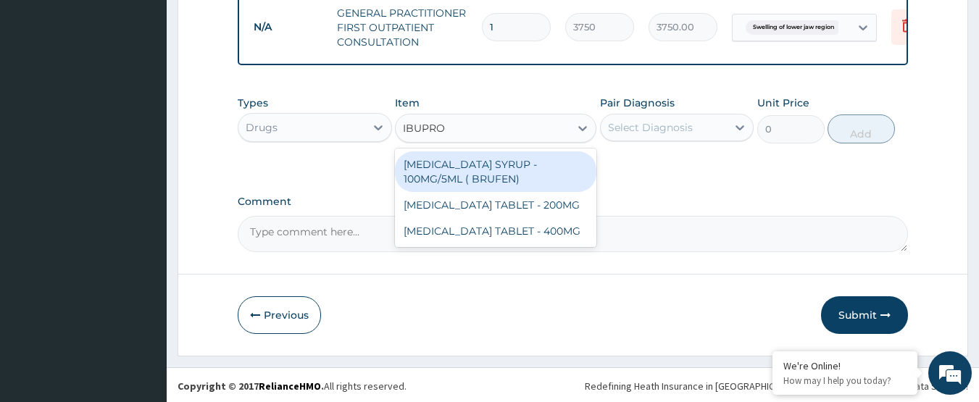
type input "IBUPROF"
click at [429, 174] on div "IBUPROFEN SYRUP - 100MG/5ML ( BRUFEN)" at bounding box center [496, 171] width 202 height 41
type input "476"
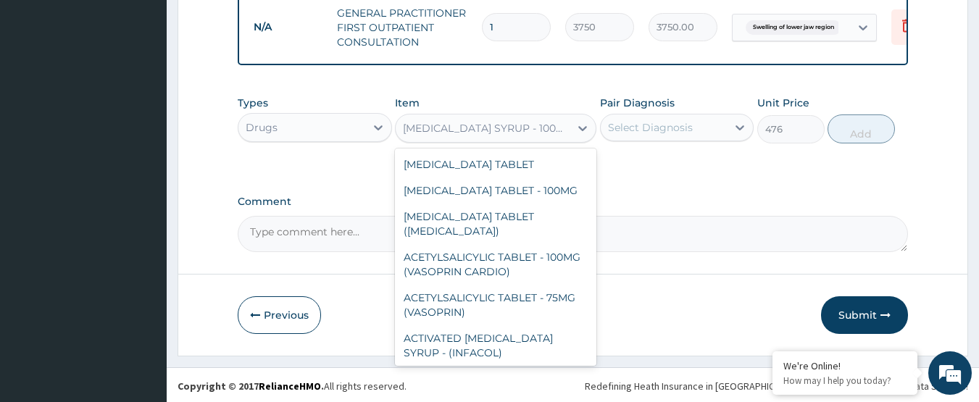
click at [511, 140] on div "IBUPROFEN SYRUP - 100MG/5ML ( BRUFEN)" at bounding box center [483, 128] width 174 height 23
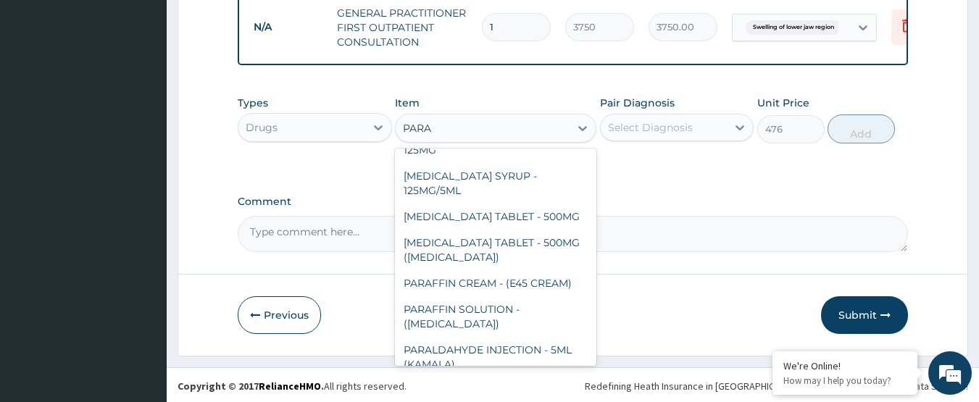
type input "PARAC"
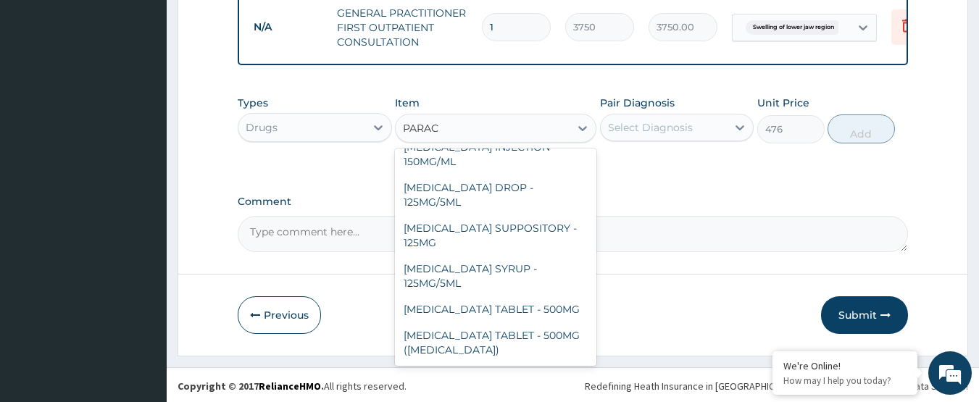
scroll to position [154, 0]
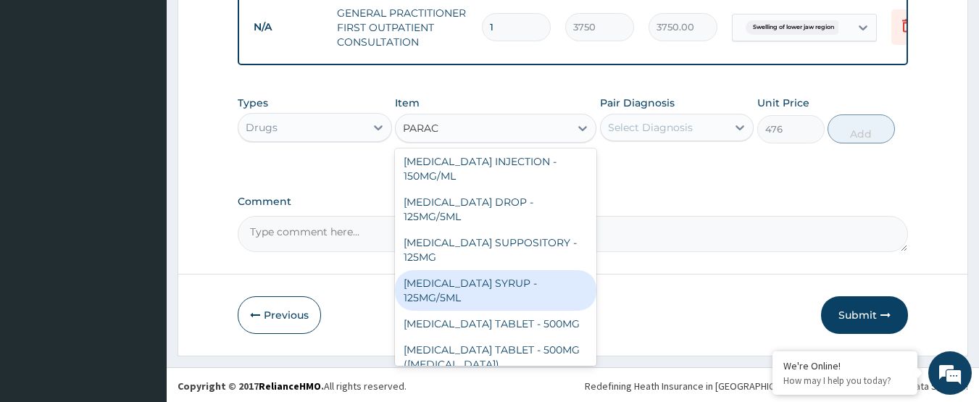
click at [433, 291] on div "PARACETAMOL SYRUP - 125MG/5ML" at bounding box center [496, 290] width 202 height 41
type input "840"
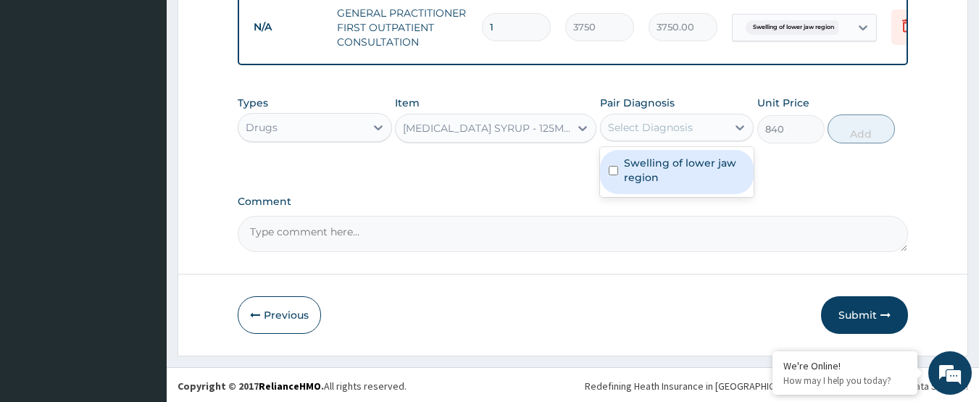
click at [688, 135] on div "Select Diagnosis" at bounding box center [650, 127] width 85 height 14
click at [681, 173] on label "Swelling of lower jaw region" at bounding box center [685, 170] width 122 height 29
checkbox input "true"
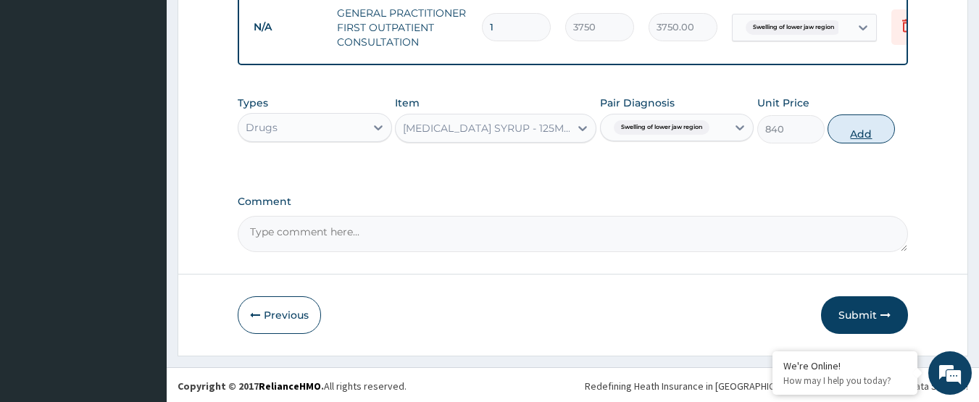
click at [845, 138] on button "Add" at bounding box center [861, 129] width 67 height 29
type input "0"
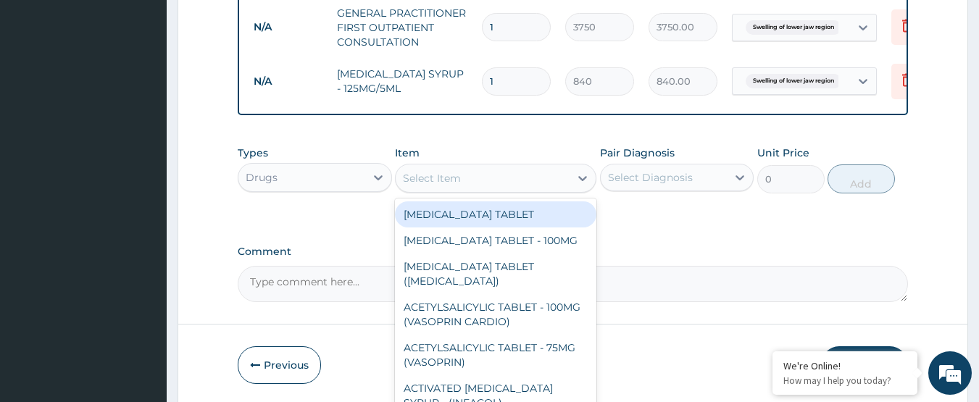
click at [449, 190] on div "Select Item" at bounding box center [483, 178] width 174 height 23
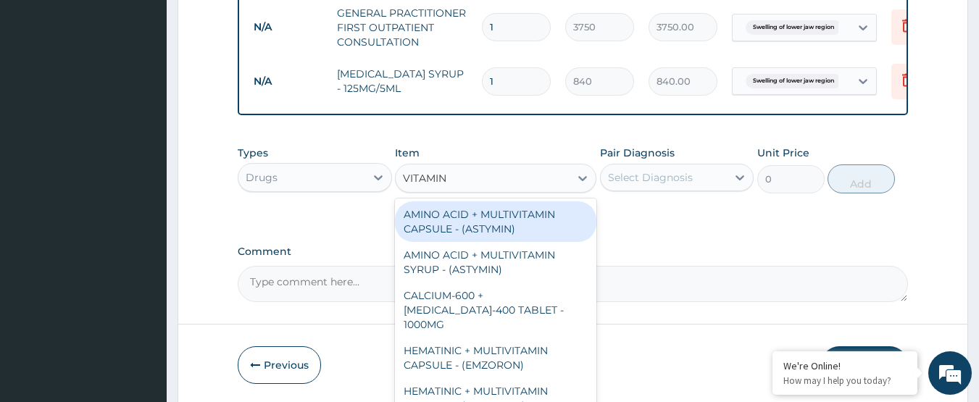
type input "VITAMIN C"
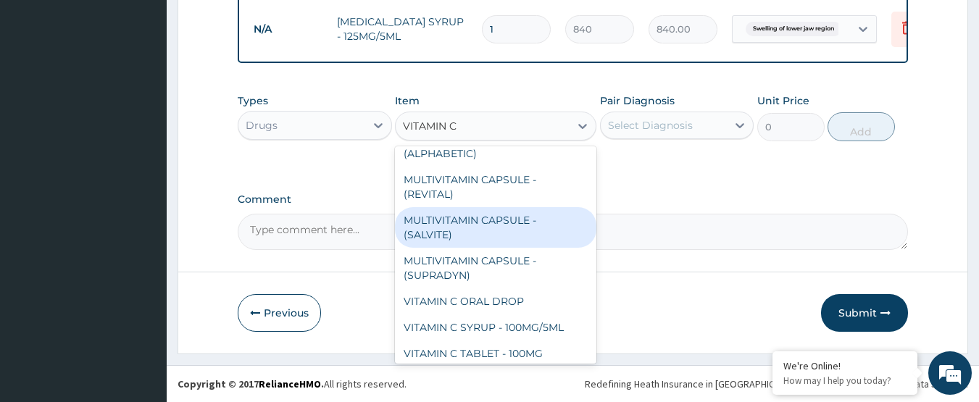
scroll to position [165, 0]
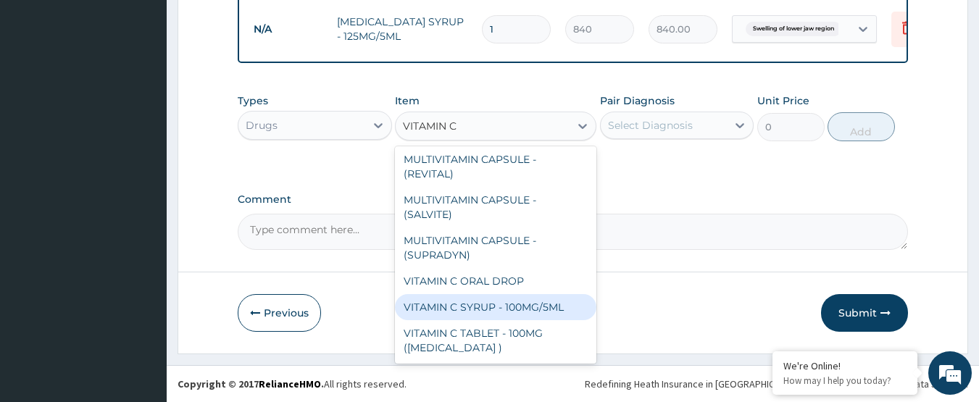
click at [508, 304] on div "VITAMIN C SYRUP - 100MG/5ML" at bounding box center [496, 307] width 202 height 26
type input "672"
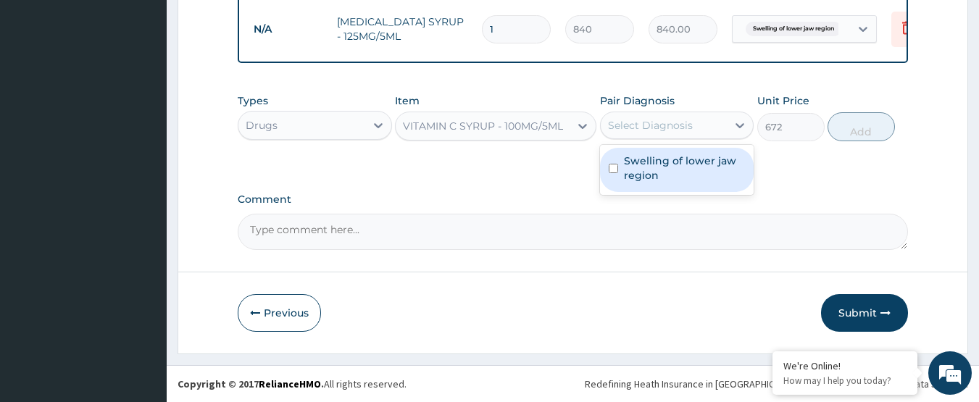
click at [672, 114] on div "Select Diagnosis" at bounding box center [664, 125] width 127 height 23
click at [652, 155] on label "Swelling of lower jaw region" at bounding box center [685, 168] width 122 height 29
checkbox input "true"
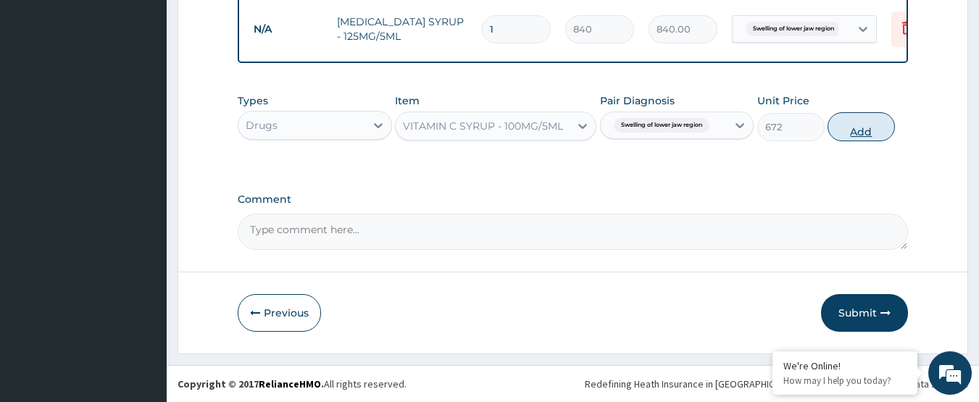
click at [848, 129] on button "Add" at bounding box center [861, 126] width 67 height 29
type input "0"
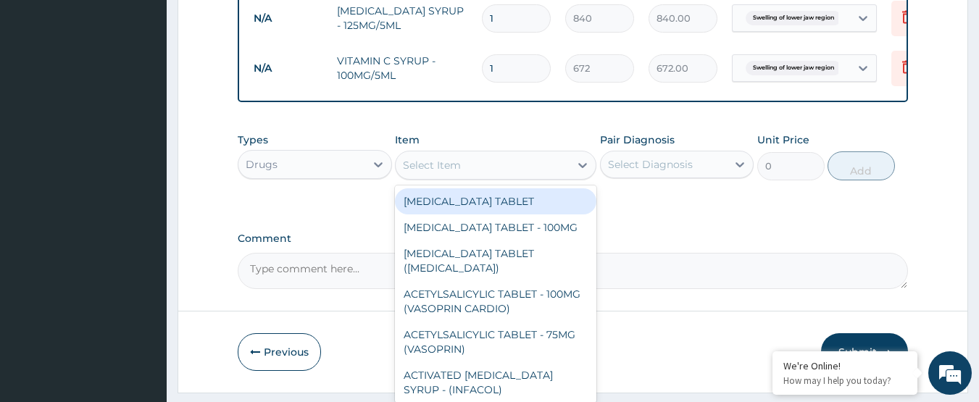
click at [547, 177] on div "Select Item" at bounding box center [483, 165] width 174 height 23
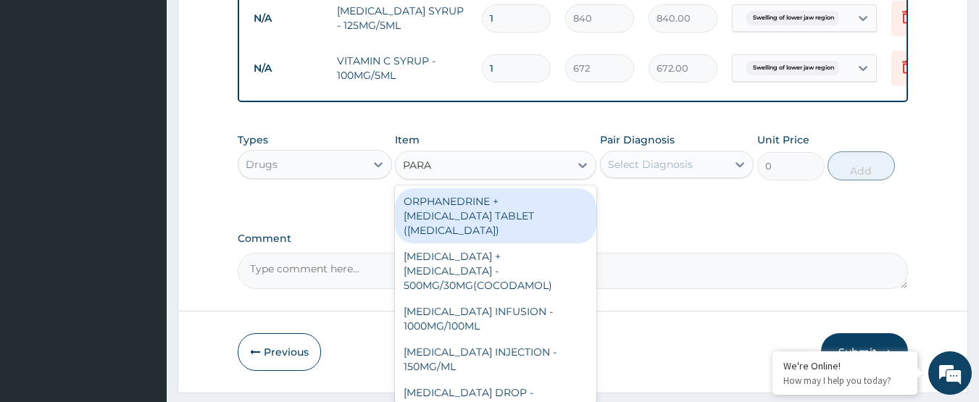
type input "PARAC"
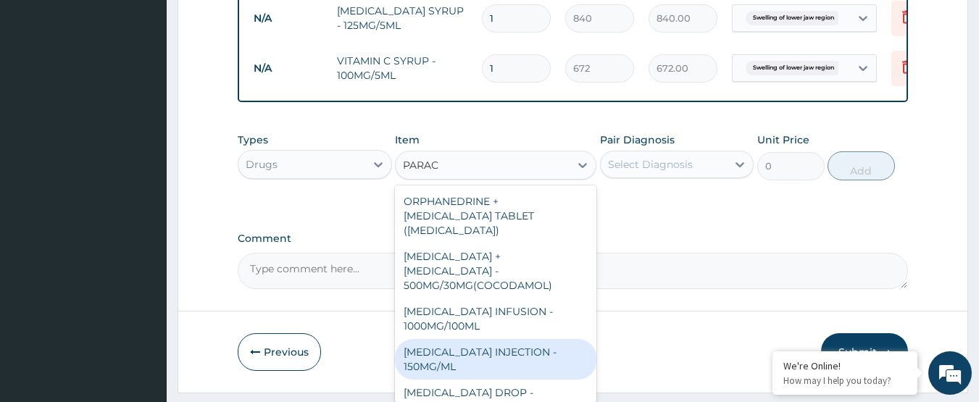
click at [503, 350] on div "PARACETAMOL INJECTION - 150MG/ML" at bounding box center [496, 359] width 202 height 41
type input "560"
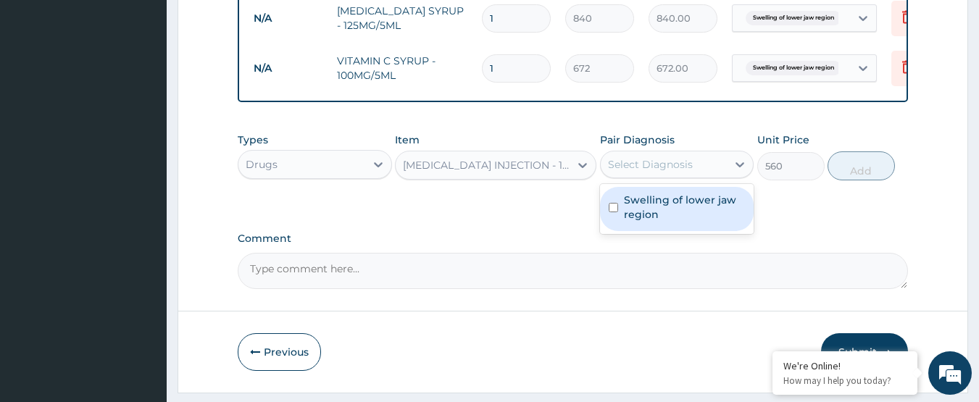
click at [679, 172] on div "Select Diagnosis" at bounding box center [650, 164] width 85 height 14
click at [663, 207] on label "Swelling of lower jaw region" at bounding box center [685, 207] width 122 height 29
checkbox input "true"
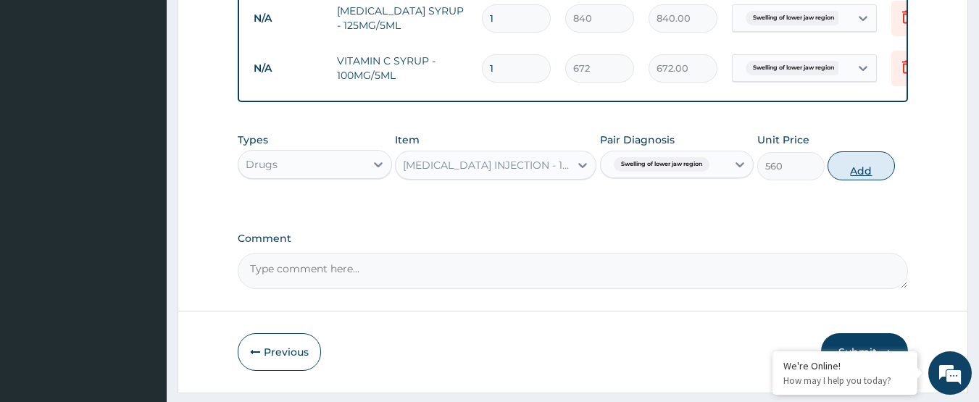
click at [852, 175] on button "Add" at bounding box center [861, 165] width 67 height 29
type input "0"
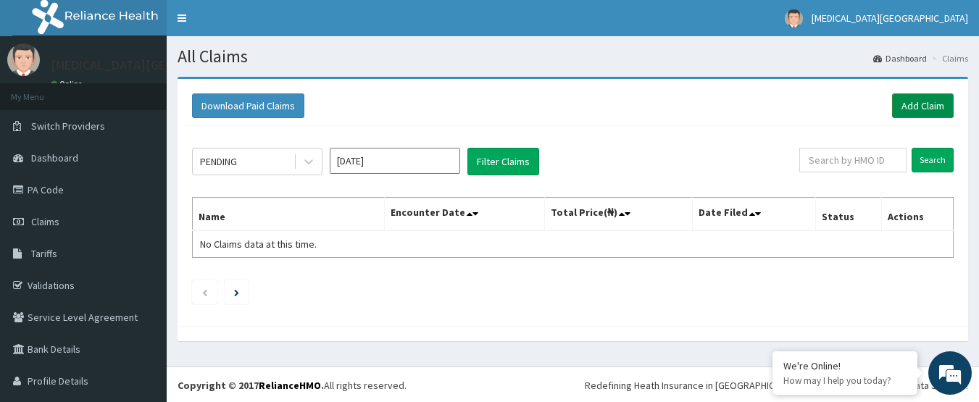
click at [902, 106] on link "Add Claim" at bounding box center [923, 106] width 62 height 25
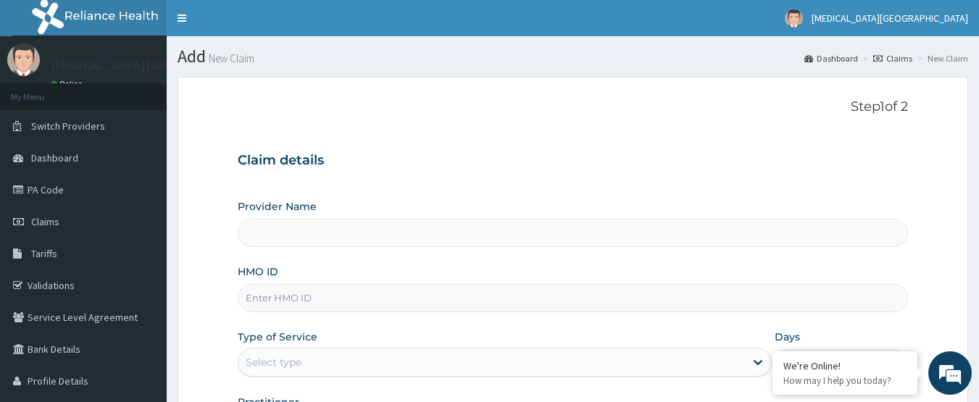
type input "[MEDICAL_DATA][GEOGRAPHIC_DATA]"
click at [68, 287] on link "Validations" at bounding box center [83, 286] width 167 height 32
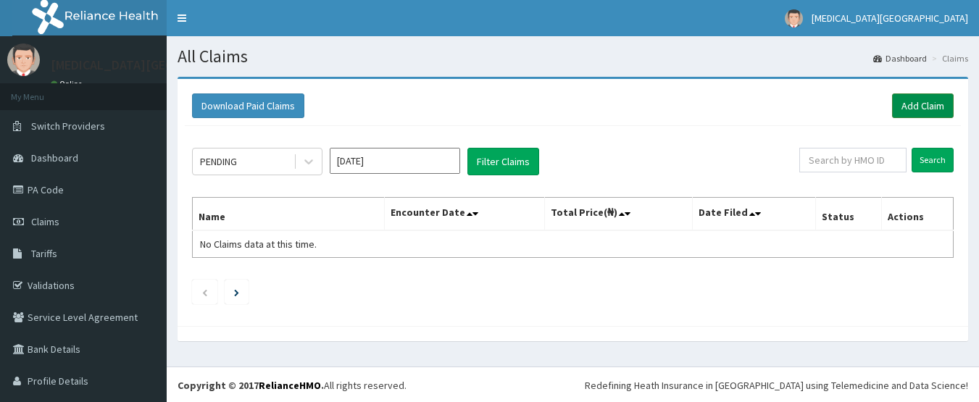
click at [900, 94] on link "Add Claim" at bounding box center [923, 106] width 62 height 25
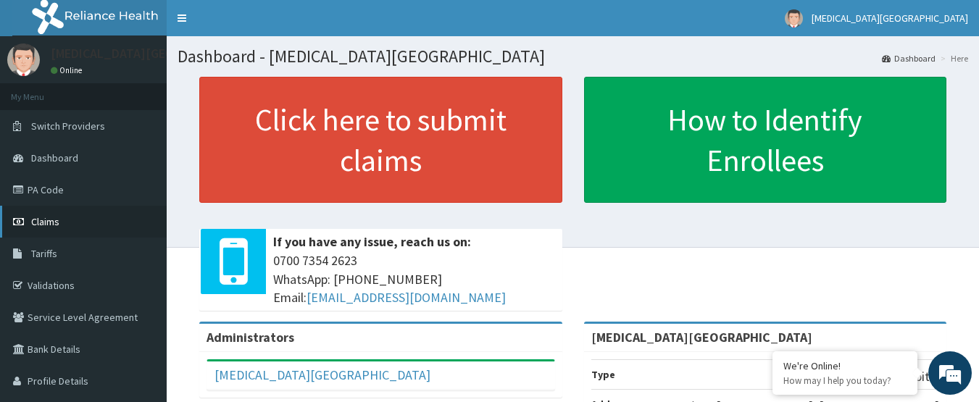
click at [69, 223] on link "Claims" at bounding box center [83, 222] width 167 height 32
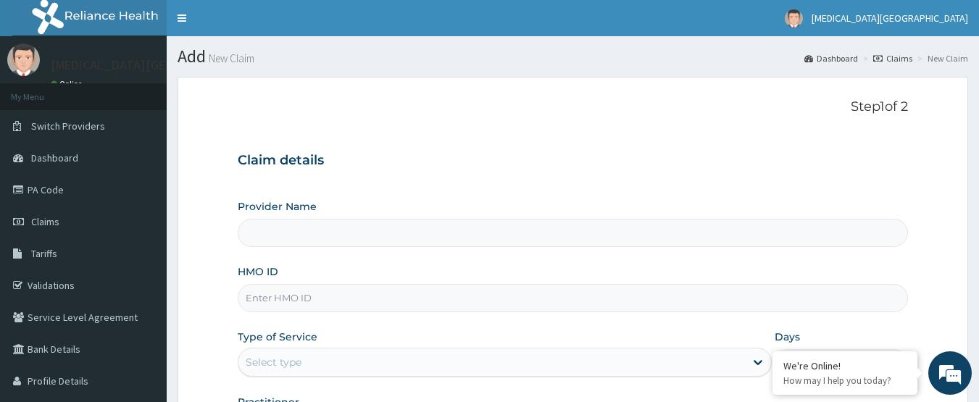
type input "[MEDICAL_DATA][GEOGRAPHIC_DATA]"
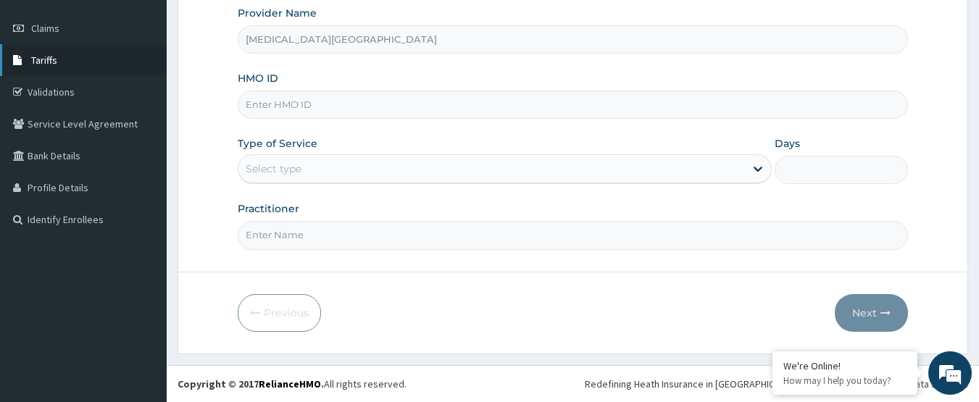
scroll to position [121, 0]
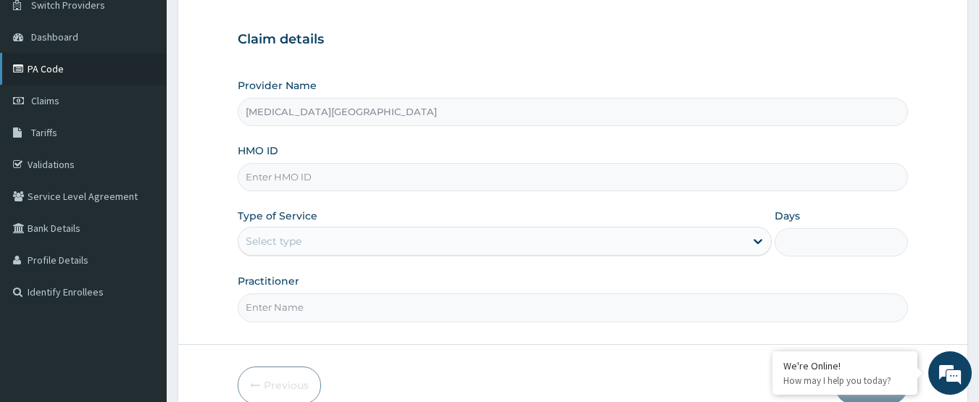
click at [56, 67] on link "PA Code" at bounding box center [83, 69] width 167 height 32
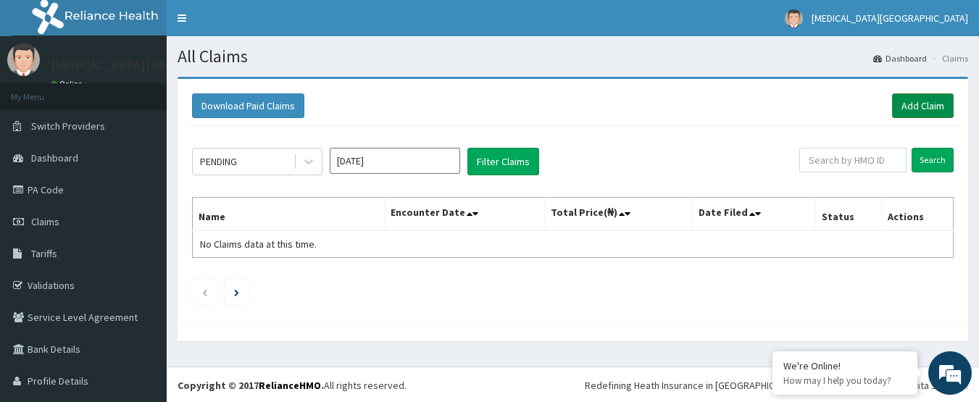
click at [933, 94] on link "Add Claim" at bounding box center [923, 106] width 62 height 25
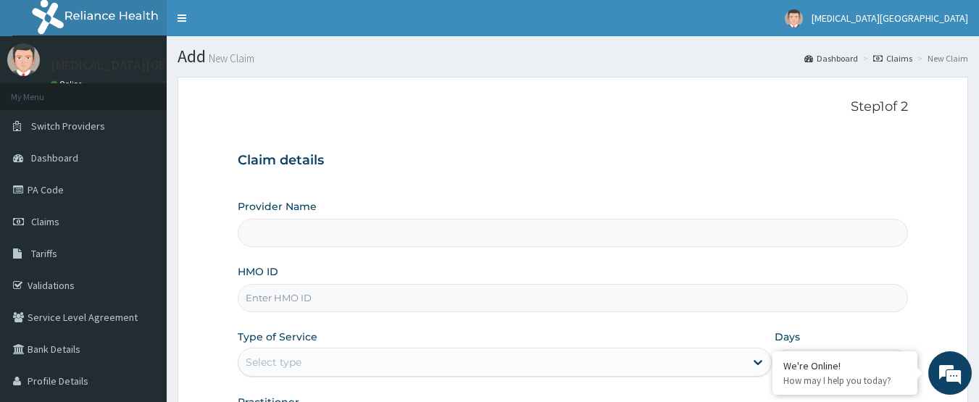
click at [450, 289] on input "HMO ID" at bounding box center [573, 298] width 671 height 28
type input "[MEDICAL_DATA][GEOGRAPHIC_DATA]"
paste input "EFM/10012/E"
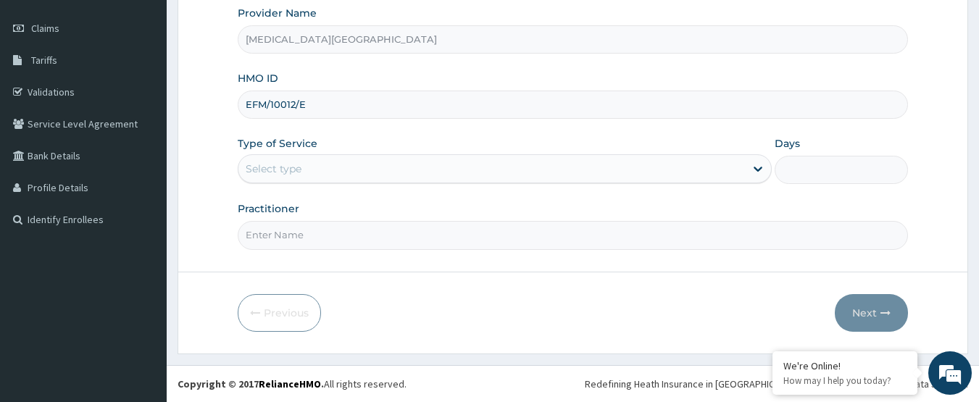
type input "EFM/10012/E"
drag, startPoint x: 461, startPoint y: 270, endPoint x: 430, endPoint y: 159, distance: 114.5
click at [430, 159] on form "Step 1 of 2 Claim details Provider Name [MEDICAL_DATA][GEOGRAPHIC_DATA] HMO ID …" at bounding box center [573, 118] width 791 height 470
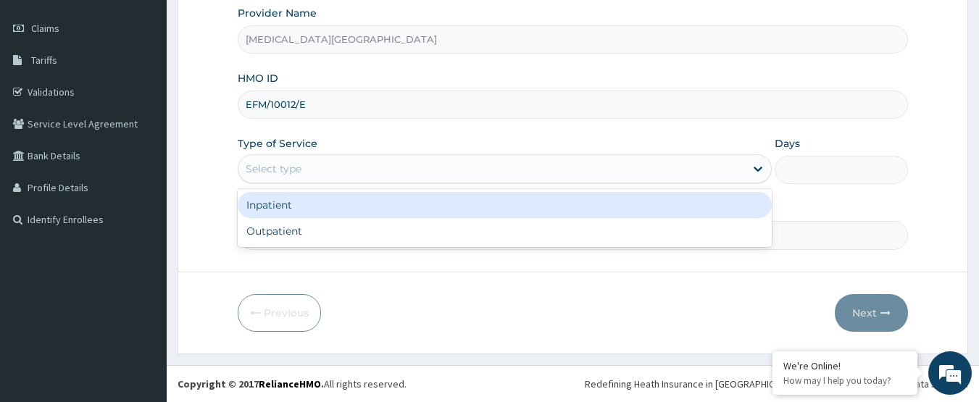
click at [430, 159] on div "Select type" at bounding box center [491, 168] width 507 height 23
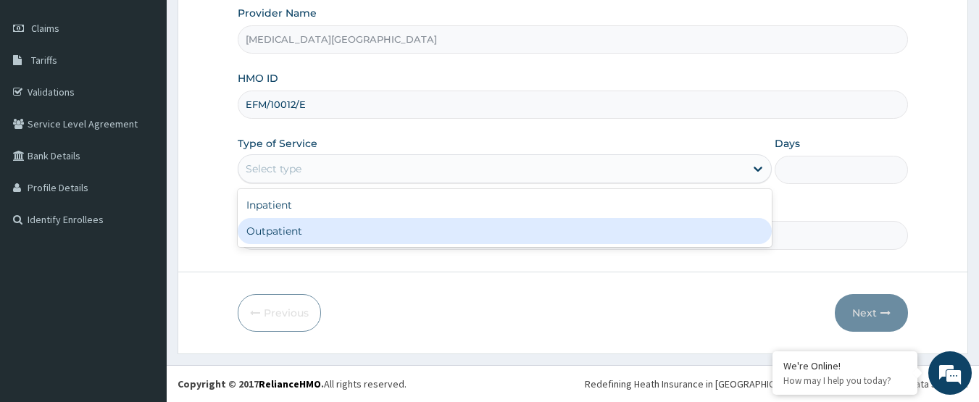
click at [366, 223] on div "Outpatient" at bounding box center [505, 231] width 534 height 26
type input "1"
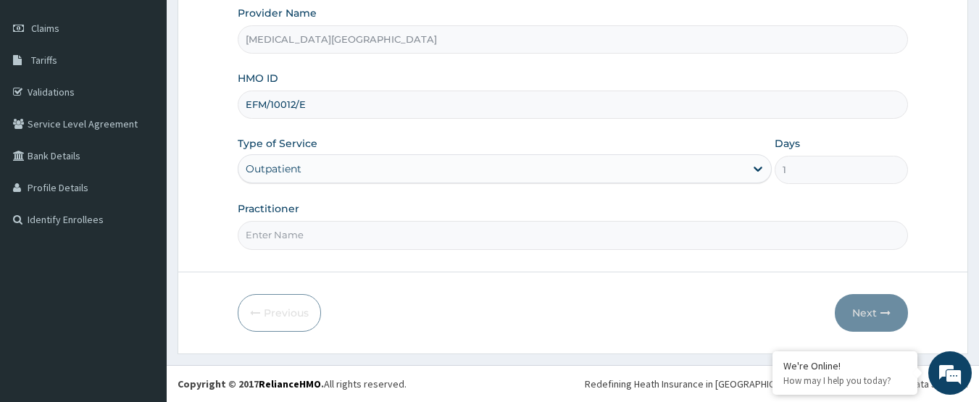
scroll to position [0, 0]
click at [344, 247] on input "Practitioner" at bounding box center [573, 235] width 671 height 28
type input "[PERSON_NAME]"
click at [883, 317] on icon "button" at bounding box center [886, 313] width 10 height 10
